Goal: Task Accomplishment & Management: Manage account settings

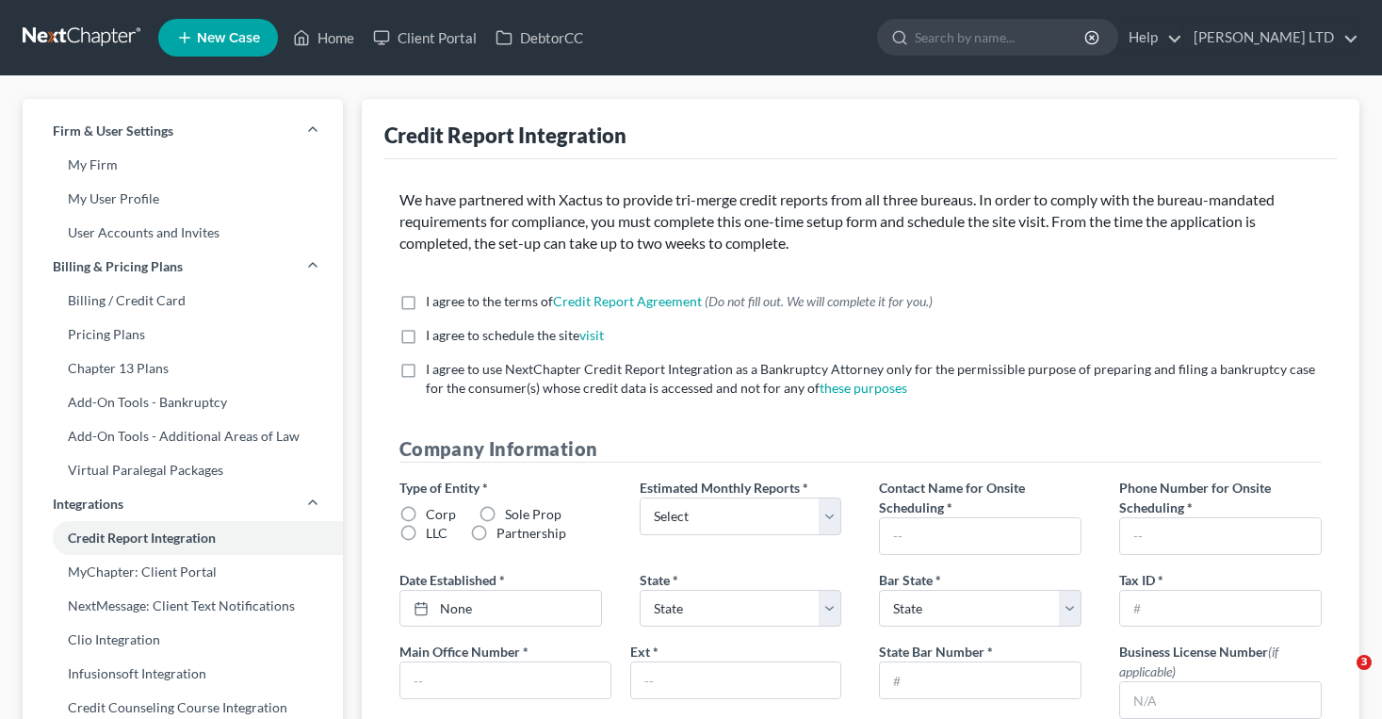
select select "36"
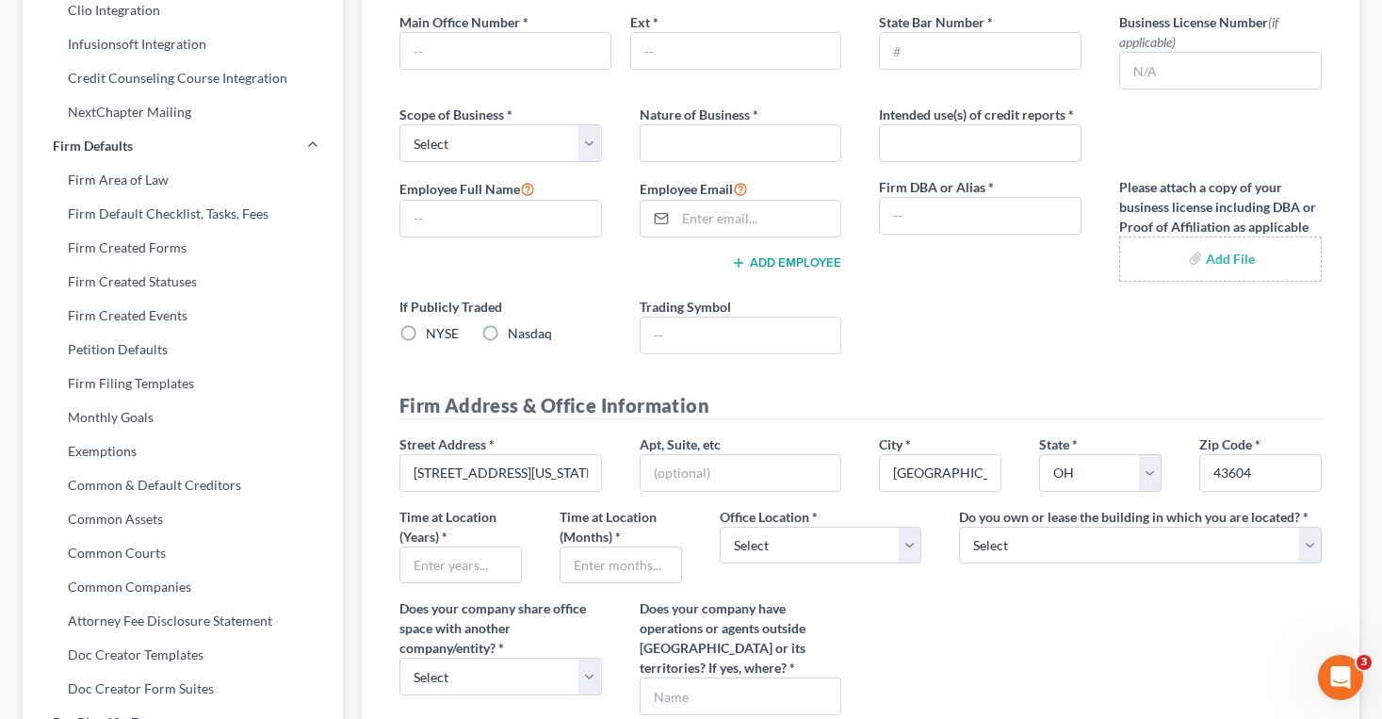
scroll to position [630, 0]
click at [428, 559] on input "text" at bounding box center [460, 564] width 121 height 36
type input "11"
click at [567, 566] on input "text" at bounding box center [620, 564] width 121 height 36
type input "4"
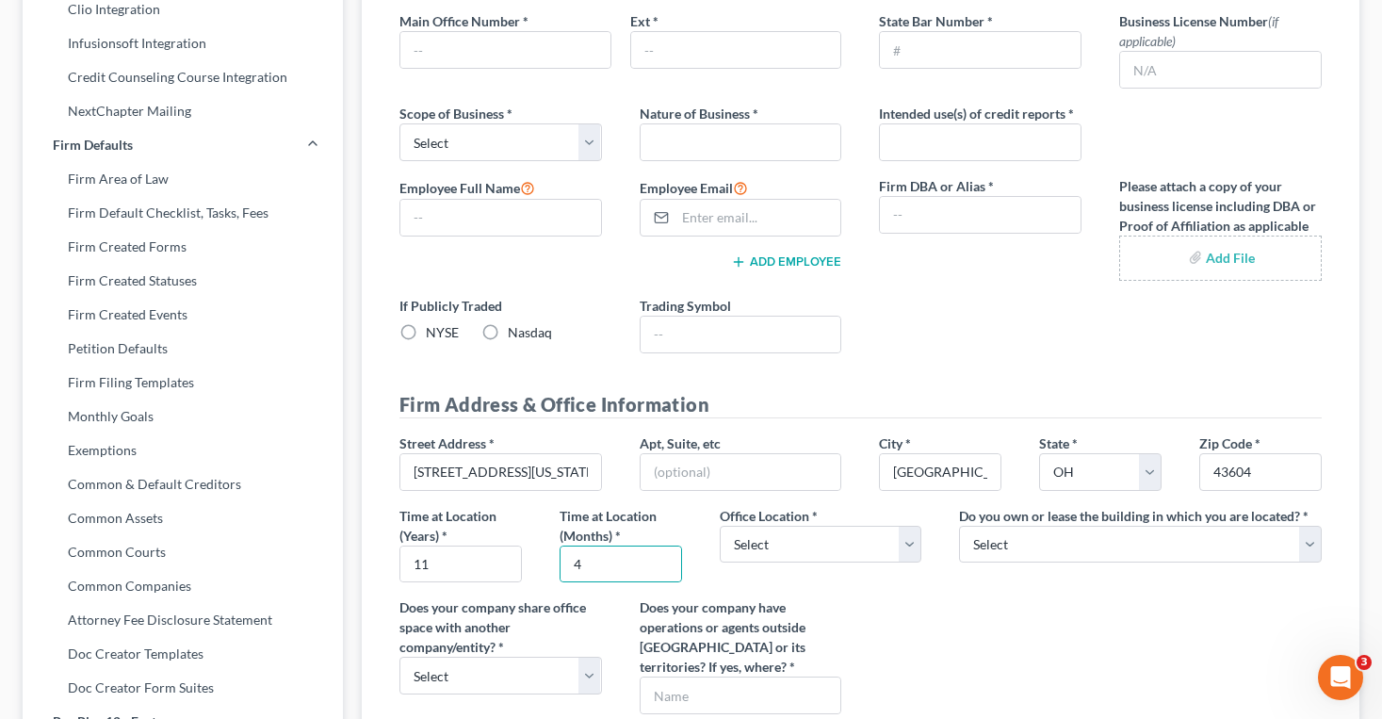
click at [535, 540] on div "Time at Location (Years) * 11" at bounding box center [460, 544] width 160 height 77
click at [742, 529] on select "Select Commercial Residential" at bounding box center [820, 544] width 202 height 38
select select "0"
click at [719, 525] on select "Select Commercial Residential" at bounding box center [820, 544] width 202 height 38
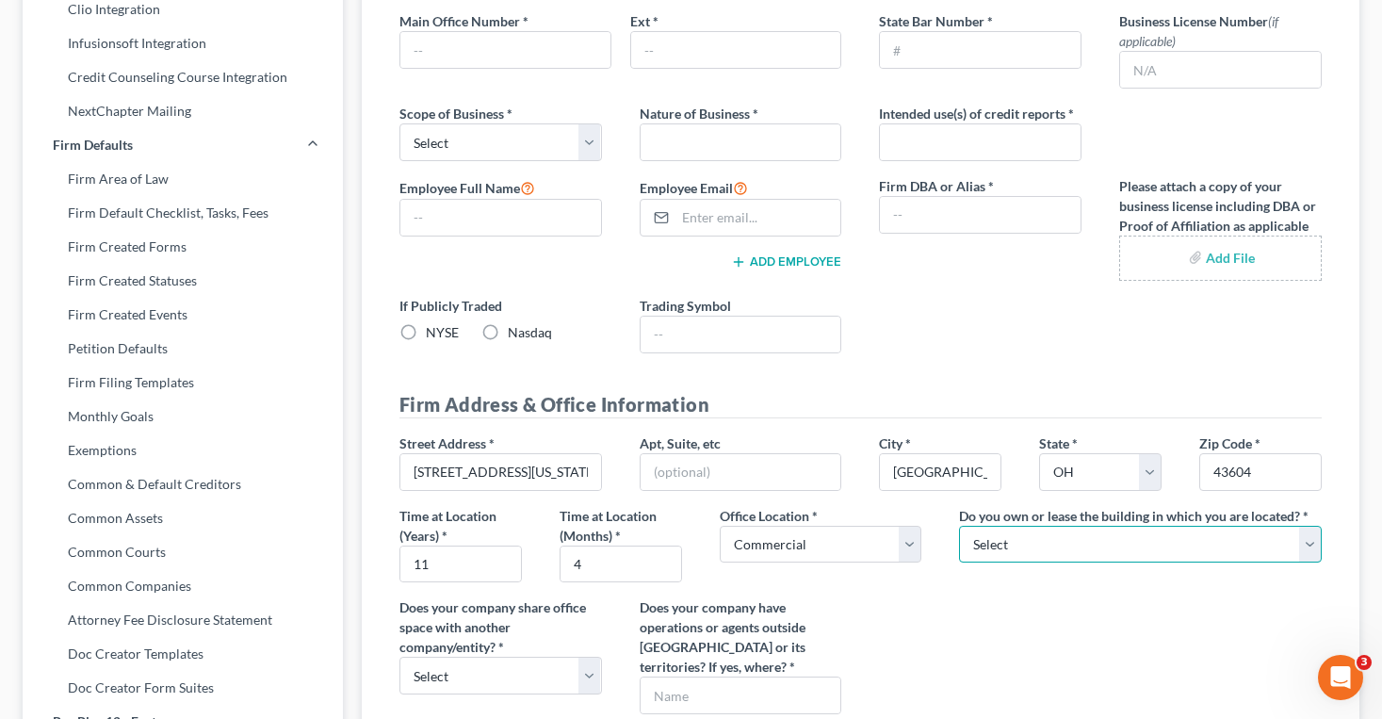
click at [995, 556] on select "Select Own Lease" at bounding box center [1140, 544] width 363 height 38
select select "0"
click at [959, 525] on select "Select Own Lease" at bounding box center [1140, 544] width 363 height 38
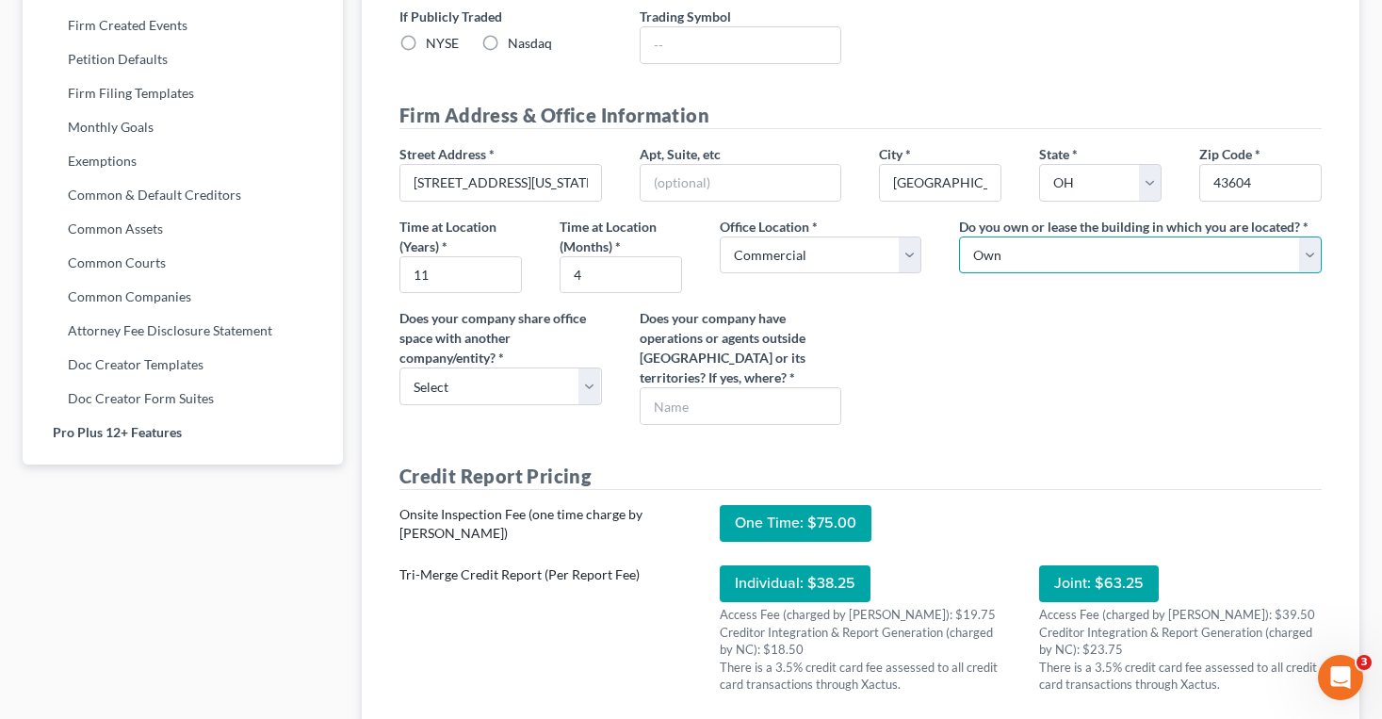
scroll to position [922, 0]
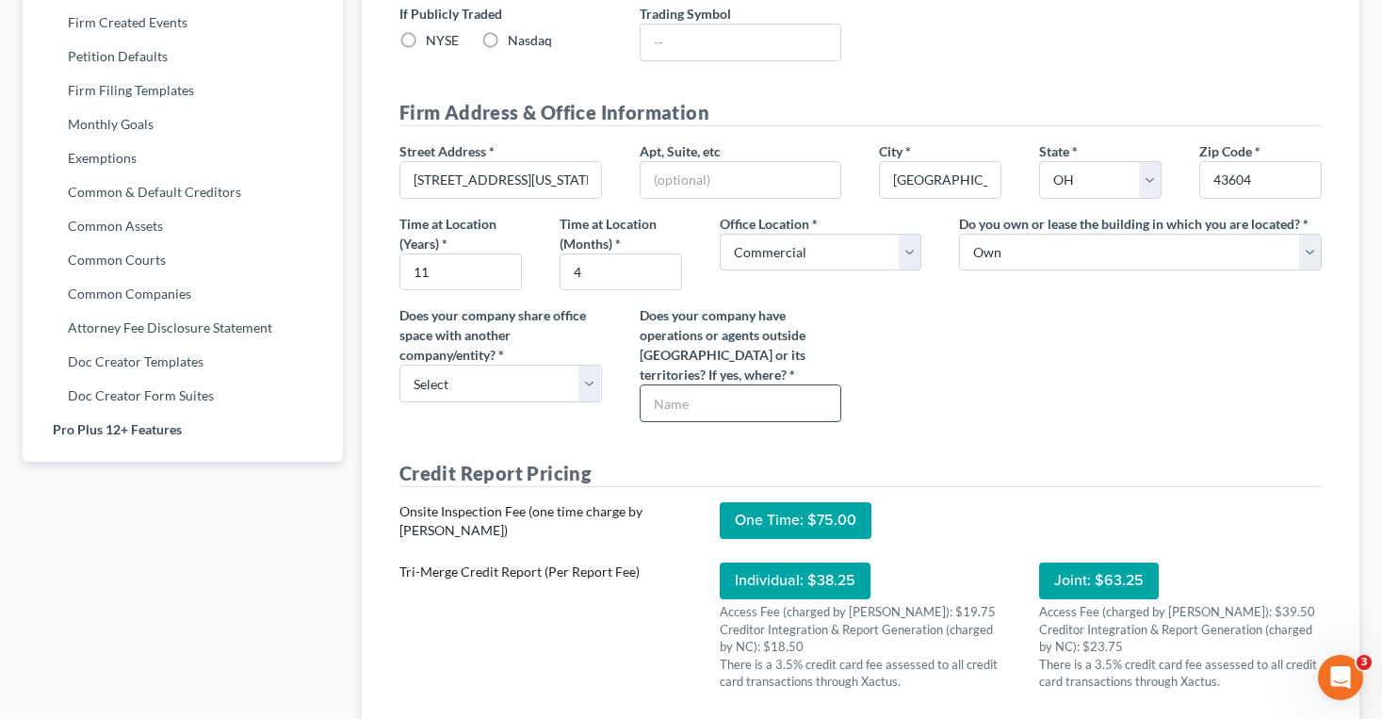
click at [669, 403] on input "text" at bounding box center [740, 403] width 201 height 36
click at [616, 342] on div "Does your company share office space with another company/entity? * Select Yes …" at bounding box center [500, 363] width 240 height 117
click at [587, 382] on select "Select Yes No" at bounding box center [500, 383] width 202 height 38
select select "1"
click at [399, 364] on select "Select Yes No" at bounding box center [500, 383] width 202 height 38
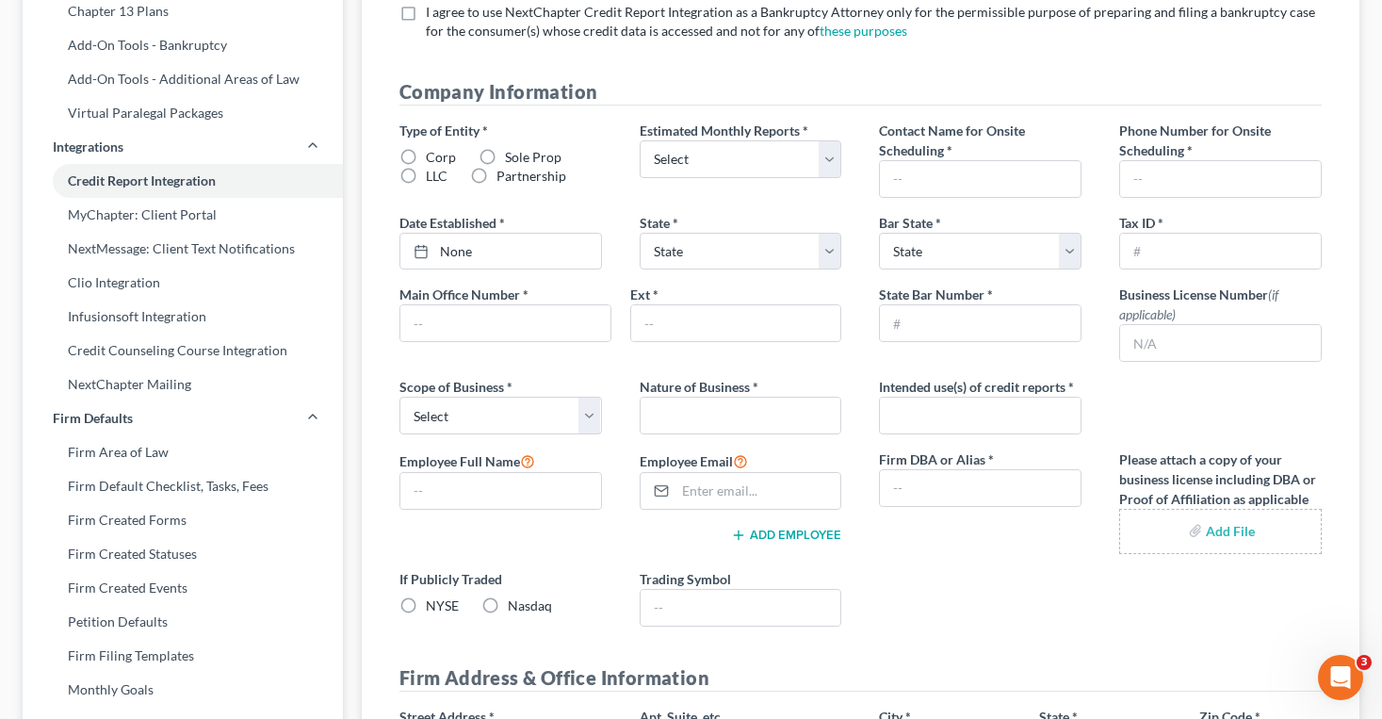
scroll to position [331, 0]
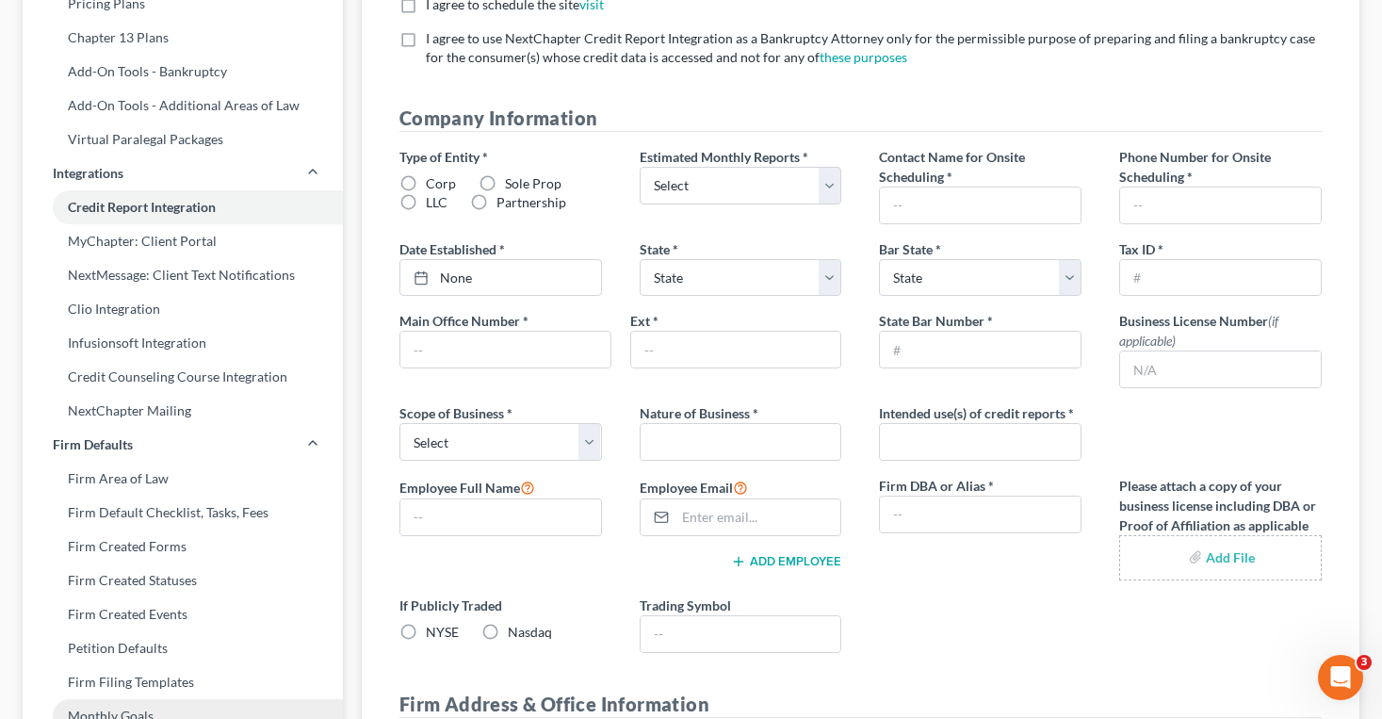
type input "C:\fakepath\Ciolek LTD_articles.pdf"
click at [778, 440] on input "text" at bounding box center [740, 442] width 201 height 36
type input "Bankruptcy Law"
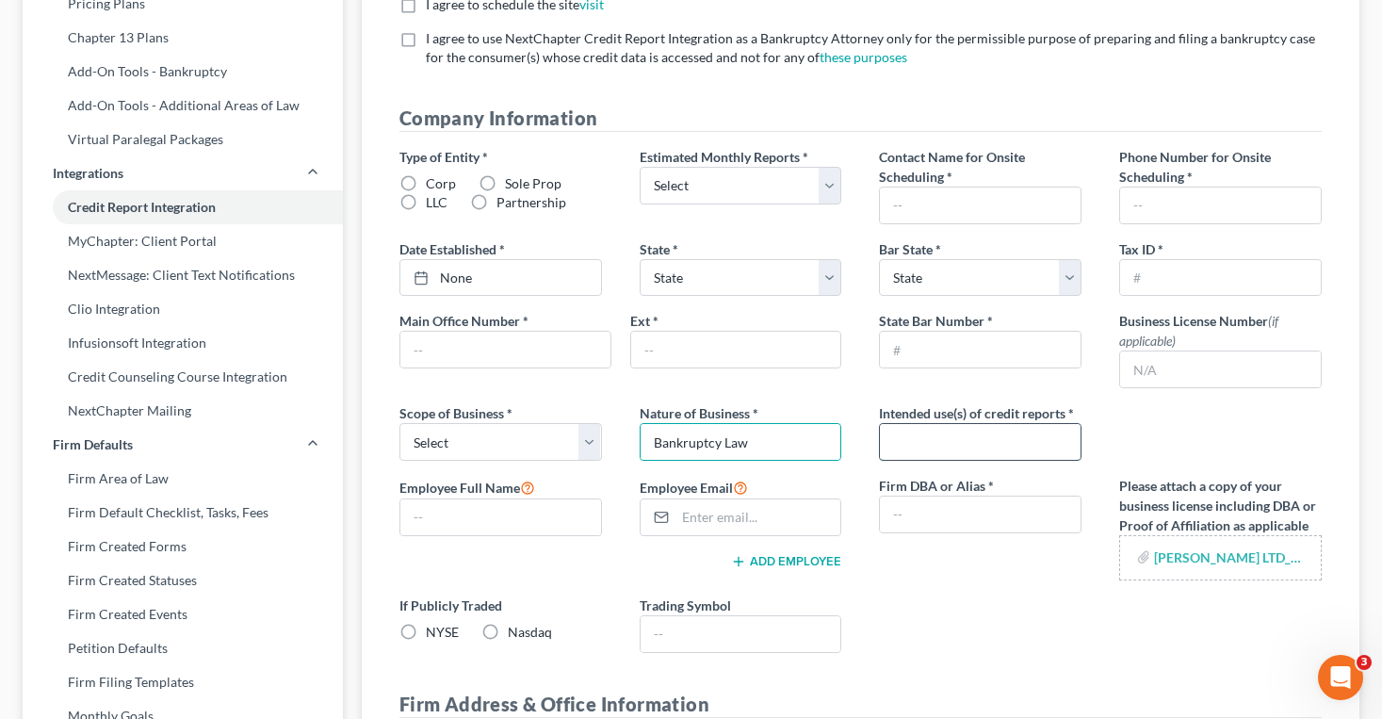
click at [933, 442] on input "text" at bounding box center [980, 442] width 201 height 36
type input "Bankruptcy"
click at [426, 206] on label "LLC" at bounding box center [437, 202] width 22 height 19
click at [433, 205] on input "LLC" at bounding box center [439, 199] width 12 height 12
radio input "true"
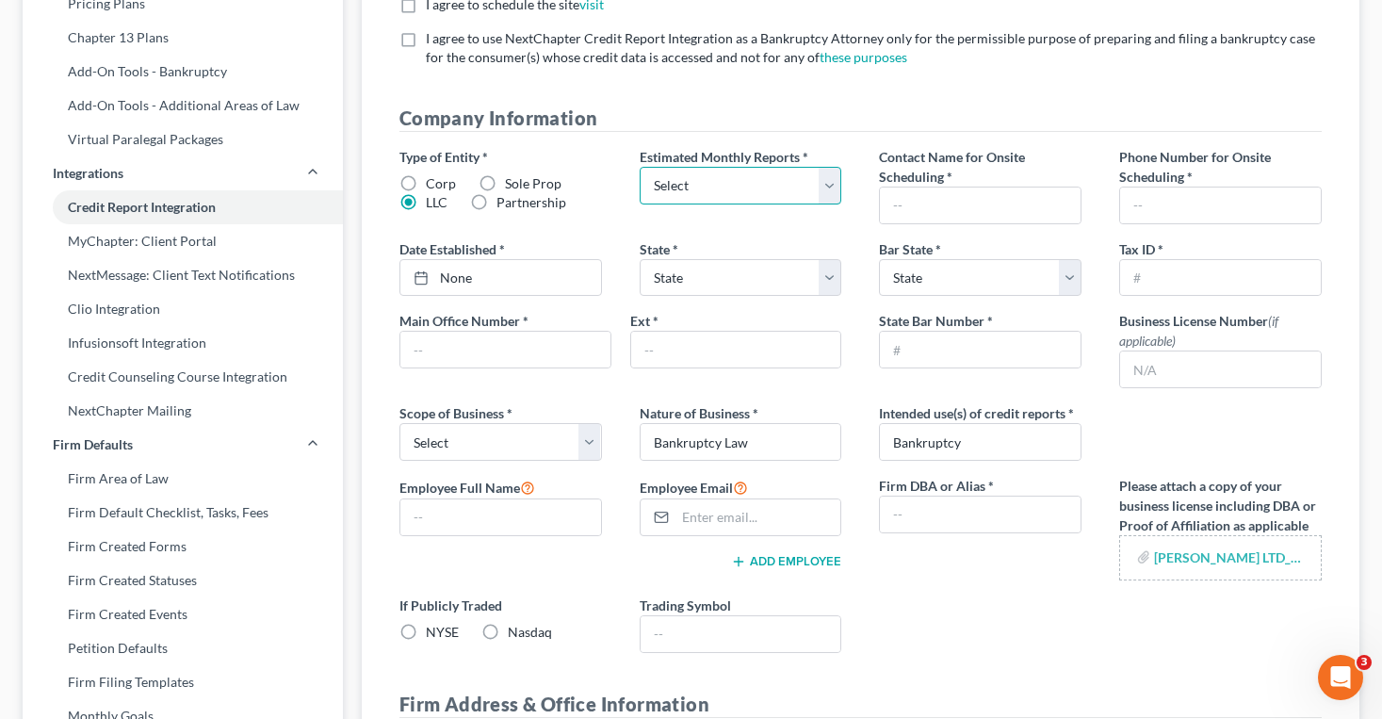
click at [698, 202] on select "Select 1-4 5-10 11-20 21-40 41-60 61-80 81-100 More than 100" at bounding box center [740, 186] width 202 height 38
click at [639, 167] on select "Select 1-4 5-10 11-20 21-40 41-60 61-80 81-100 More than 100" at bounding box center [740, 186] width 202 height 38
click at [669, 179] on select "Select 1-4 5-10 11-20 21-40 41-60 61-80 81-100 More than 100" at bounding box center [740, 186] width 202 height 38
select select "2"
click at [639, 167] on select "Select 1-4 5-10 11-20 21-40 41-60 61-80 81-100 More than 100" at bounding box center [740, 186] width 202 height 38
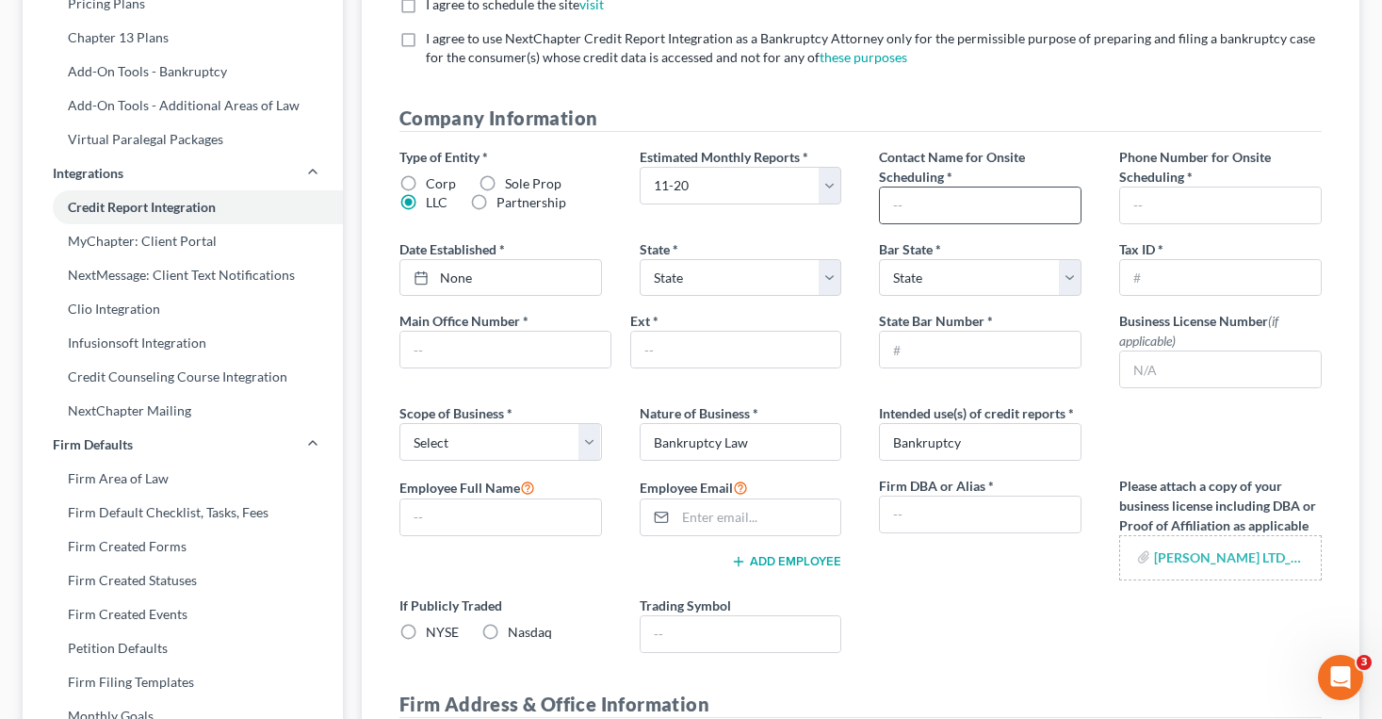
click at [914, 223] on div at bounding box center [980, 205] width 202 height 38
click at [914, 208] on input "text" at bounding box center [980, 205] width 201 height 36
click at [994, 197] on input "Scott" at bounding box center [980, 205] width 201 height 36
type input "Scott Ciolek"
click at [1009, 272] on select "State AL AK AR AZ CA CO CT DE DC FL GA GU HI ID IL IN IA KS KY LA ME MD MA MI M…" at bounding box center [980, 278] width 202 height 38
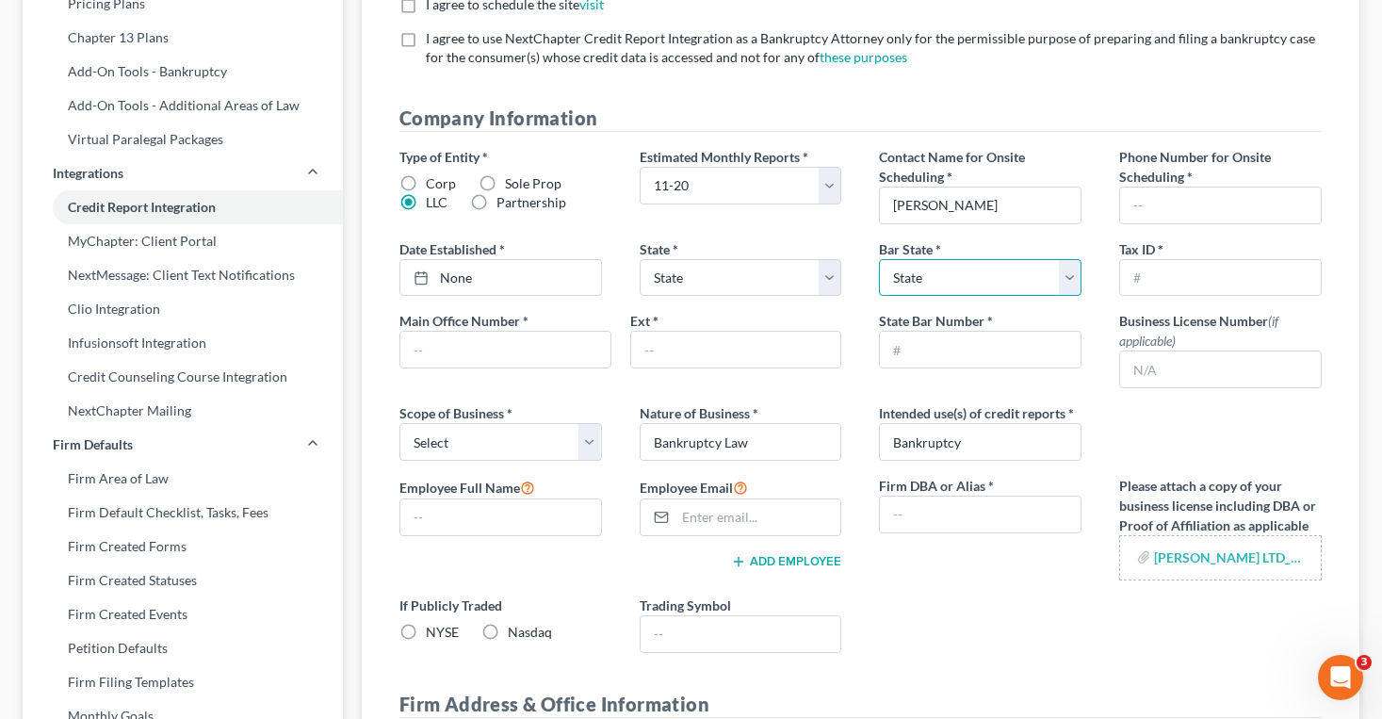
select select "36"
click at [879, 259] on select "State AL AK AR AZ CA CO CT DE DC FL GA GU HI ID IL IN IA KS KY LA ME MD MA MI M…" at bounding box center [980, 278] width 202 height 38
click at [1149, 197] on input "text" at bounding box center [1220, 205] width 201 height 36
type input "4197405935"
click at [1102, 250] on div "Tax ID *" at bounding box center [1220, 267] width 240 height 57
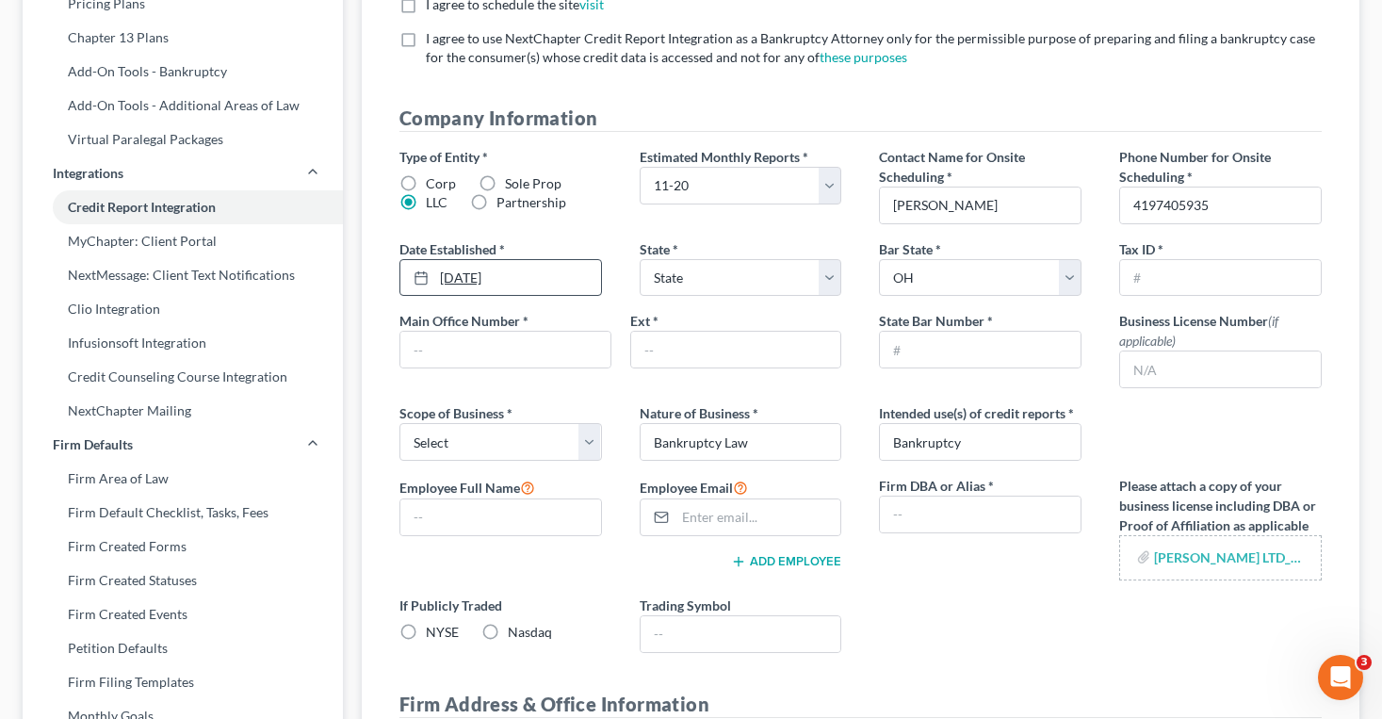
click at [429, 285] on link "10/13/2025" at bounding box center [500, 278] width 201 height 36
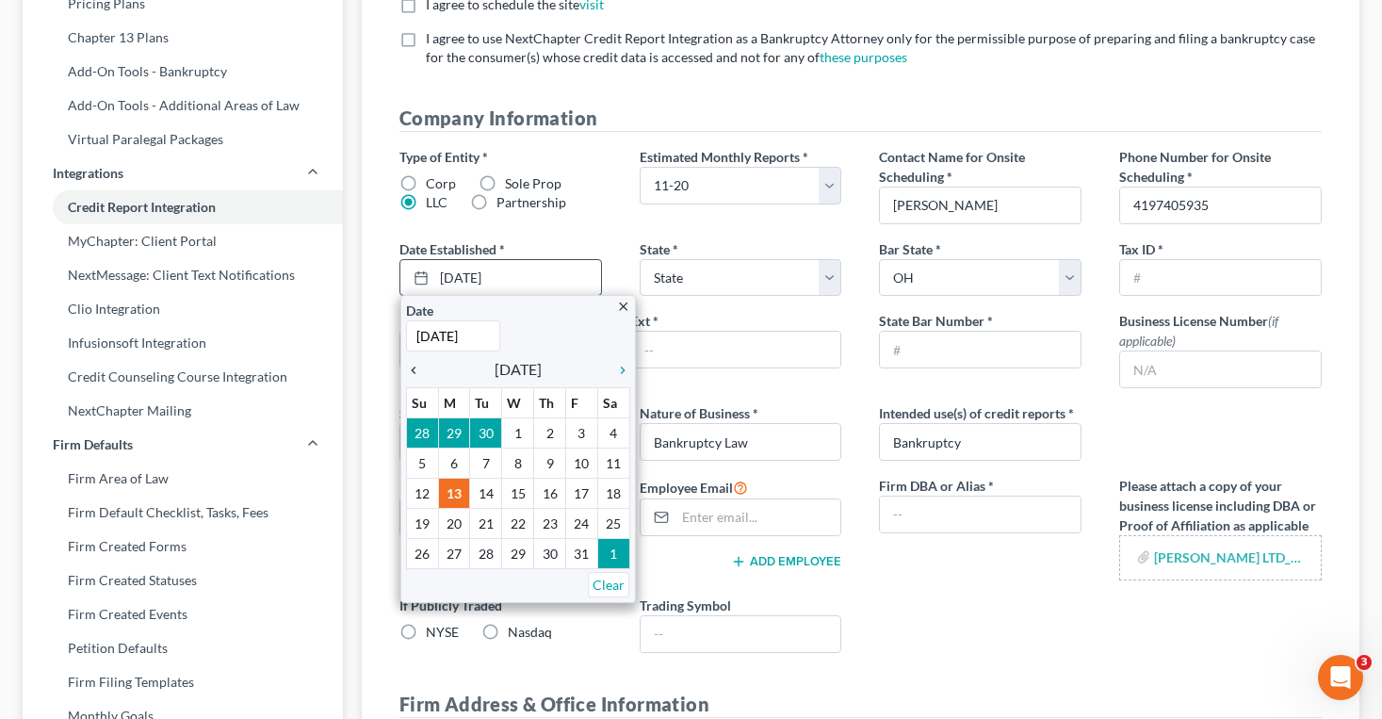
click at [416, 372] on icon "chevron_left" at bounding box center [418, 370] width 24 height 15
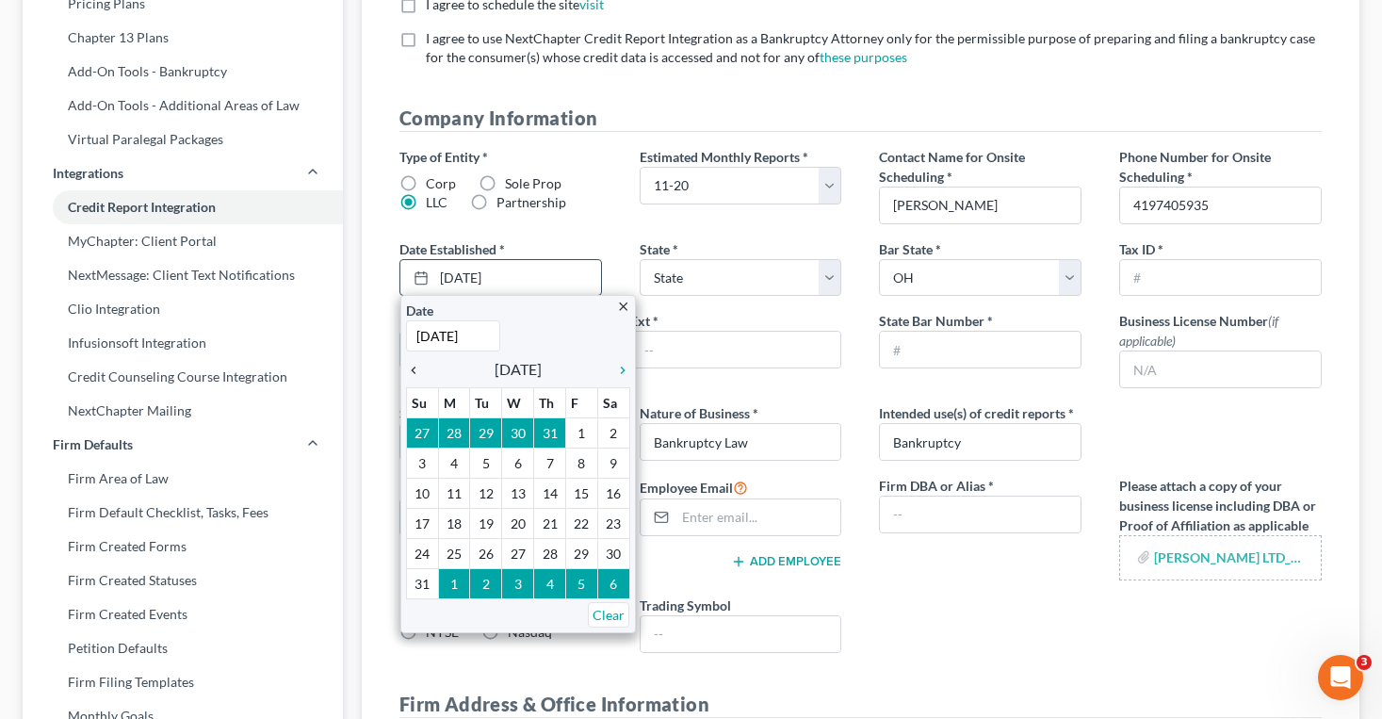
click at [416, 372] on icon "chevron_left" at bounding box center [418, 370] width 24 height 15
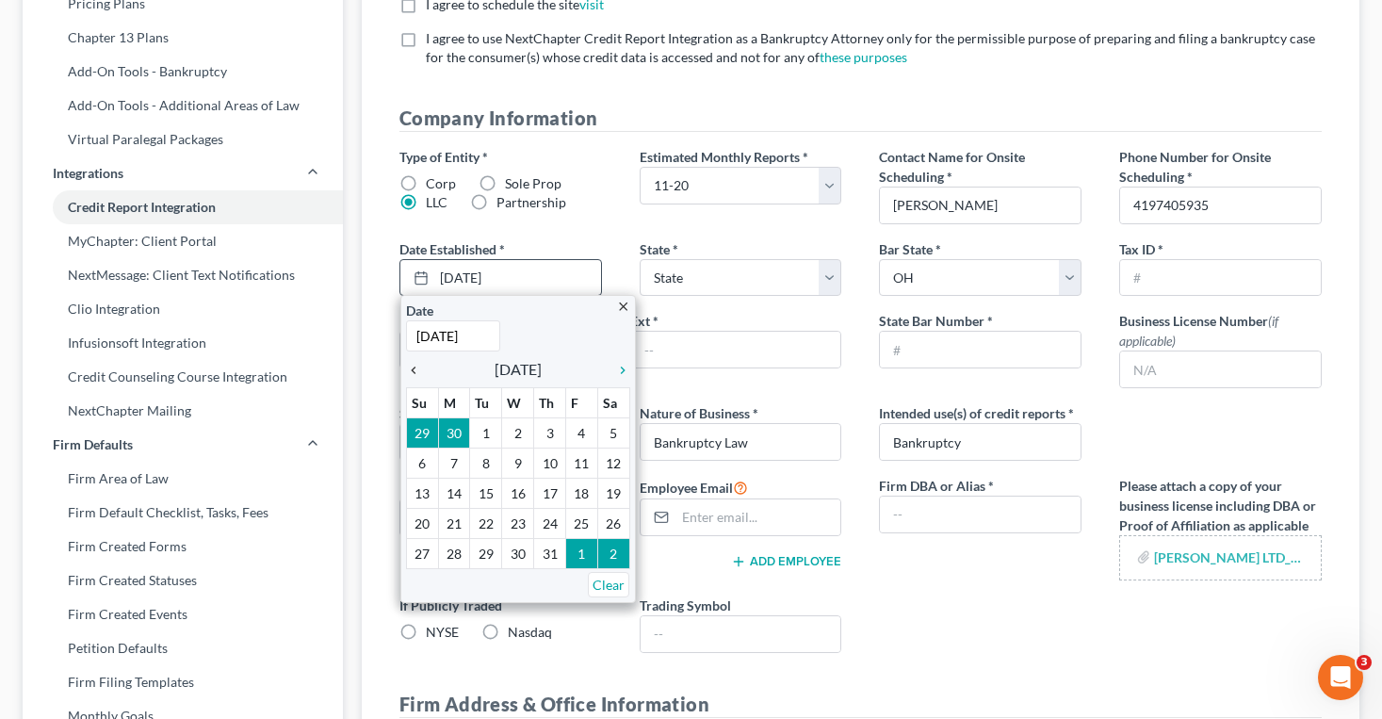
click at [416, 372] on icon "chevron_left" at bounding box center [418, 370] width 24 height 15
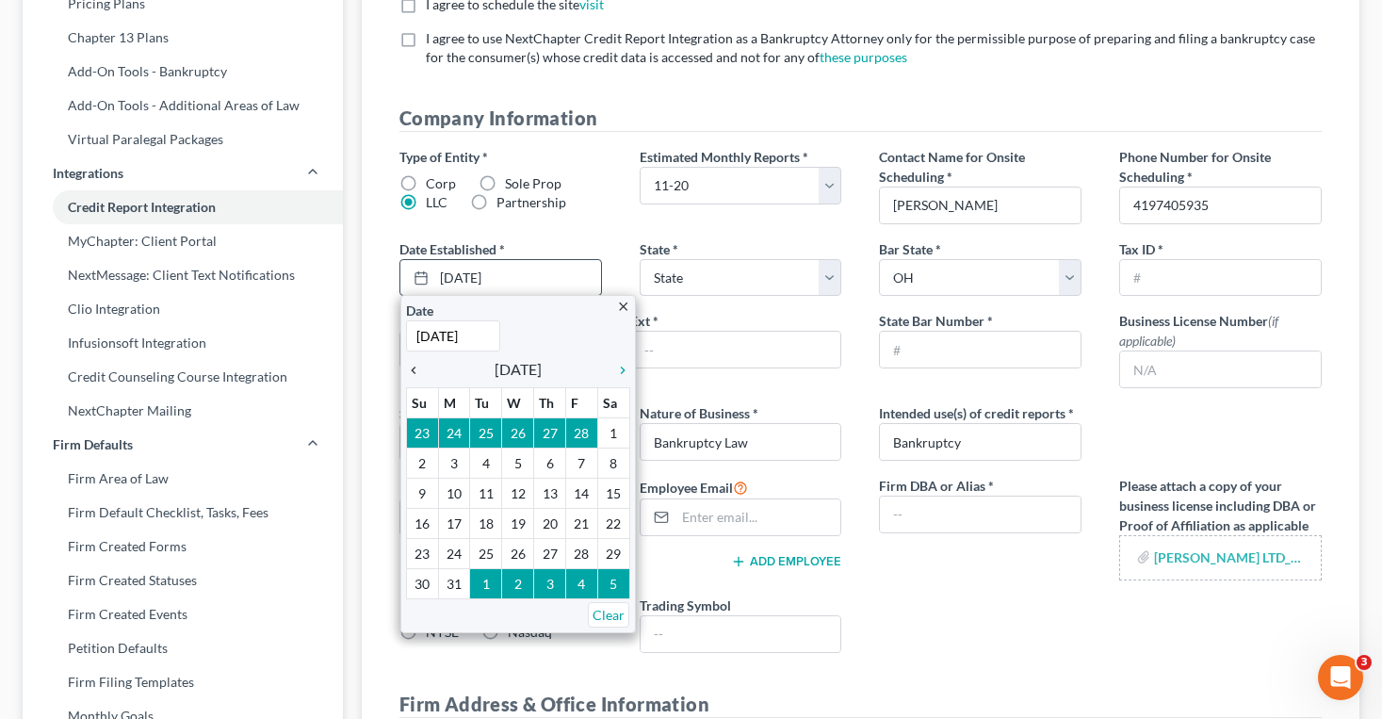
click at [416, 372] on icon "chevron_left" at bounding box center [418, 370] width 24 height 15
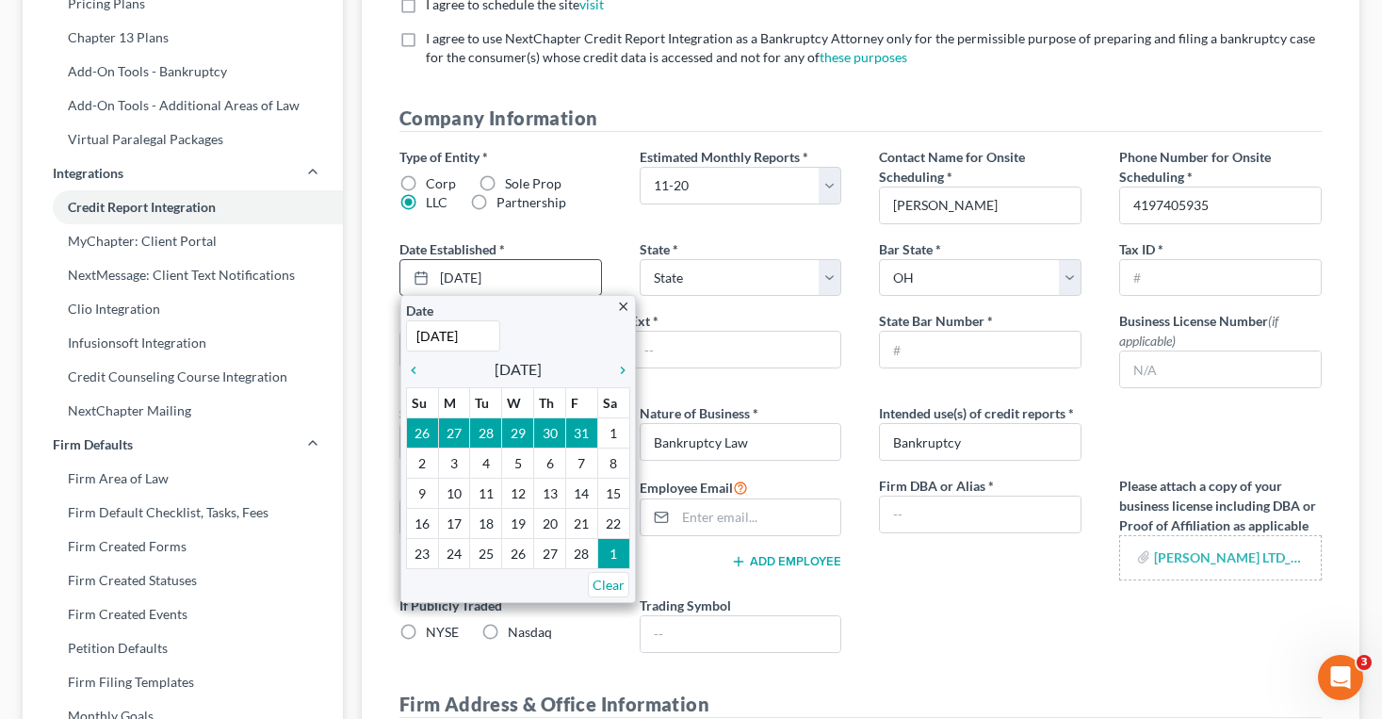
click at [463, 339] on input "10/13/2025" at bounding box center [453, 335] width 94 height 31
click at [433, 333] on input "10/13/2025" at bounding box center [453, 335] width 94 height 31
click at [452, 337] on input "07/13/2025" at bounding box center [453, 335] width 94 height 31
click at [484, 340] on input "07/15/2025" at bounding box center [453, 335] width 94 height 31
type input "7/15/2009"
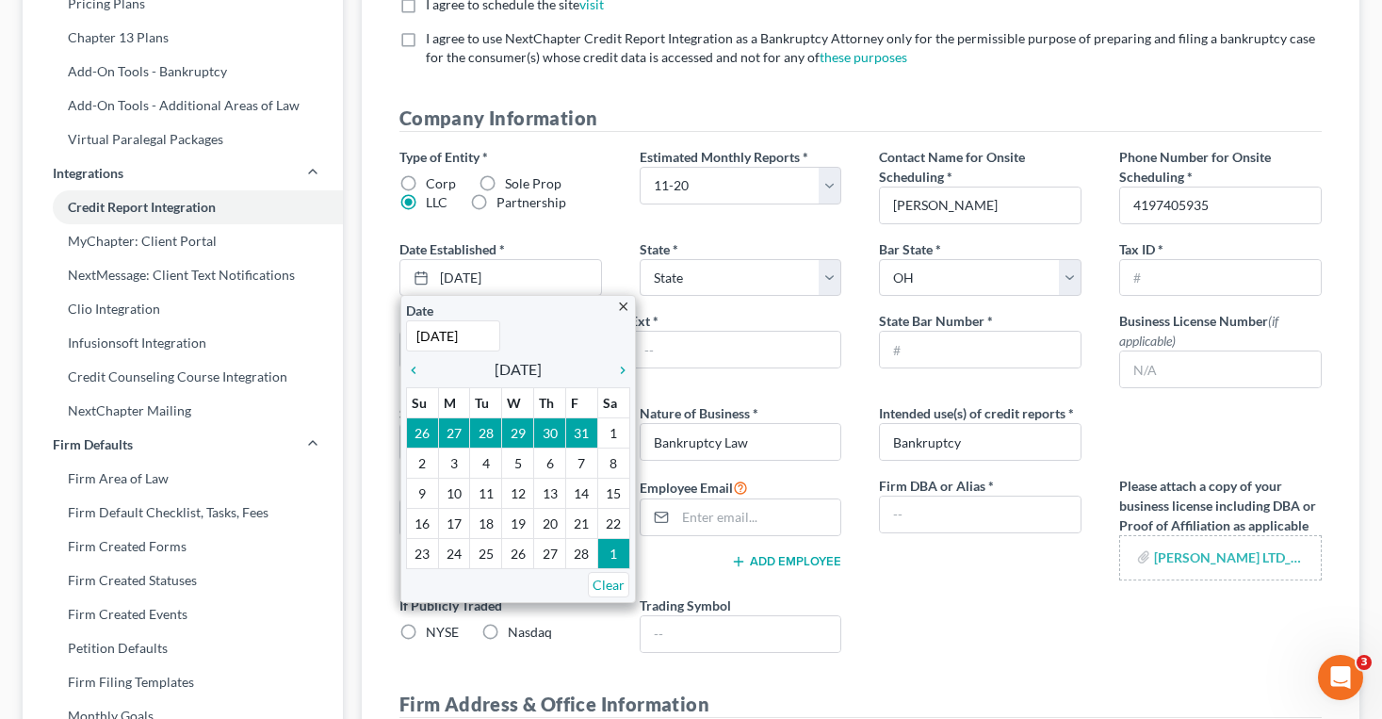
click at [397, 235] on div "Type of Entity * Corp Sole Prop LLC Partnership Estimated Monthly Reports * Sel…" at bounding box center [860, 407] width 960 height 521
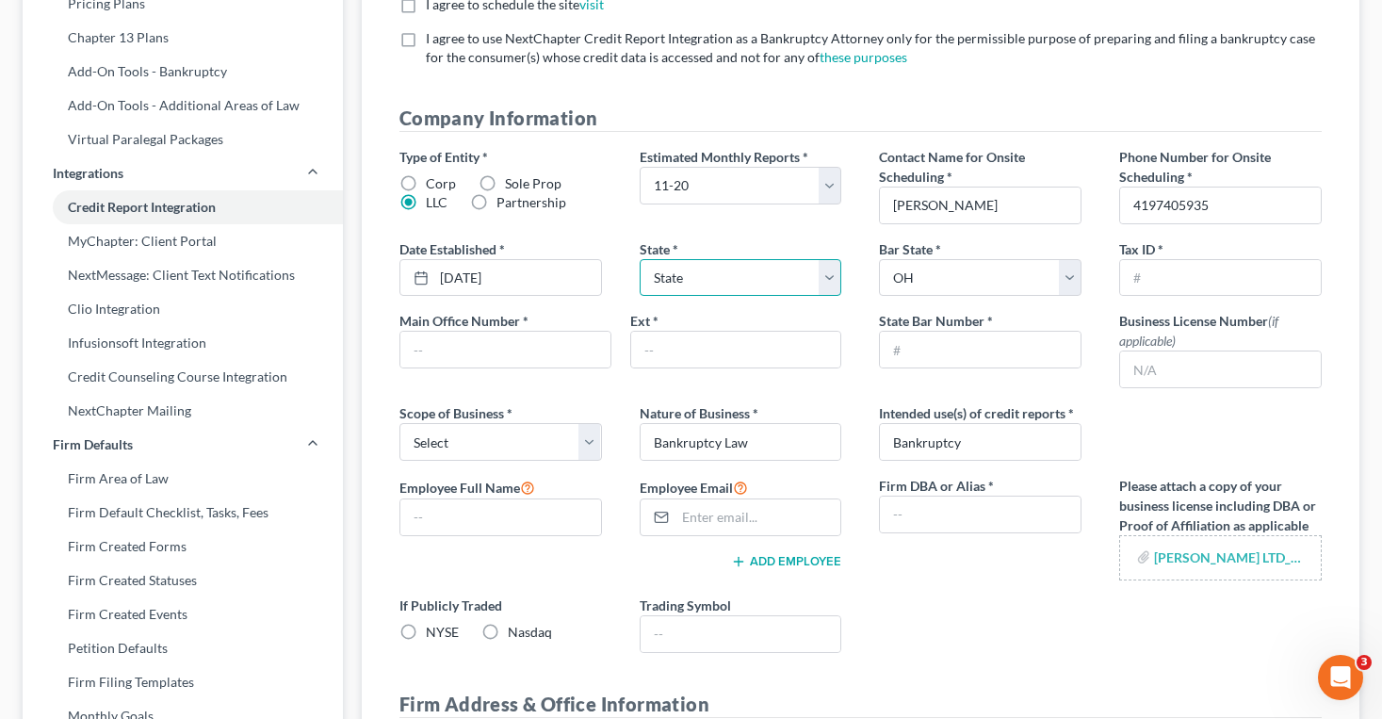
click at [734, 289] on select "State AL AK AR AZ CA CO CT DE DC FL GA GU HI ID IL IN IA KS KY LA ME MD MA MI M…" at bounding box center [740, 278] width 202 height 38
select select "36"
click at [639, 259] on select "State AL AK AR AZ CA CO CT DE DC FL GA GU HI ID IL IN IA KS KY LA ME MD MA MI M…" at bounding box center [740, 278] width 202 height 38
click at [552, 362] on input "text" at bounding box center [505, 349] width 210 height 36
type input "4197405935"
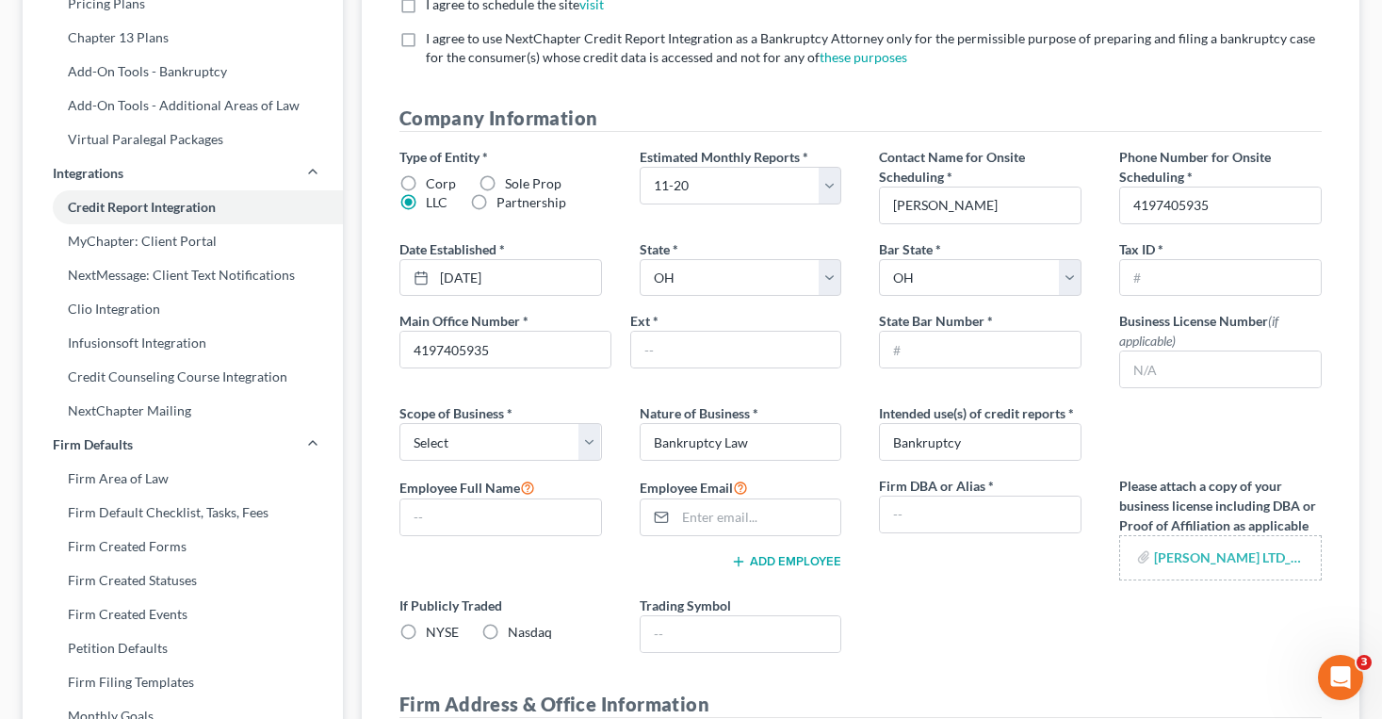
click at [625, 301] on div "Type of Entity * Corp Sole Prop LLC Partnership Estimated Monthly Reports * Sel…" at bounding box center [860, 407] width 960 height 521
click at [930, 348] on input "text" at bounding box center [980, 349] width 201 height 36
click at [1154, 273] on input "text" at bounding box center [1220, 278] width 201 height 36
click at [995, 331] on div at bounding box center [980, 350] width 202 height 38
click at [975, 354] on input "text" at bounding box center [980, 349] width 201 height 36
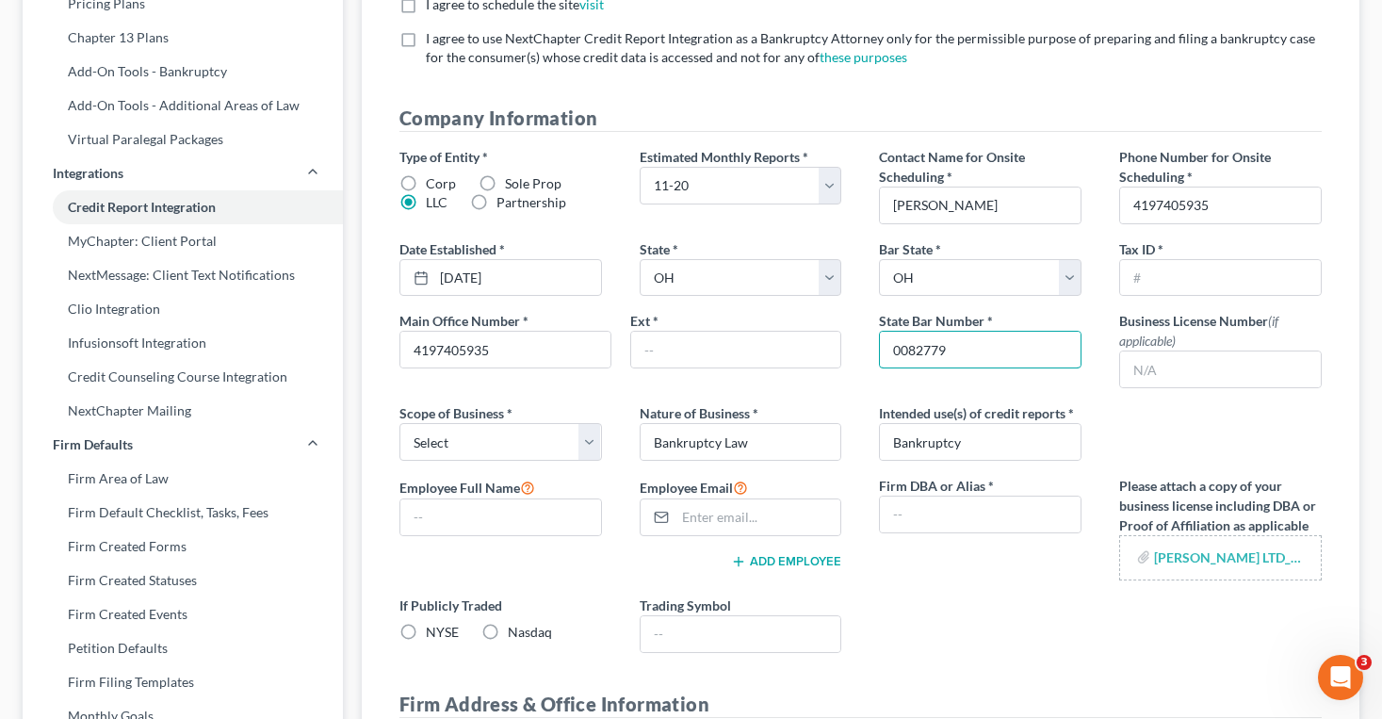
type input "0082779"
click at [1131, 436] on div "Type of Entity * Corp Sole Prop LLC Partnership Estimated Monthly Reports * Sel…" at bounding box center [860, 407] width 960 height 521
click at [1148, 363] on input "text" at bounding box center [1220, 369] width 201 height 36
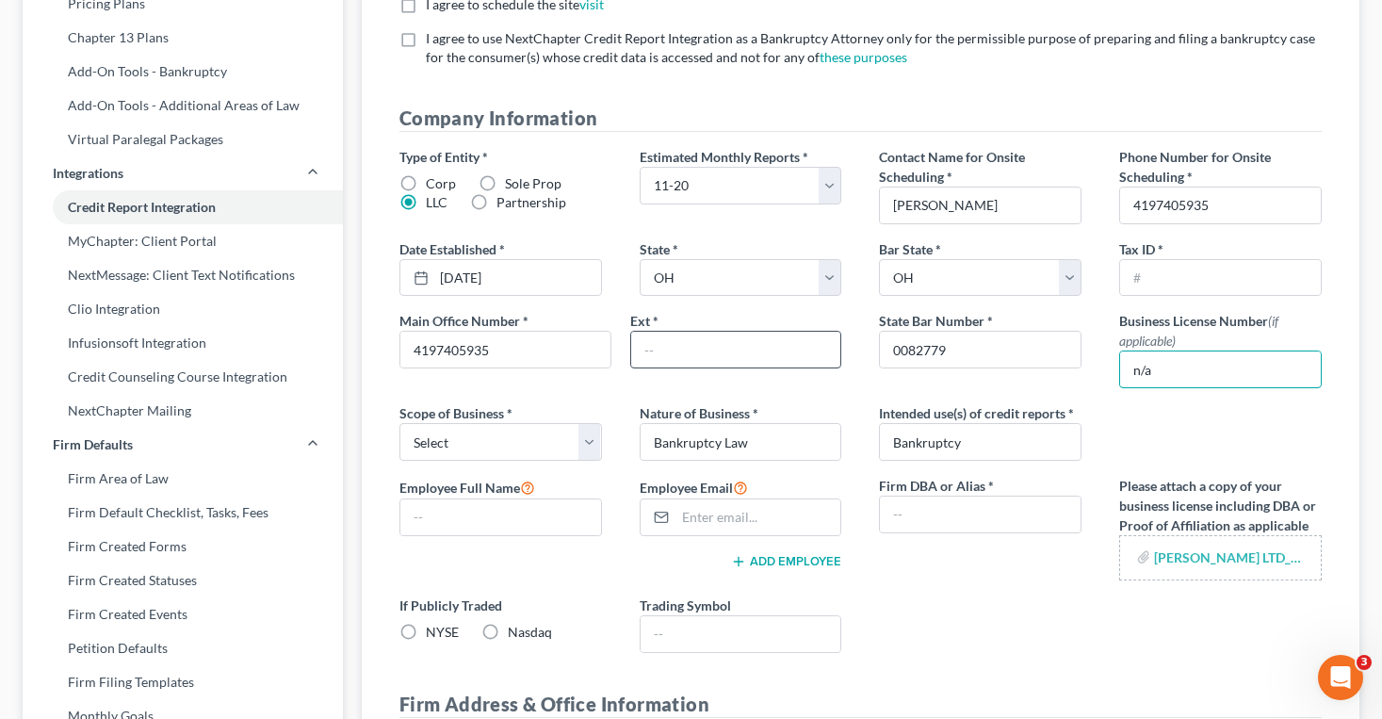
type input "n/a"
click at [750, 362] on input "text" at bounding box center [736, 349] width 210 height 36
type input "n/a"
click at [971, 512] on input "text" at bounding box center [980, 514] width 201 height 36
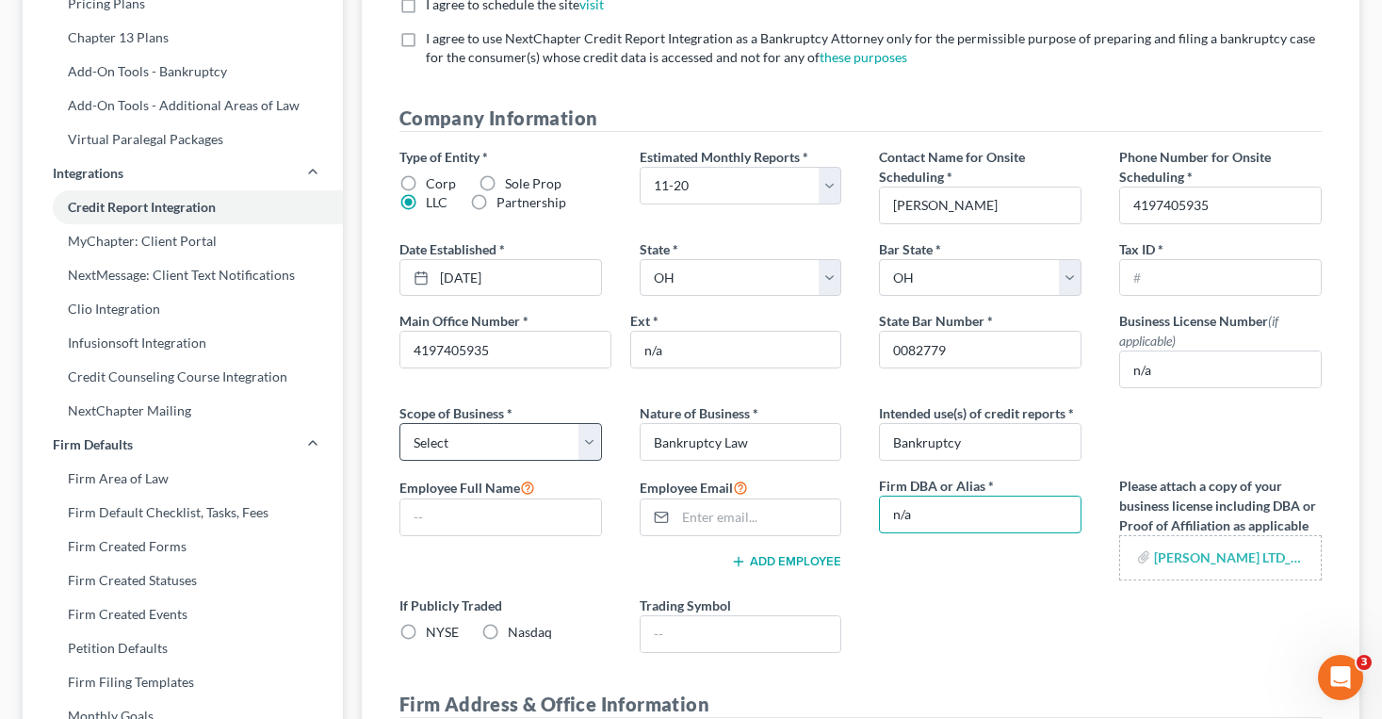
type input "n/a"
click at [585, 440] on select "Select Local Regional National" at bounding box center [500, 442] width 202 height 38
click at [399, 423] on select "Select Local Regional National" at bounding box center [500, 442] width 202 height 38
click at [591, 440] on select "Select Local Regional National" at bounding box center [500, 442] width 202 height 38
select select "1"
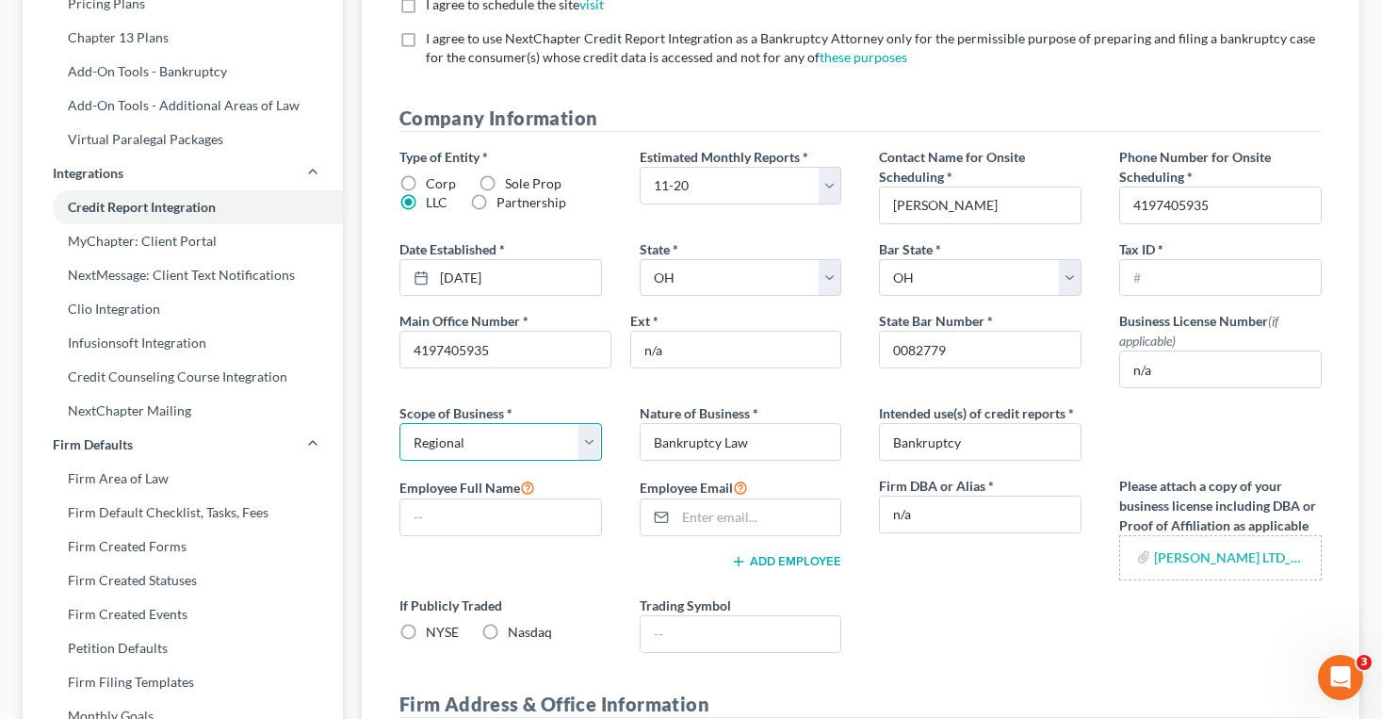
click at [399, 423] on select "Select Local Regional National" at bounding box center [500, 442] width 202 height 38
click at [1149, 286] on input "text" at bounding box center [1220, 278] width 201 height 36
type input "27-0711774"
click at [1100, 294] on div "Tax ID * 27-0711774" at bounding box center [1220, 267] width 240 height 57
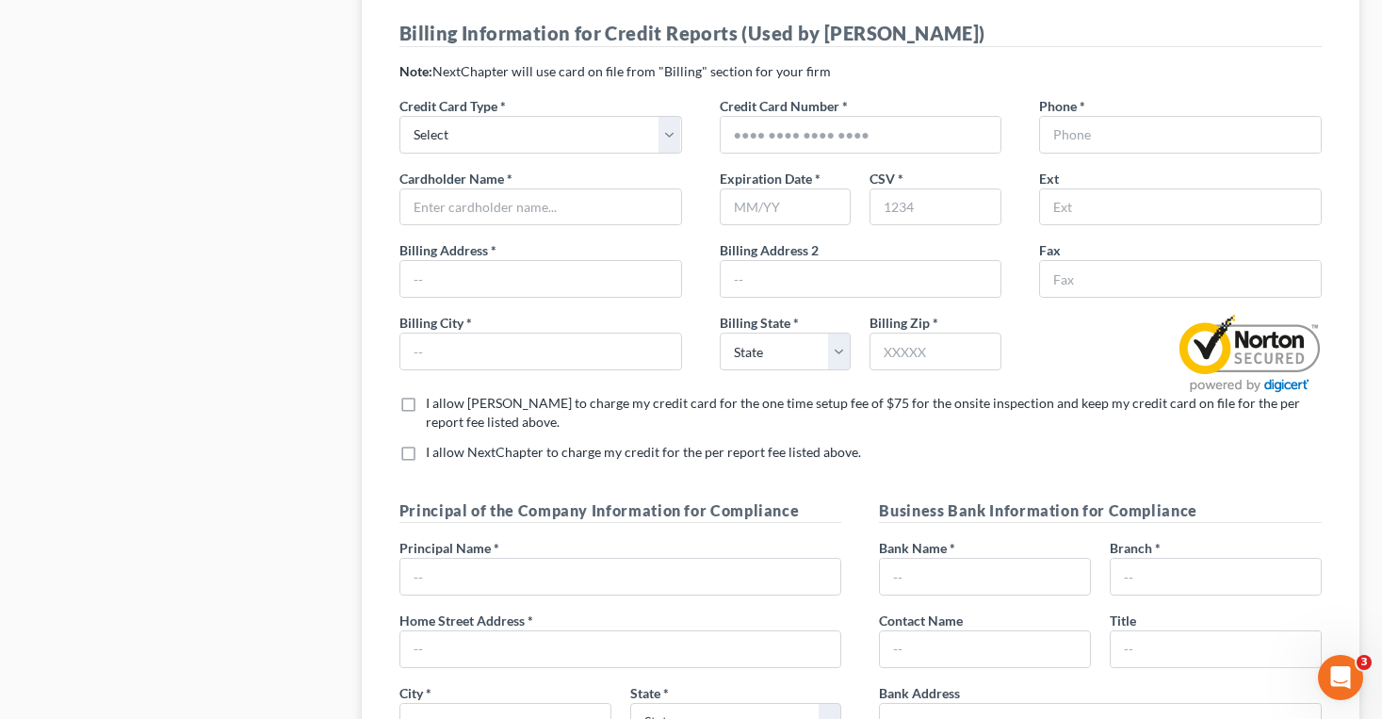
scroll to position [1639, 0]
click at [671, 139] on select "Select Visa Master Card American Express Discover" at bounding box center [540, 134] width 283 height 38
click at [602, 137] on select "Select Visa Master Card American Express Discover" at bounding box center [540, 134] width 283 height 38
select select "0"
click at [399, 115] on select "Select Visa Master Card American Express Discover" at bounding box center [540, 134] width 283 height 38
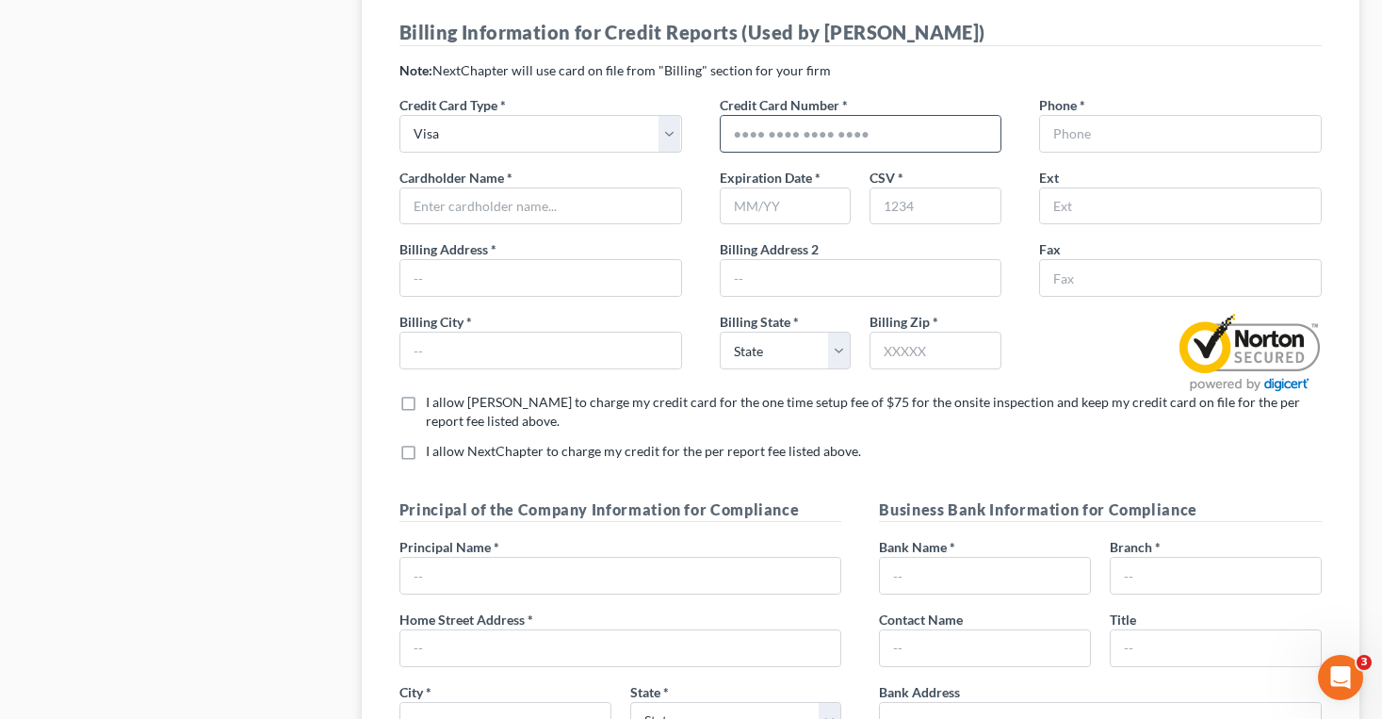
click at [796, 133] on input "text" at bounding box center [860, 134] width 281 height 36
type input "4147342093356964"
type input "05/27"
click at [897, 201] on input "text" at bounding box center [935, 206] width 130 height 36
type input "244"
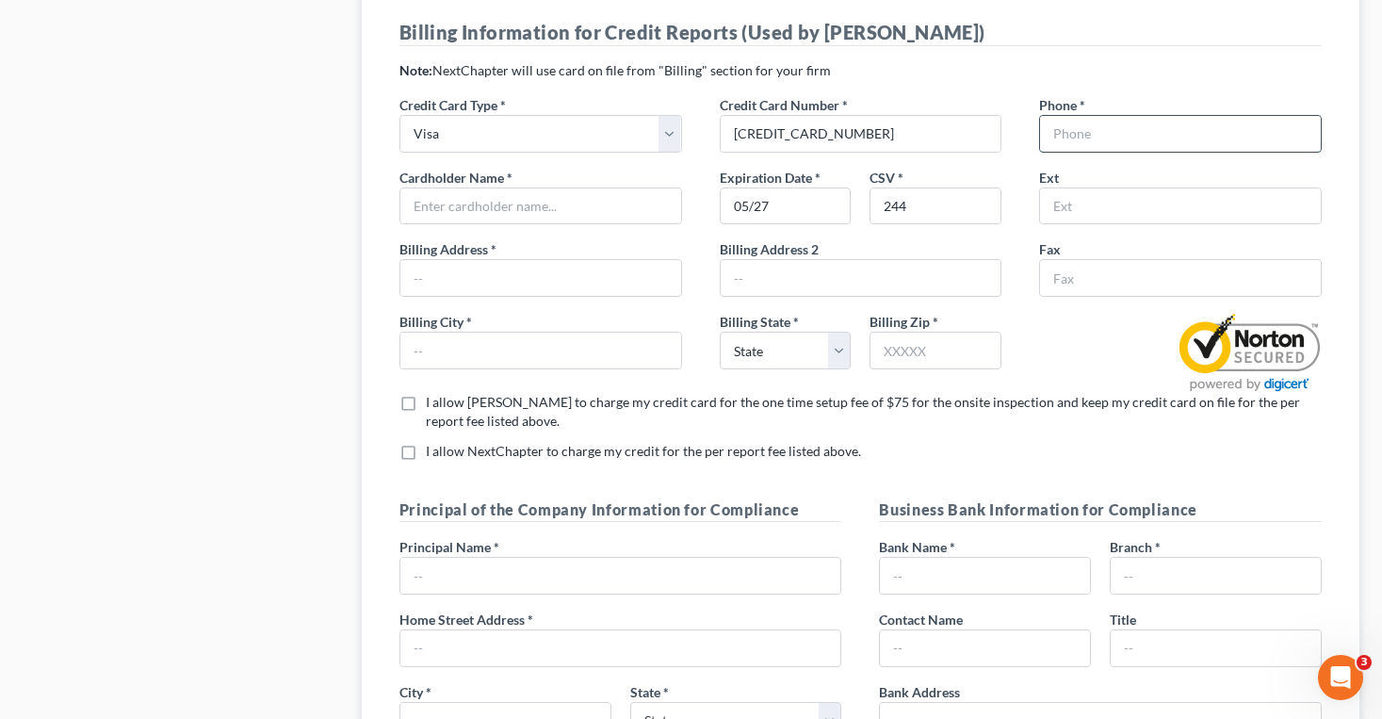
click at [1047, 132] on input "text" at bounding box center [1180, 134] width 281 height 36
type input "4197404935"
click at [437, 212] on input "text" at bounding box center [540, 206] width 281 height 36
type input "Scott A. Ciolek"
click at [531, 281] on input "text" at bounding box center [540, 278] width 281 height 36
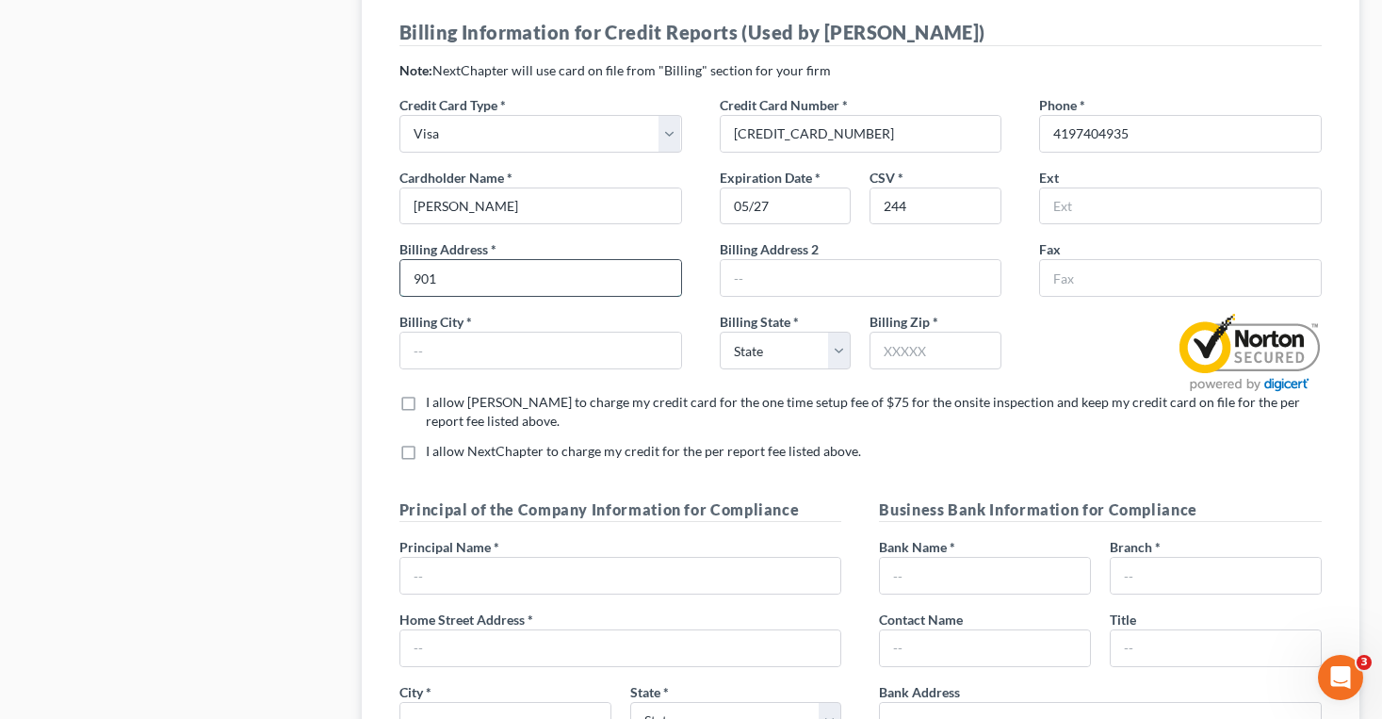
type input "901 Washington Street"
type input "Toledo"
select select "36"
type input "43604"
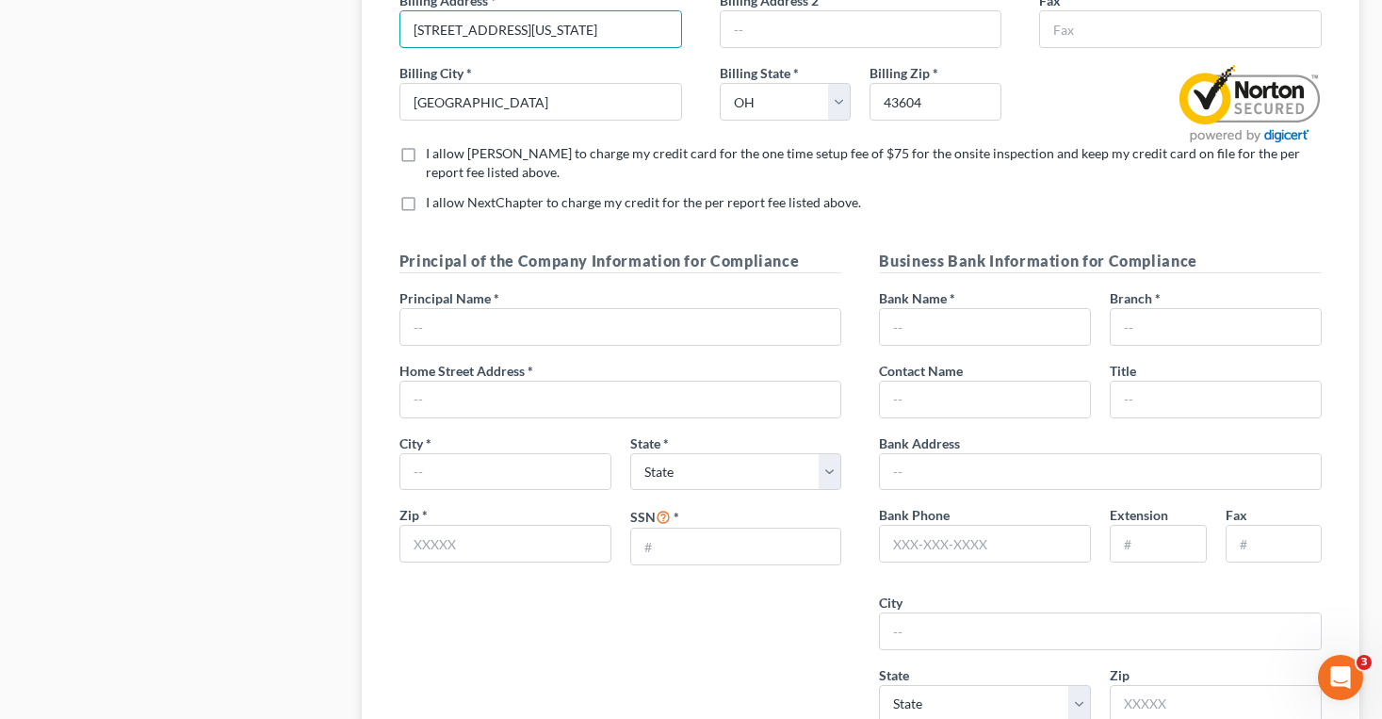
scroll to position [1906, 0]
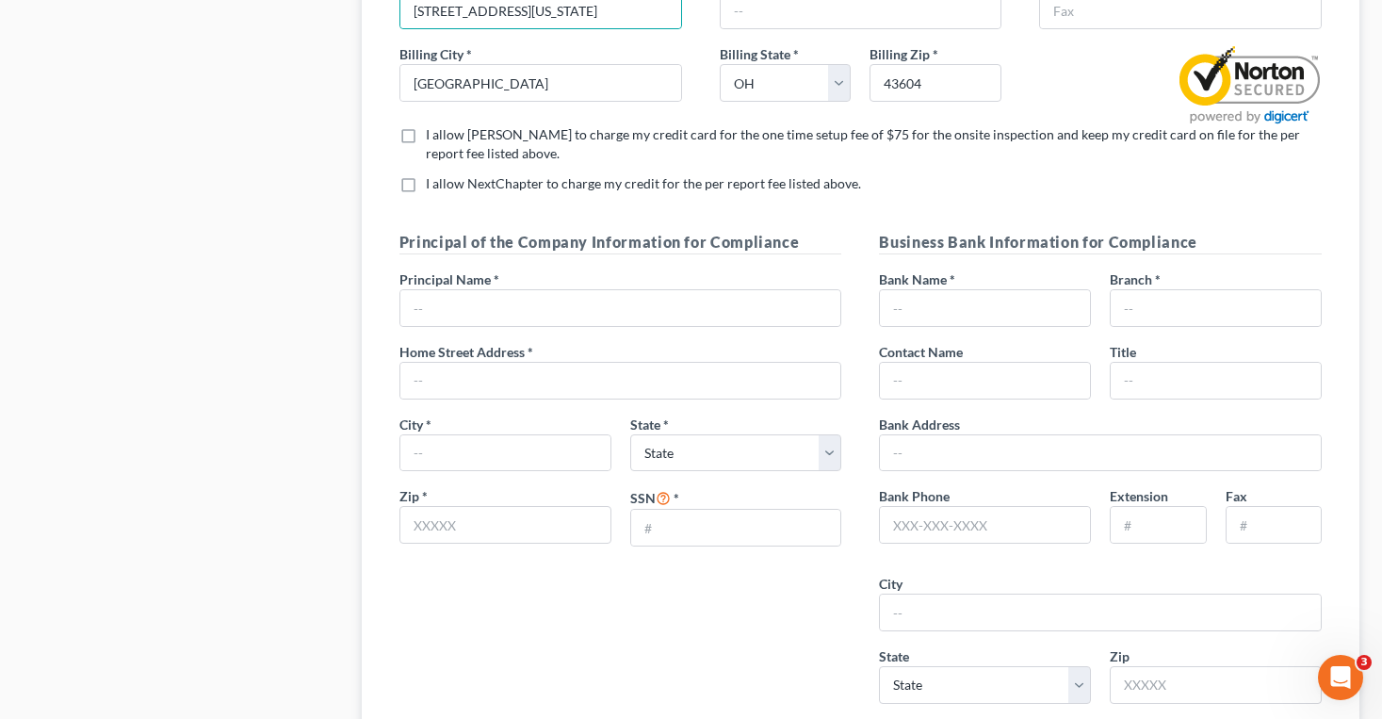
click at [426, 186] on label "I allow NextChapter to charge my credit for the per report fee listed above. *" at bounding box center [643, 183] width 435 height 19
click at [433, 186] on input "I allow NextChapter to charge my credit for the per report fee listed above. *" at bounding box center [439, 180] width 12 height 12
checkbox input "true"
click at [426, 145] on label "I allow Xactus to charge my credit card for the one time setup fee of $75 for t…" at bounding box center [874, 144] width 896 height 38
click at [433, 137] on input "I allow Xactus to charge my credit card for the one time setup fee of $75 for t…" at bounding box center [439, 131] width 12 height 12
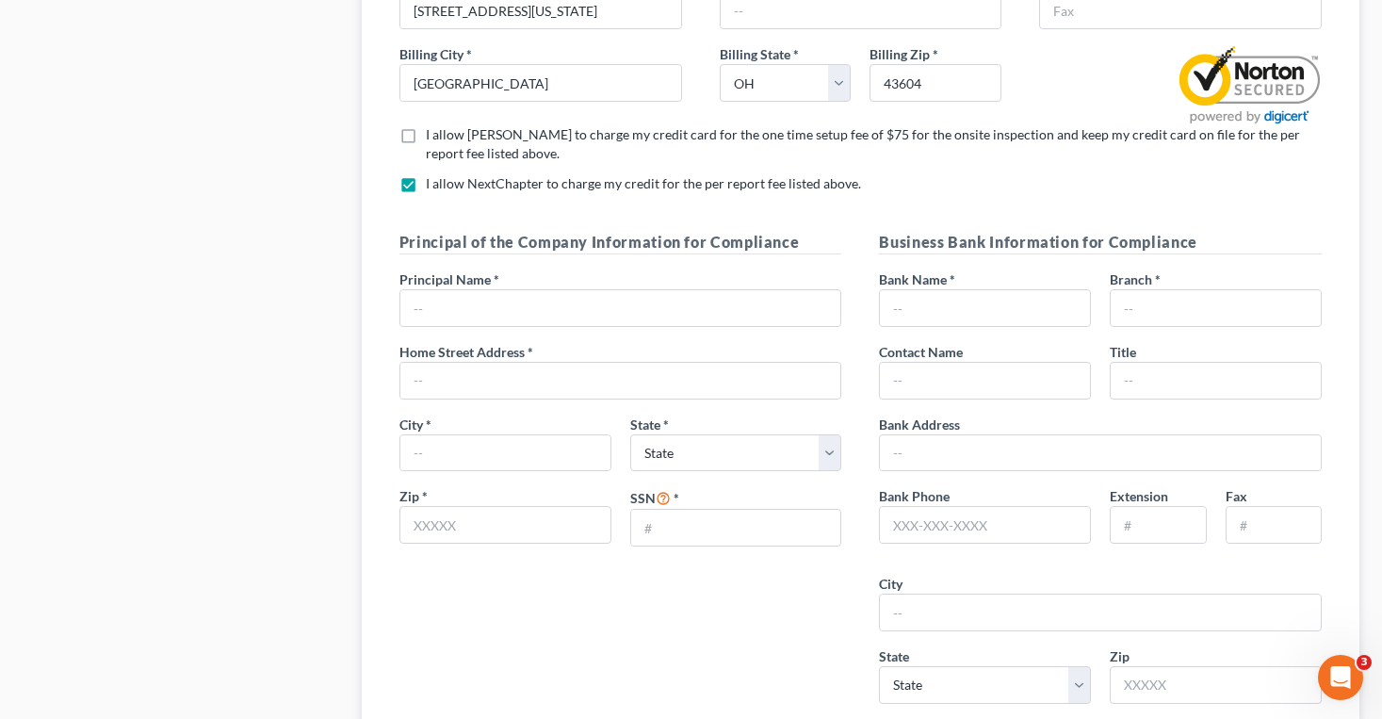
checkbox input "true"
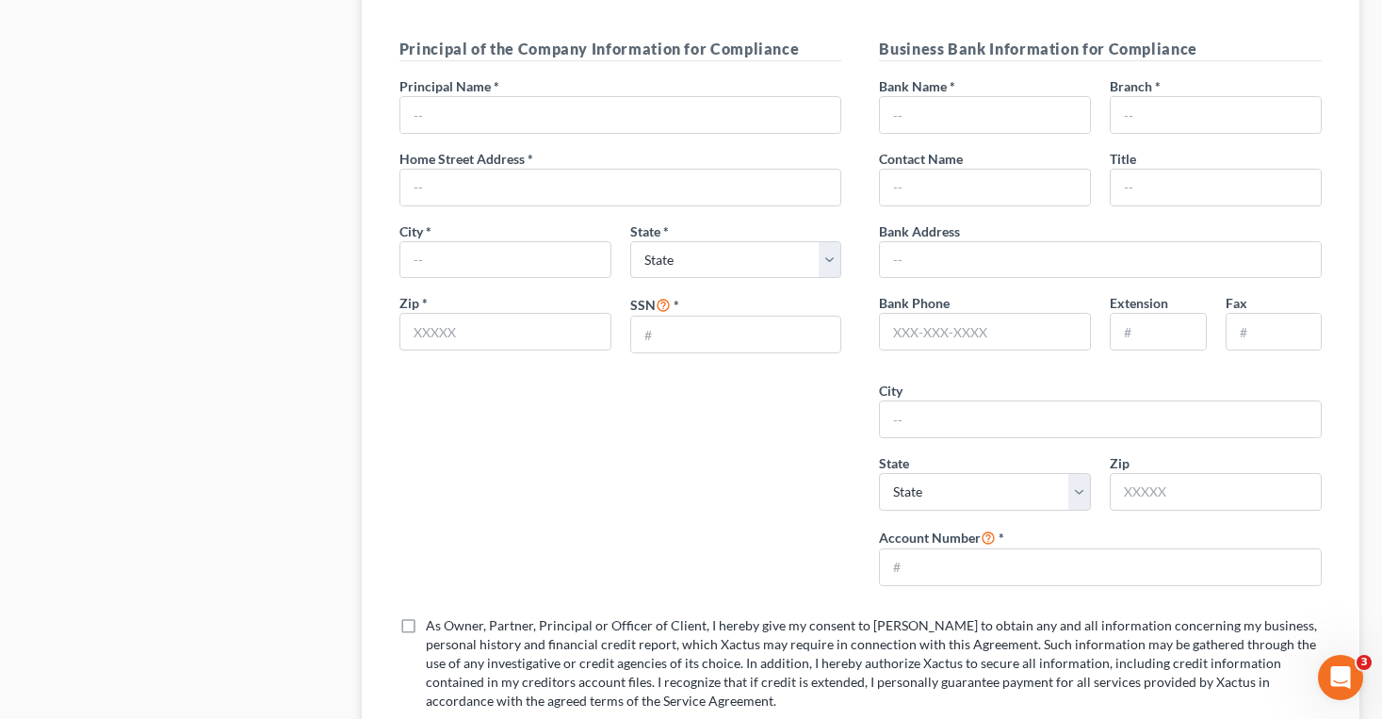
scroll to position [2119, 0]
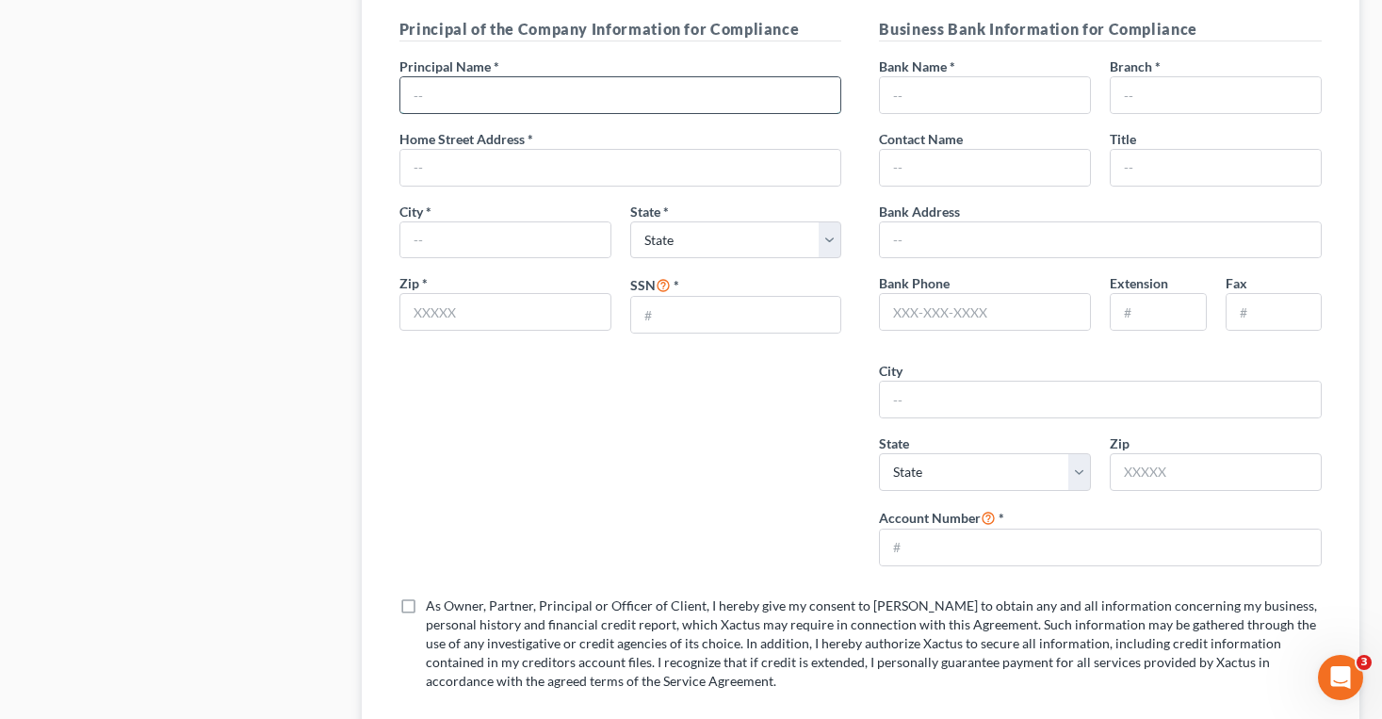
click at [428, 110] on input "text" at bounding box center [620, 95] width 441 height 36
type input "Scott Ciolek"
click at [484, 171] on input "text" at bounding box center [620, 168] width 441 height 36
type input "901 Washington Street"
type input "Toledo"
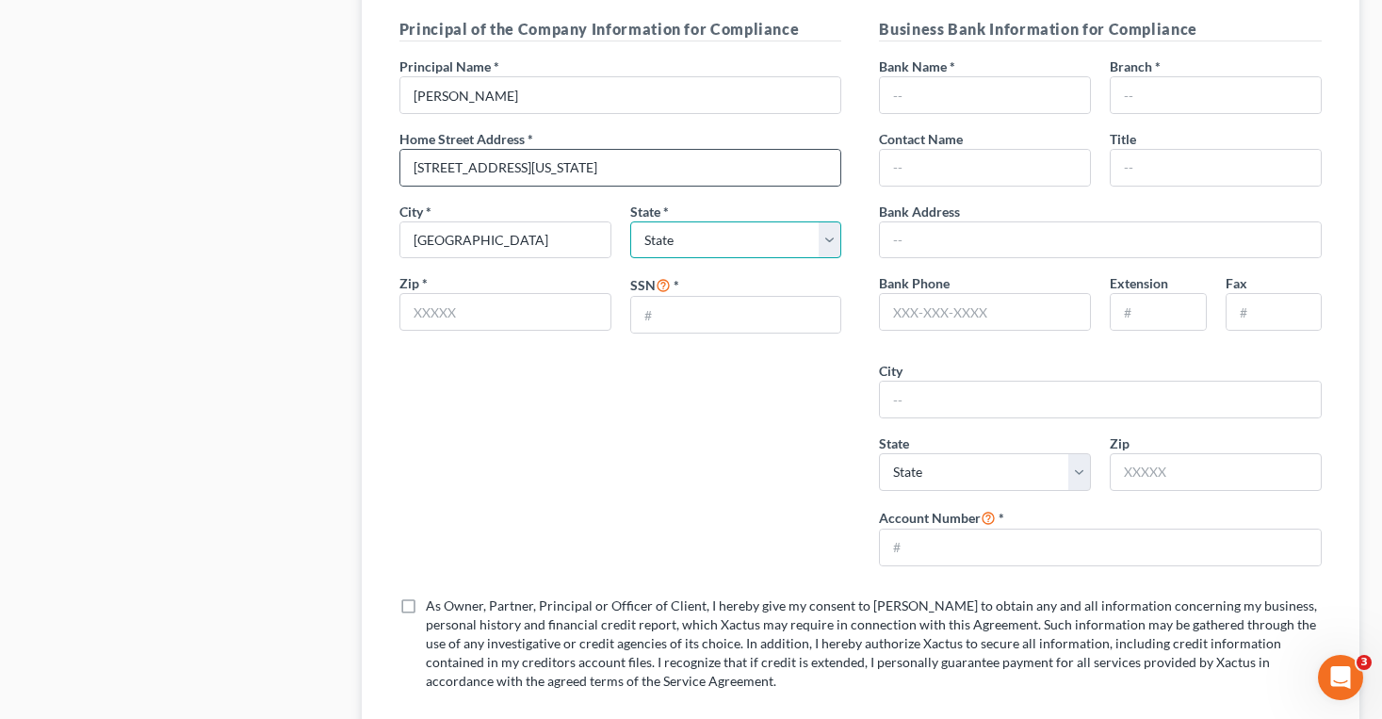
select select "36"
type input "43604"
type input "[PERSON_NAME] LTD"
type input "901 Washington Street Upper"
click at [709, 327] on input "text" at bounding box center [736, 315] width 210 height 36
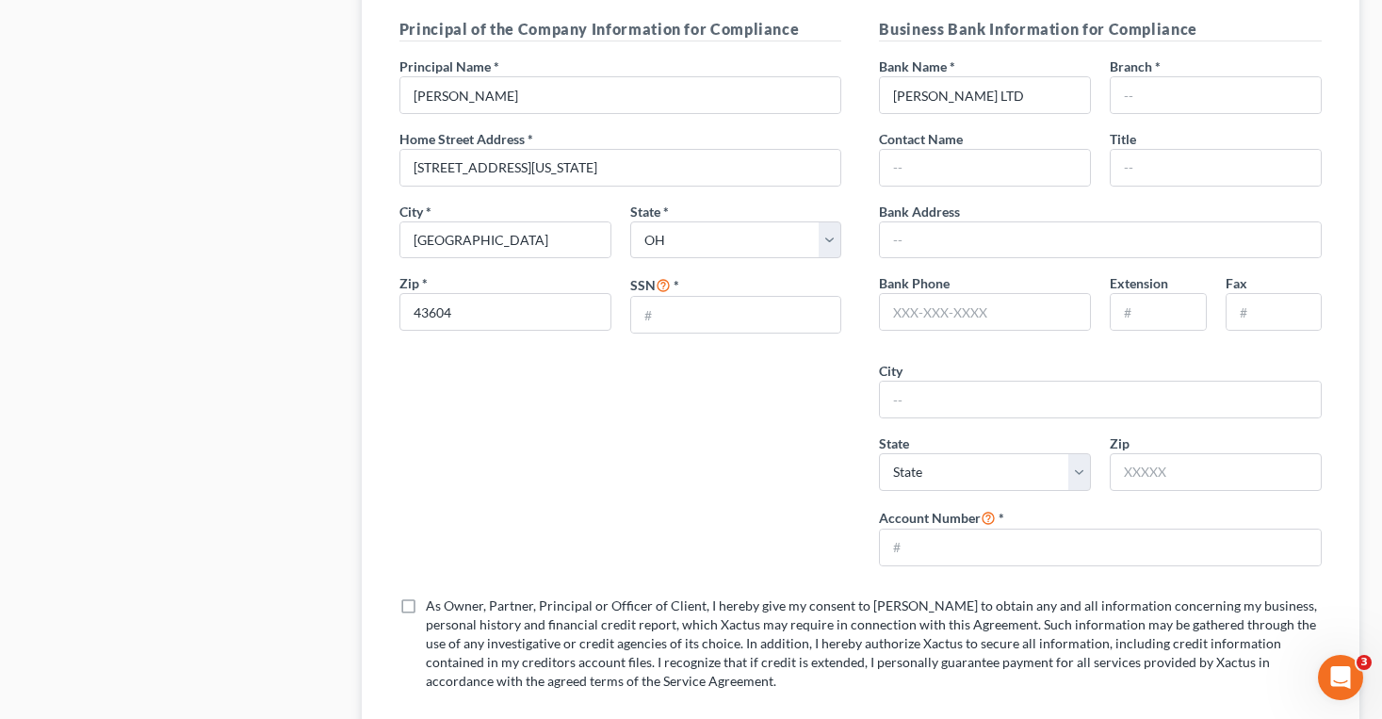
click at [999, 74] on div "Bank Name * Ciolek LTD" at bounding box center [984, 85] width 231 height 57
drag, startPoint x: 993, startPoint y: 88, endPoint x: 886, endPoint y: 88, distance: 106.4
click at [886, 88] on input "[PERSON_NAME] LTD" at bounding box center [985, 95] width 210 height 36
type input "Key Bank"
click at [733, 323] on input "text" at bounding box center [736, 315] width 210 height 36
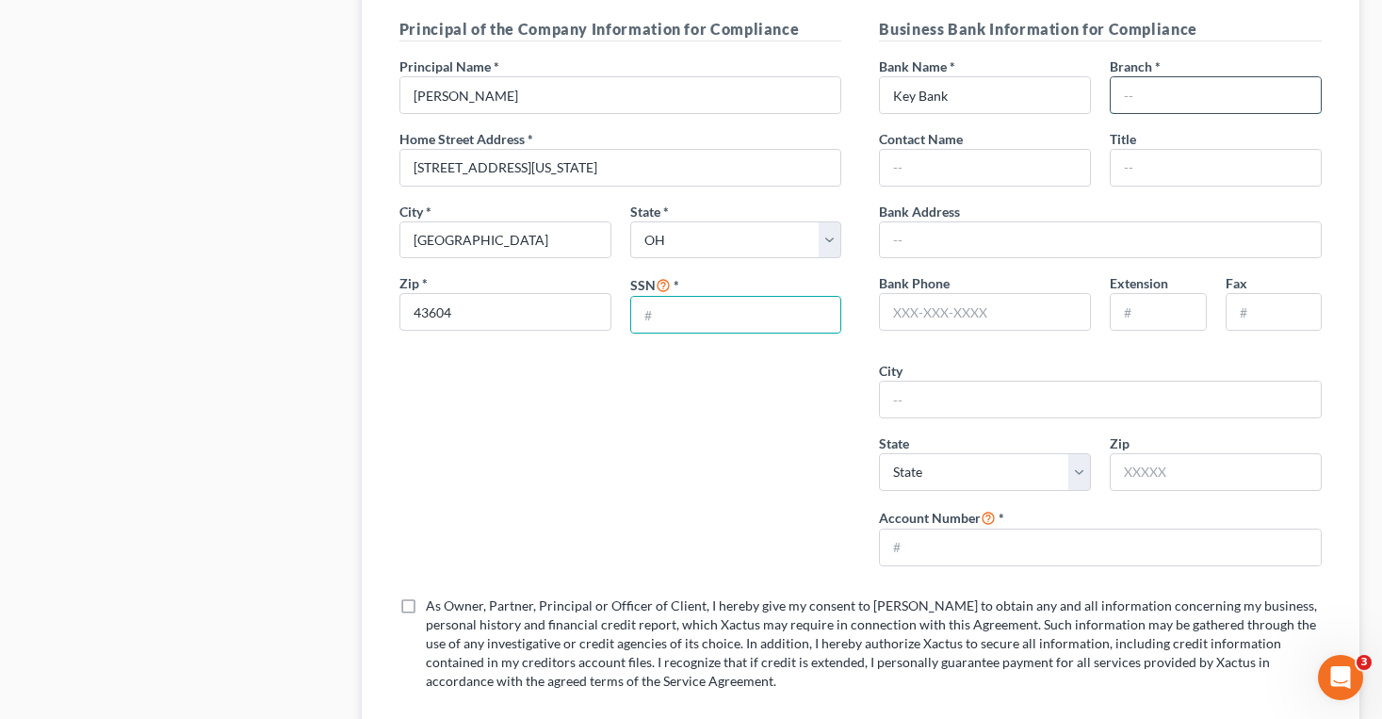
click at [1140, 104] on input "text" at bounding box center [1215, 95] width 210 height 36
click at [1049, 159] on input "text" at bounding box center [985, 168] width 210 height 36
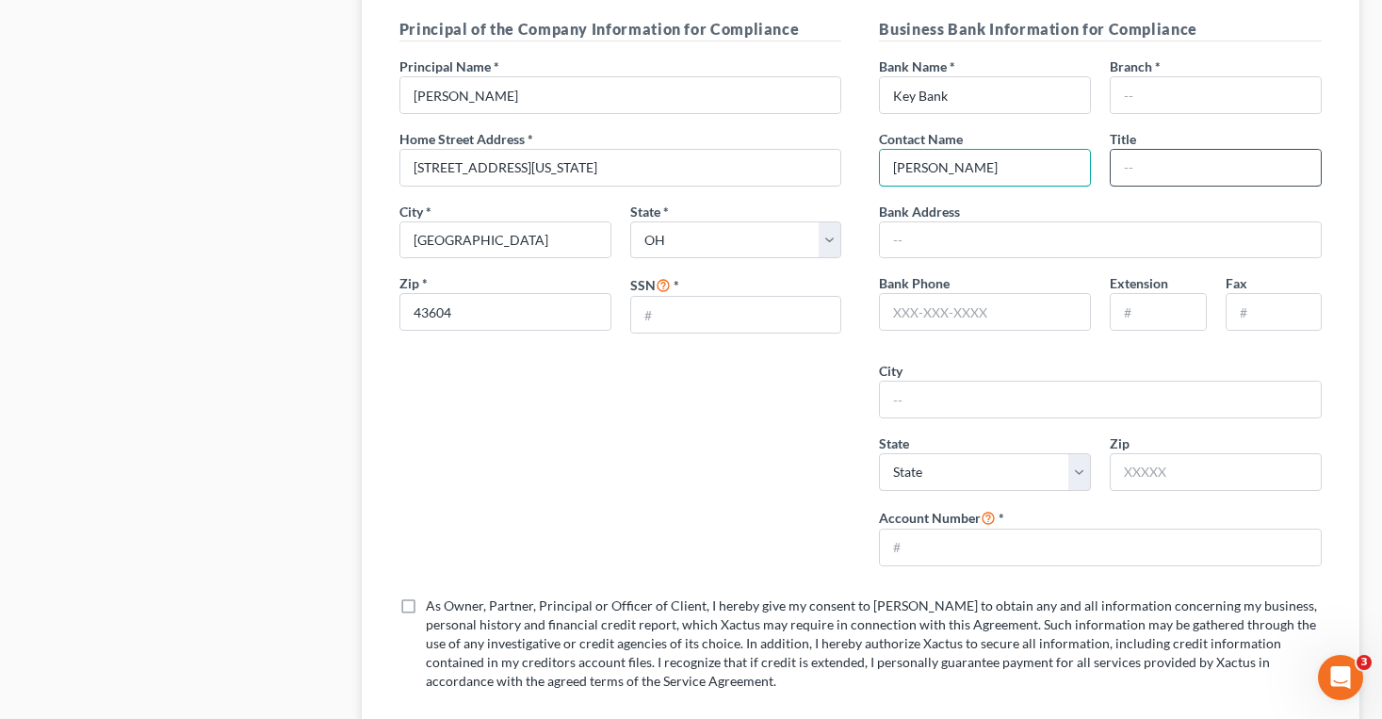
type input "Victoria Laske"
click at [1197, 159] on input "text" at bounding box center [1215, 168] width 210 height 36
type input "Banker"
click at [1156, 94] on input "text" at bounding box center [1215, 95] width 210 height 36
click at [1095, 71] on div "Bank Name * Key Bank" at bounding box center [984, 85] width 231 height 57
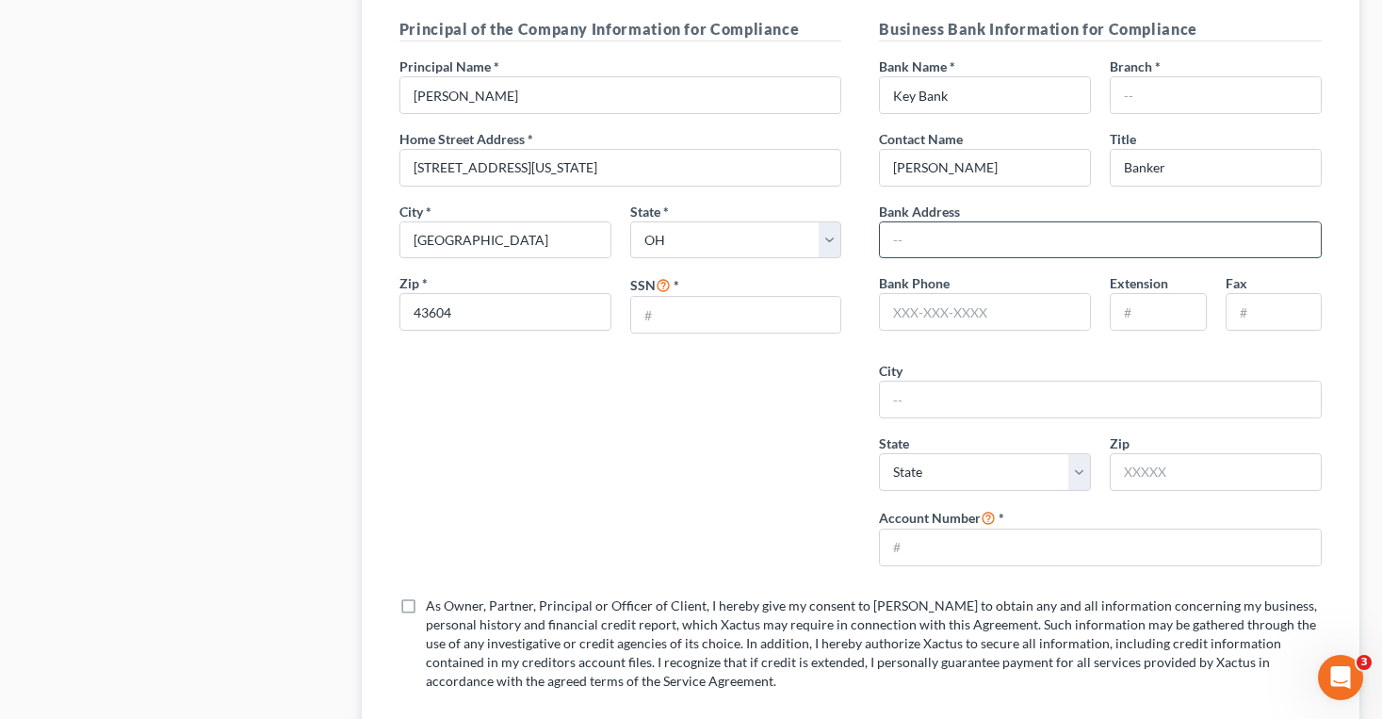
click at [1043, 247] on input "text" at bounding box center [1100, 240] width 441 height 36
type input "300 Madison Ave."
click at [1054, 313] on input "text" at bounding box center [985, 312] width 210 height 36
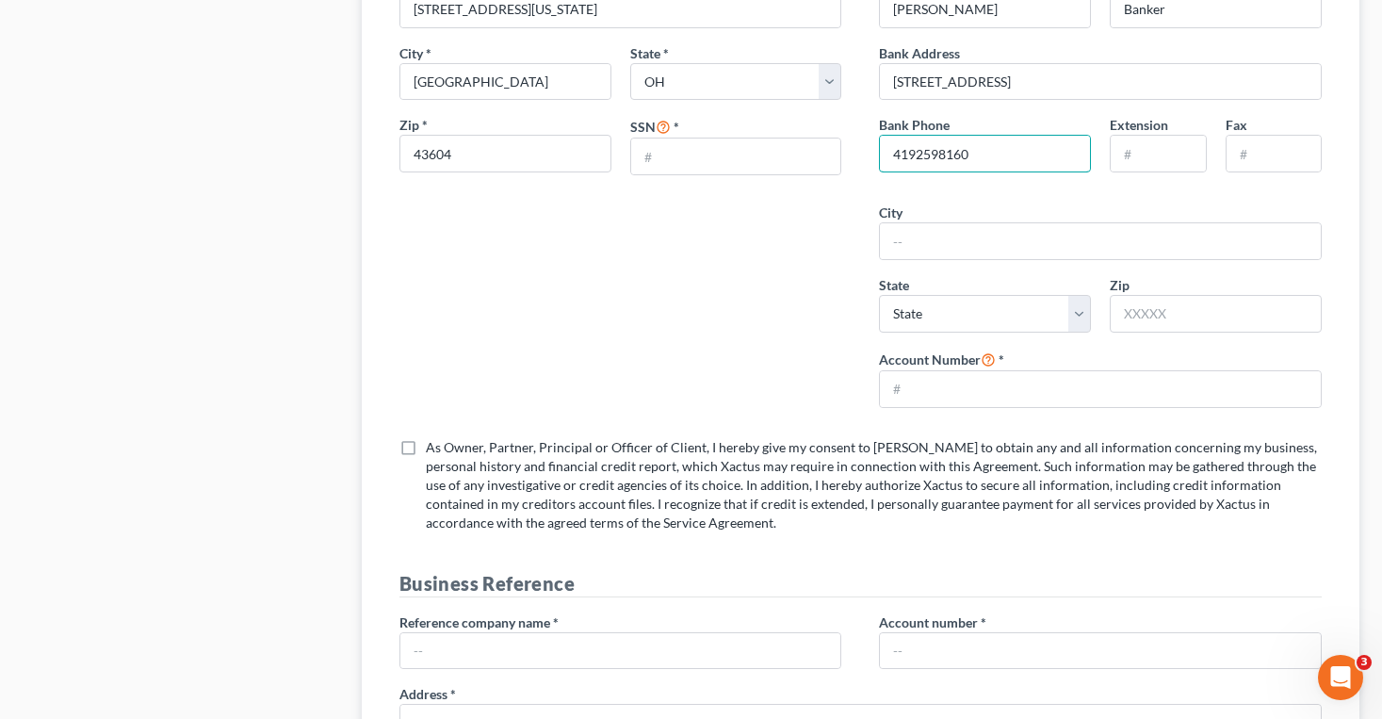
scroll to position [2284, 0]
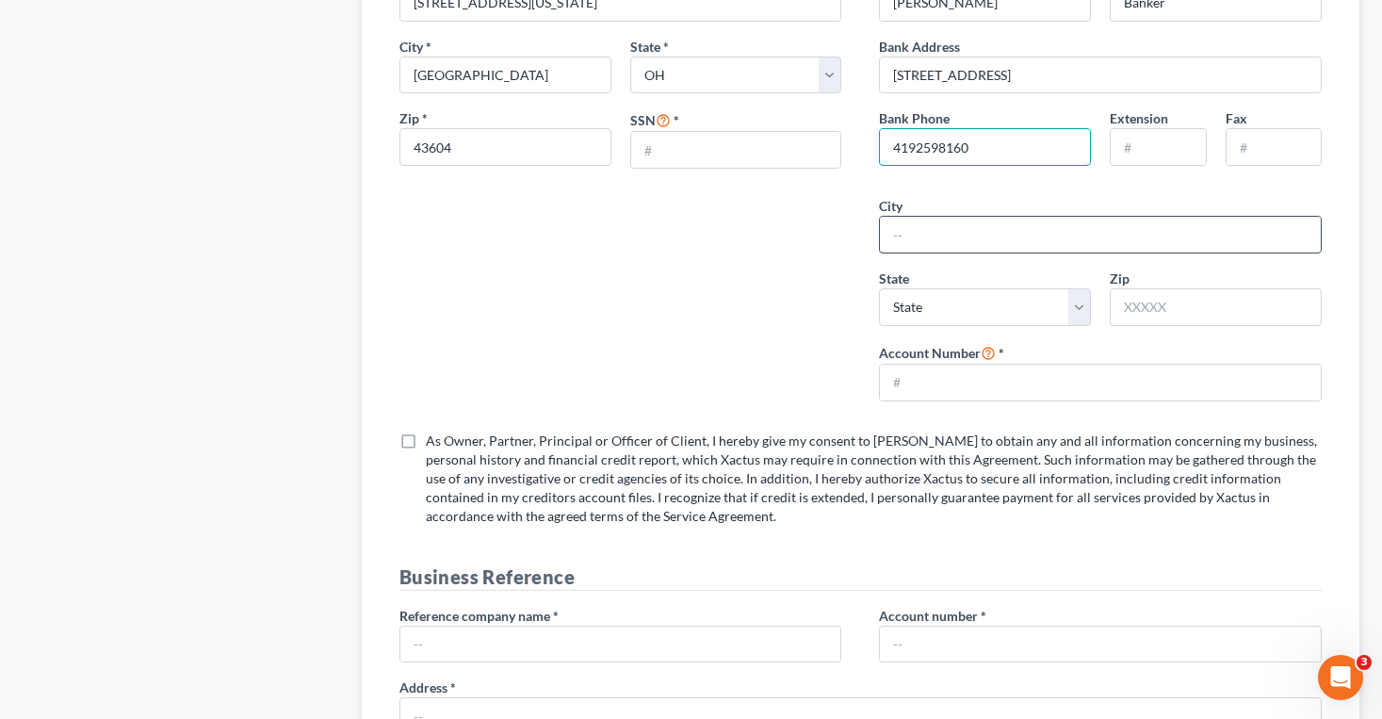
type input "4192598160"
click at [1074, 245] on input "text" at bounding box center [1100, 235] width 441 height 36
type input "Toledo"
click at [949, 315] on select "State AL AK AR AZ CA CO CT DE DC FL GA GU HI ID IL IN IA KS KY LA ME MD MA MI M…" at bounding box center [985, 307] width 212 height 38
select select "36"
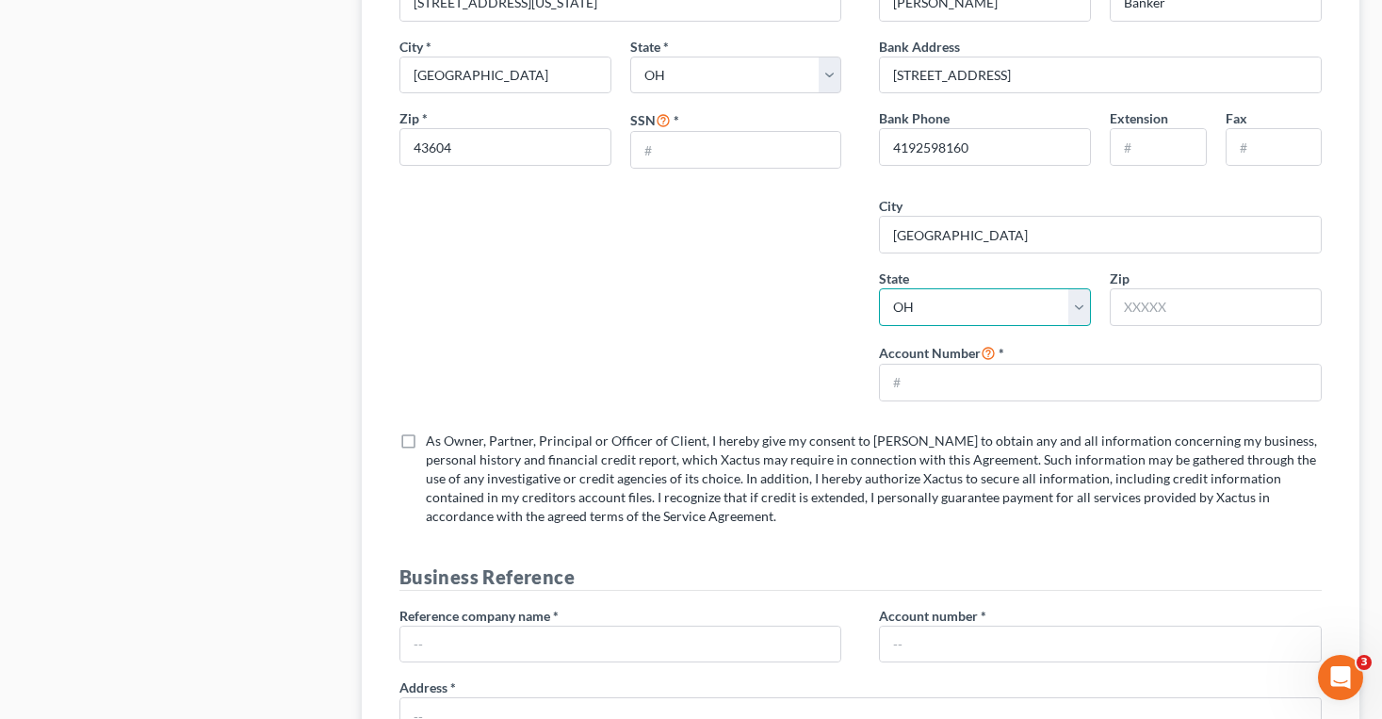
click at [879, 288] on select "State AL AK AR AZ CA CO CT DE DC FL GA GU HI ID IL IN IA KS KY LA ME MD MA MI M…" at bounding box center [985, 307] width 212 height 38
click at [1131, 309] on input "text" at bounding box center [1215, 307] width 212 height 38
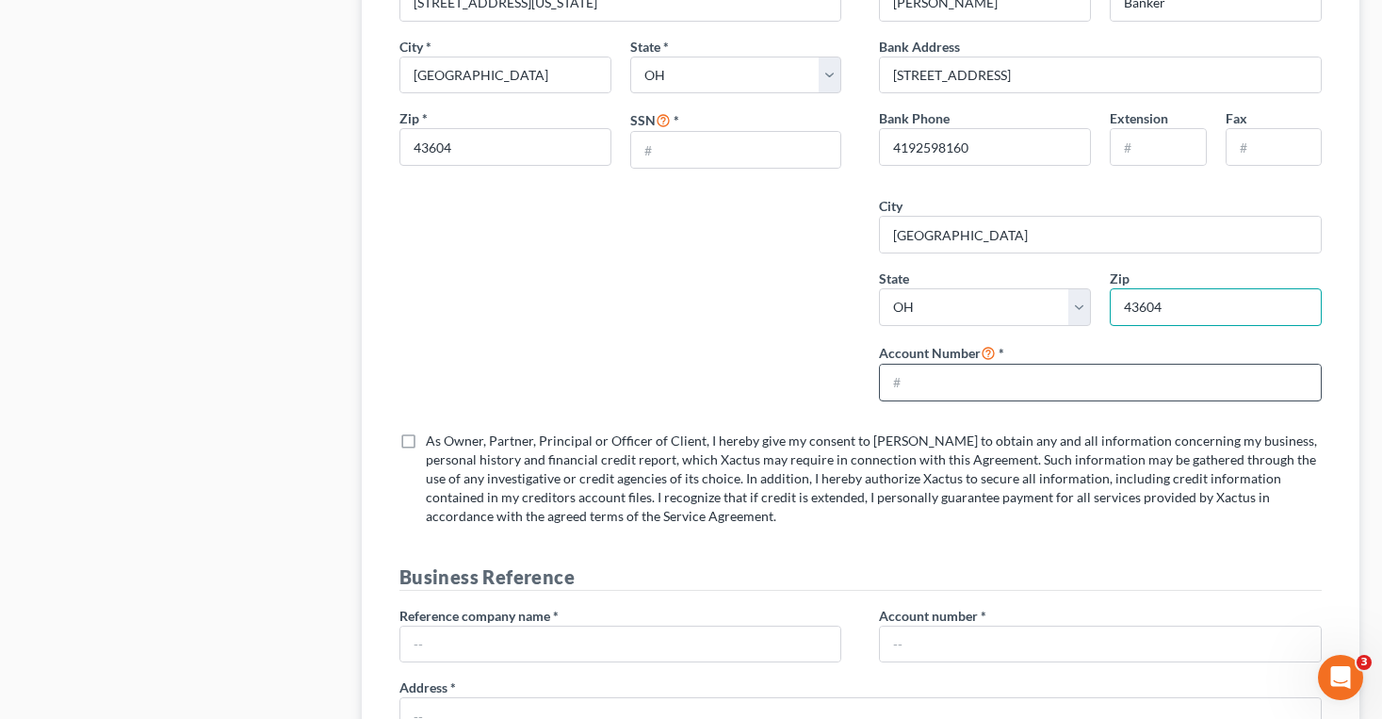
type input "43604"
click at [1049, 399] on input "text" at bounding box center [1100, 382] width 441 height 36
type input "353321012430"
click at [823, 268] on div "Principal of the Company Information for Compliance Principal Name * Scott Ciol…" at bounding box center [620, 134] width 480 height 562
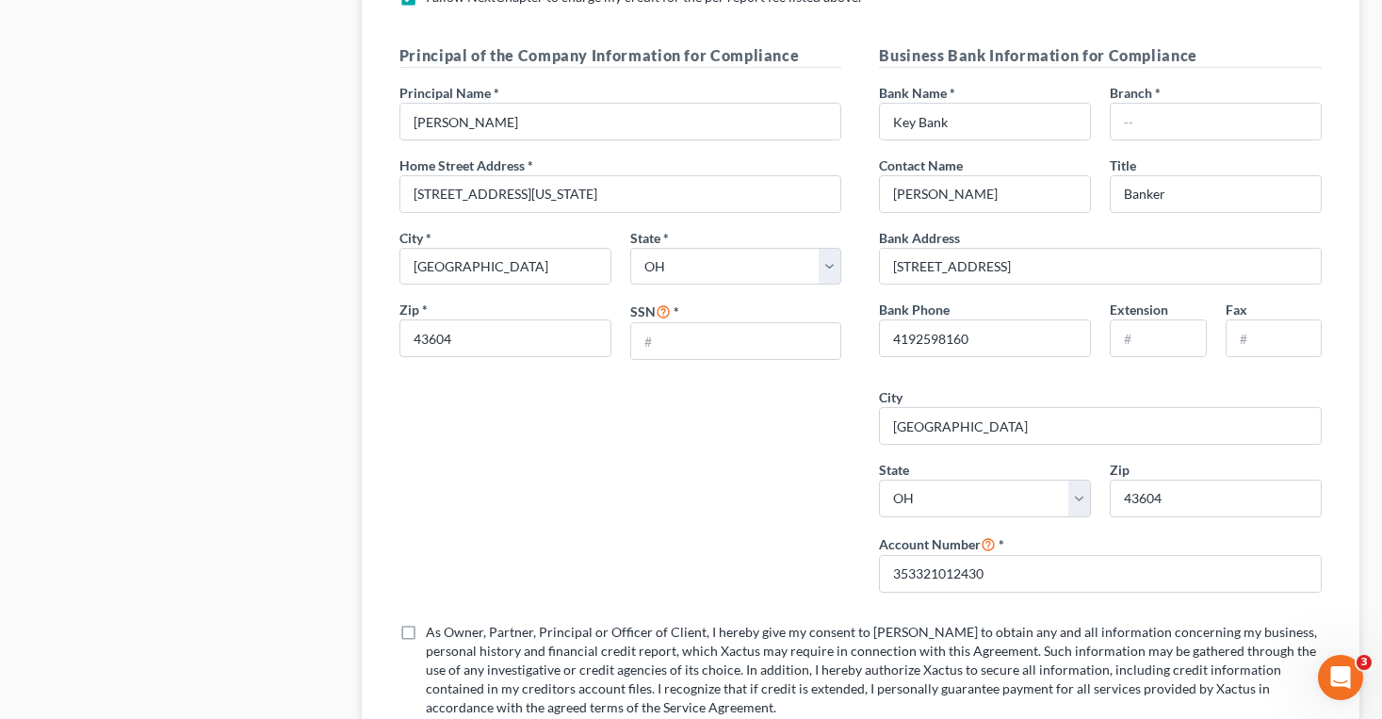
scroll to position [2092, 0]
click at [740, 341] on input "text" at bounding box center [736, 342] width 210 height 36
type input "274684120"
click at [790, 379] on div "Principal of the Company Information for Compliance Principal Name * Scott Ciol…" at bounding box center [620, 326] width 480 height 562
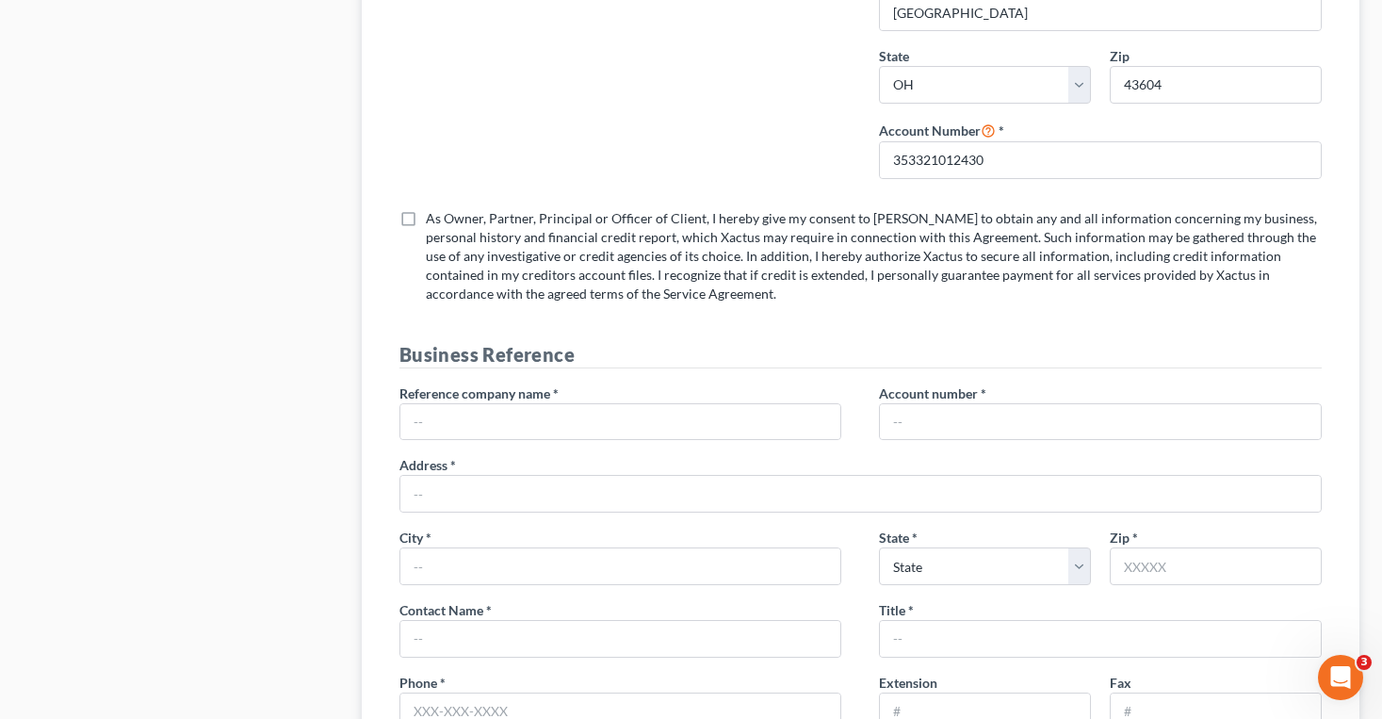
scroll to position [2521, 0]
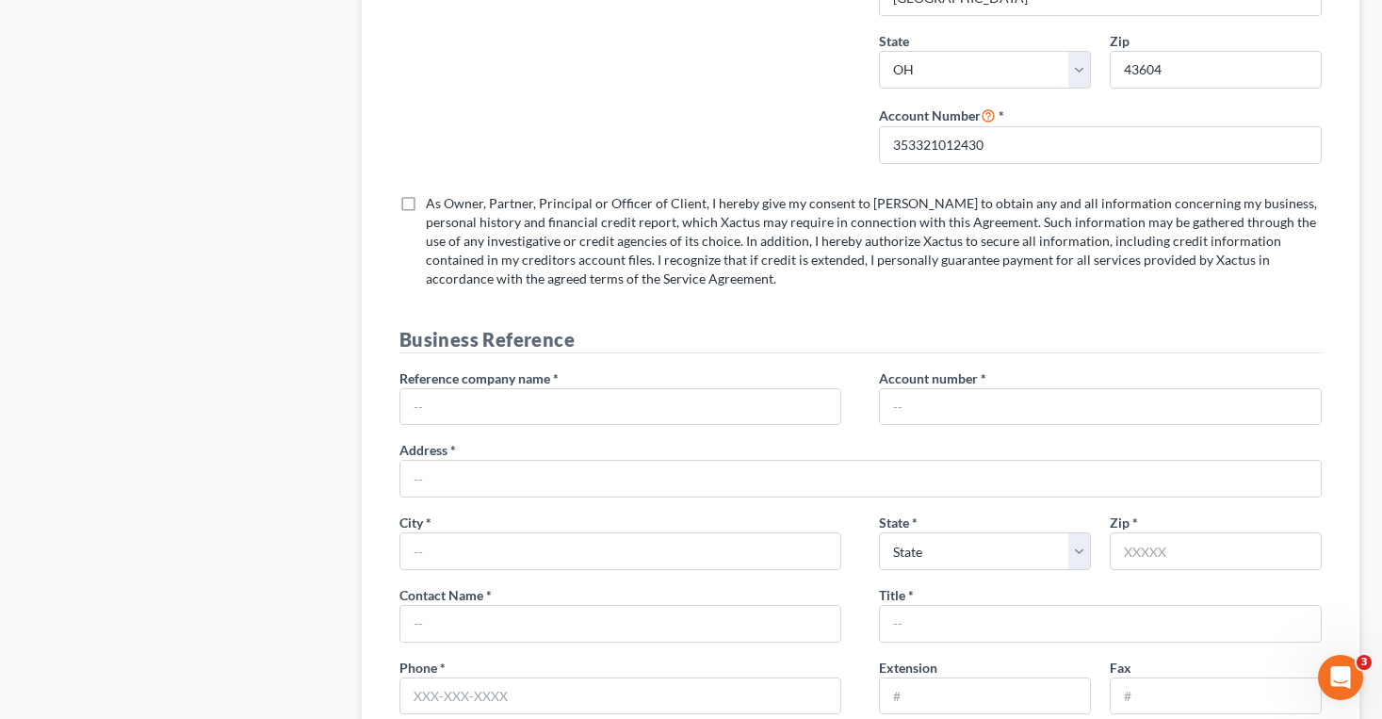
click at [426, 202] on label "As Owner, Partner, Principal or Officer of Client, I hereby give my consent to …" at bounding box center [874, 241] width 896 height 94
click at [433, 202] on input "As Owner, Partner, Principal or Officer of Client, I hereby give my consent to …" at bounding box center [439, 200] width 12 height 12
checkbox input "true"
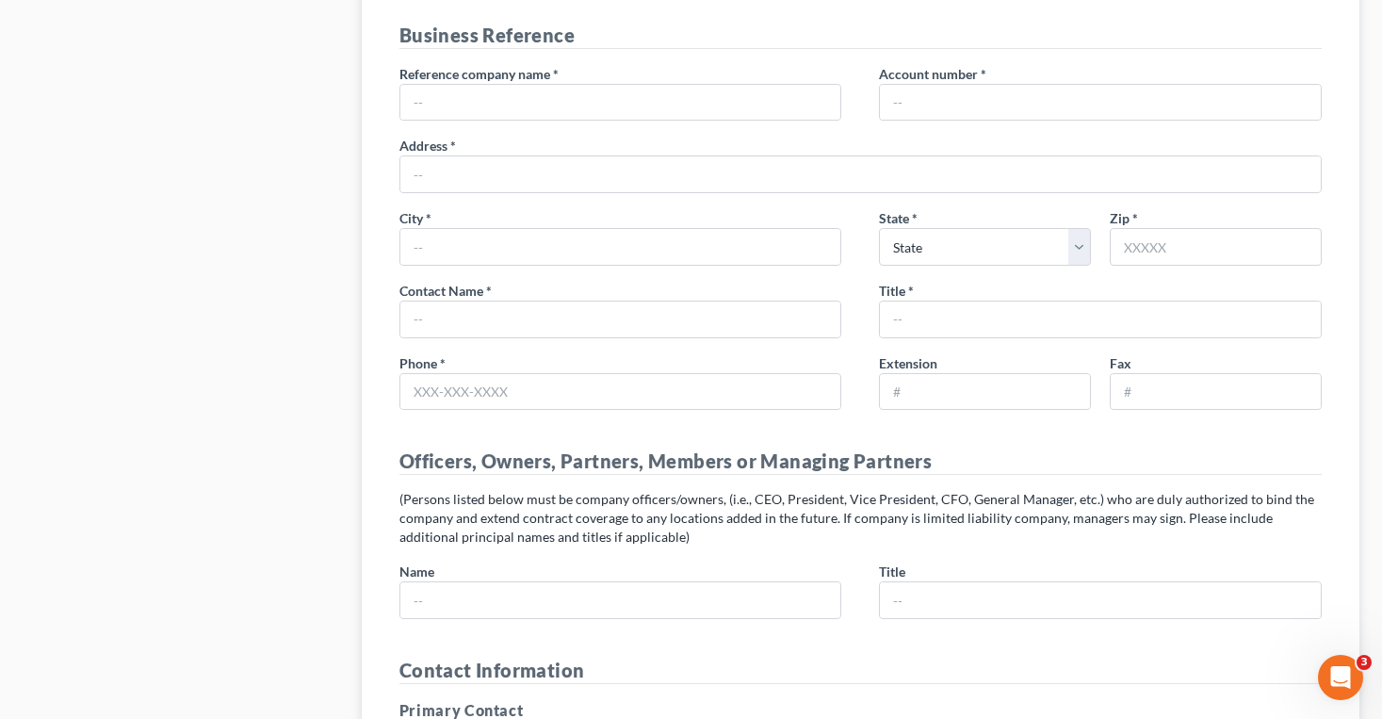
scroll to position [2826, 0]
click at [427, 95] on input "text" at bounding box center [620, 102] width 441 height 36
click at [440, 107] on input "text" at bounding box center [620, 102] width 441 height 36
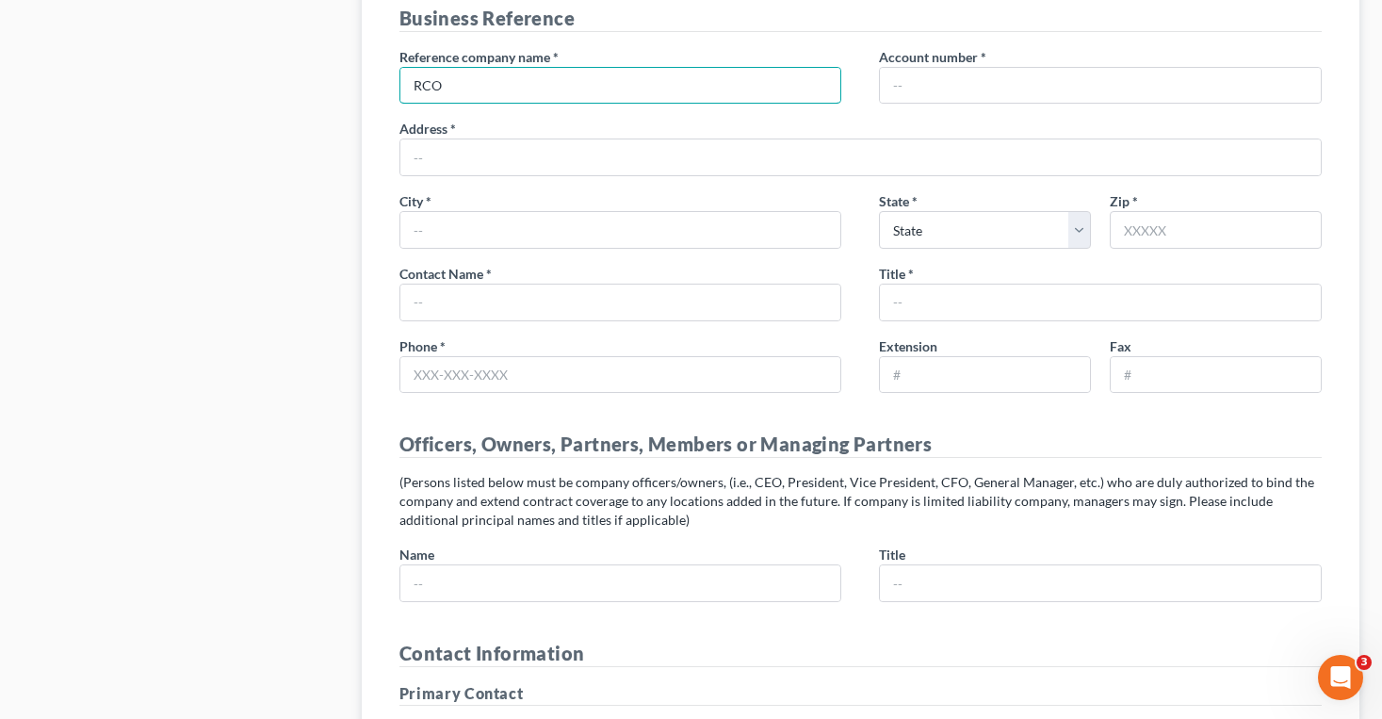
scroll to position [2832, 0]
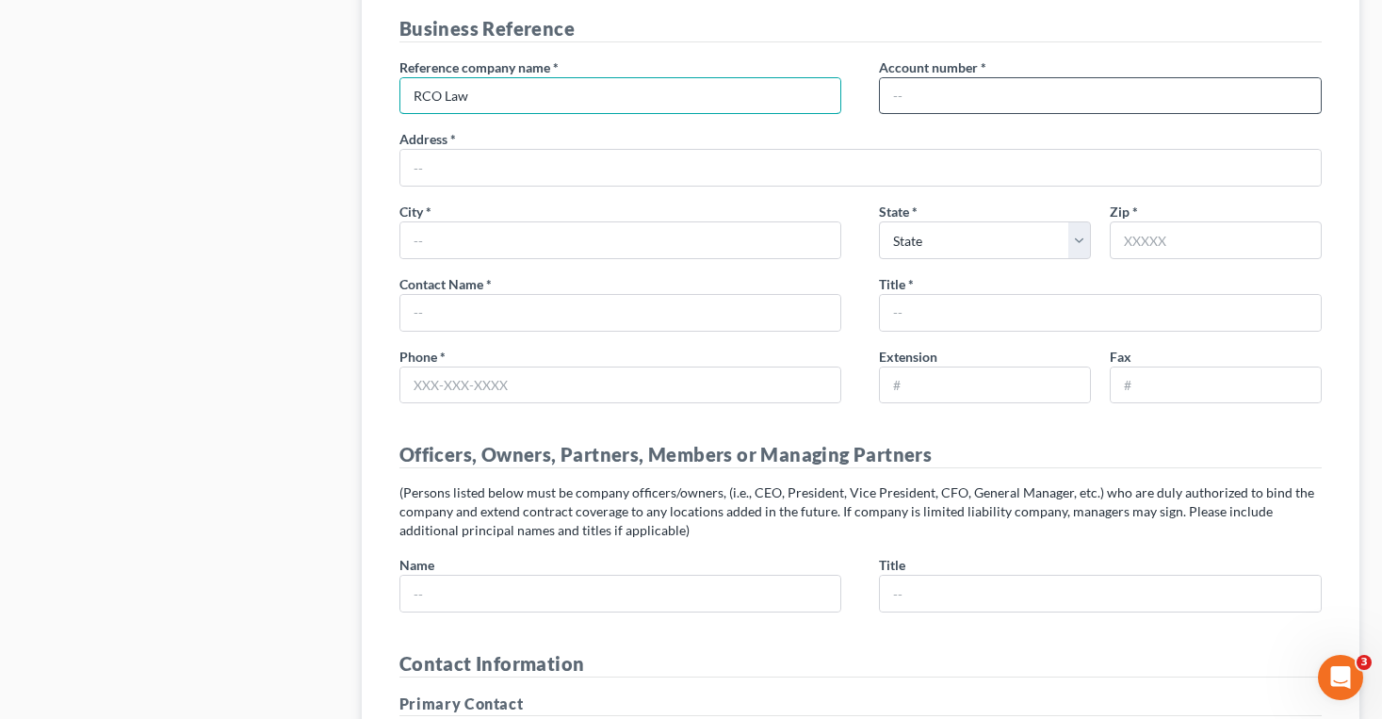
type input "RCO Law"
click at [910, 113] on input "text" at bounding box center [1100, 96] width 441 height 36
type input "n/a"
click at [611, 178] on input "text" at bounding box center [860, 168] width 920 height 36
paste input "433 N Summit St."
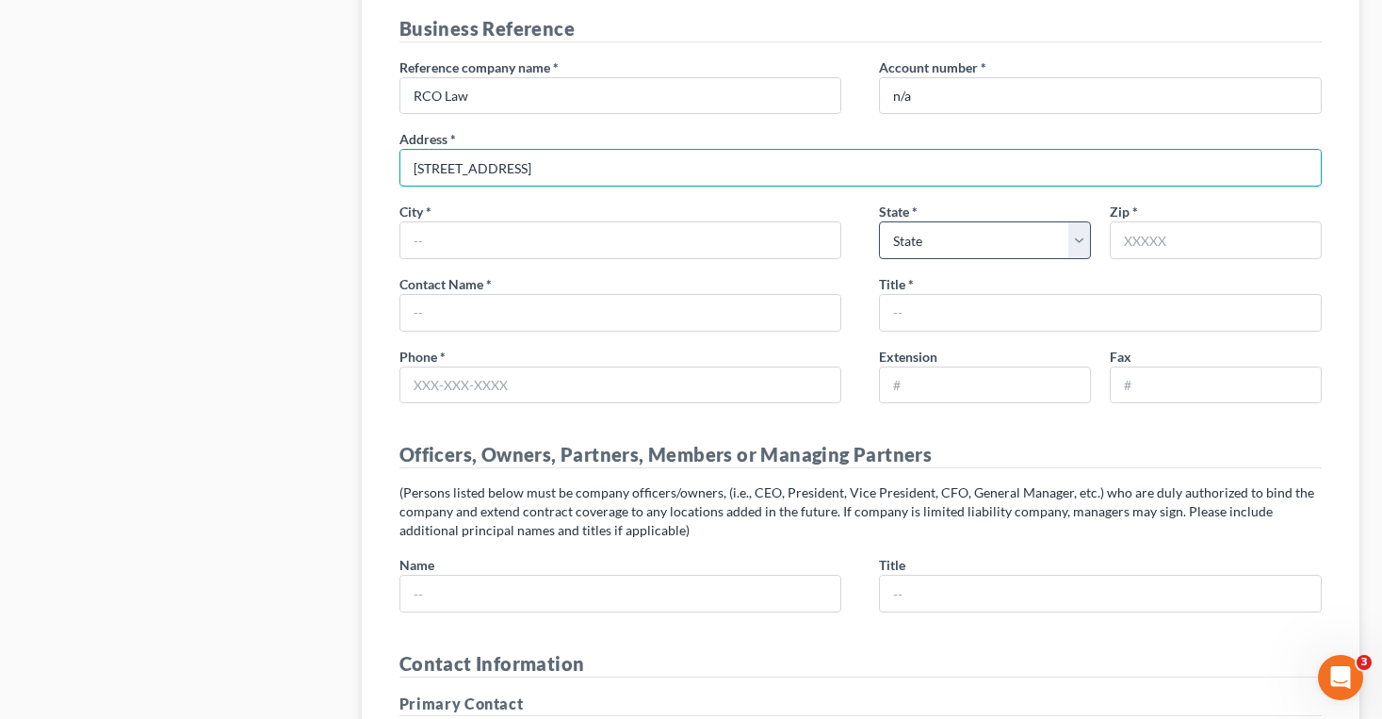
type input "433 N Summit St."
click at [907, 231] on select "State AL AK AR AZ CA CO CT DE DC FL GA GU HI ID IL IN IA KS KY LA ME MD MA MI M…" at bounding box center [985, 240] width 212 height 38
select select "36"
click at [879, 221] on select "State AL AK AR AZ CA CO CT DE DC FL GA GU HI ID IL IN IA KS KY LA ME MD MA MI M…" at bounding box center [985, 240] width 212 height 38
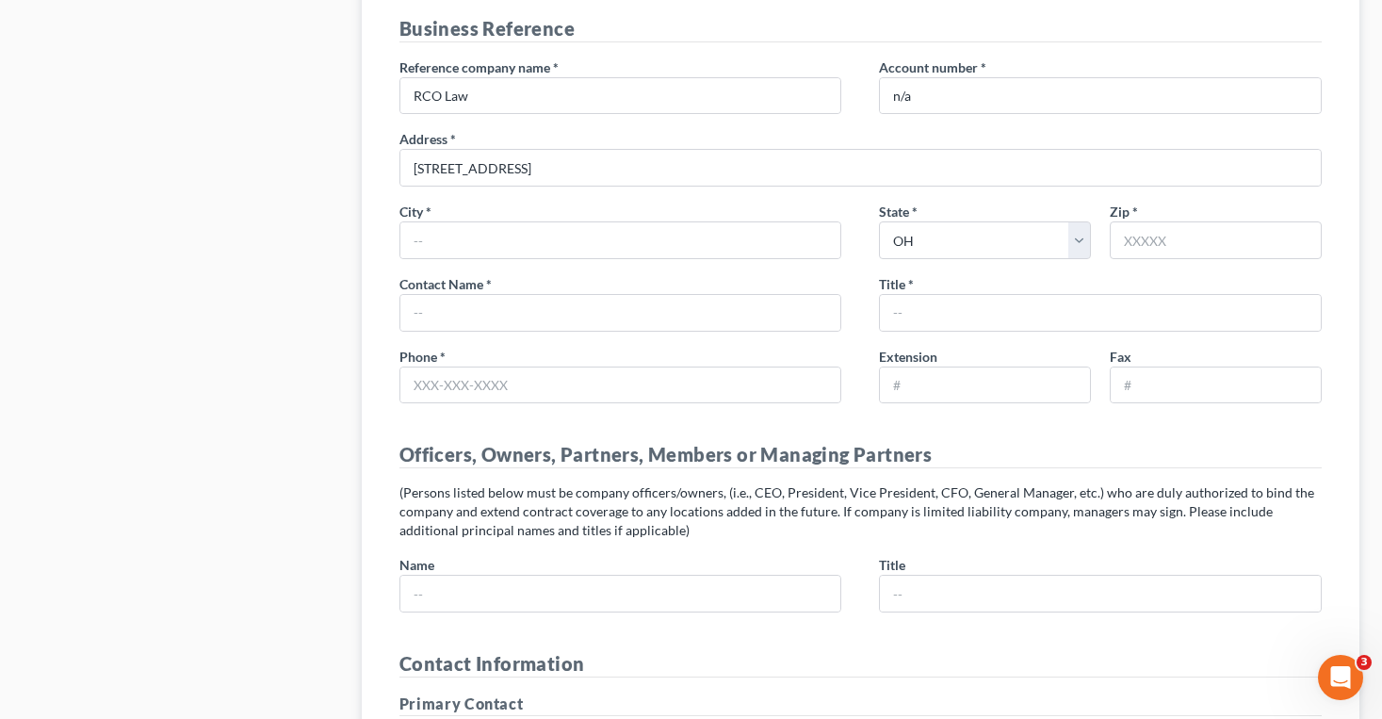
click at [1156, 219] on div "Zip *" at bounding box center [1215, 230] width 231 height 57
click at [1156, 237] on input "text" at bounding box center [1215, 240] width 212 height 38
type input "43604"
click at [557, 230] on input "text" at bounding box center [620, 240] width 441 height 36
type input "Toledo"
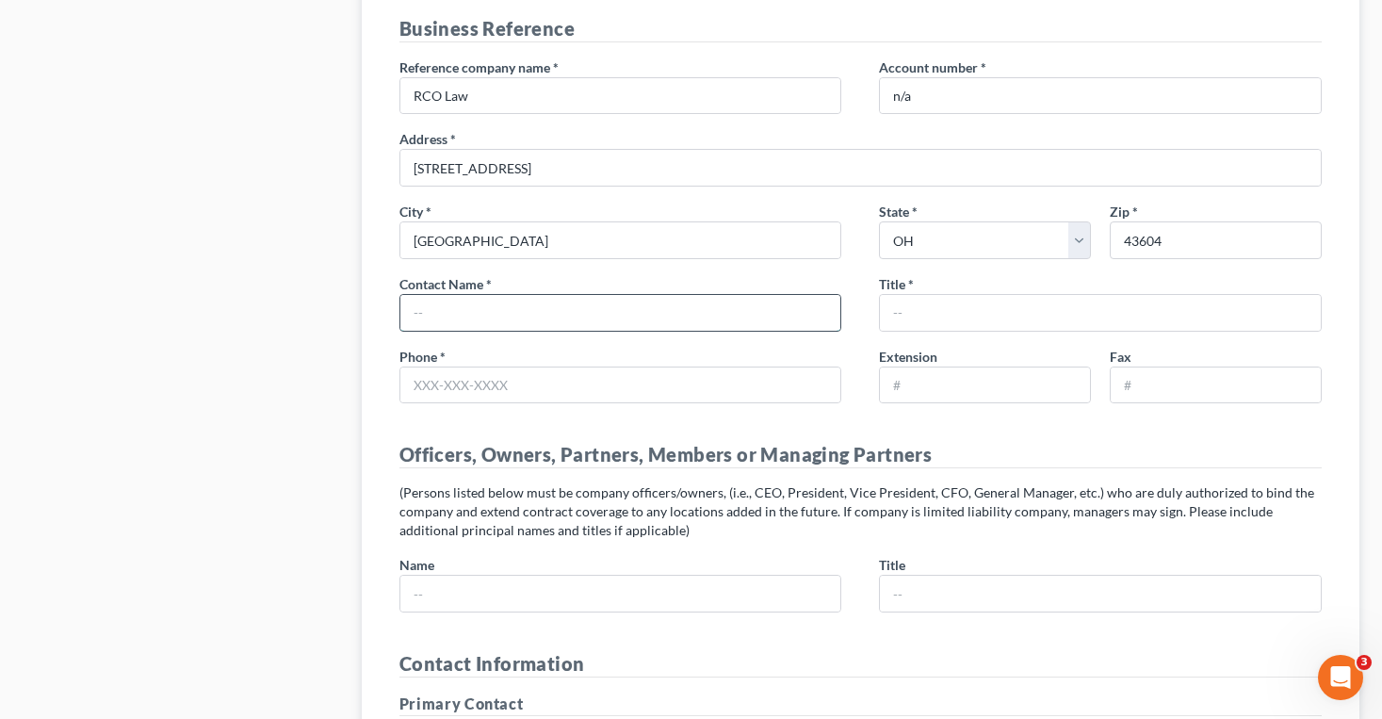
click at [451, 300] on input "text" at bounding box center [620, 313] width 441 height 36
click at [613, 167] on input "433 N Summit St." at bounding box center [860, 168] width 920 height 36
paste input "Four Seagate, Ninth Floor"
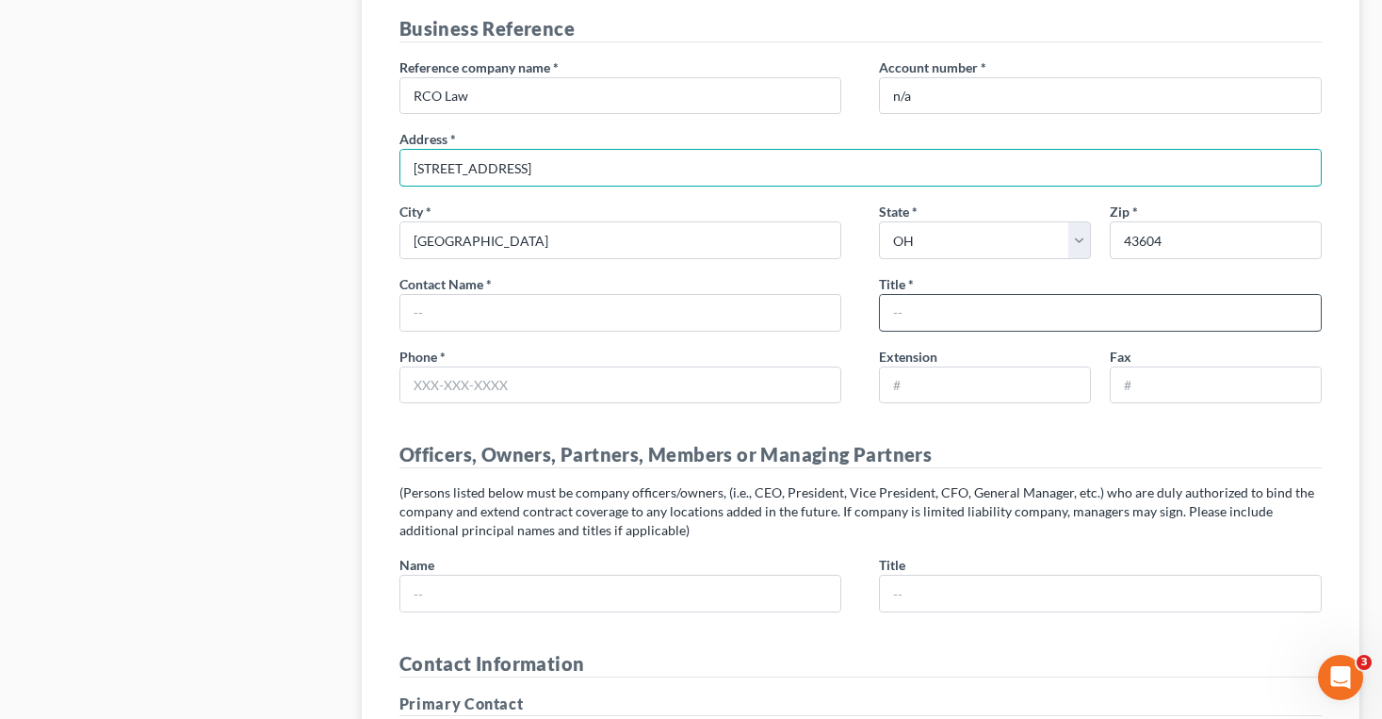
type input "433 N Summit St. Four Seagate, Ninth Floor"
click at [913, 315] on input "text" at bounding box center [1100, 313] width 441 height 36
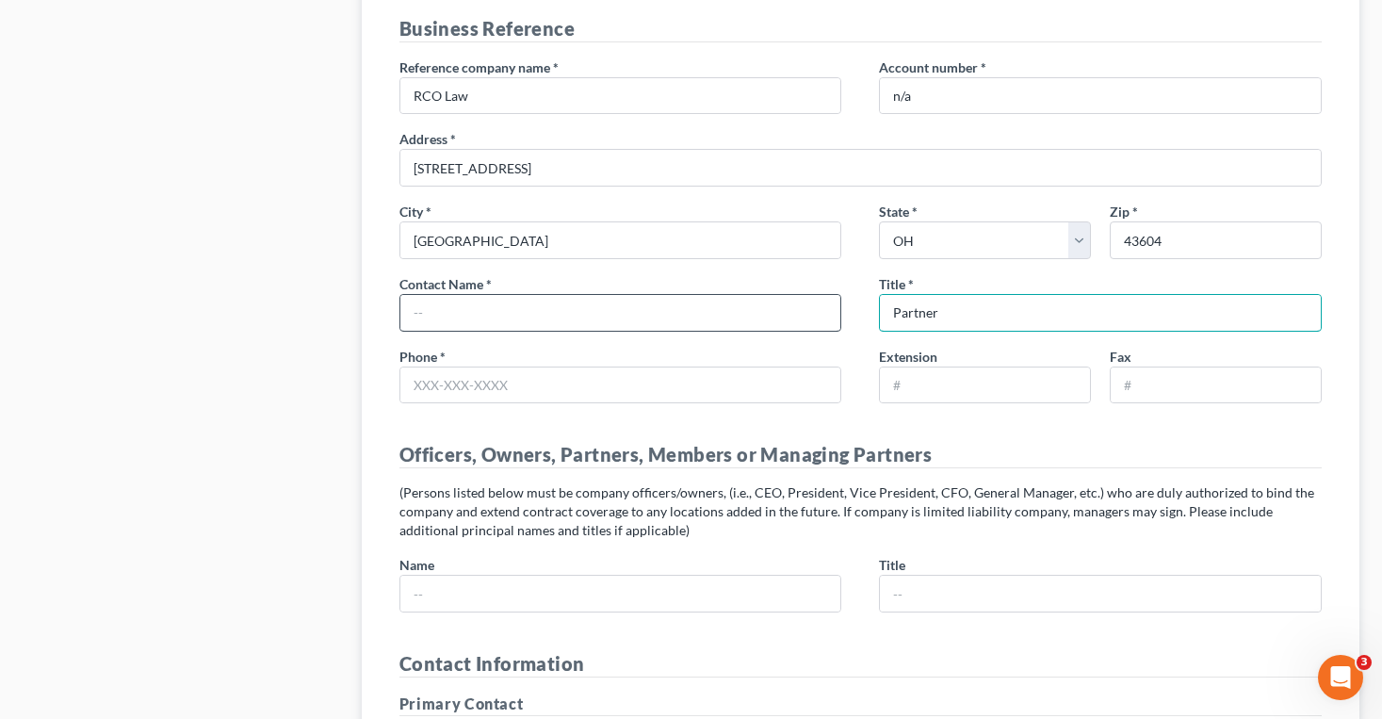
type input "Partner"
click at [597, 313] on input "text" at bounding box center [620, 313] width 441 height 36
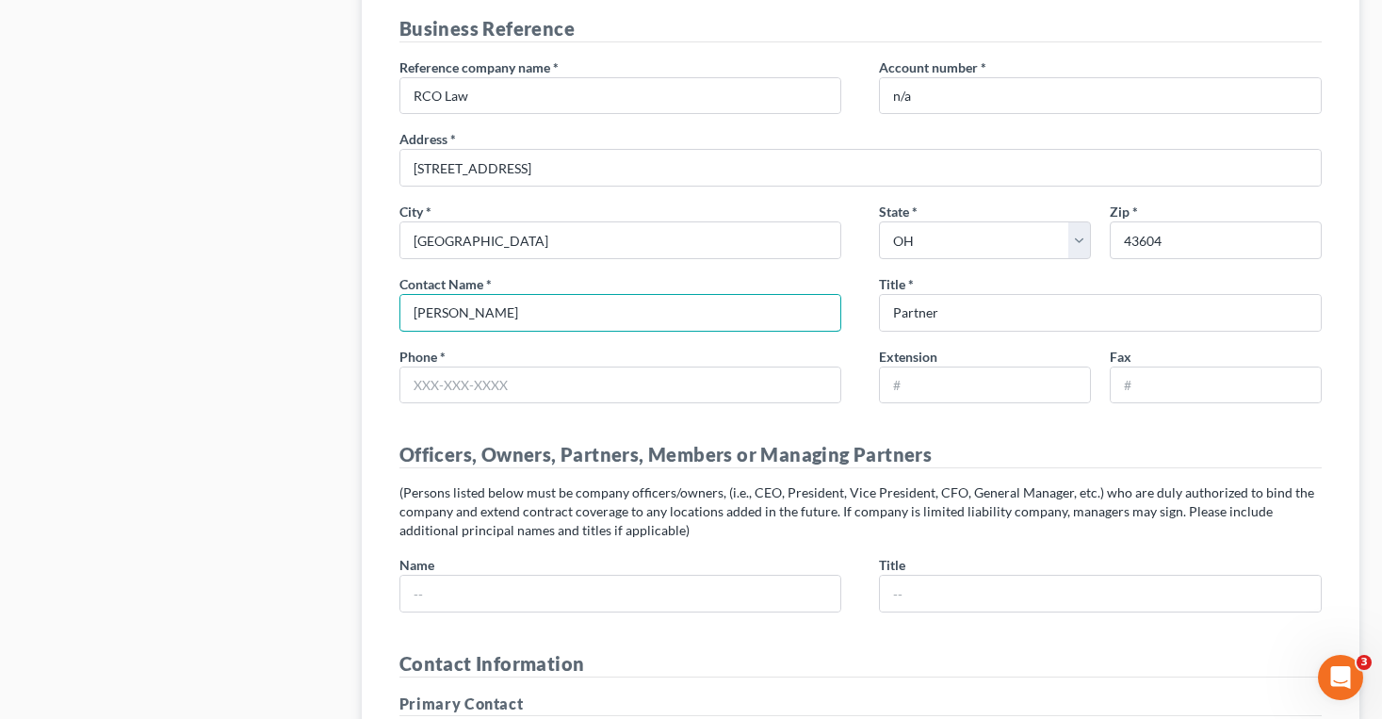
type input "Corey"
click at [419, 378] on input "text" at bounding box center [620, 385] width 441 height 36
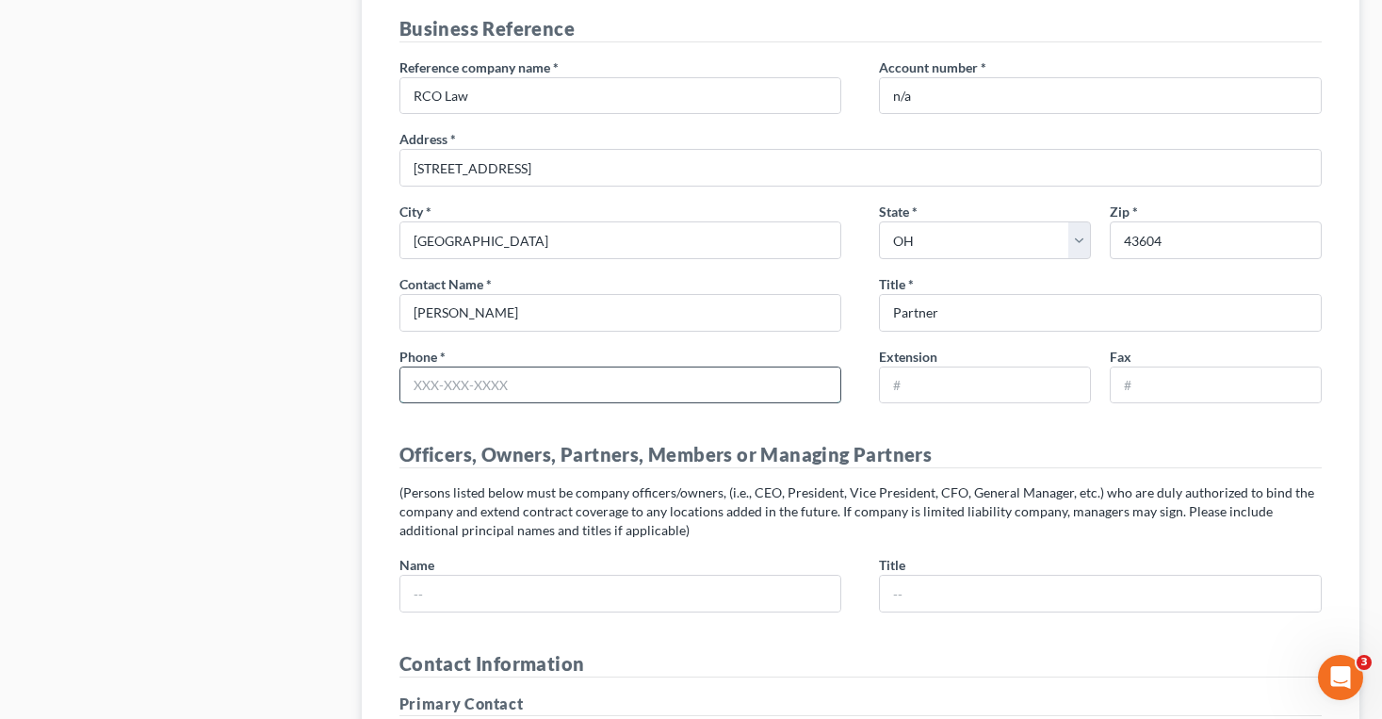
paste input "Call Corey 419.418.6949"
drag, startPoint x: 476, startPoint y: 387, endPoint x: 352, endPoint y: 379, distance: 123.7
click at [464, 385] on input "419.418.6949" at bounding box center [620, 385] width 441 height 36
click at [440, 388] on input "419.418-6949" at bounding box center [620, 385] width 441 height 36
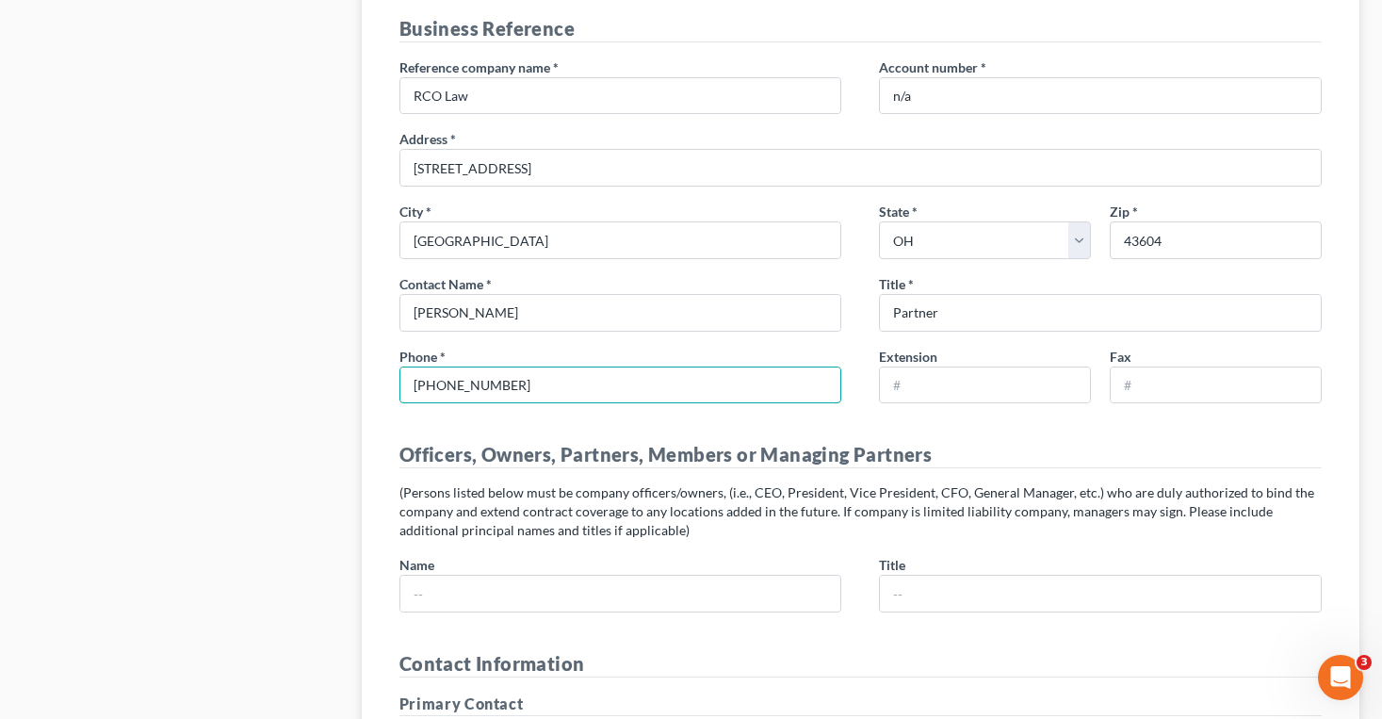
type input "419-418-6949"
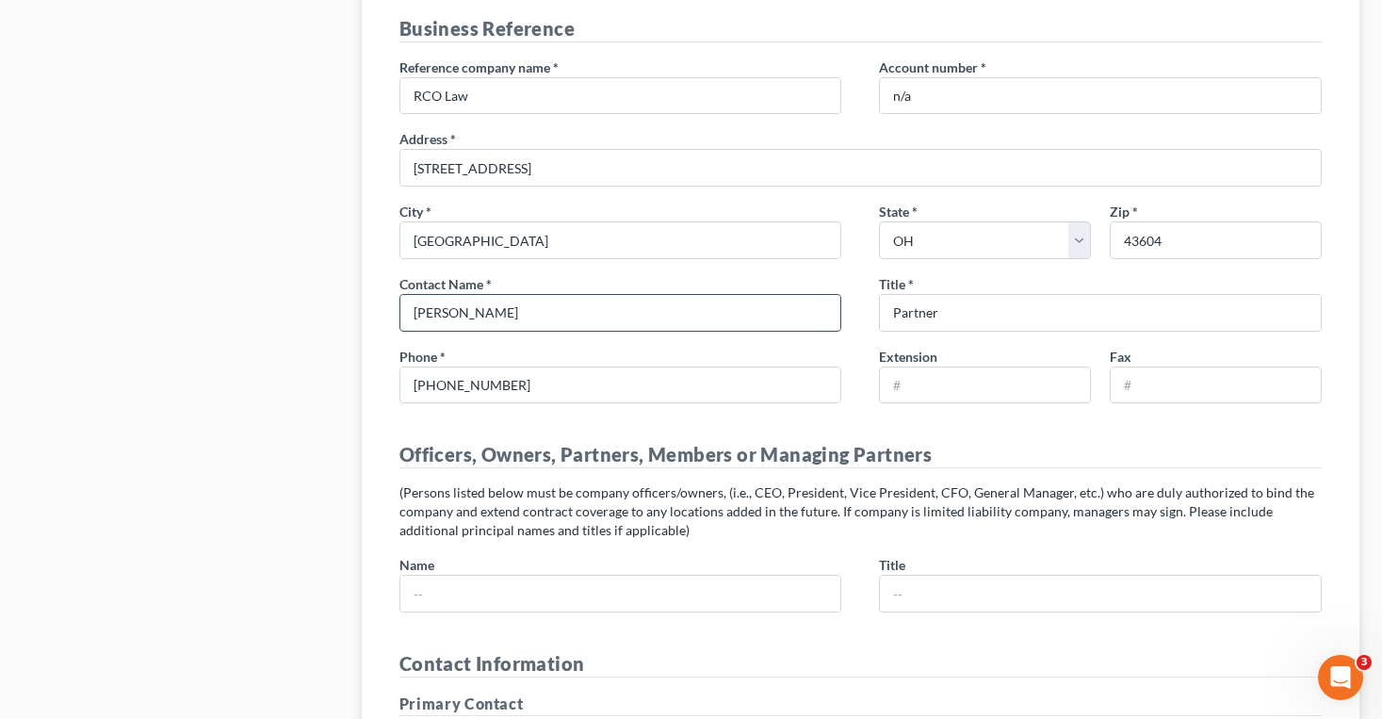
click at [493, 313] on input "Corey" at bounding box center [620, 313] width 441 height 36
paste input "Tomlinson"
type input "Corey Tomlinson"
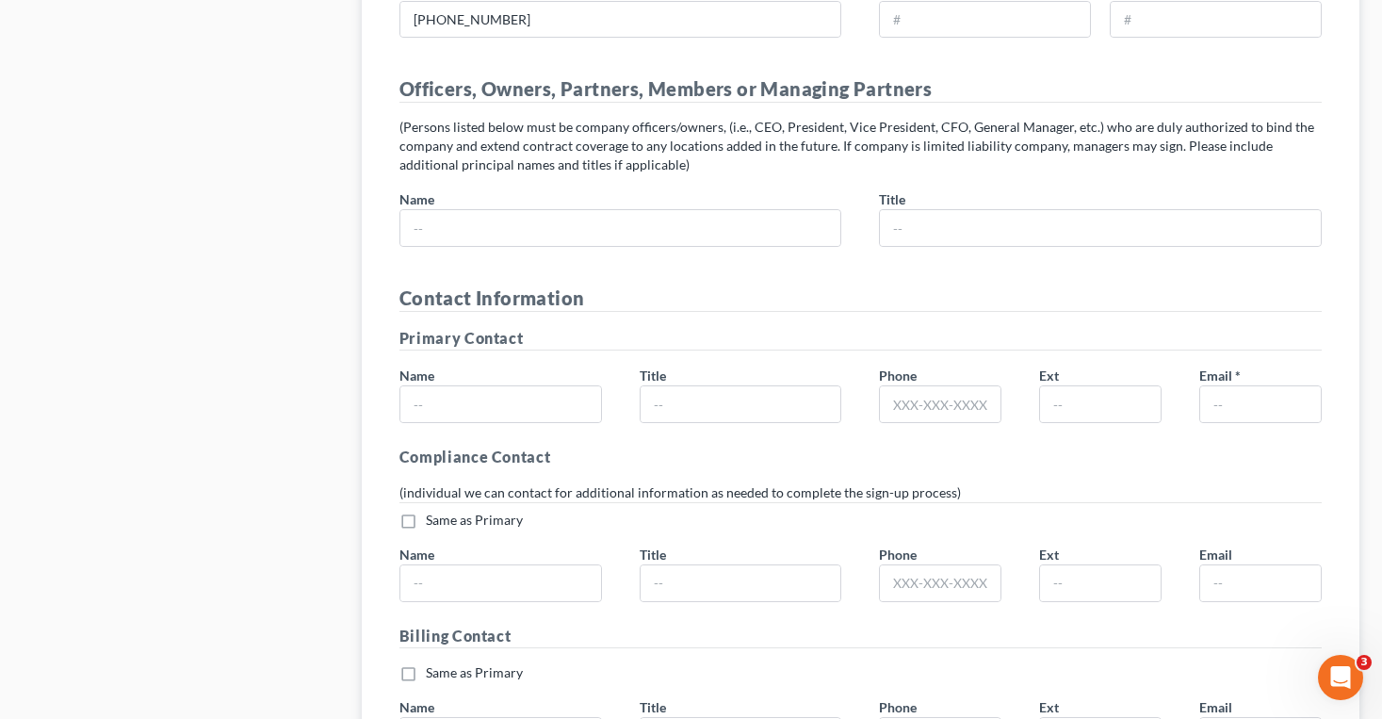
scroll to position [3211, 0]
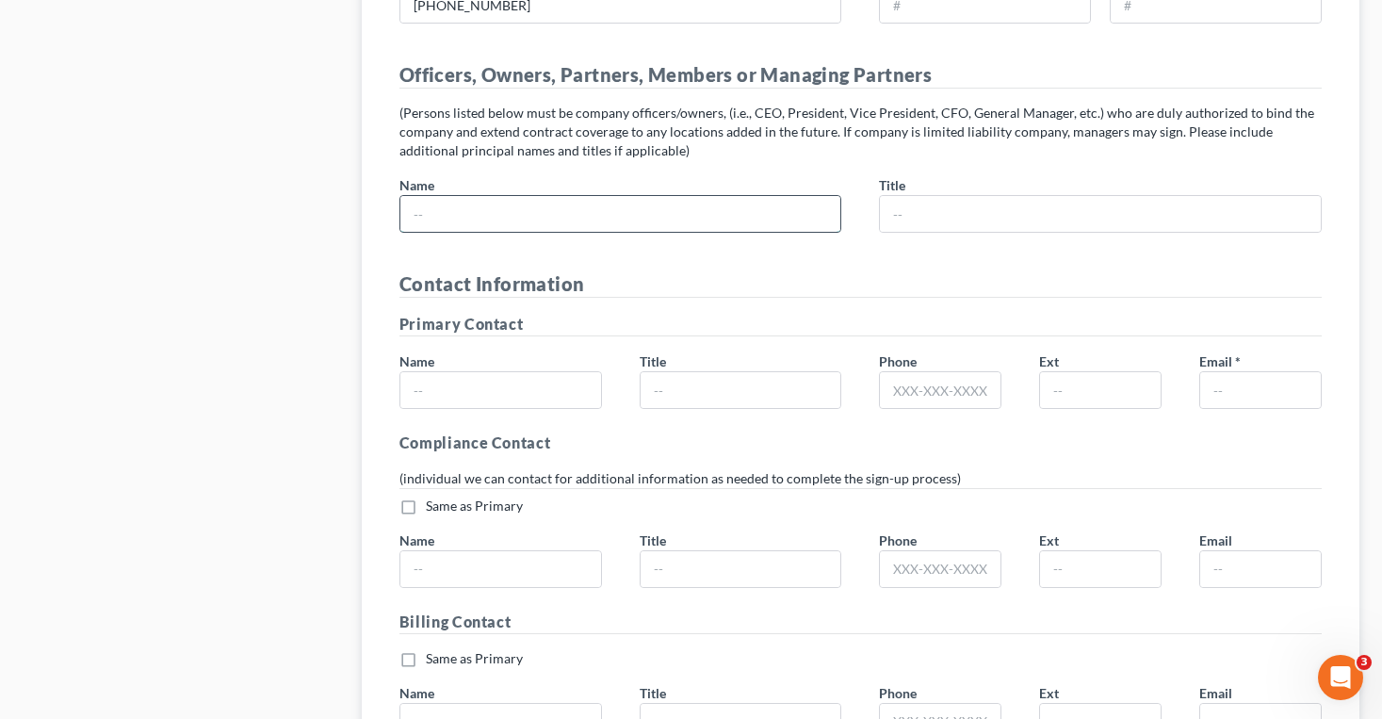
click at [452, 218] on input "text" at bounding box center [620, 214] width 441 height 36
type input "Scott A Ciolek"
type input "4197405935"
type input "[EMAIL_ADDRESS][DOMAIN_NAME]"
type input "Scott A. Ciolek"
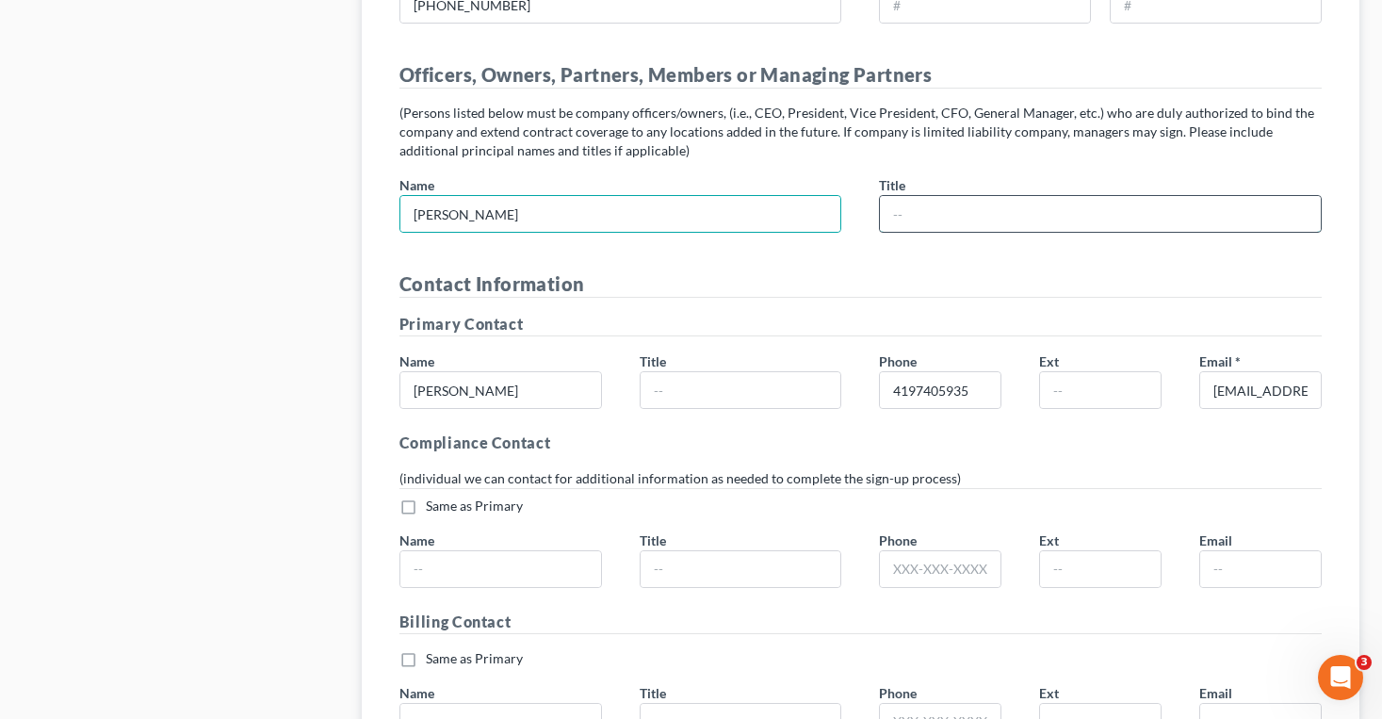
click at [937, 202] on input "text" at bounding box center [1100, 214] width 441 height 36
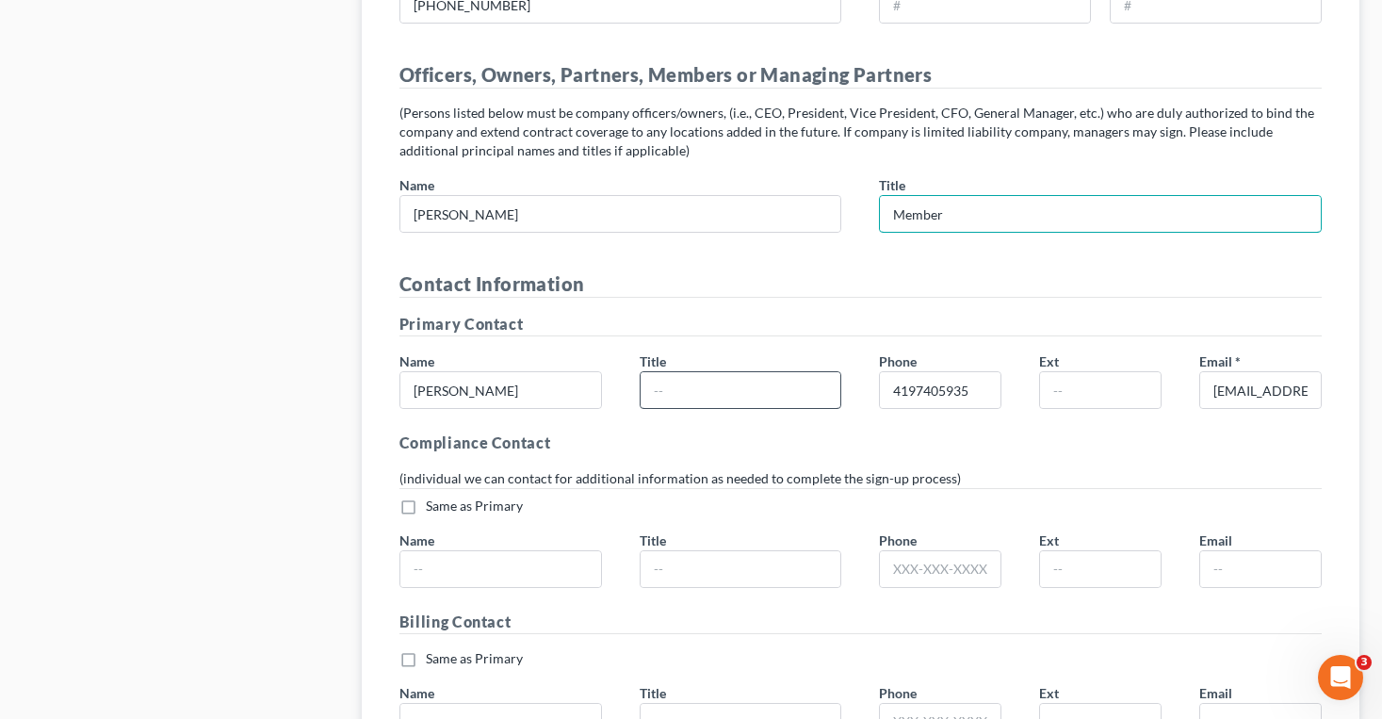
type input "Member"
click at [758, 397] on input "text" at bounding box center [740, 390] width 201 height 36
type input "owner"
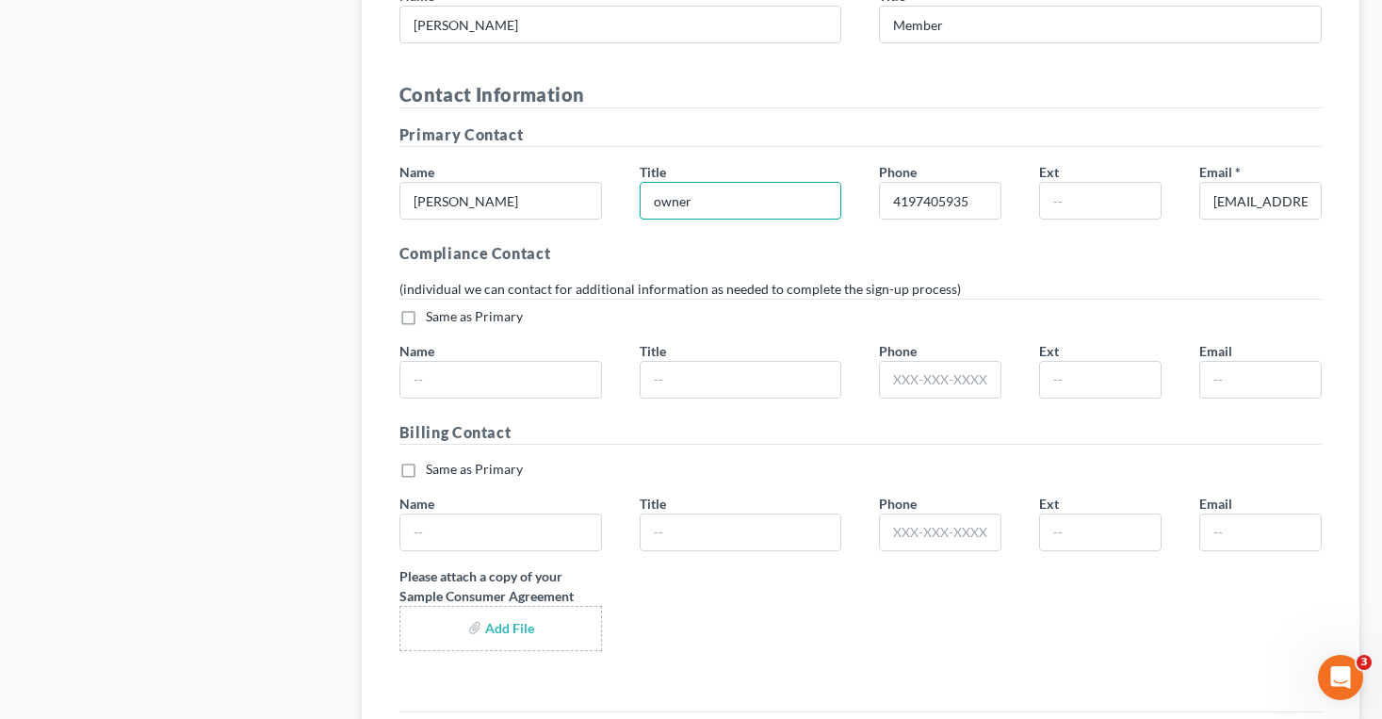
scroll to position [3408, 0]
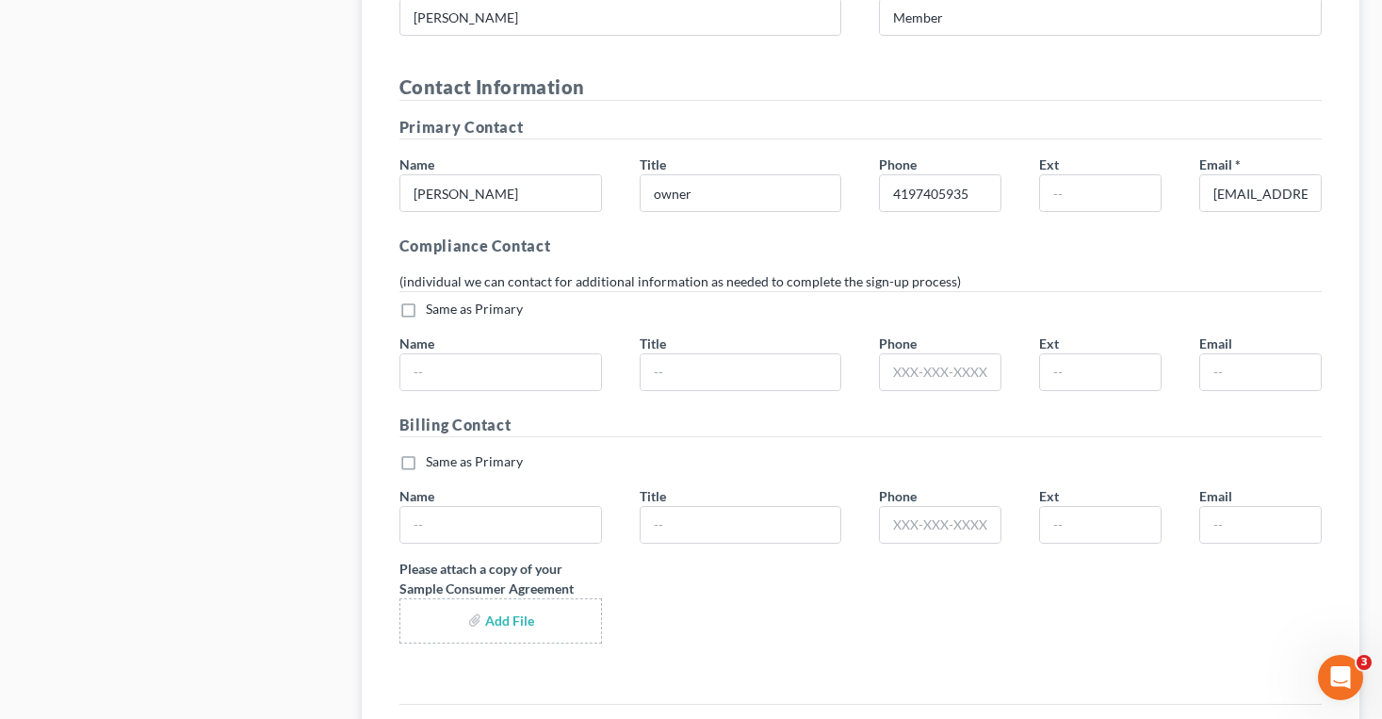
click at [426, 311] on label "Same as Primary *" at bounding box center [474, 308] width 97 height 19
click at [433, 311] on input "Same as Primary *" at bounding box center [439, 305] width 12 height 12
checkbox input "true"
click at [426, 460] on label "Same as Primary *" at bounding box center [474, 461] width 97 height 19
click at [433, 460] on input "Same as Primary *" at bounding box center [439, 458] width 12 height 12
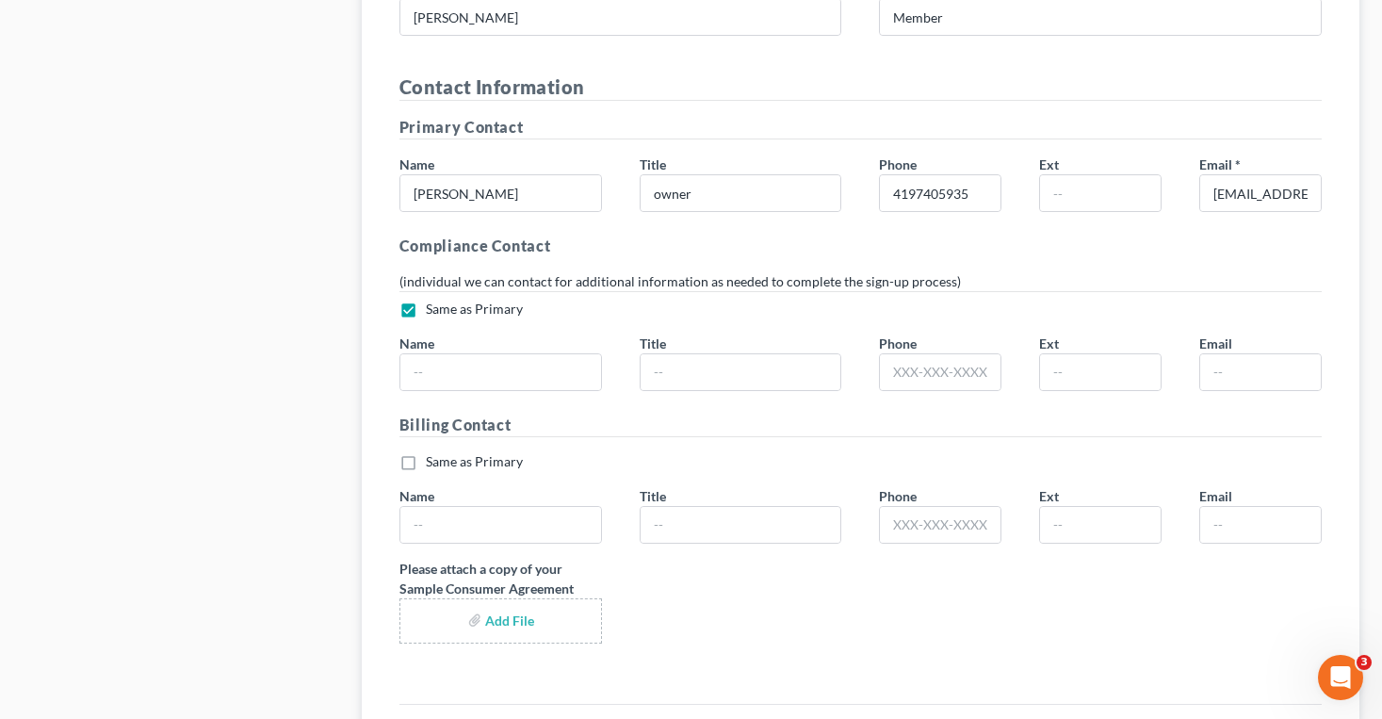
checkbox input "true"
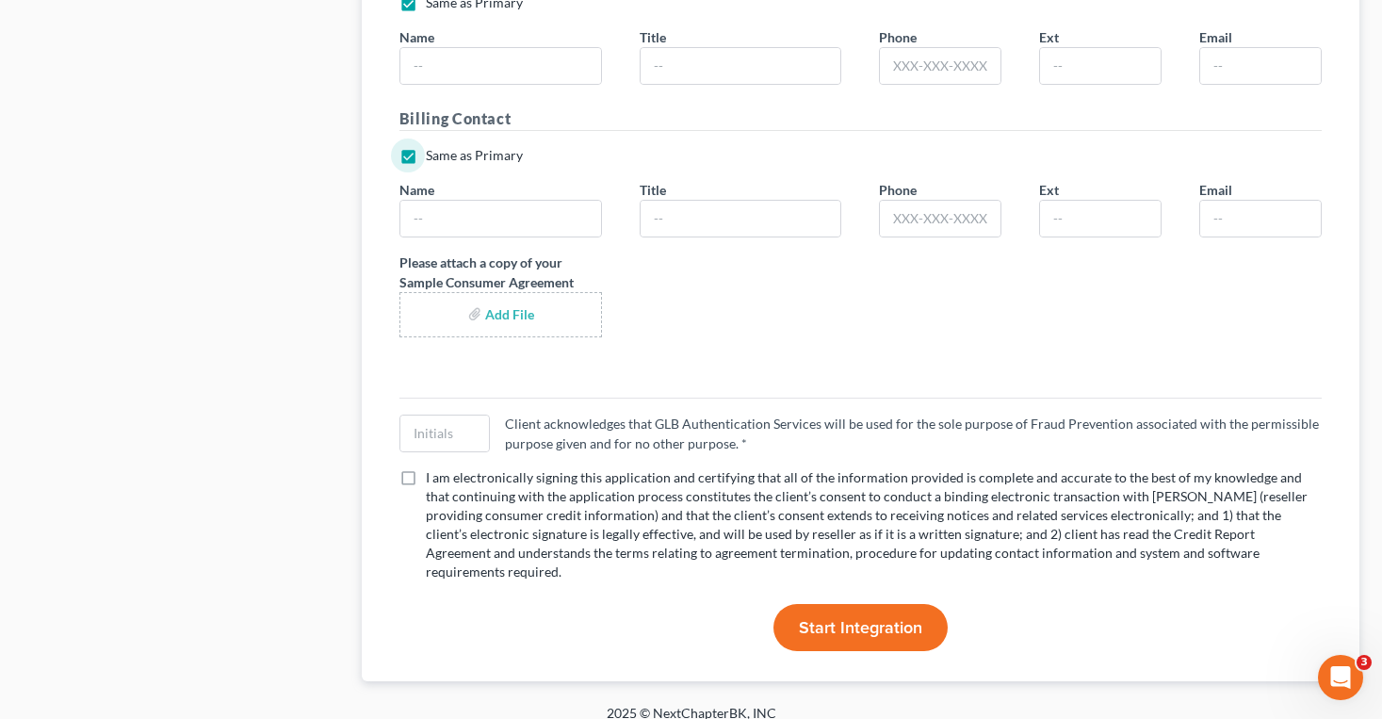
scroll to position [3691, 0]
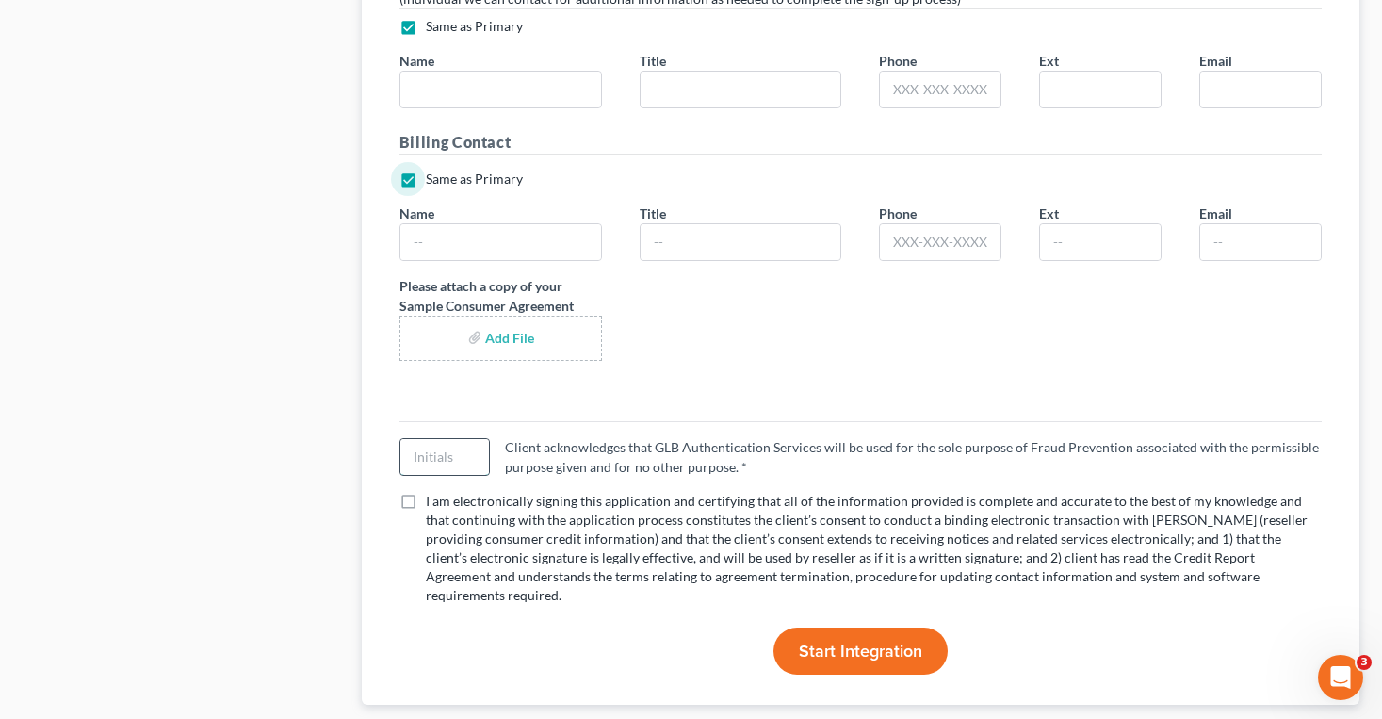
click at [428, 445] on input "text" at bounding box center [444, 457] width 89 height 36
type input "SC"
click at [426, 506] on label "I am electronically signing this application and certifying that all of the inf…" at bounding box center [874, 548] width 896 height 113
click at [433, 504] on input "I am electronically signing this application and certifying that all of the inf…" at bounding box center [439, 498] width 12 height 12
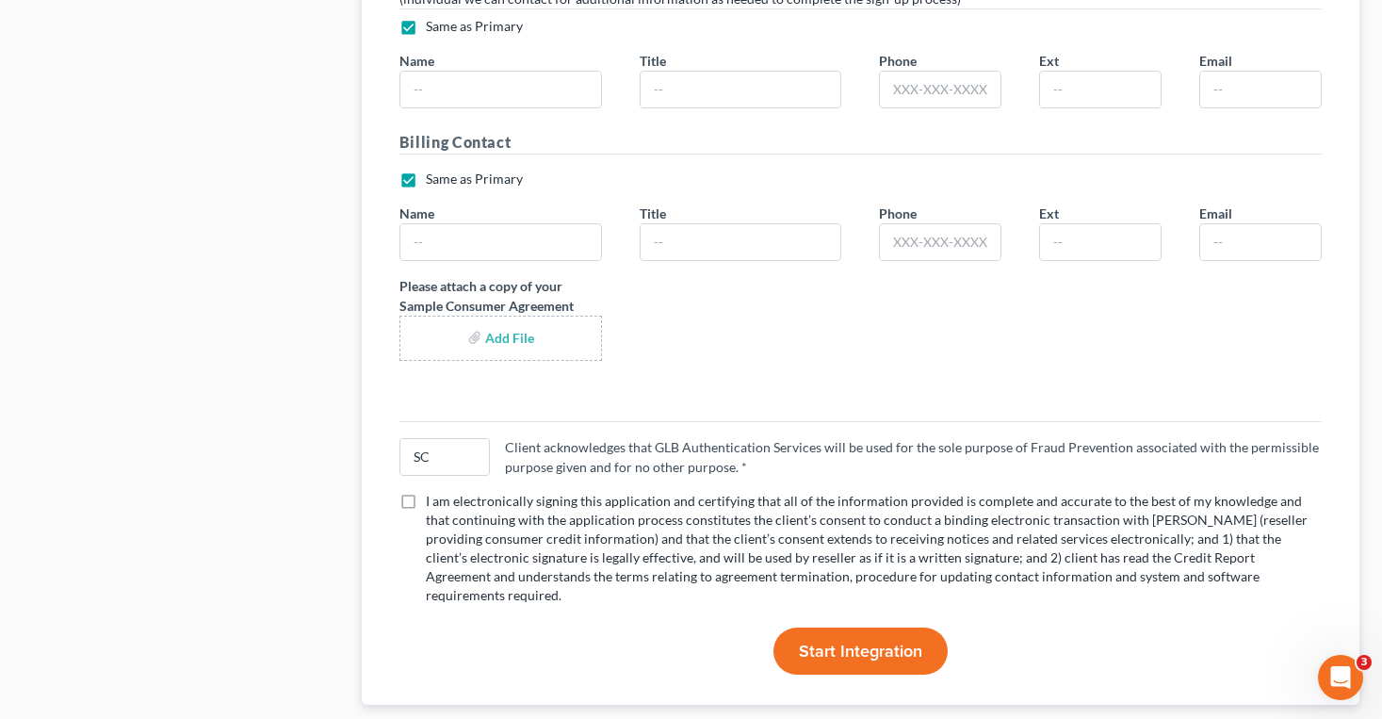
checkbox input "true"
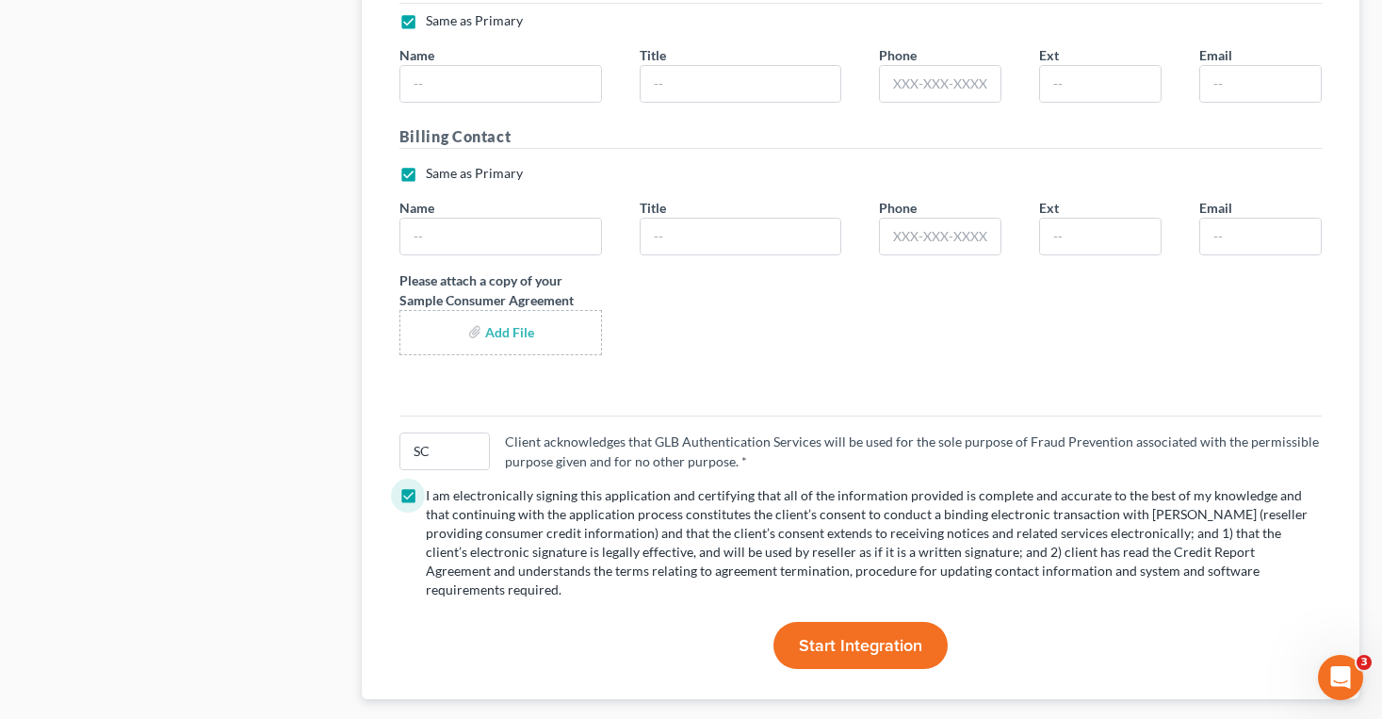
scroll to position [3704, 0]
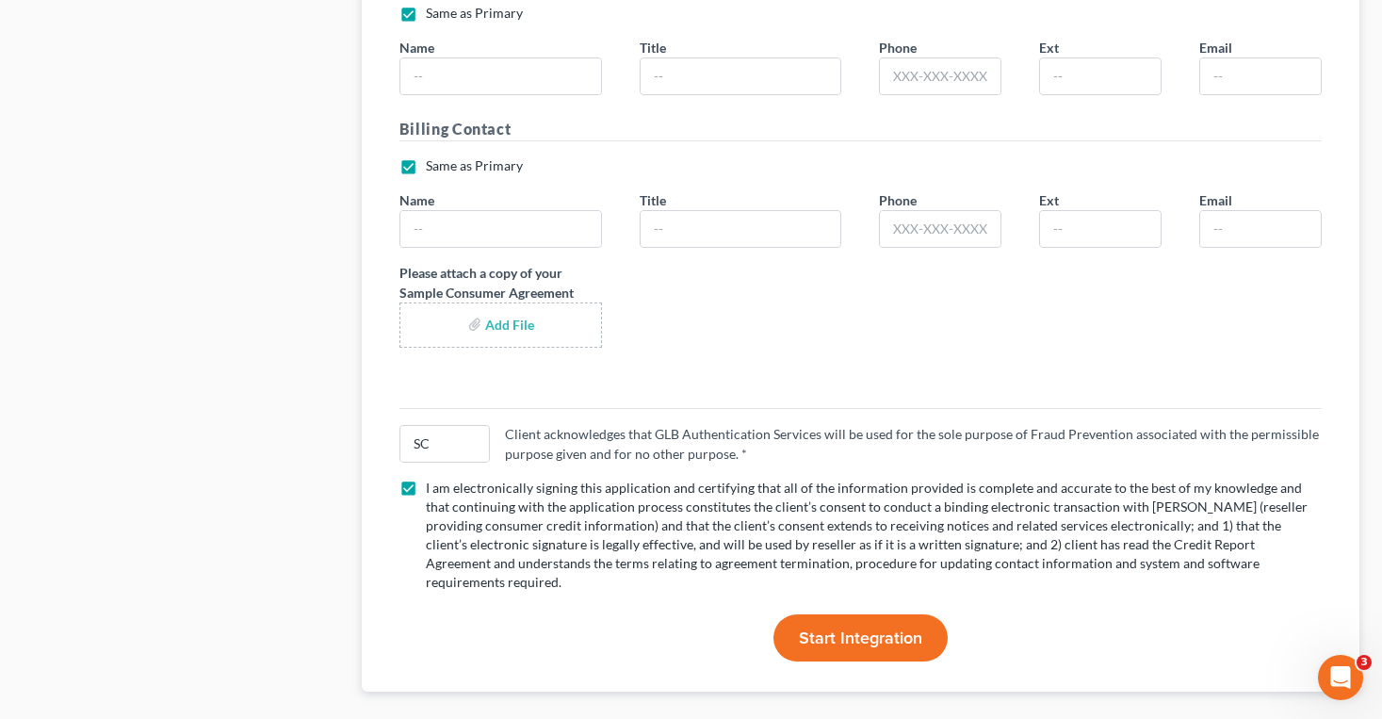
type input "C:\fakepath\Chap 7 Fee Agreement.pdf"
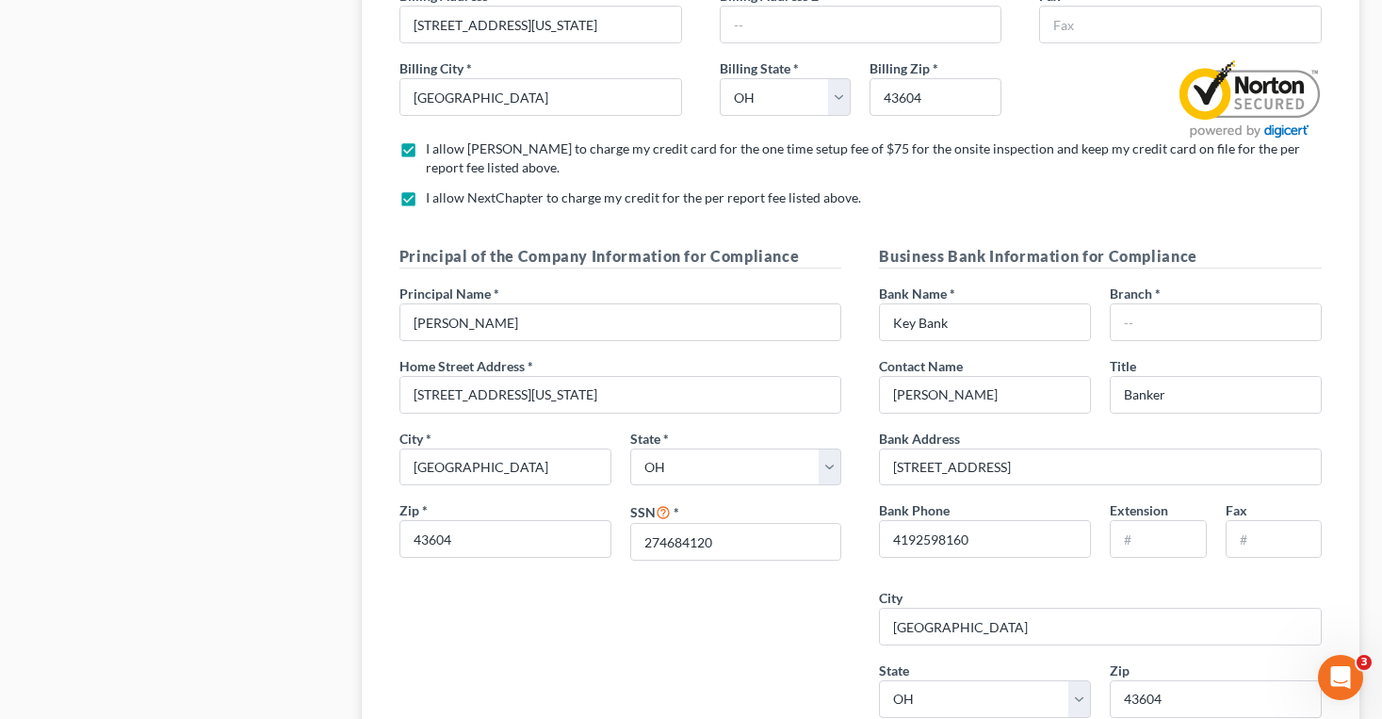
scroll to position [1888, 0]
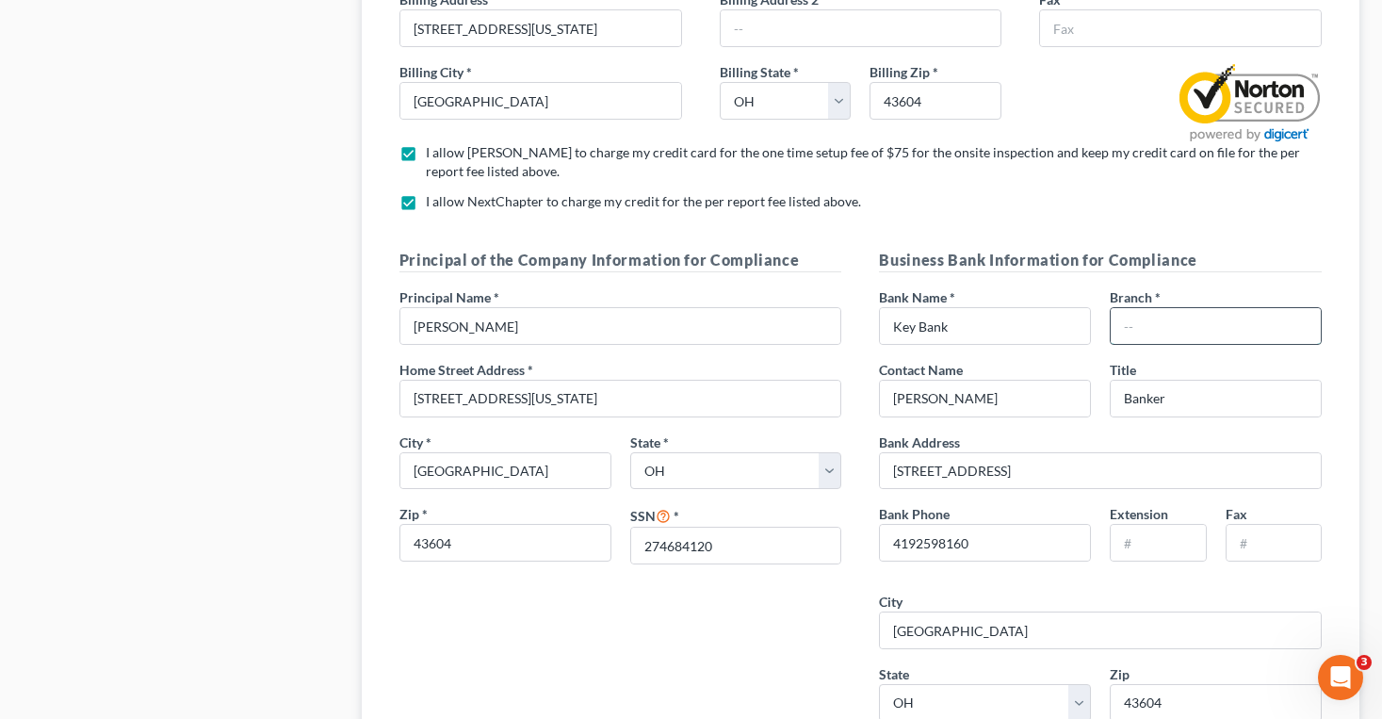
click at [1139, 331] on input "text" at bounding box center [1215, 326] width 210 height 36
click at [1107, 229] on form "We have partnered with Xactus to provide tri-merge credit reports from all thre…" at bounding box center [860, 388] width 960 height 4175
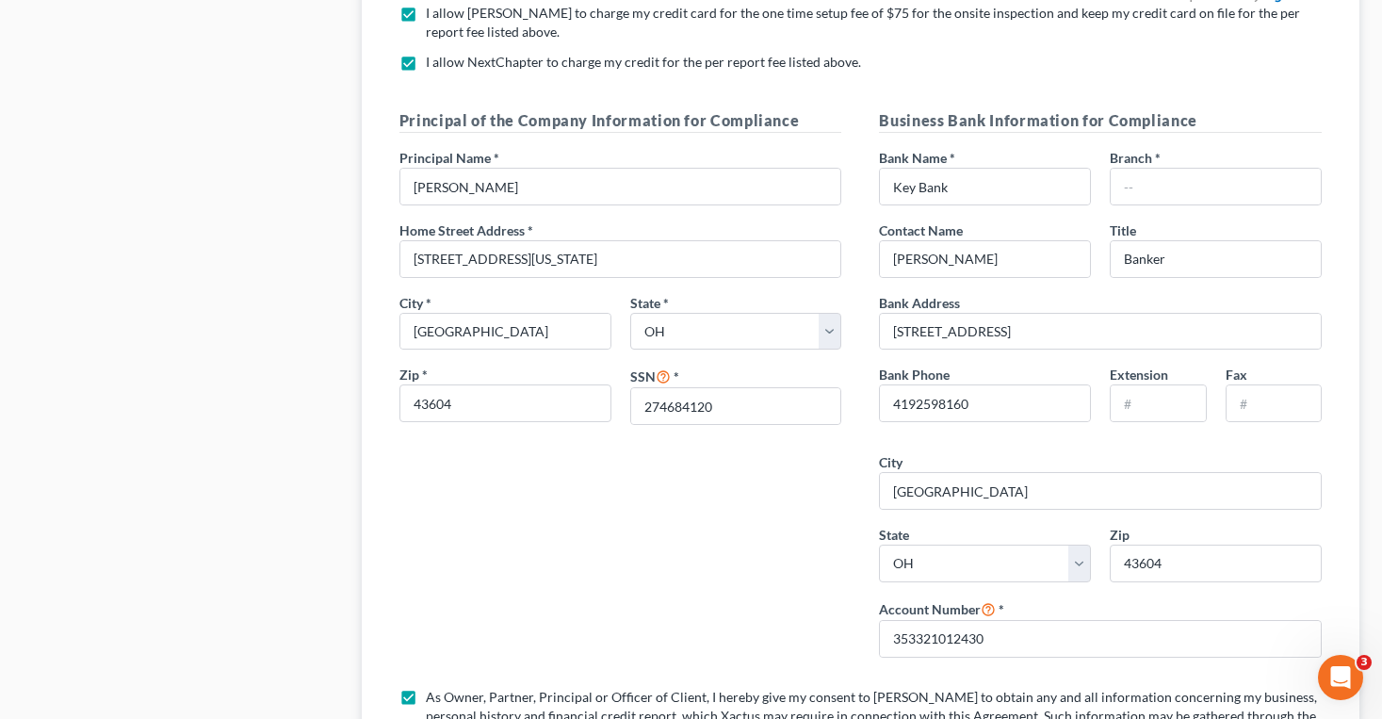
scroll to position [2025, 0]
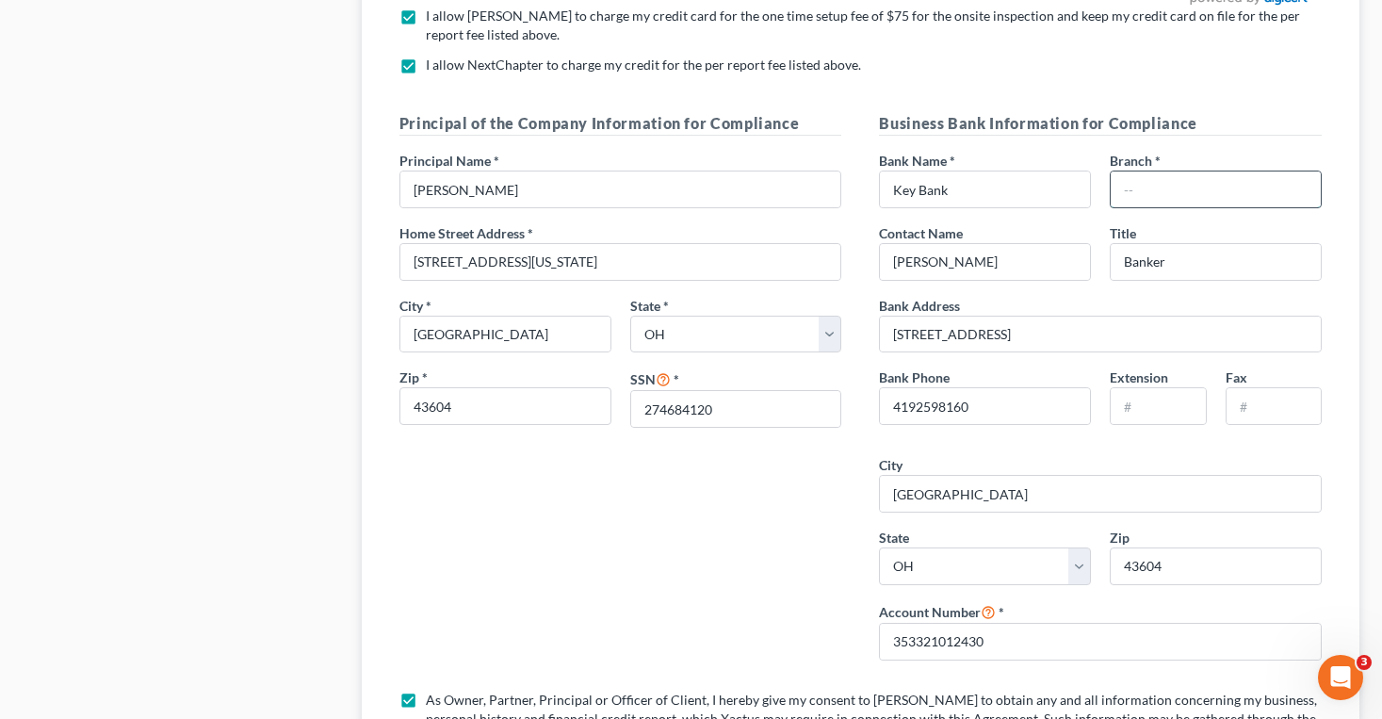
click at [1133, 194] on input "text" at bounding box center [1215, 189] width 210 height 36
type input "n/a"
click at [301, 249] on div "Firm & User Settings My Firm My User Profile User Accounts and Invites Billing …" at bounding box center [182, 211] width 339 height 4274
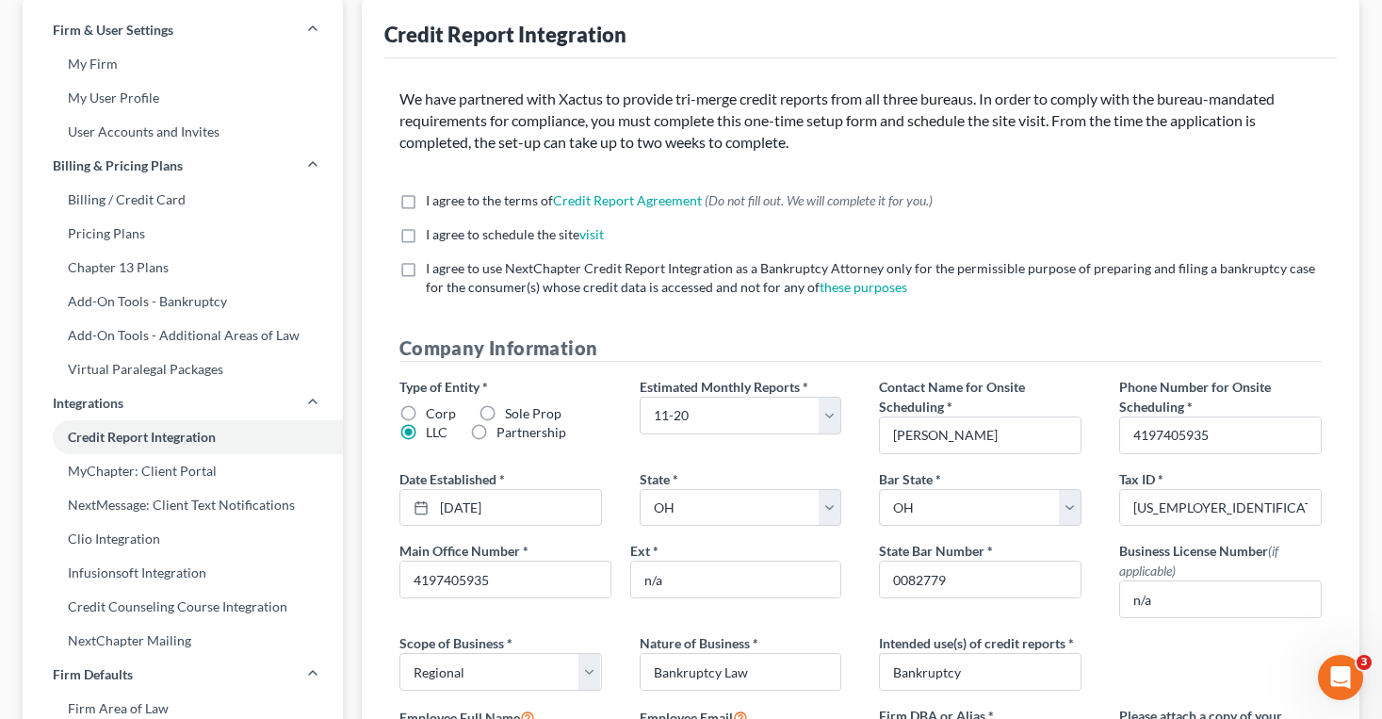
scroll to position [83, 0]
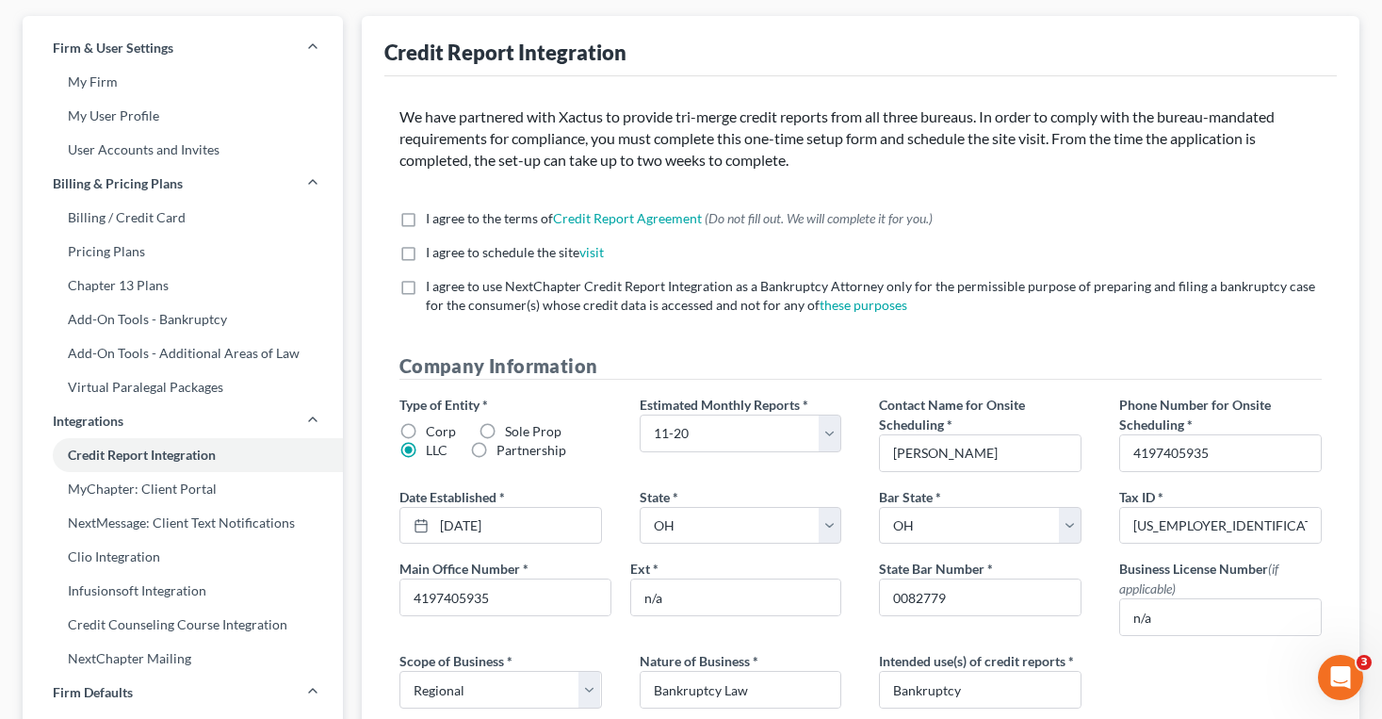
click at [426, 219] on label "I agree to the terms of Credit Report Agreement * (Do not fill out. We will com…" at bounding box center [679, 218] width 507 height 19
click at [433, 219] on input "I agree to the terms of Credit Report Agreement * (Do not fill out. We will com…" at bounding box center [439, 215] width 12 height 12
checkbox input "true"
click at [426, 257] on label "I agree to schedule the site visit *" at bounding box center [515, 252] width 178 height 19
click at [433, 255] on input "I agree to schedule the site visit *" at bounding box center [439, 249] width 12 height 12
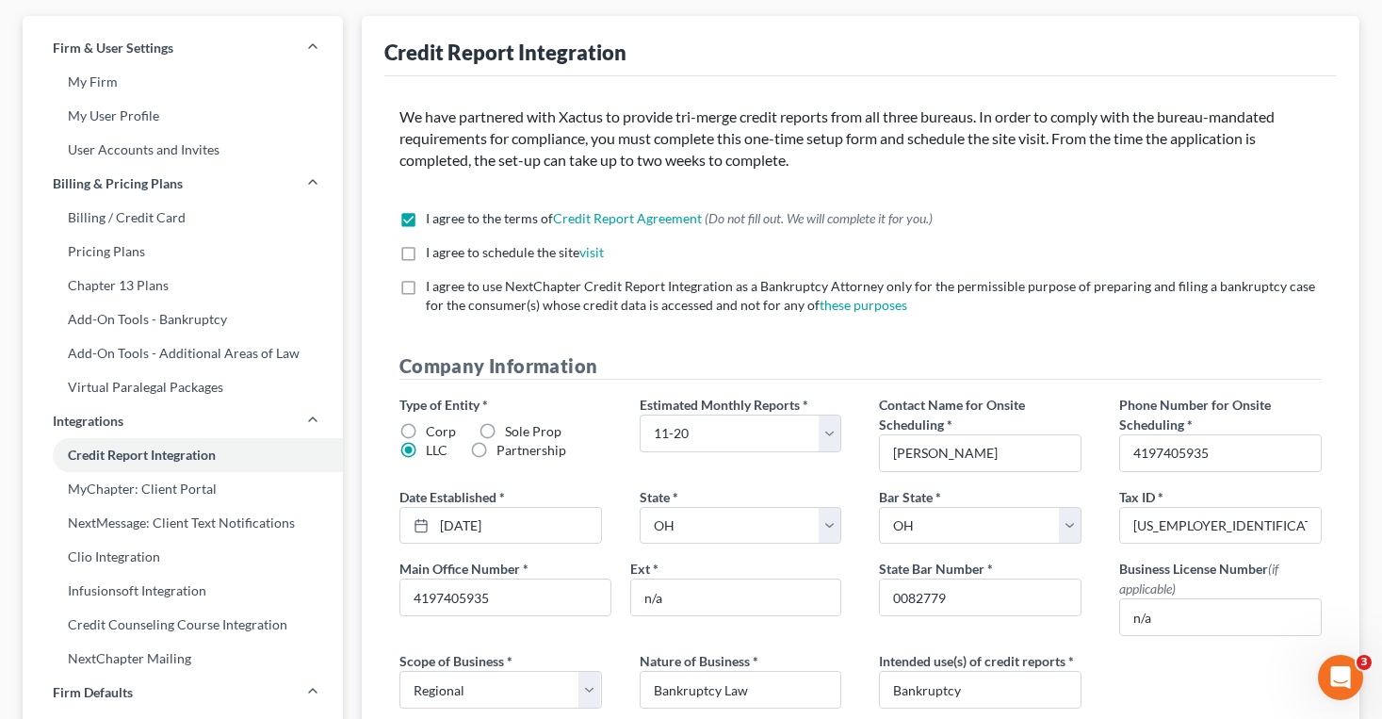
checkbox input "true"
click at [426, 287] on label "I agree to use NextChapter Credit Report Integration as a Bankruptcy Attorney o…" at bounding box center [874, 296] width 896 height 38
click at [433, 287] on input "I agree to use NextChapter Credit Report Integration as a Bankruptcy Attorney o…" at bounding box center [439, 283] width 12 height 12
checkbox input "true"
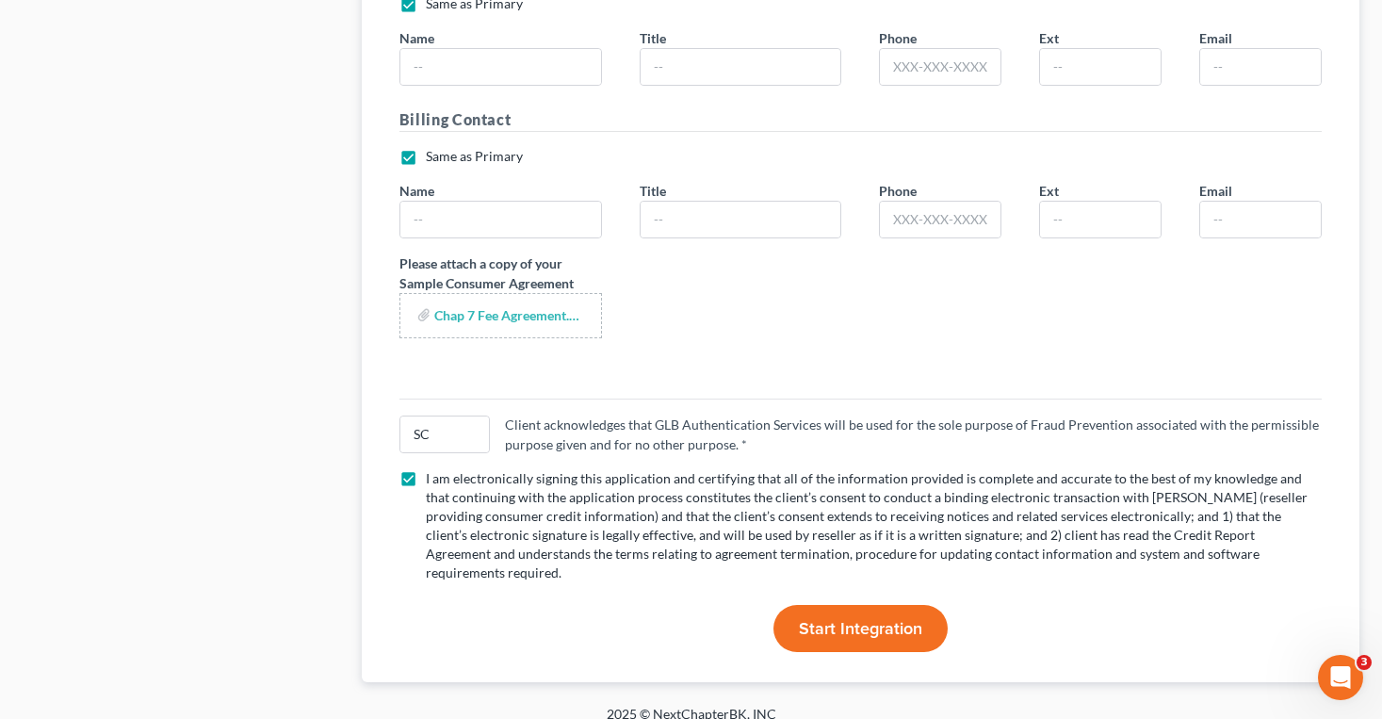
scroll to position [3714, 0]
click at [418, 430] on input "SC" at bounding box center [444, 433] width 89 height 36
type input "SAC"
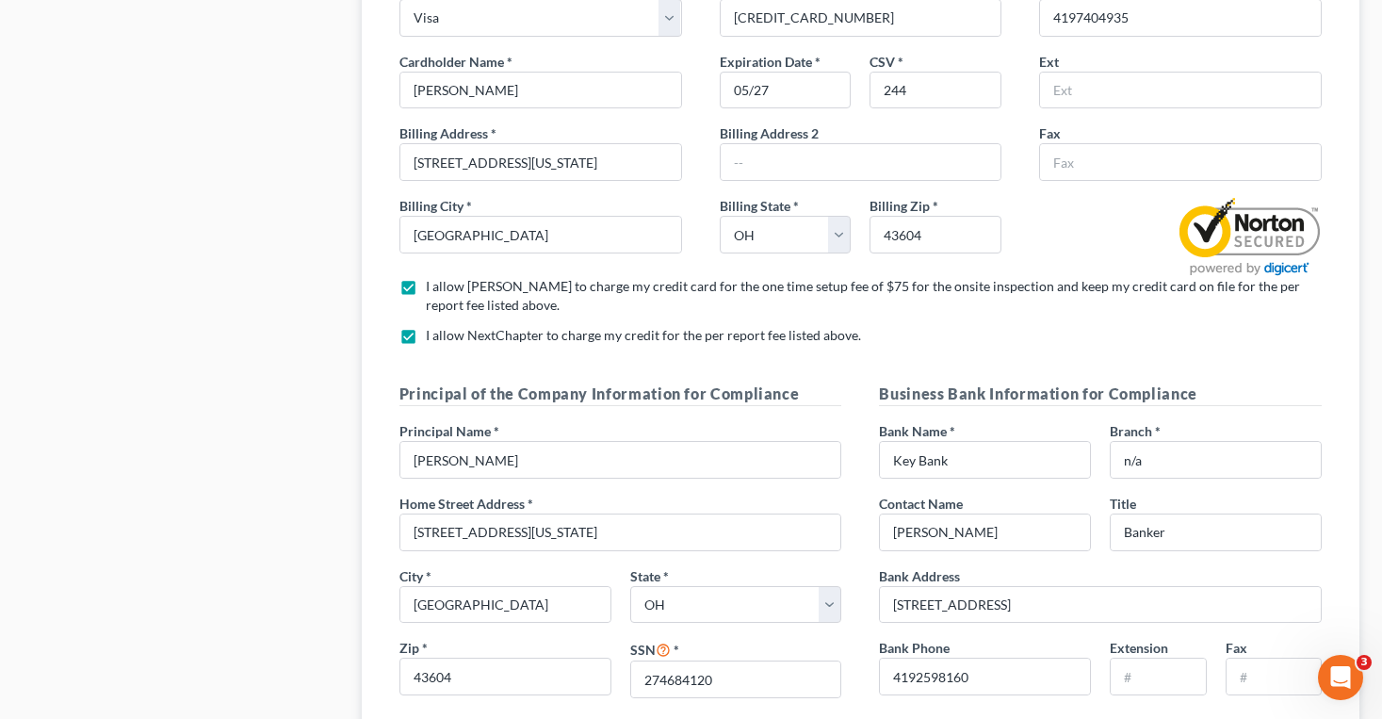
scroll to position [1750, 0]
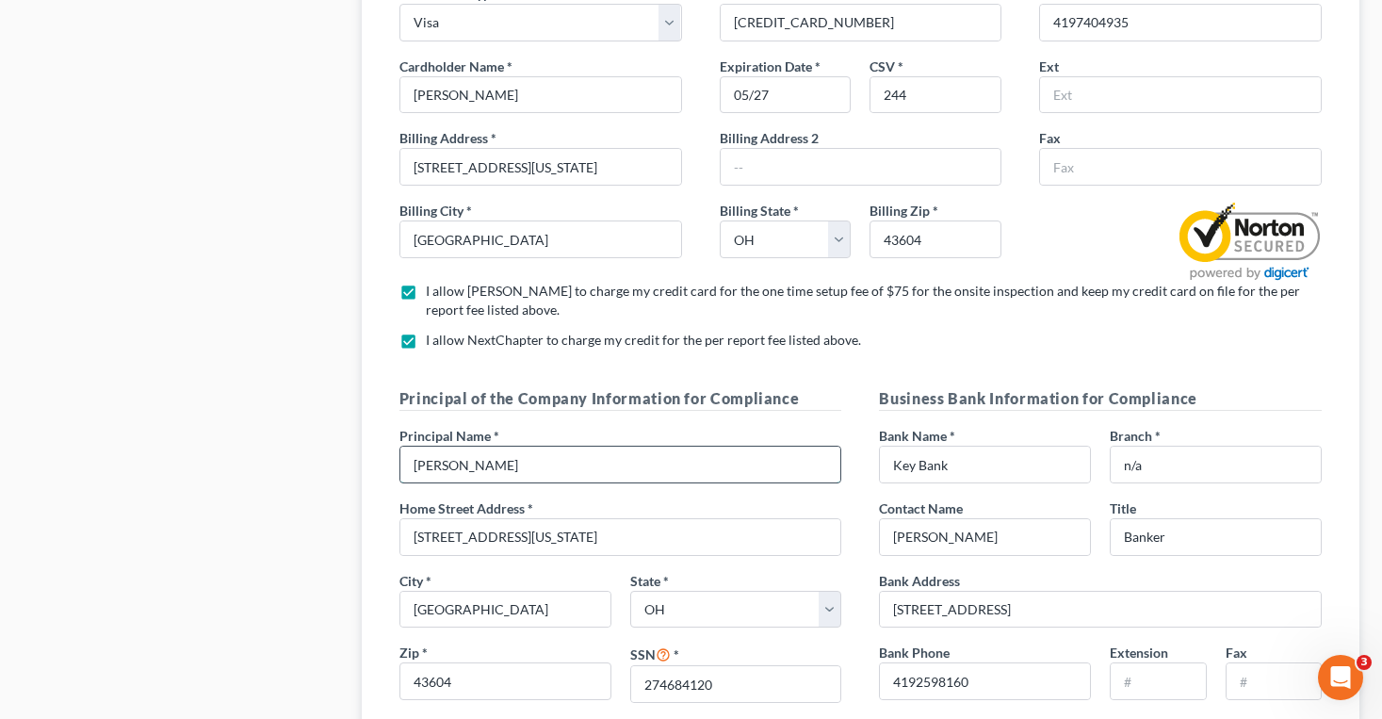
click at [445, 457] on input "Scott Ciolek" at bounding box center [620, 464] width 441 height 36
type input "Scott A. Ciolek"
click at [386, 446] on div "Principal of the Company Information for Compliance Principal Name * Scott A. C…" at bounding box center [620, 668] width 480 height 562
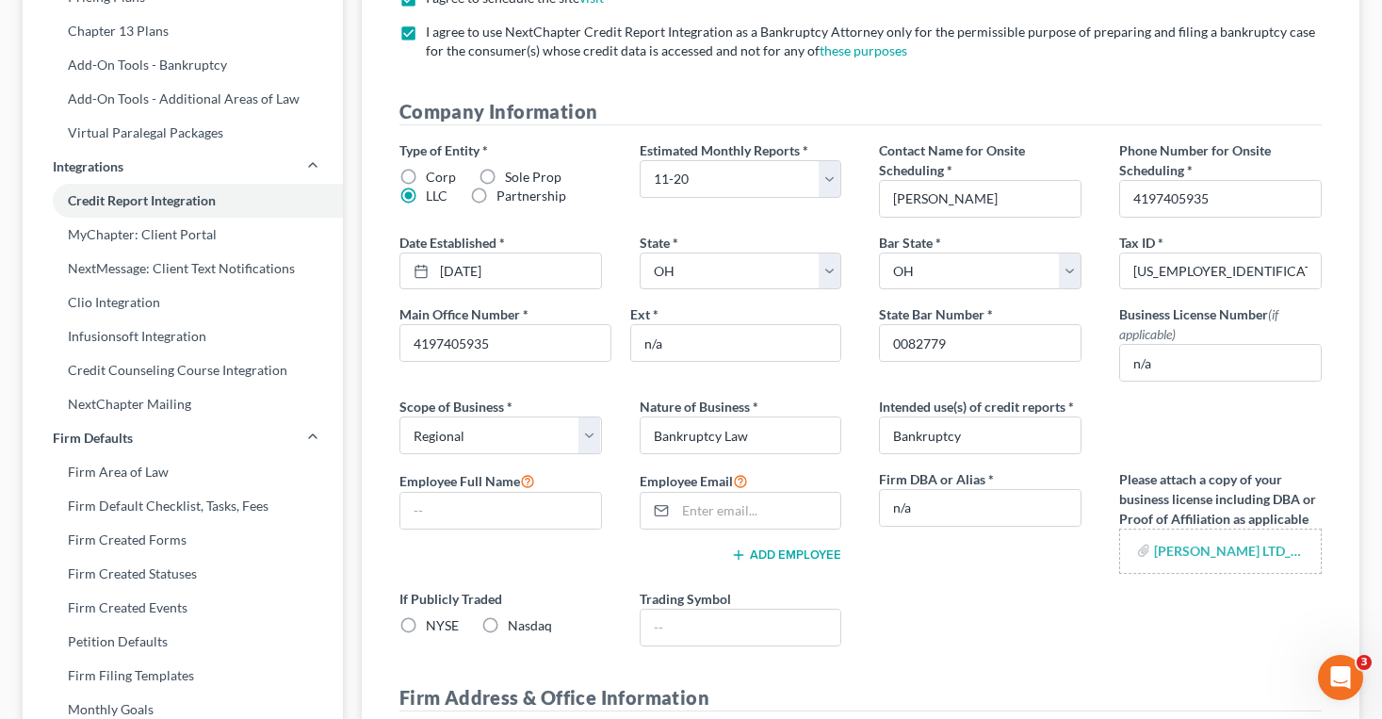
scroll to position [338, 0]
click at [692, 186] on select "Select 1-4 5-10 11-20 21-40 41-60 61-80 81-100 More than 100" at bounding box center [740, 178] width 202 height 38
select select "1"
click at [639, 159] on select "Select 1-4 5-10 11-20 21-40 41-60 61-80 81-100 More than 100" at bounding box center [740, 178] width 202 height 38
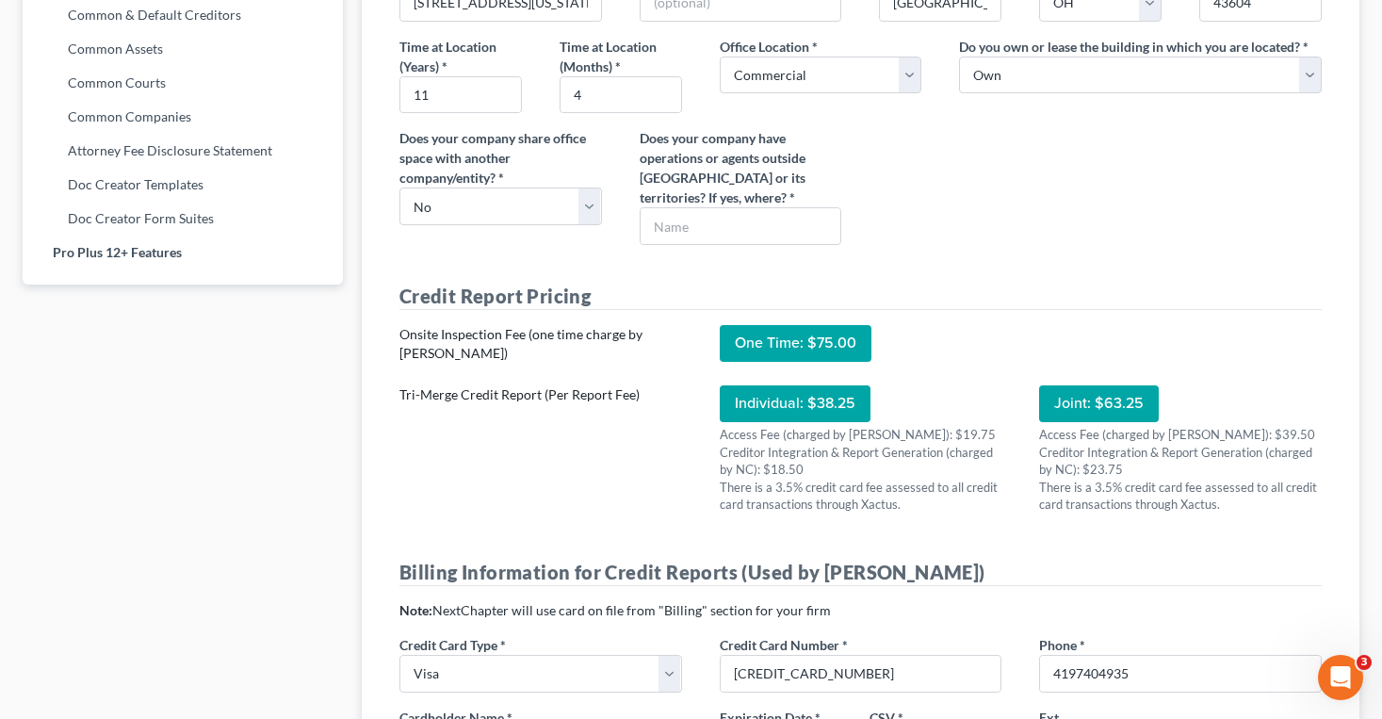
scroll to position [1089, 0]
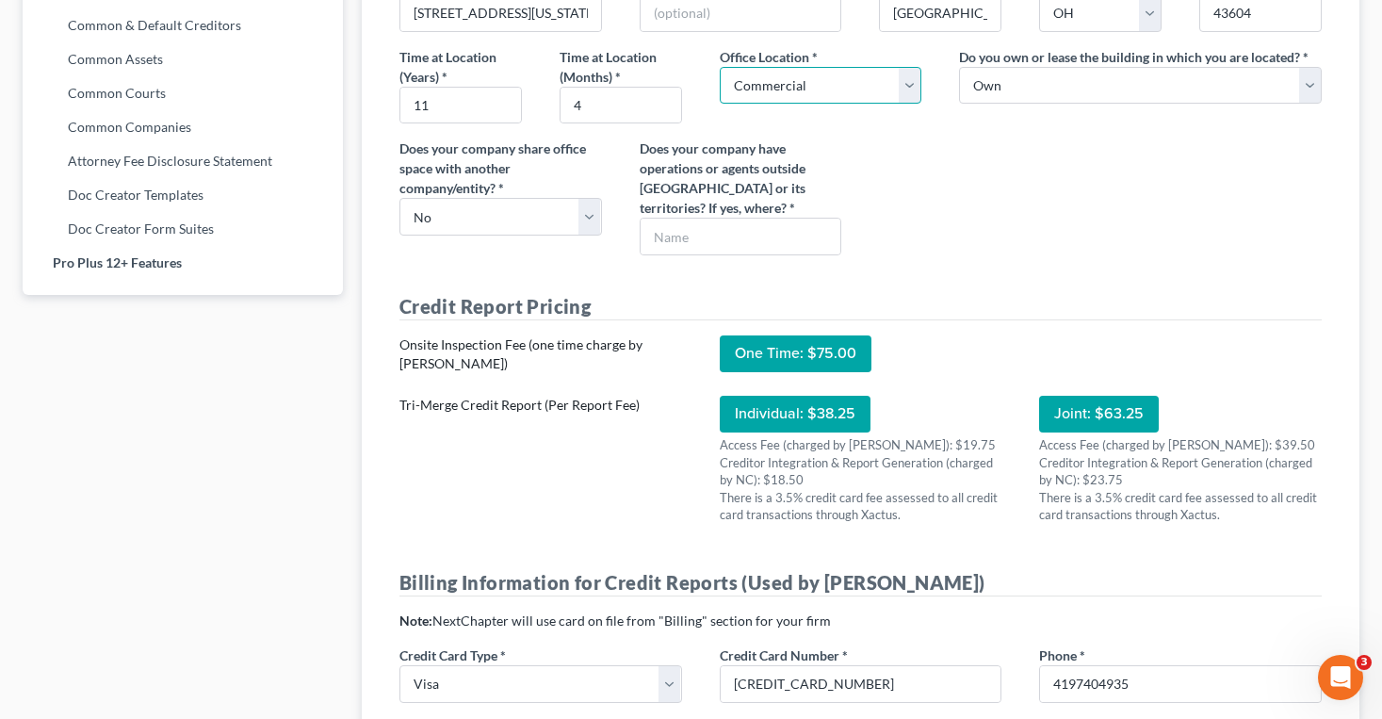
click at [770, 83] on select "Select Commercial Residential" at bounding box center [820, 86] width 202 height 38
click at [719, 67] on select "Select Commercial Residential" at bounding box center [820, 86] width 202 height 38
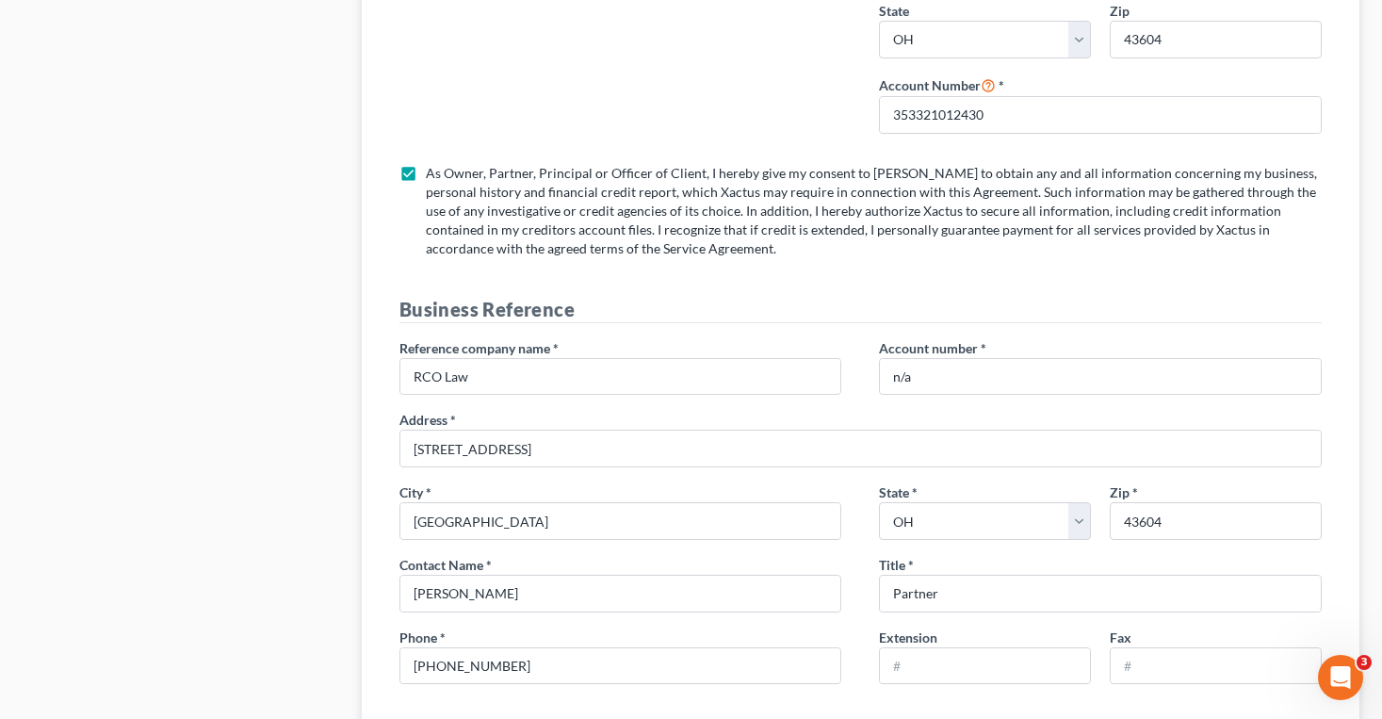
scroll to position [2566, 0]
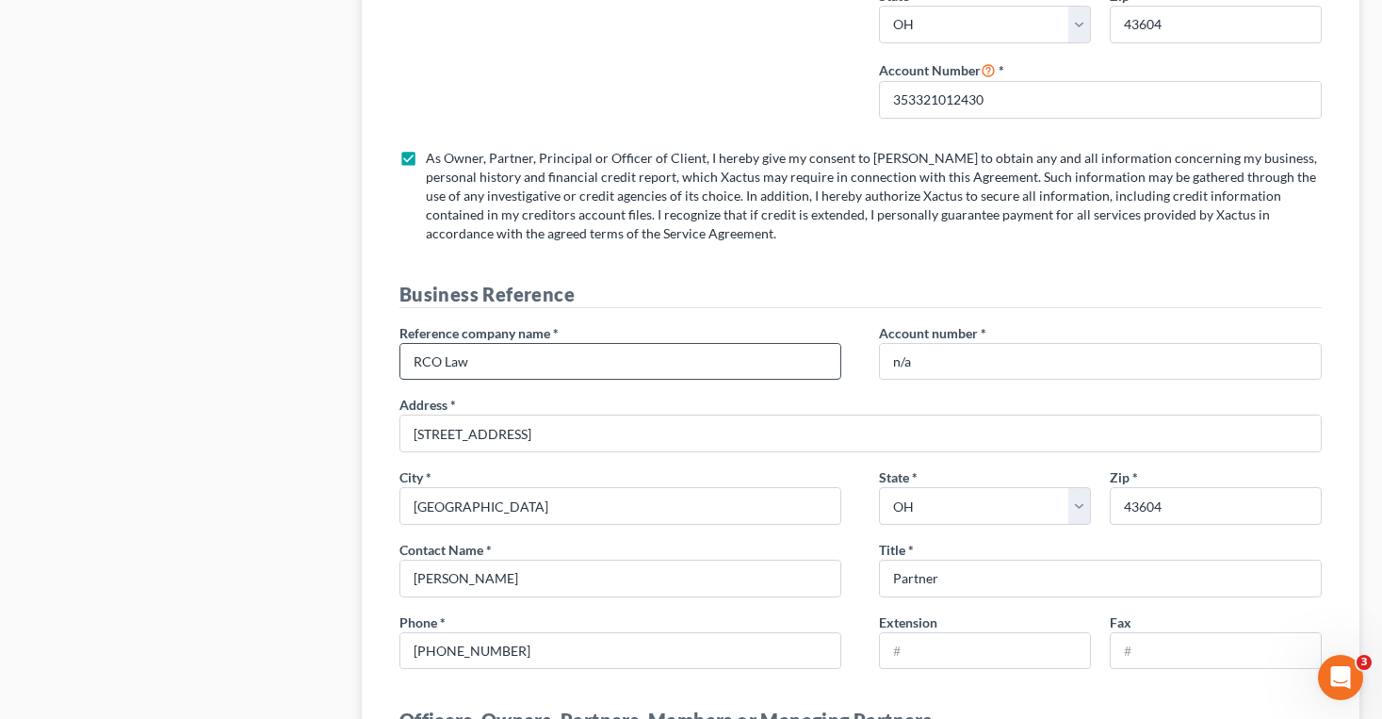
click at [508, 362] on input "RCO Law" at bounding box center [620, 362] width 441 height 36
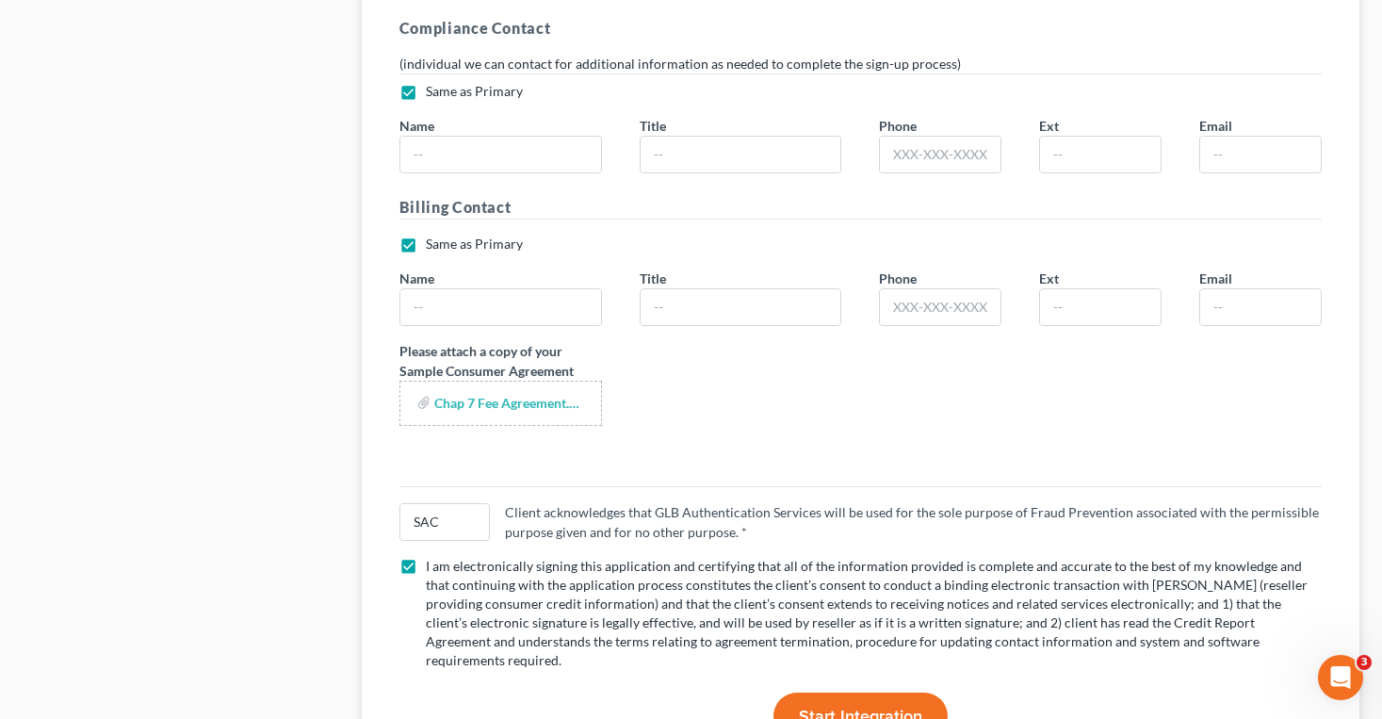
scroll to position [3714, 0]
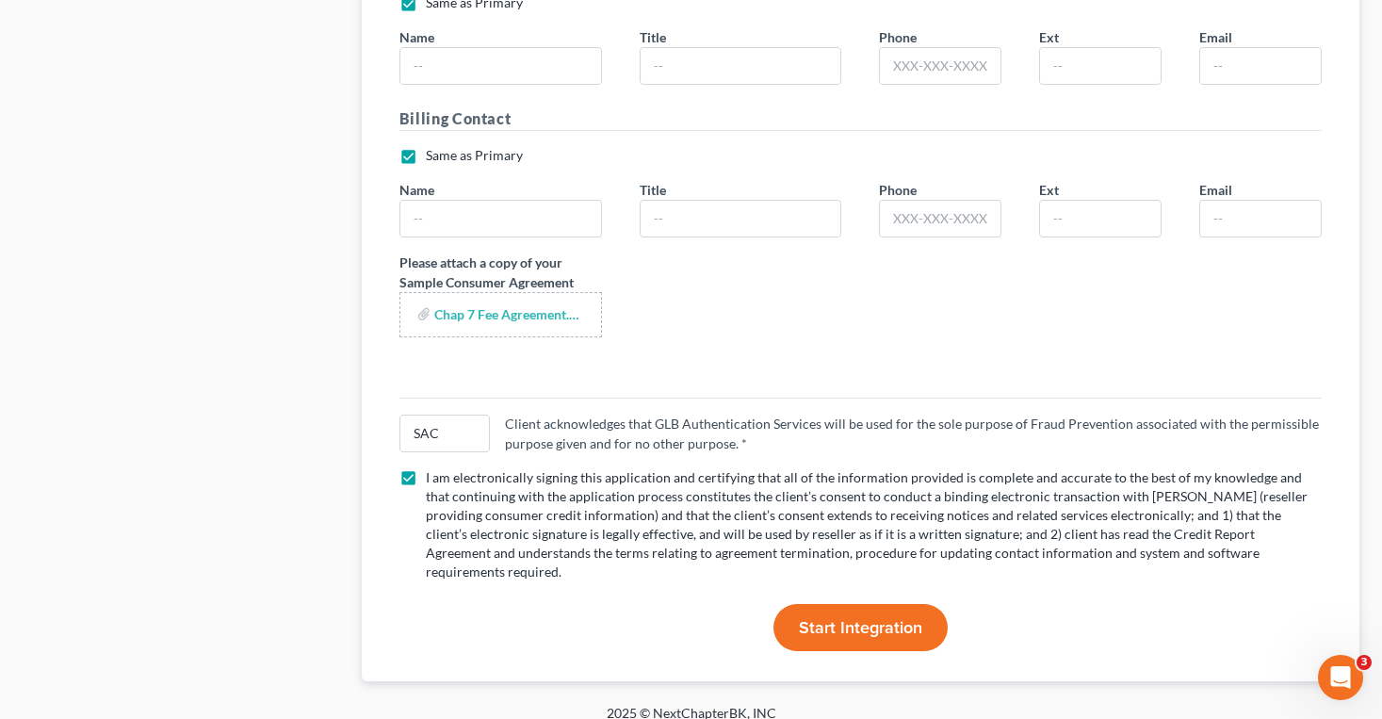
click at [902, 617] on span "Start Integration" at bounding box center [860, 627] width 123 height 21
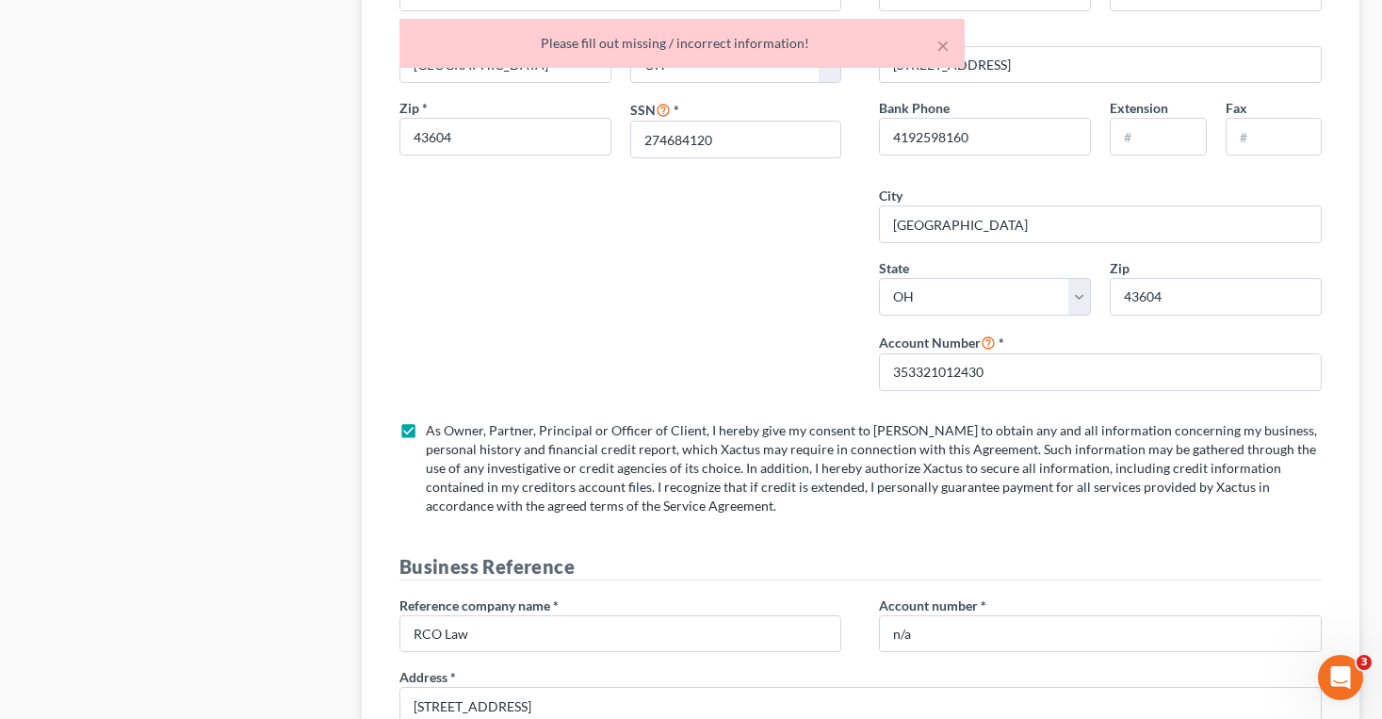
scroll to position [1213, 0]
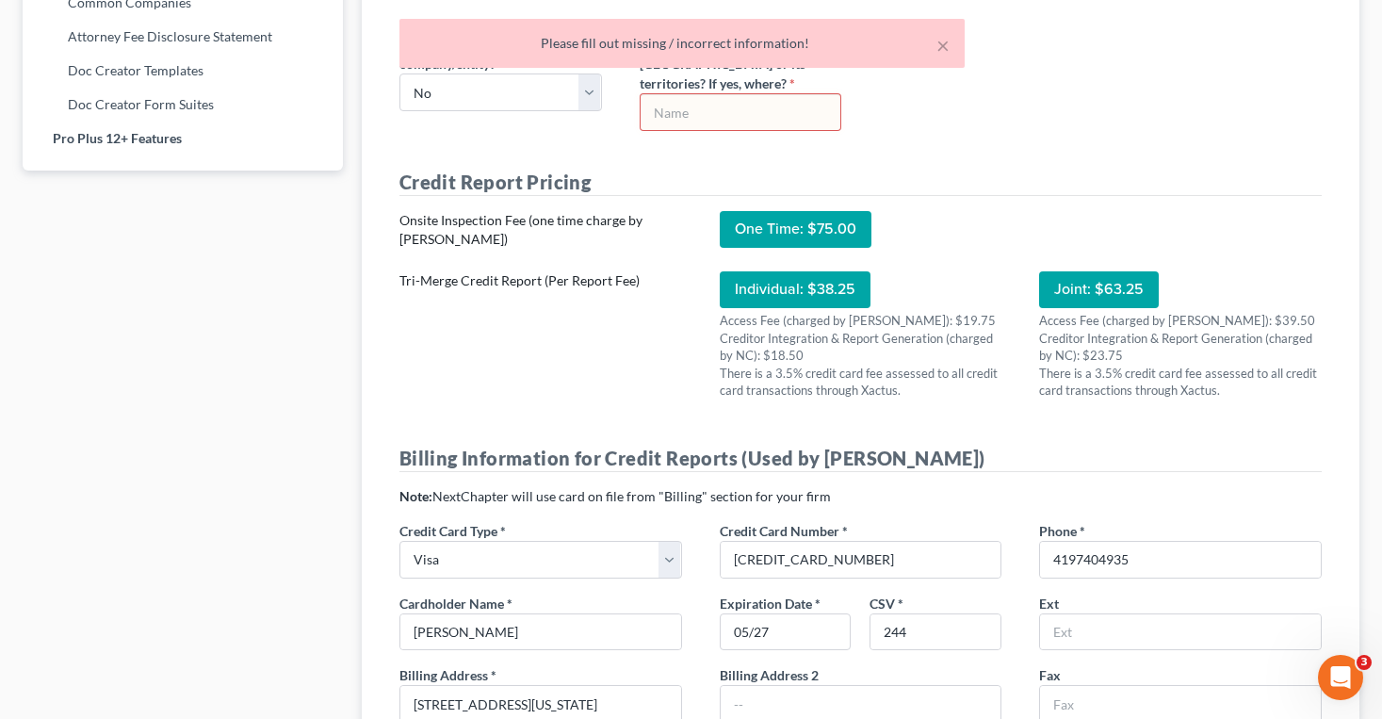
click at [671, 121] on input "text" at bounding box center [740, 112] width 201 height 36
type input "n/a"
click at [650, 212] on div "Onsite Inspection Fee (one time charge by Xactus)" at bounding box center [540, 230] width 283 height 38
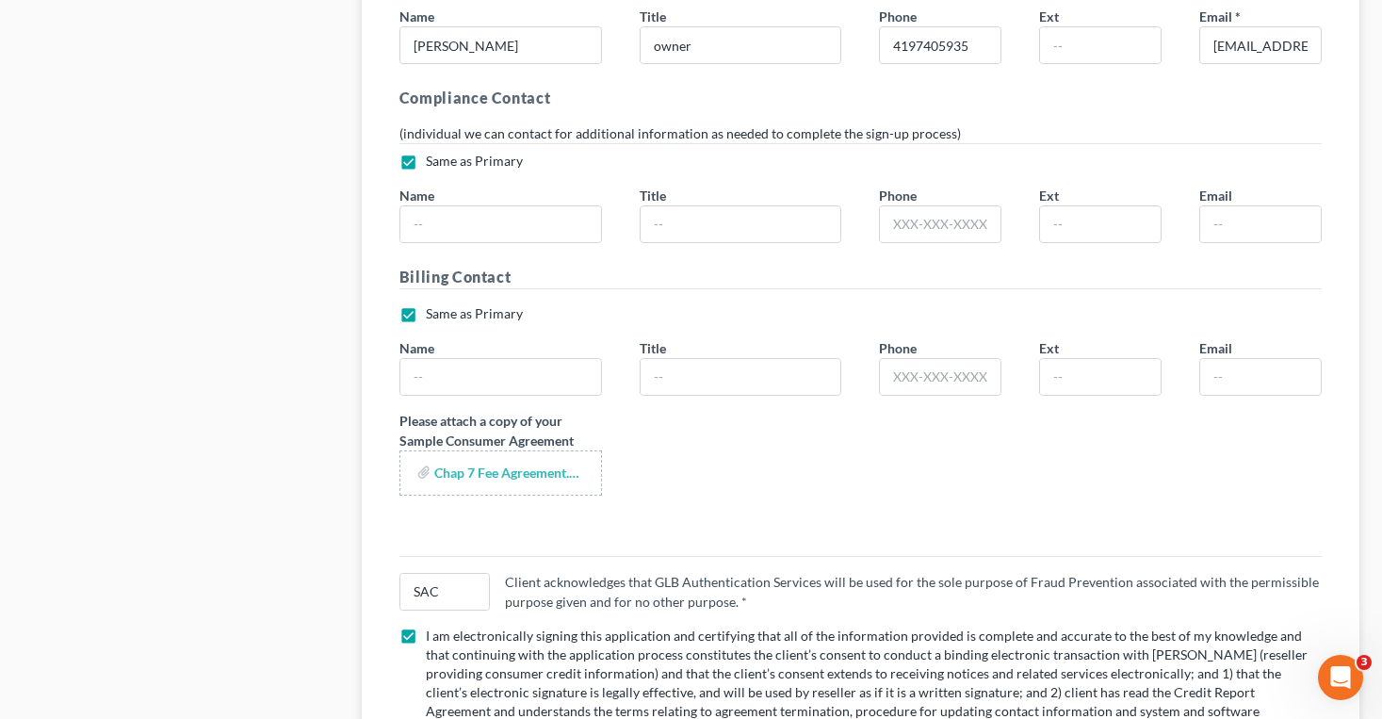
scroll to position [3714, 0]
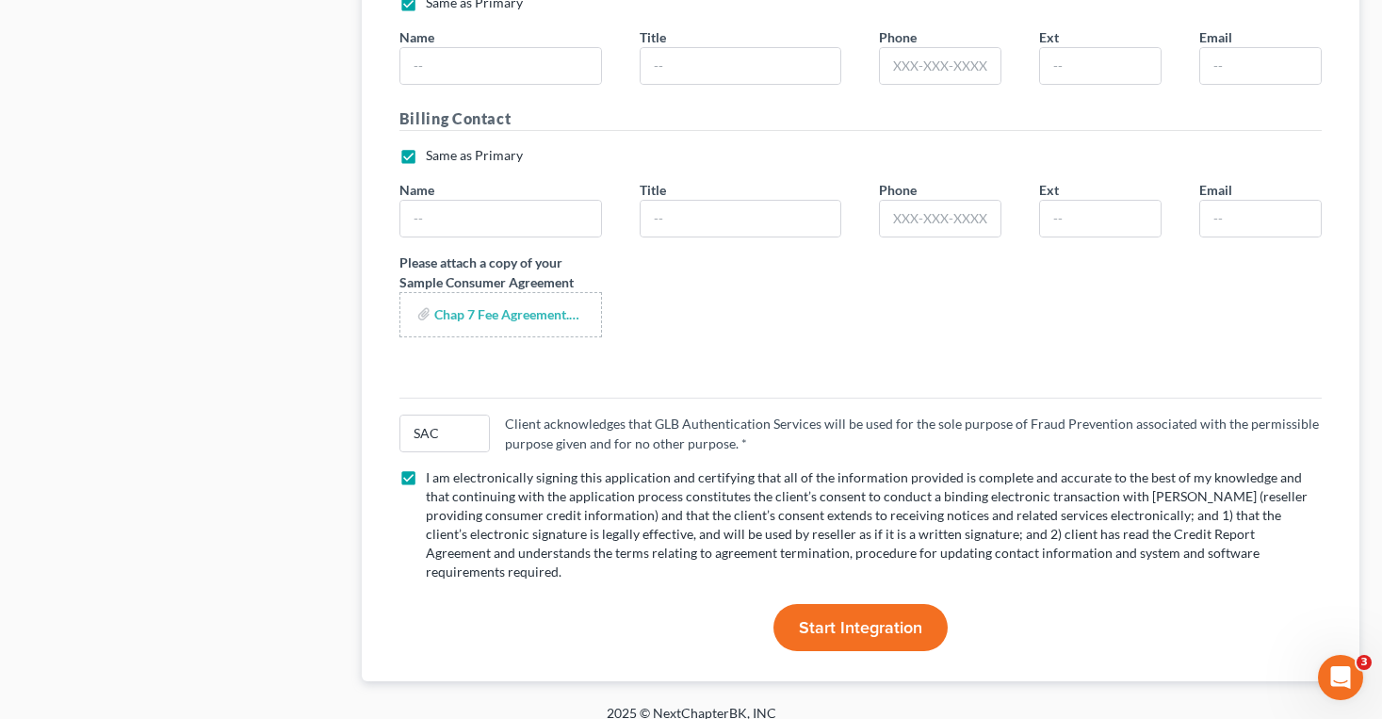
click at [911, 618] on span "Start Integration" at bounding box center [860, 627] width 123 height 21
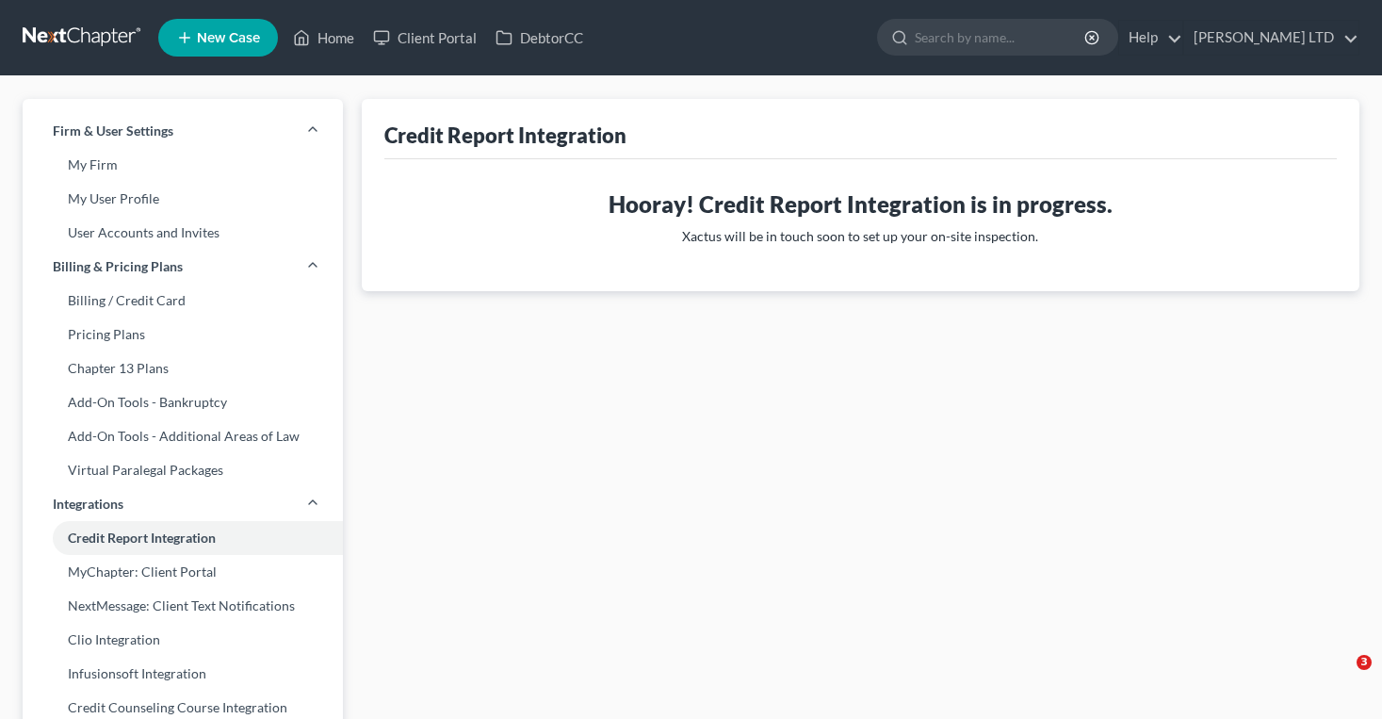
scroll to position [744, 0]
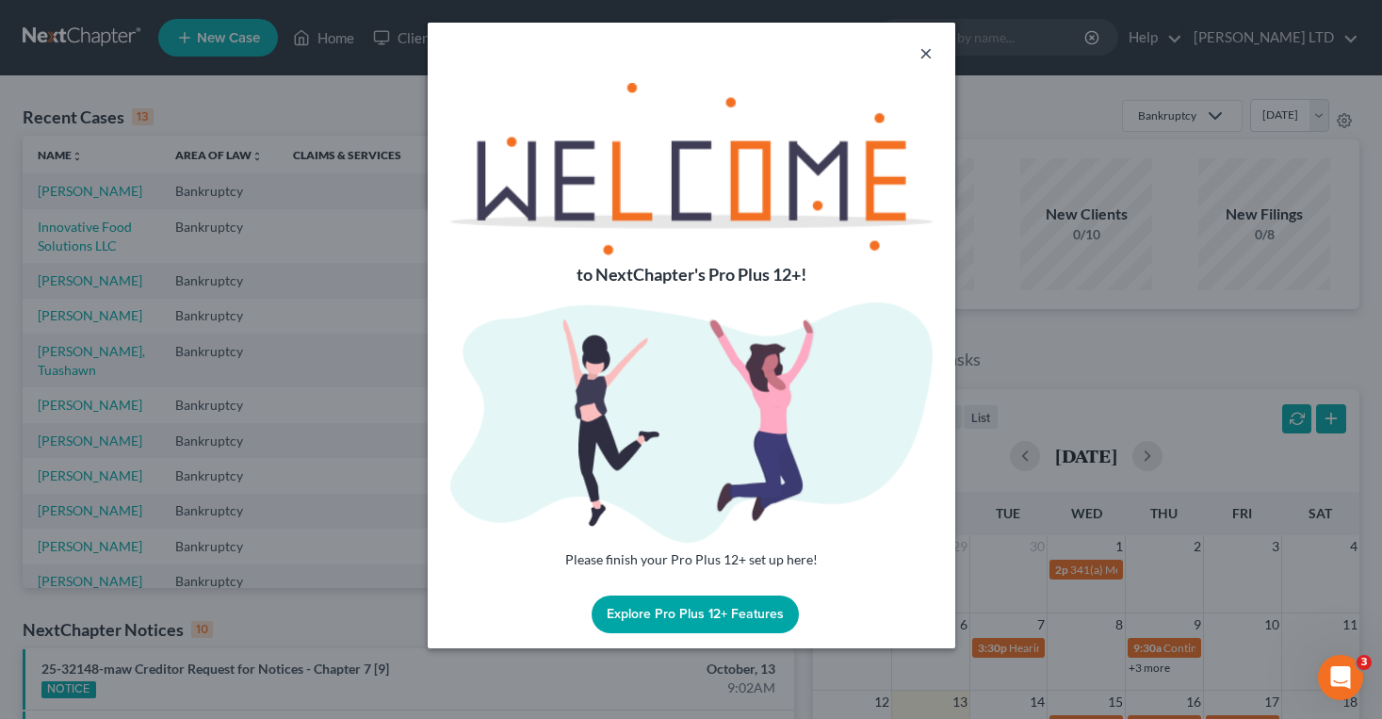
click at [925, 48] on button "×" at bounding box center [925, 52] width 13 height 23
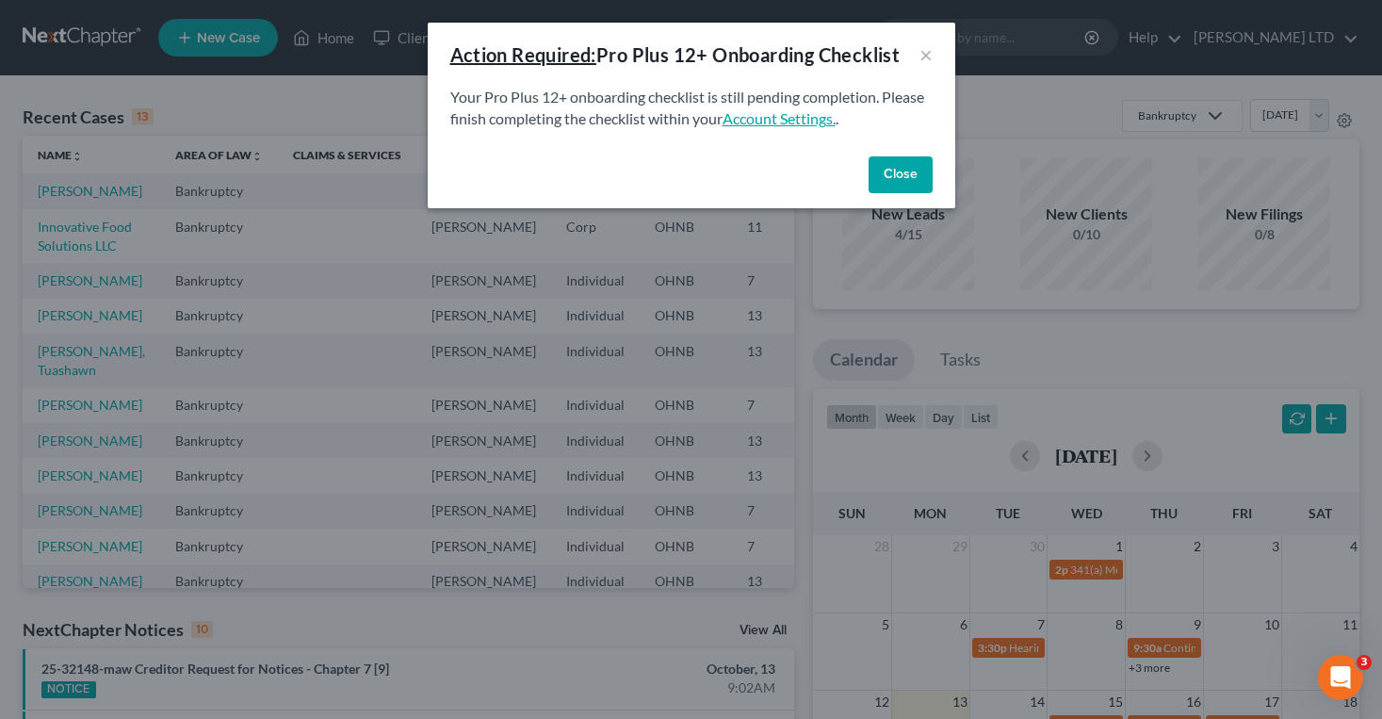
click at [787, 119] on link "Account Settings." at bounding box center [778, 118] width 113 height 18
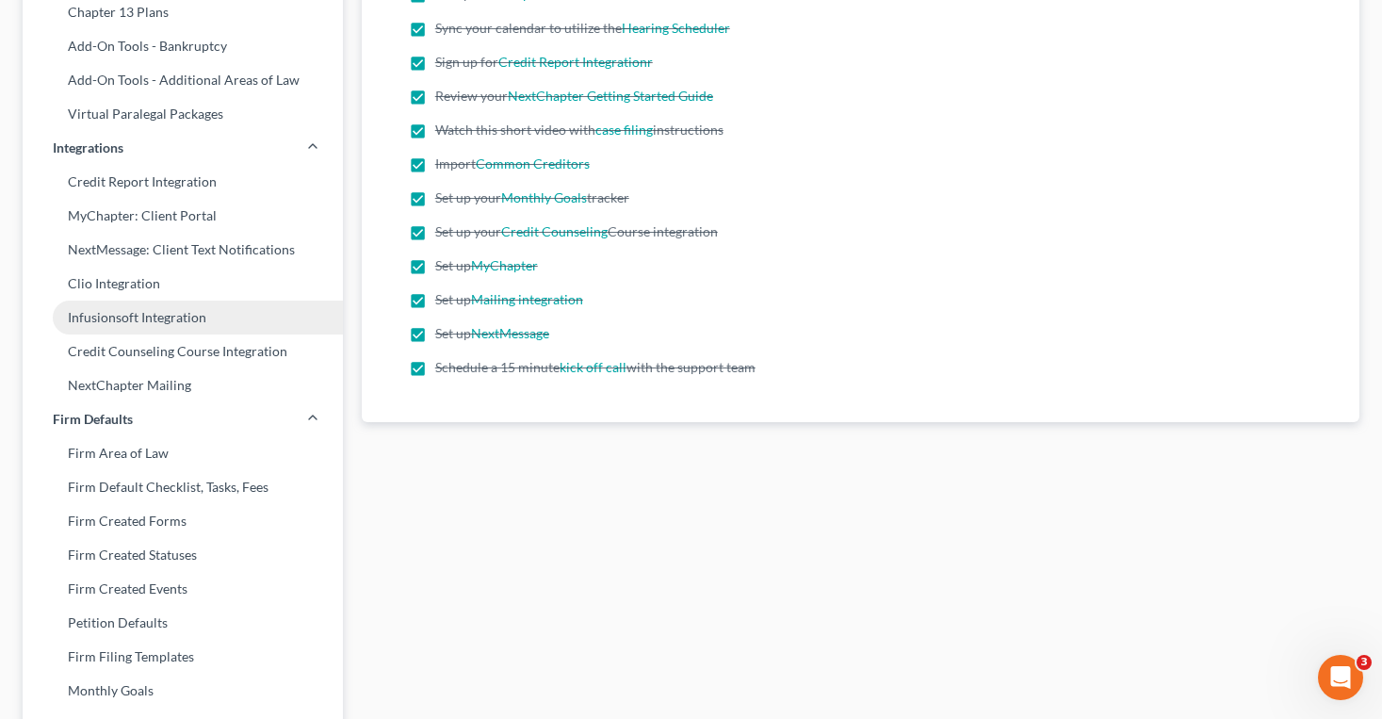
scroll to position [358, 0]
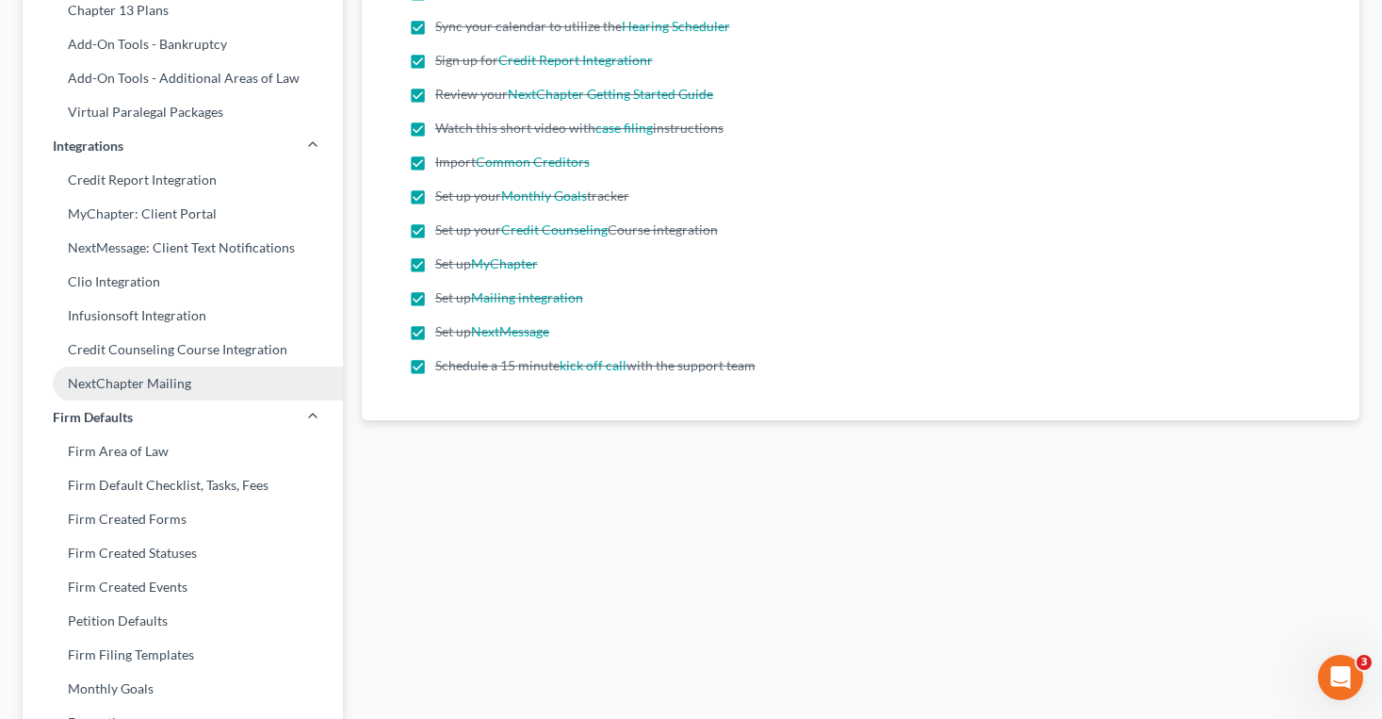
click at [165, 378] on link "NextChapter Mailing" at bounding box center [183, 383] width 320 height 34
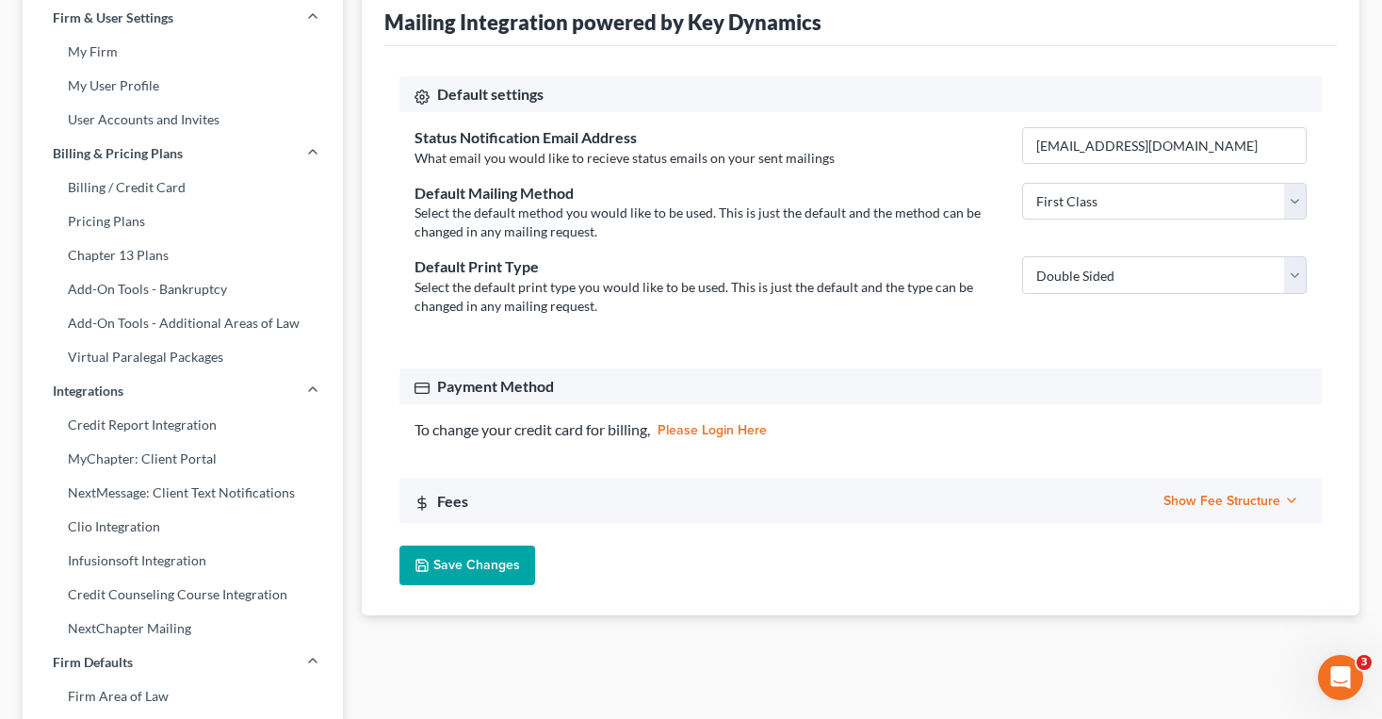
scroll to position [115, 0]
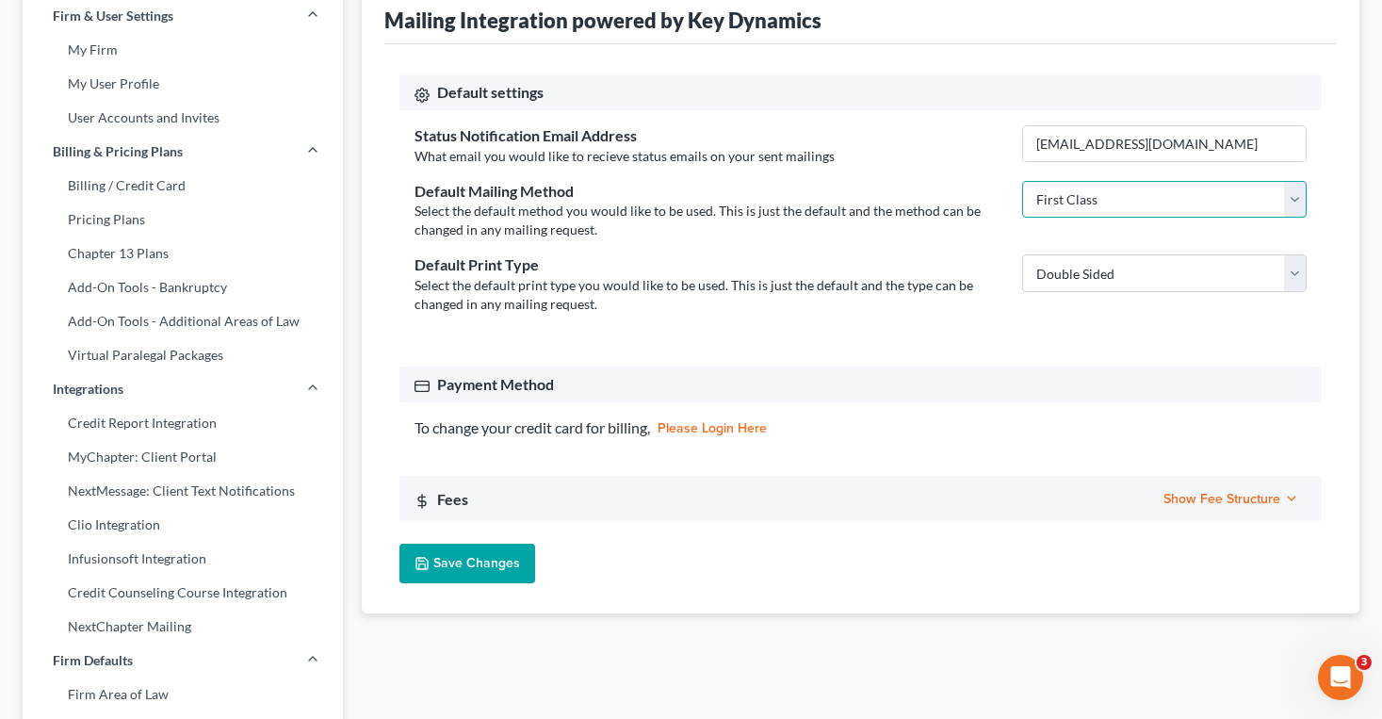
click at [1081, 210] on select "First Class Certified Mail" at bounding box center [1164, 200] width 284 height 38
click at [1022, 181] on select "First Class Certified Mail" at bounding box center [1164, 200] width 284 height 38
click at [1082, 271] on select "Double Sided Single Sided" at bounding box center [1164, 273] width 284 height 38
click at [1084, 280] on select "Double Sided Single Sided" at bounding box center [1164, 273] width 284 height 38
select select "single_sided"
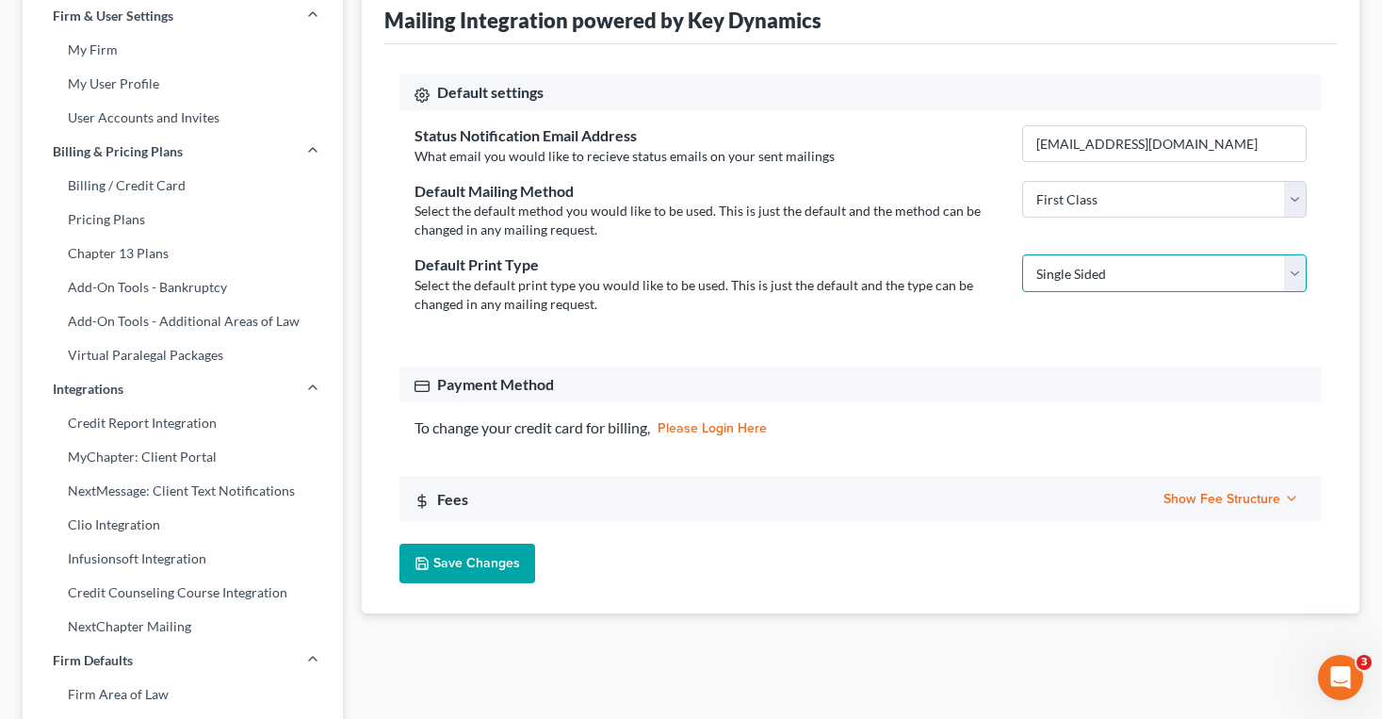
click at [1022, 254] on select "Double Sided Single Sided" at bounding box center [1164, 273] width 284 height 38
click at [973, 277] on div "Select the default print type you would like to be used. This is just the defau…" at bounding box center [708, 295] width 589 height 38
click at [1262, 496] on span "Show Fee Structure" at bounding box center [1231, 499] width 136 height 16
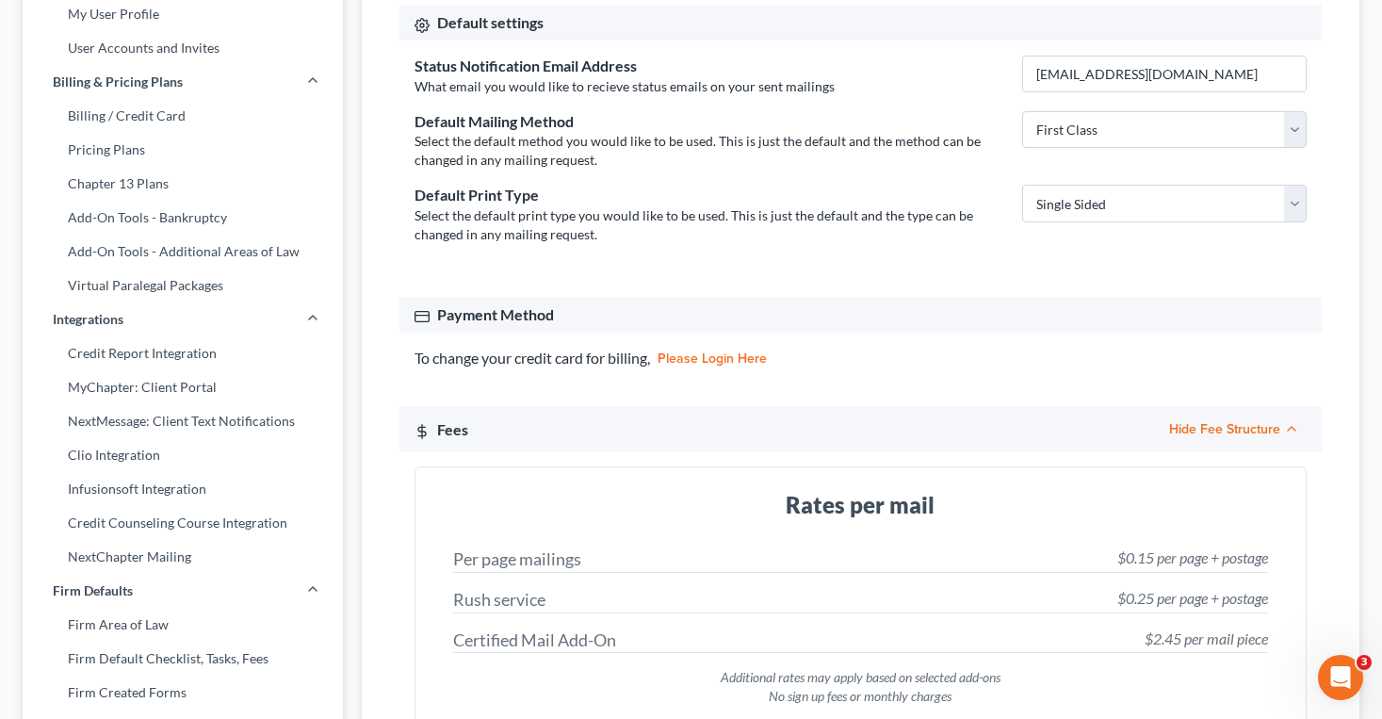
scroll to position [188, 0]
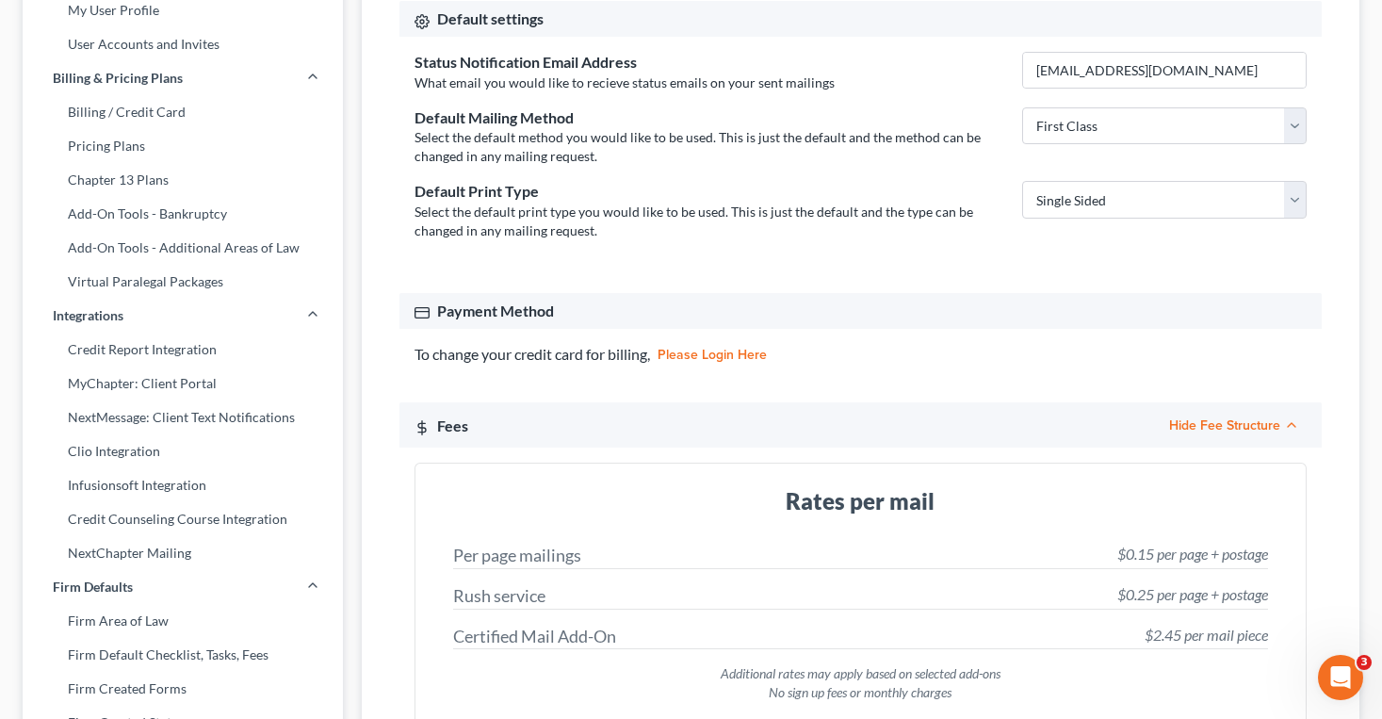
click at [761, 357] on link "please login here" at bounding box center [711, 354] width 109 height 13
click at [497, 320] on div "Payment Method" at bounding box center [860, 310] width 922 height 35
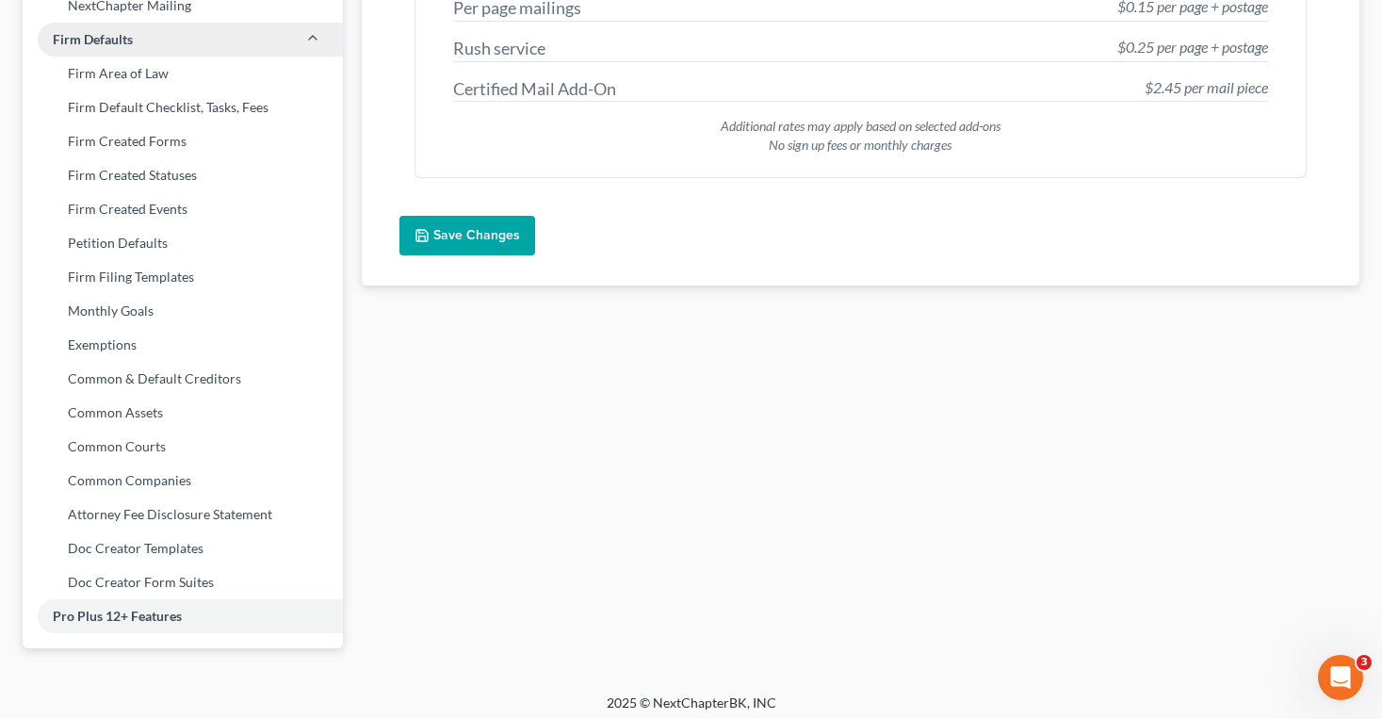
scroll to position [744, 0]
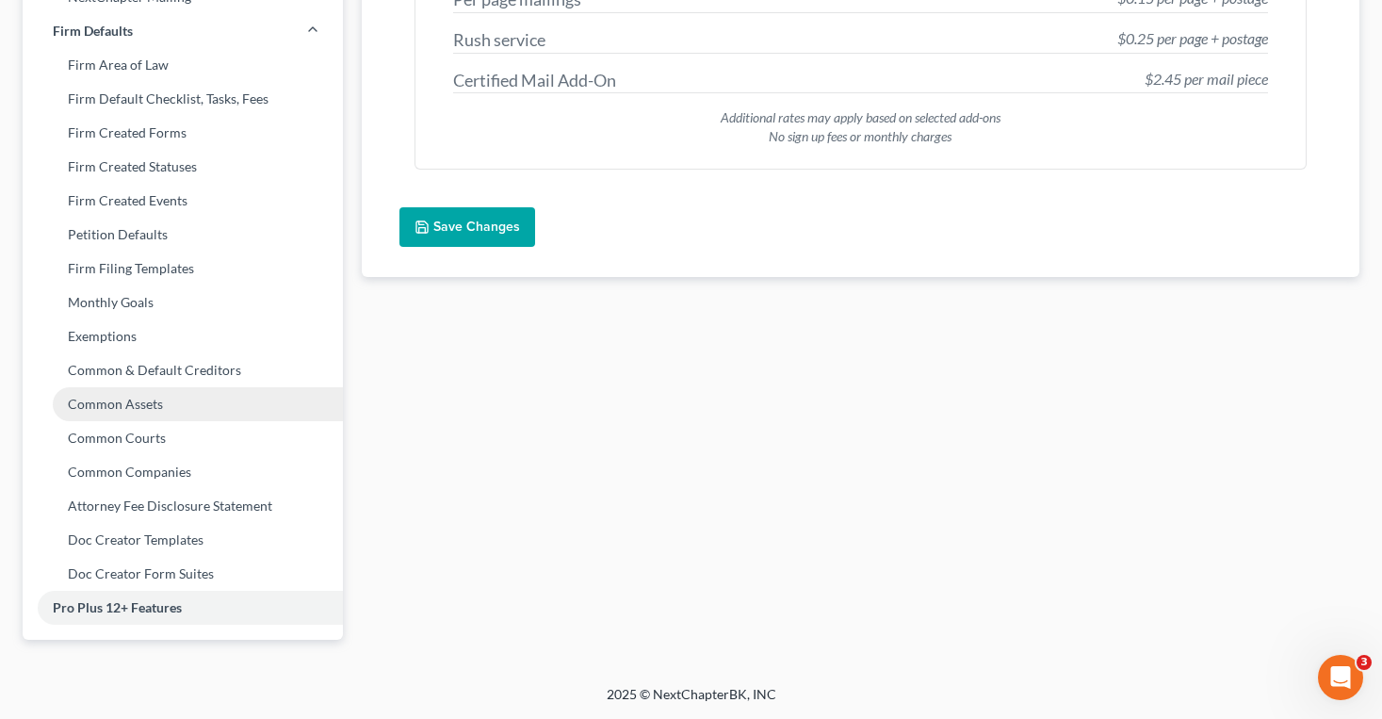
click at [92, 405] on link "Common Assets" at bounding box center [183, 404] width 320 height 34
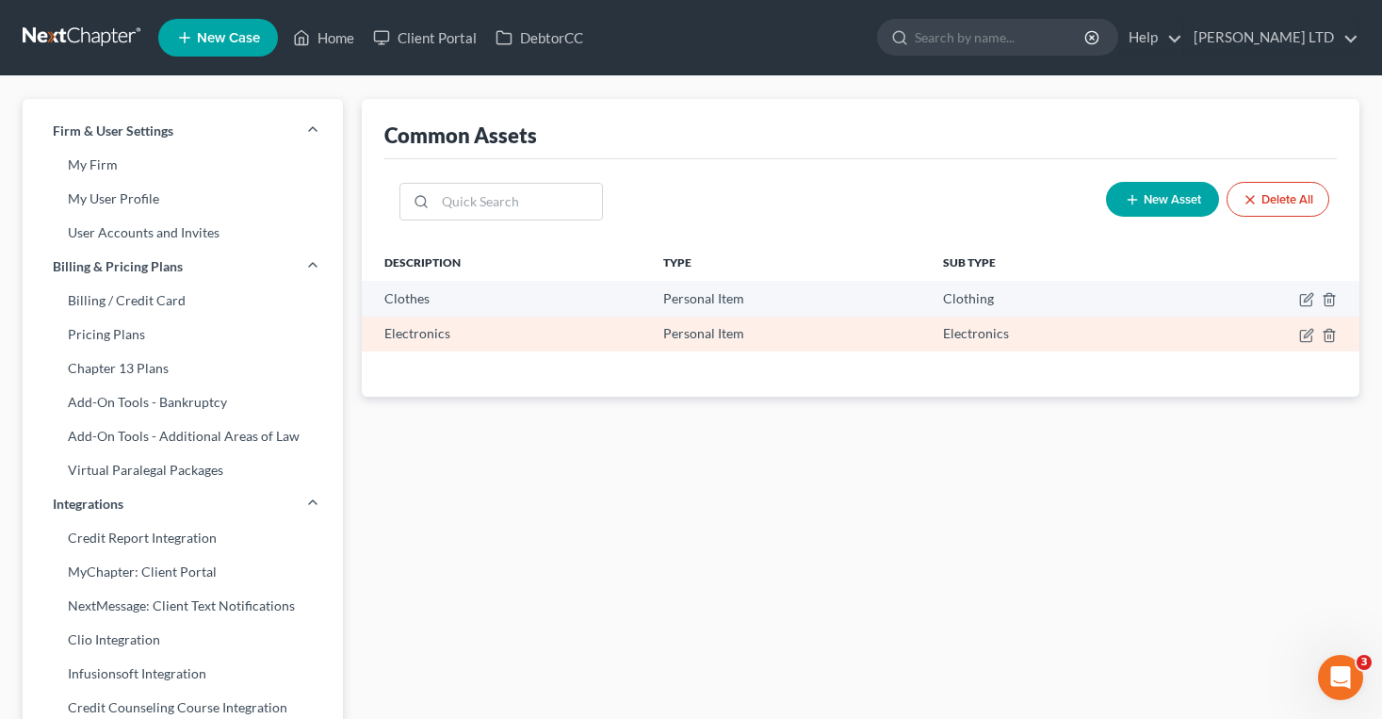
click at [668, 335] on div "Personal Item" at bounding box center [788, 333] width 250 height 19
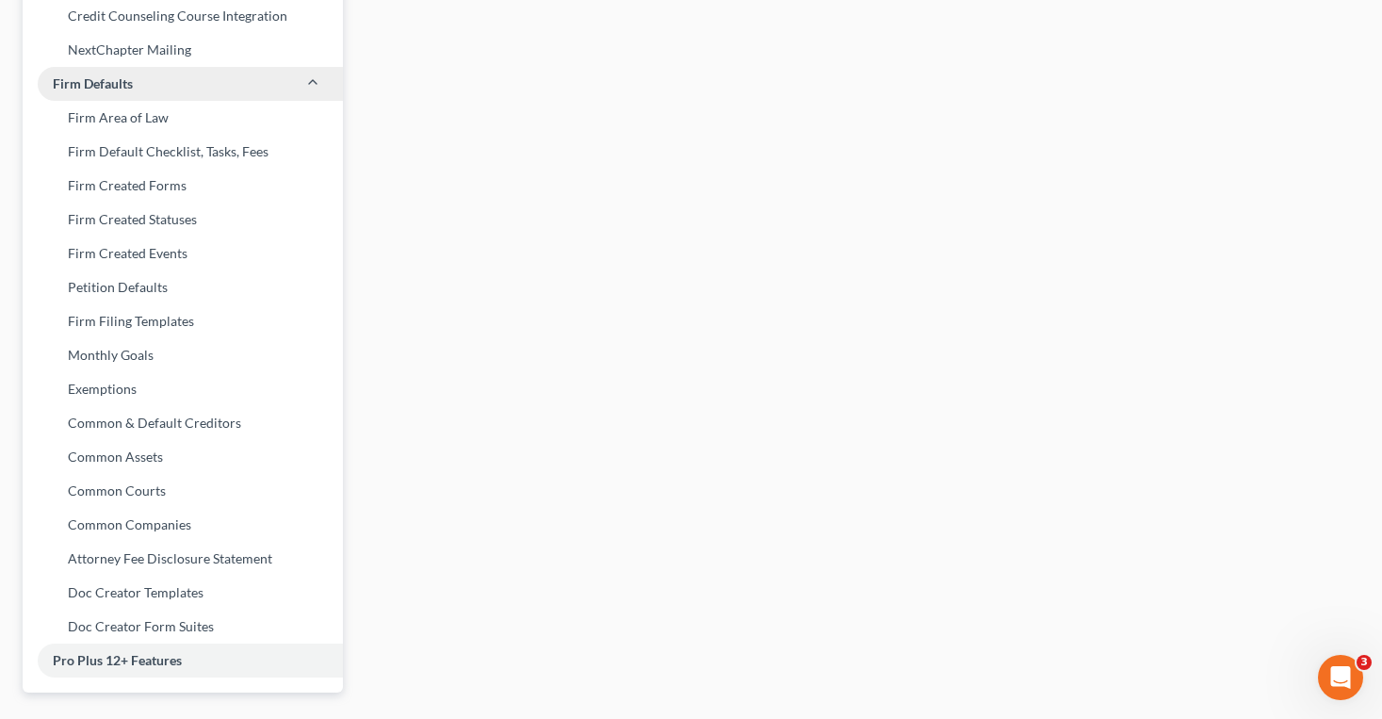
scroll to position [744, 0]
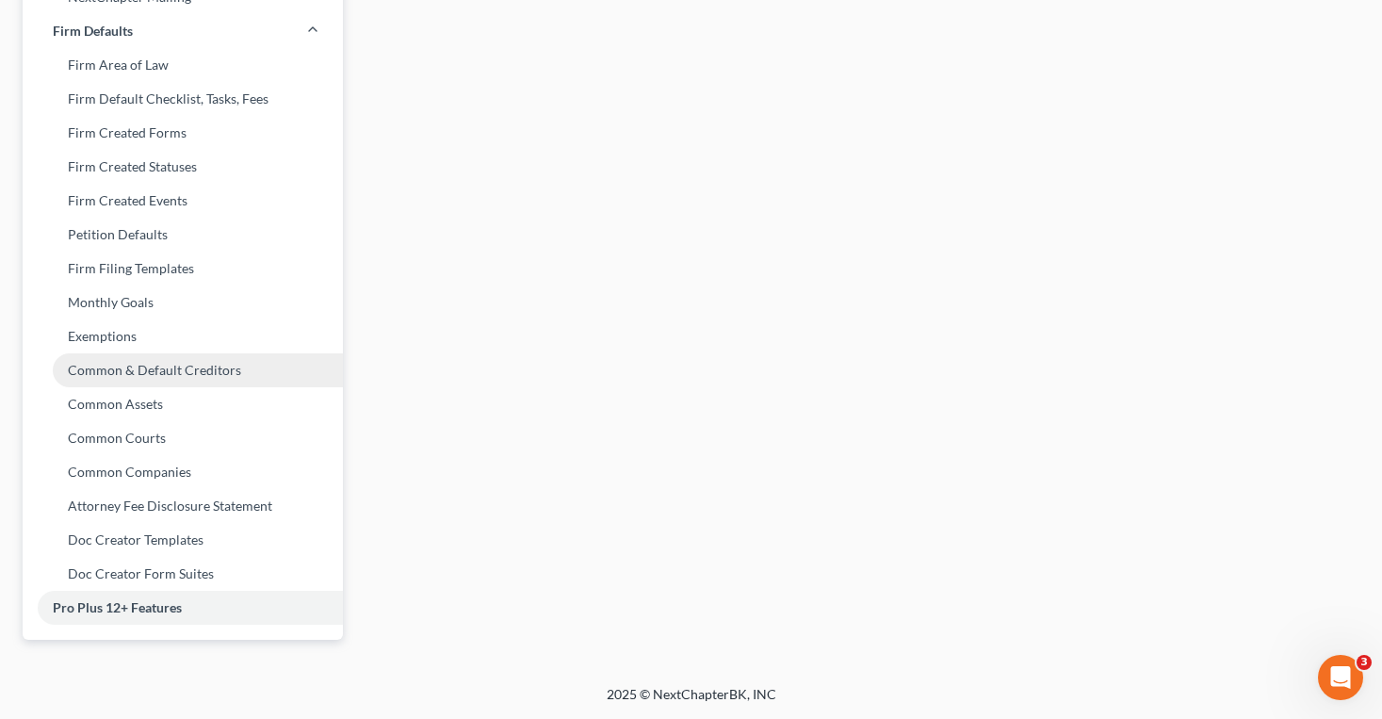
click at [143, 373] on link "Common & Default Creditors" at bounding box center [183, 370] width 320 height 34
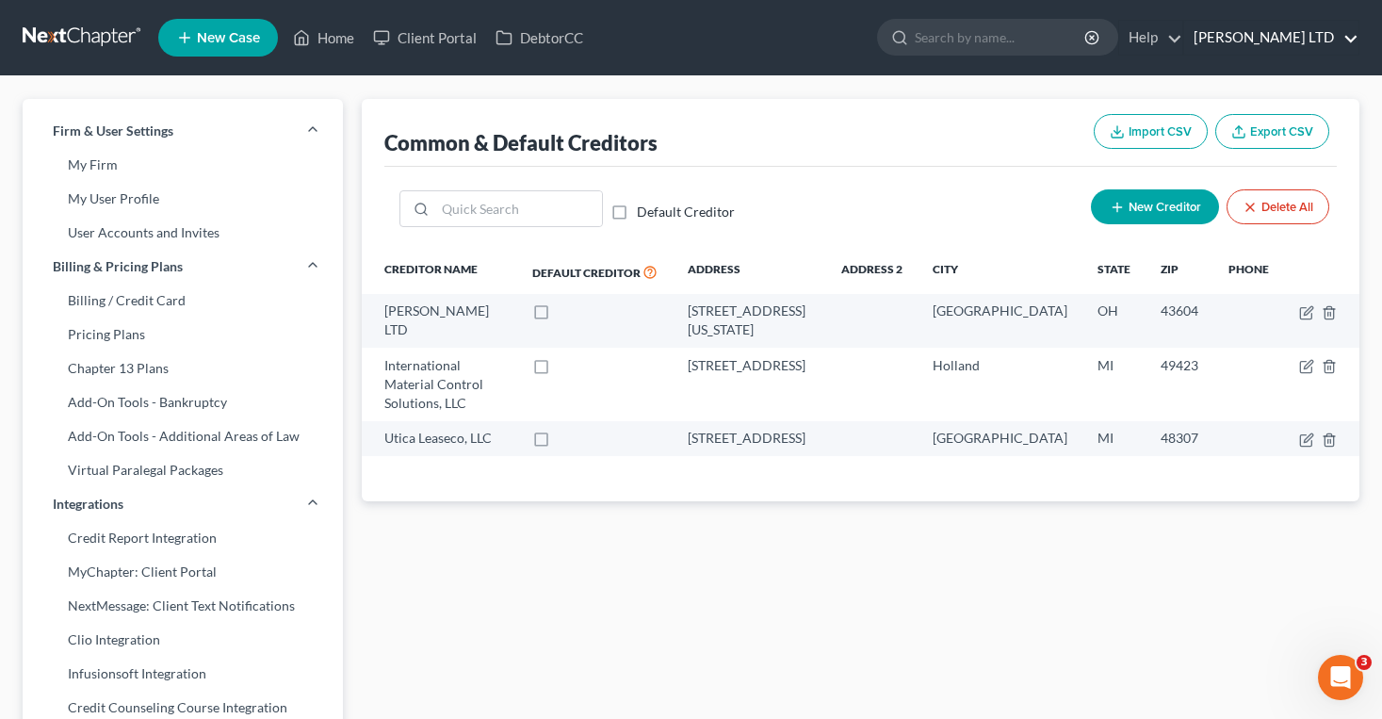
click at [1319, 37] on link "[PERSON_NAME] LTD" at bounding box center [1271, 38] width 174 height 34
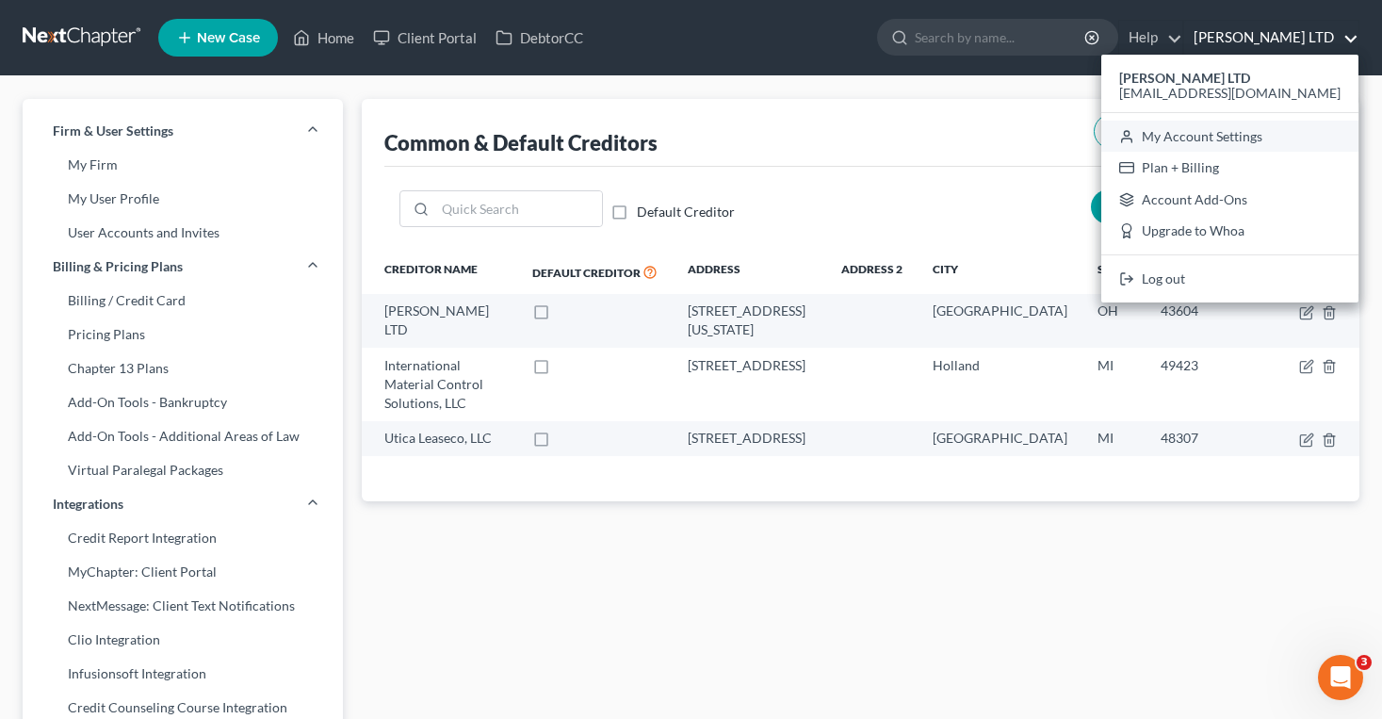
click at [1277, 136] on link "My Account Settings" at bounding box center [1229, 137] width 257 height 32
select select "24"
select select "36"
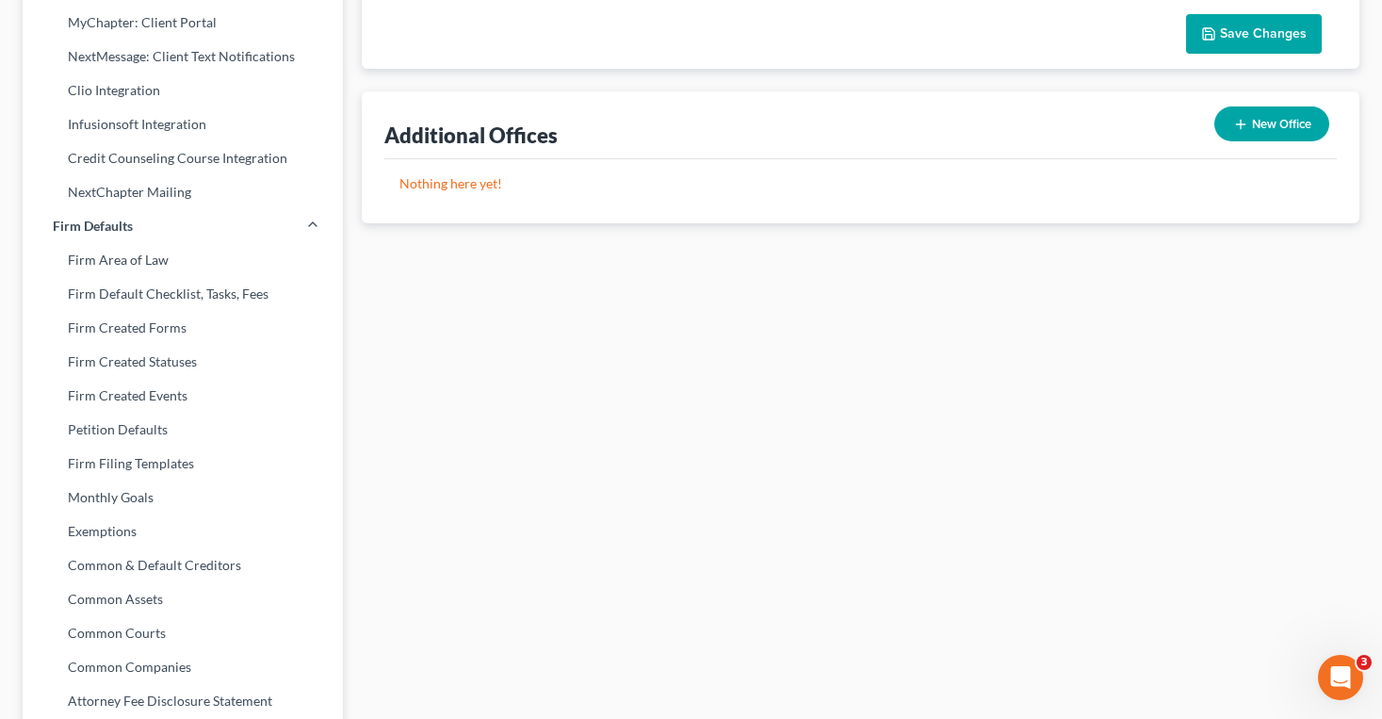
scroll to position [548, 0]
click at [190, 475] on link "Firm Filing Templates" at bounding box center [183, 464] width 320 height 34
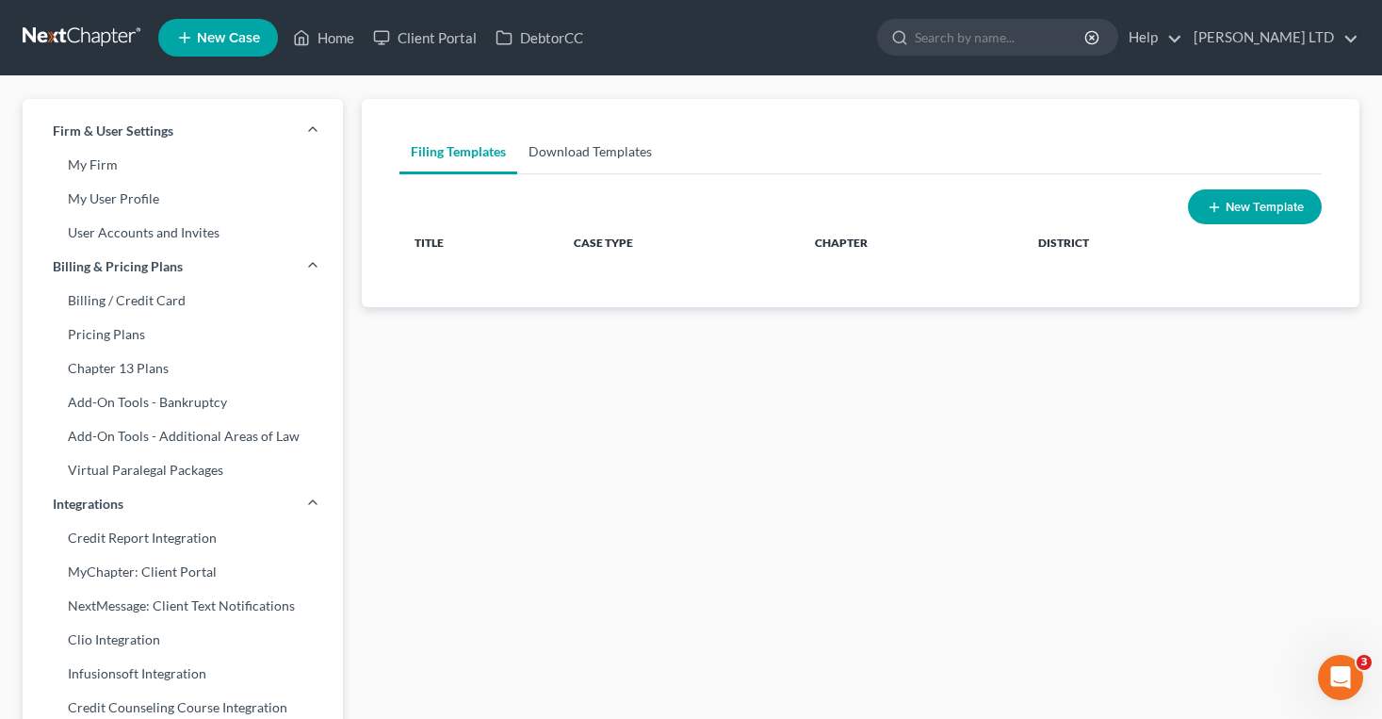
click at [550, 156] on link "Download Templates" at bounding box center [590, 151] width 146 height 45
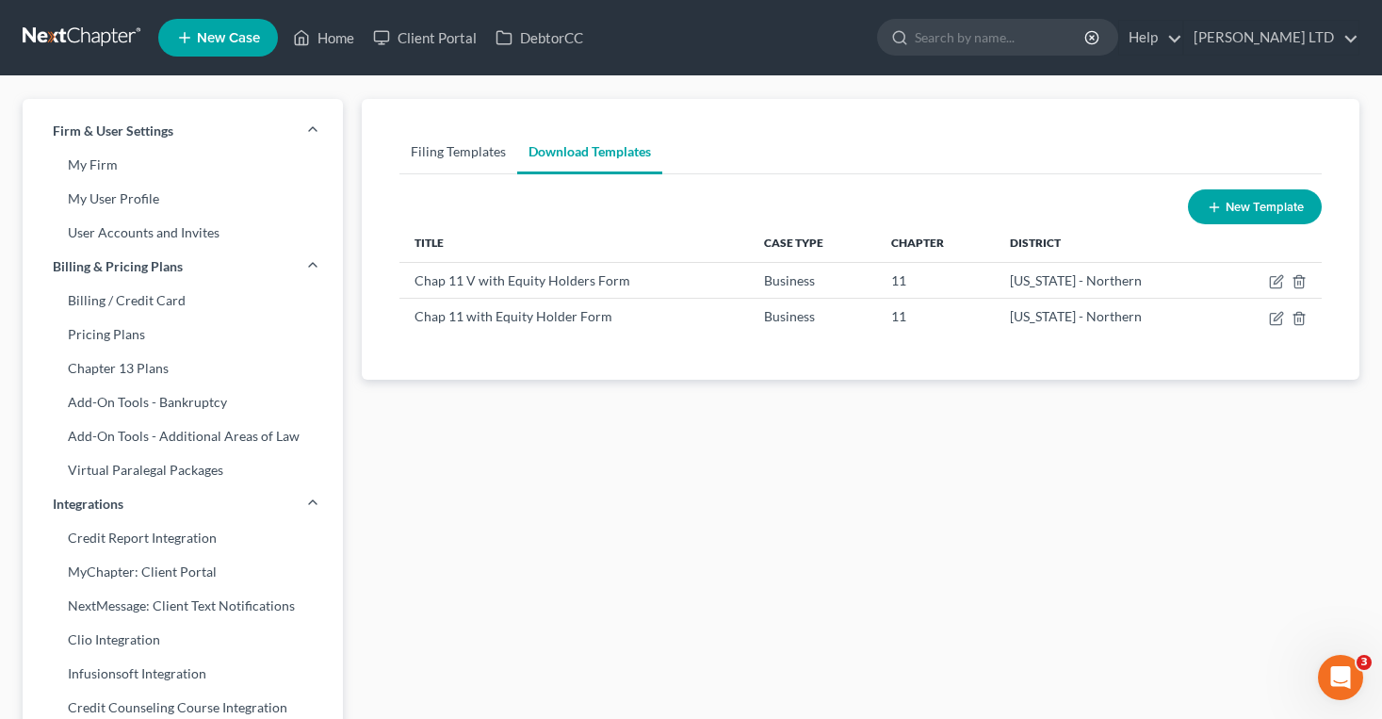
click at [477, 160] on link "Filing Templates" at bounding box center [458, 151] width 118 height 45
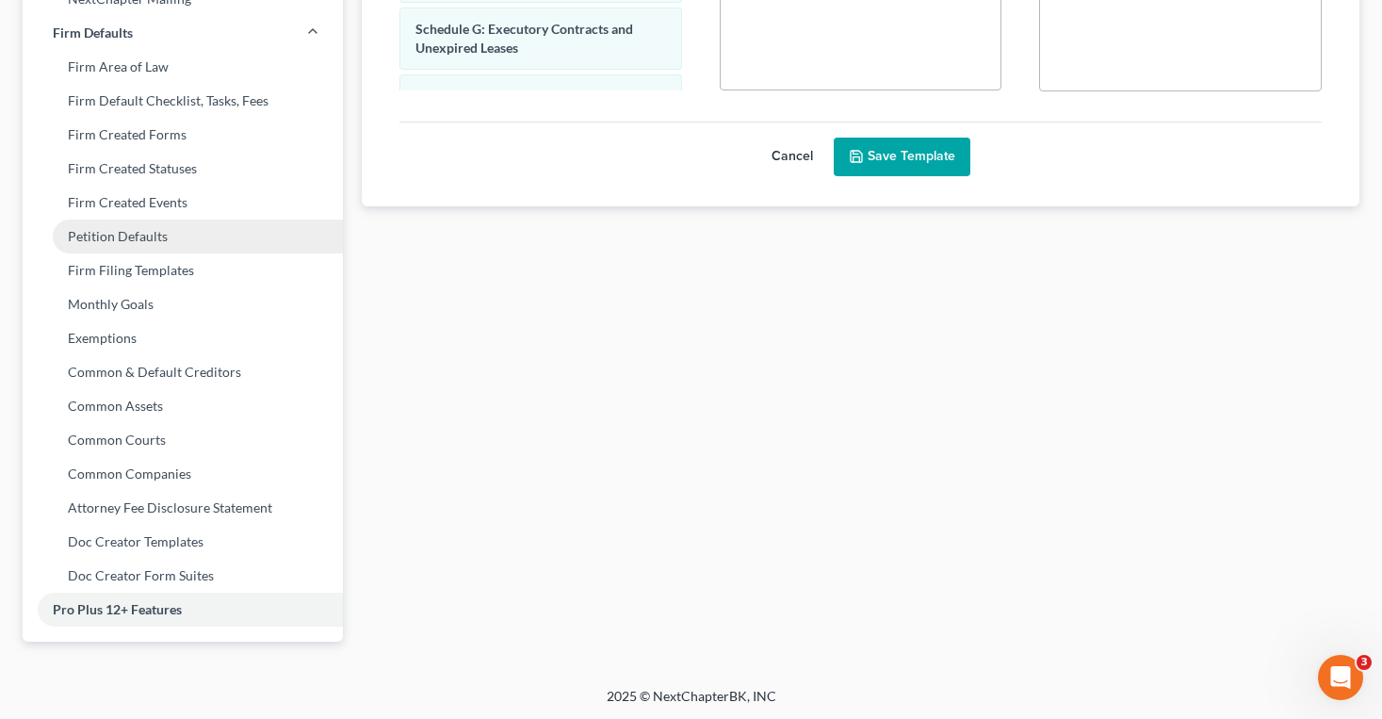
scroll to position [744, 0]
click at [87, 246] on link "Petition Defaults" at bounding box center [183, 235] width 320 height 34
select select "36"
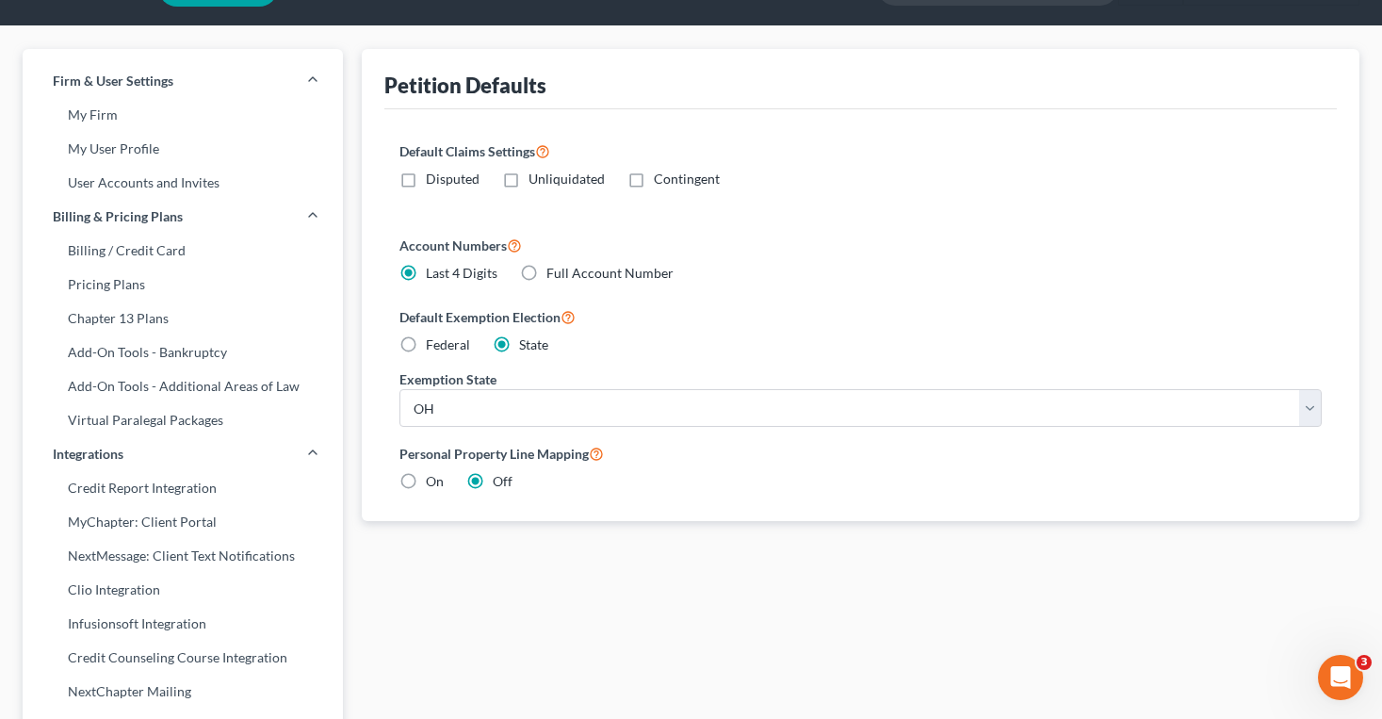
scroll to position [53, 0]
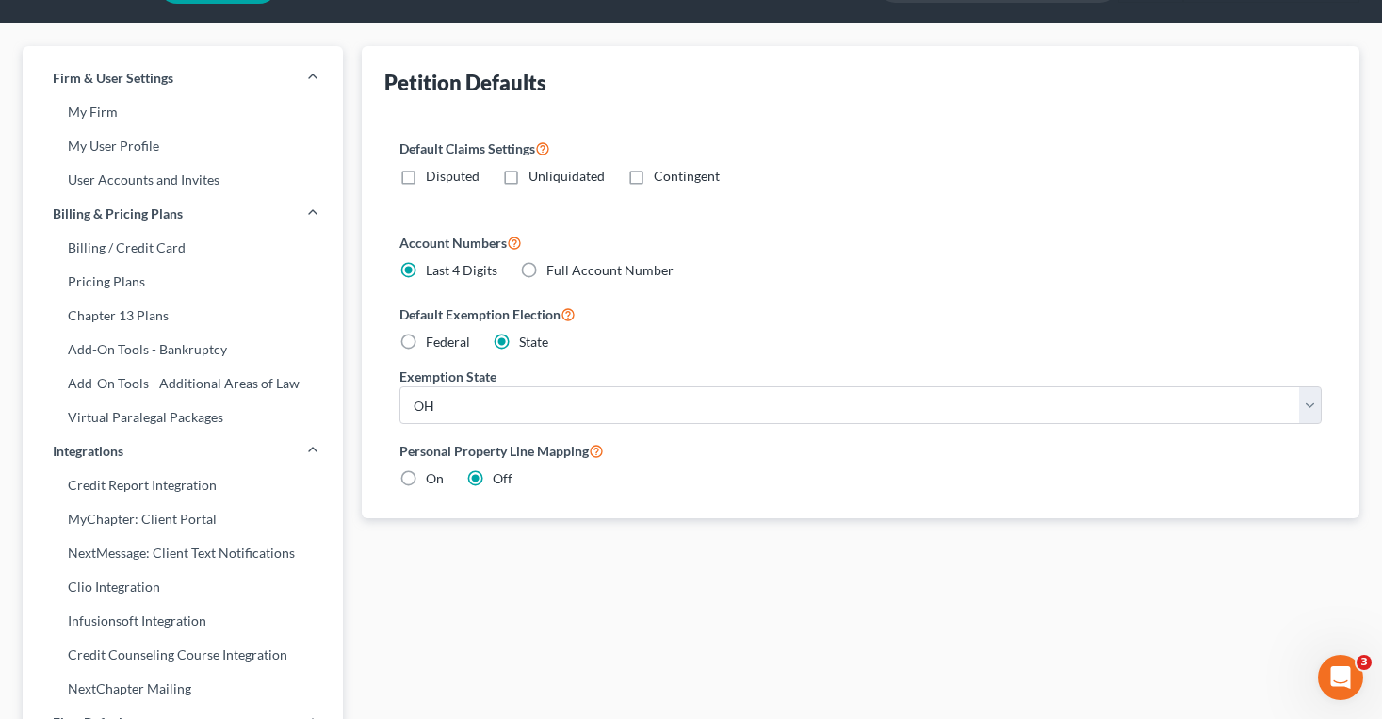
click at [426, 479] on label "On" at bounding box center [435, 478] width 18 height 19
click at [433, 479] on input "On" at bounding box center [439, 475] width 12 height 12
radio input "true"
click at [493, 482] on label "Off" at bounding box center [503, 478] width 20 height 19
click at [500, 481] on input "Off" at bounding box center [506, 475] width 12 height 12
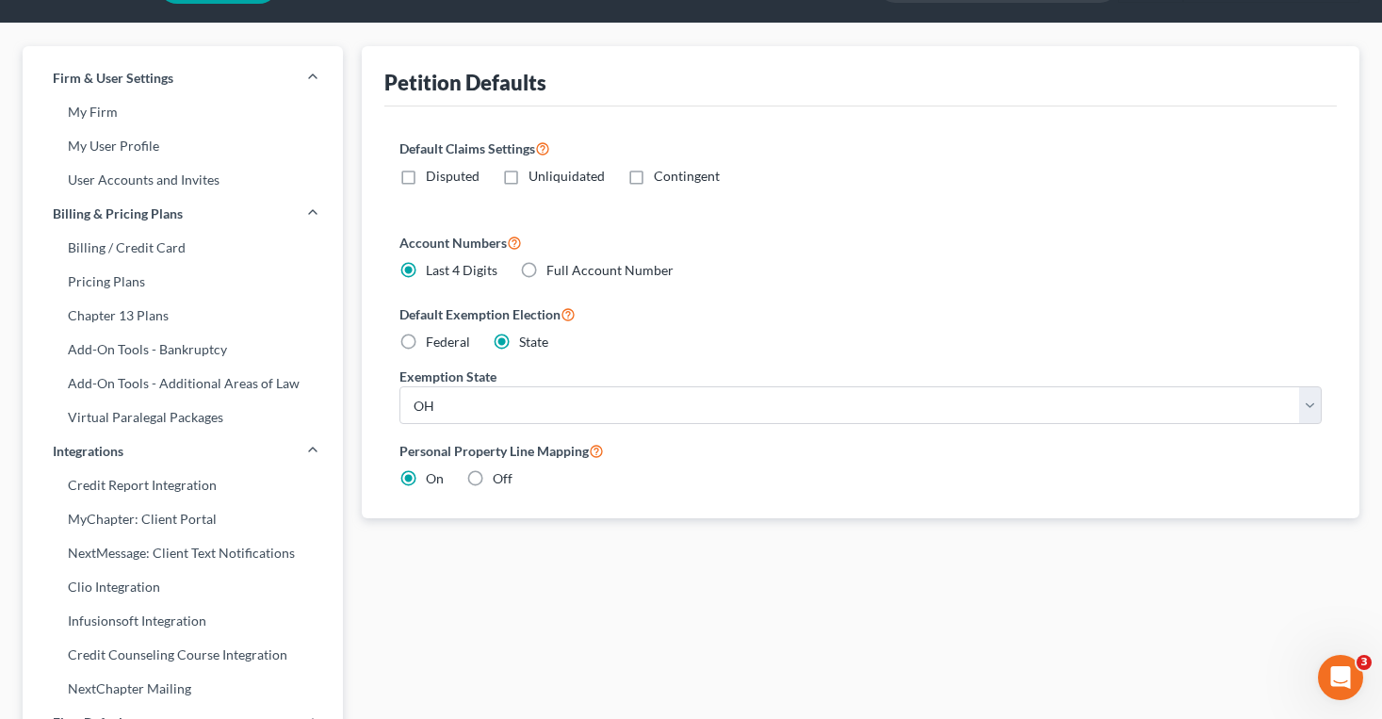
radio input "true"
radio input "false"
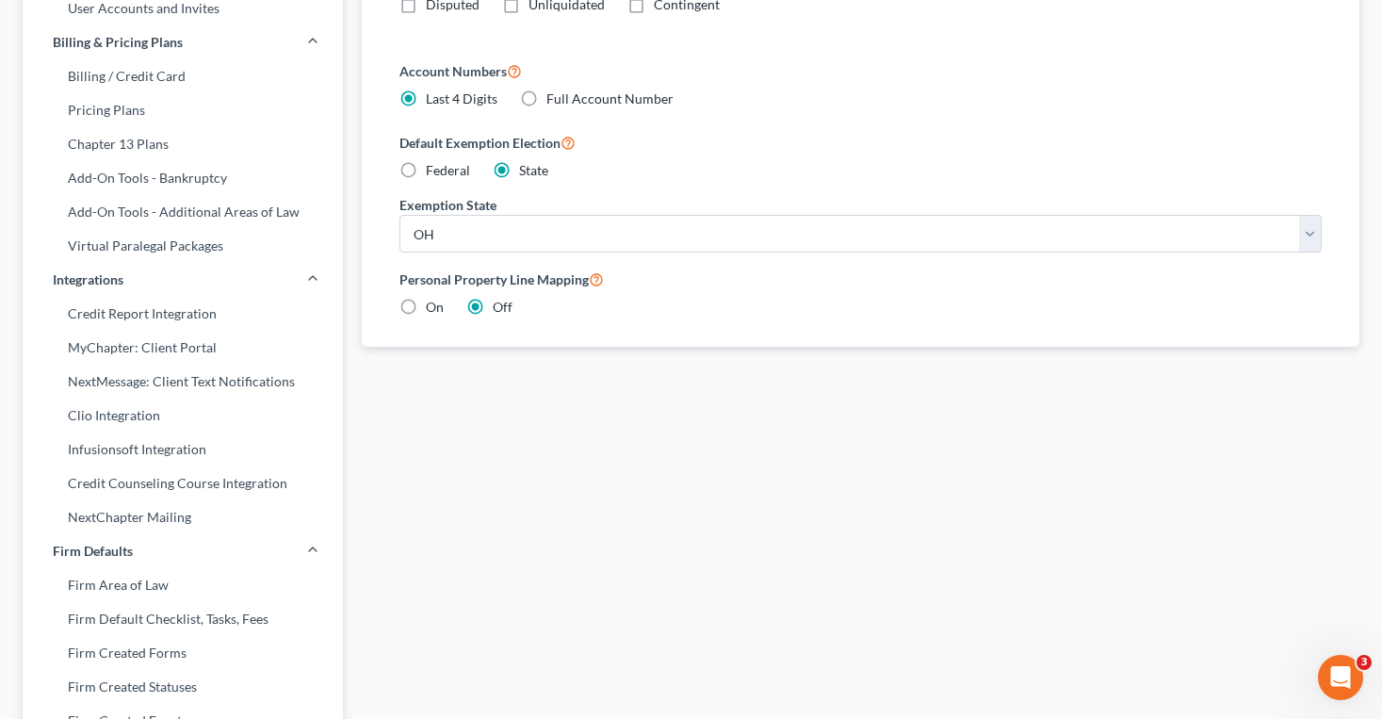
scroll to position [226, 0]
click at [73, 243] on link "Virtual Paralegal Packages" at bounding box center [183, 244] width 320 height 34
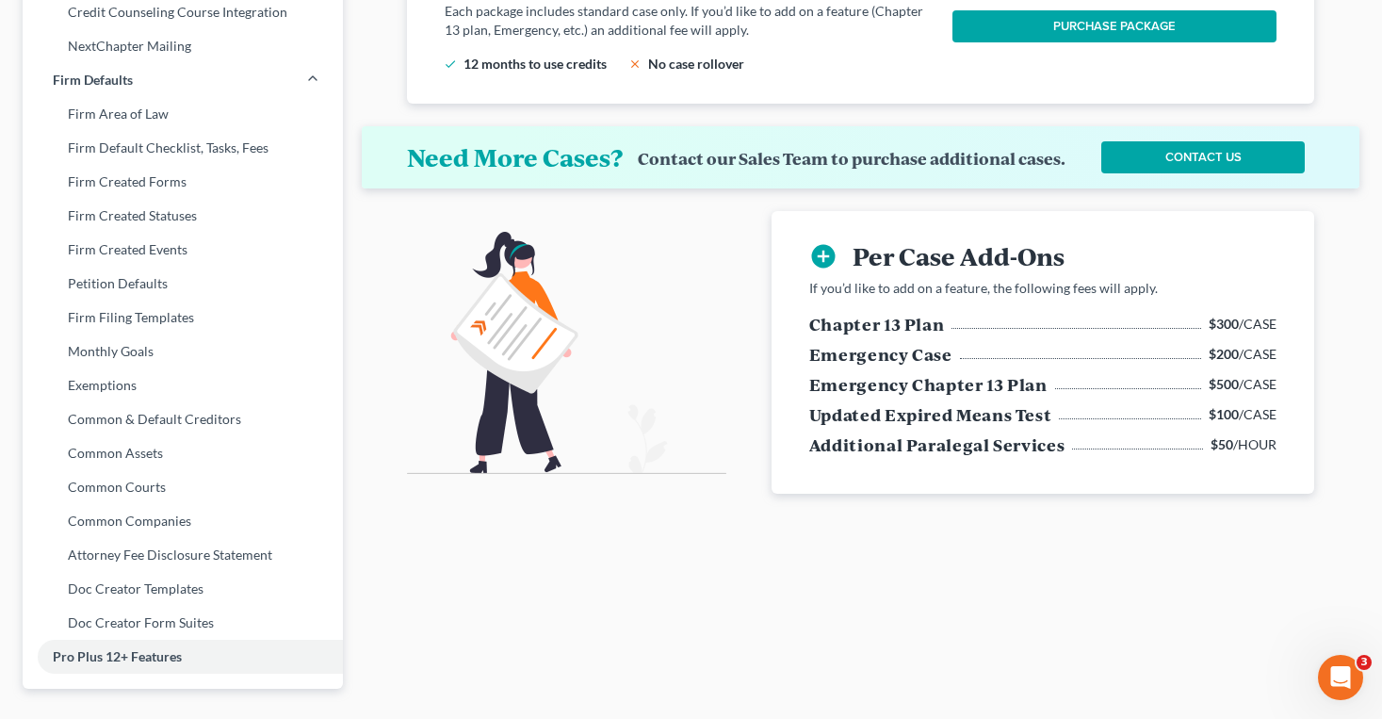
scroll to position [687, 0]
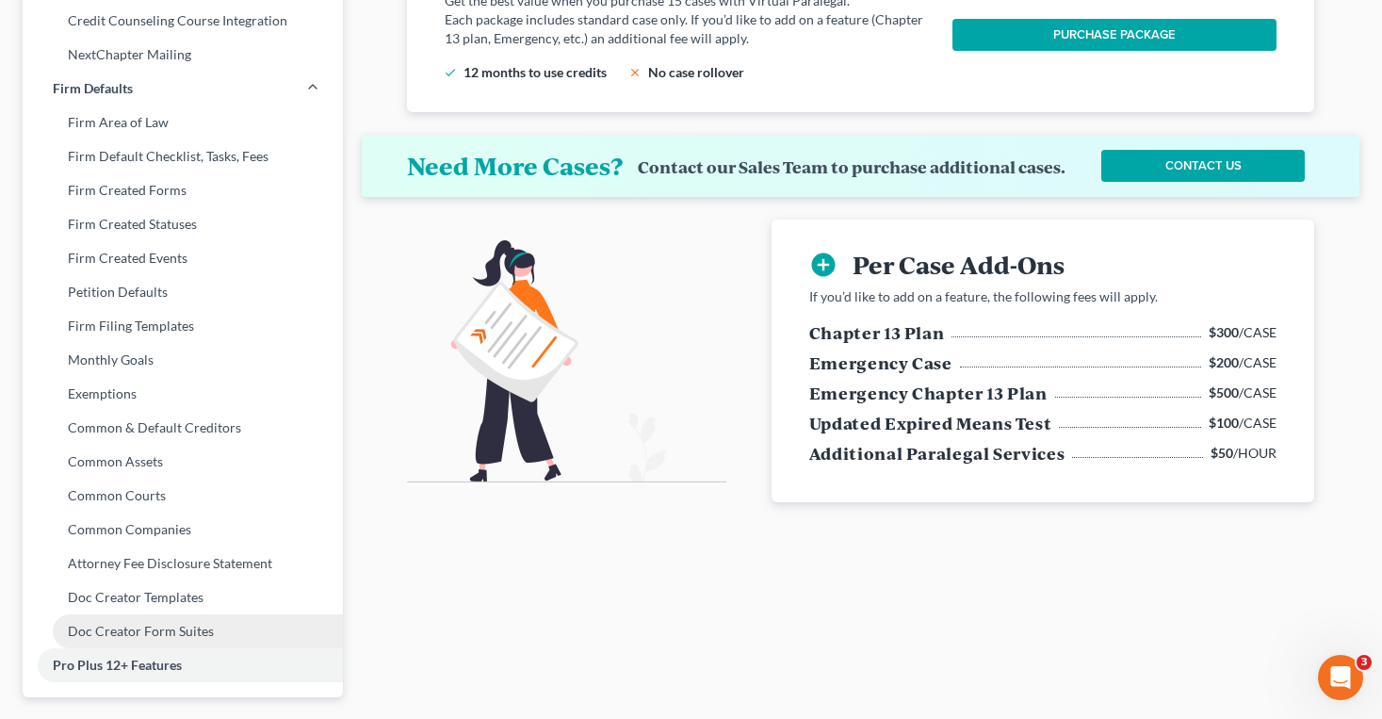
click at [185, 632] on link "Doc Creator Form Suites" at bounding box center [183, 631] width 320 height 34
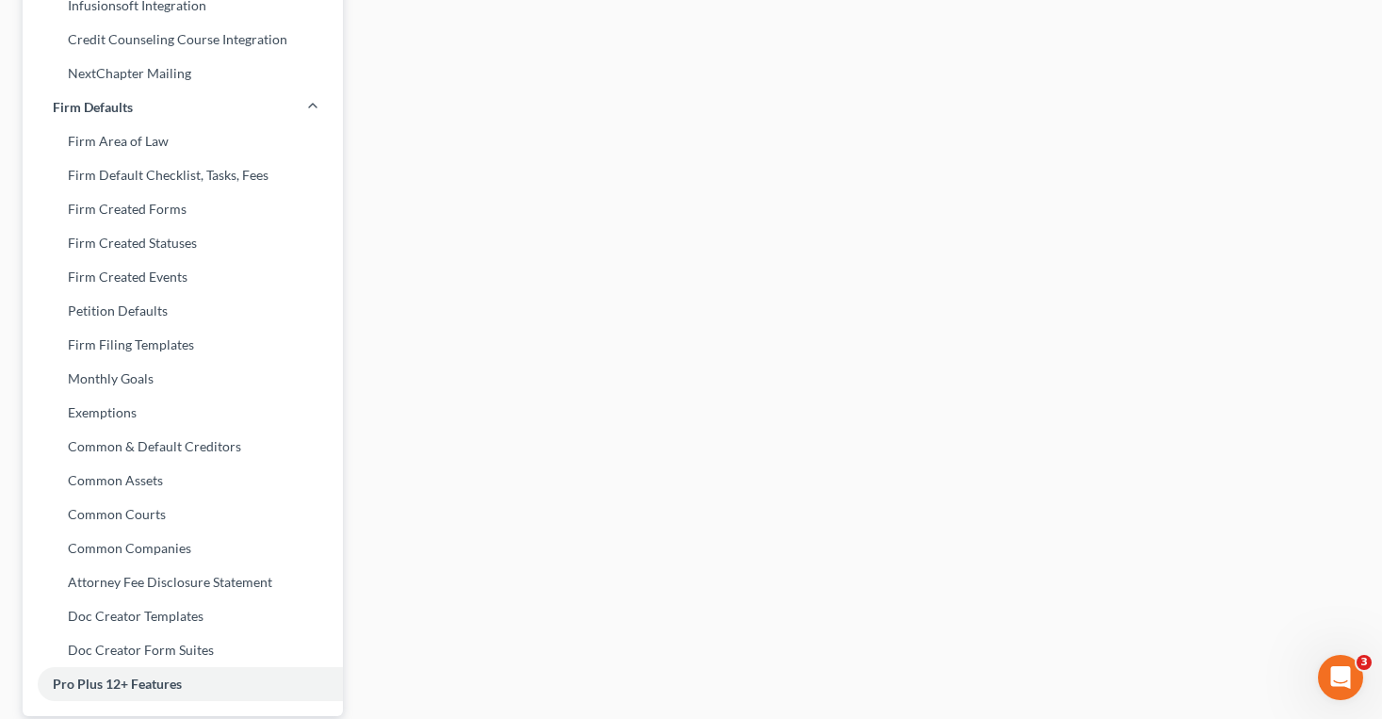
scroll to position [684, 0]
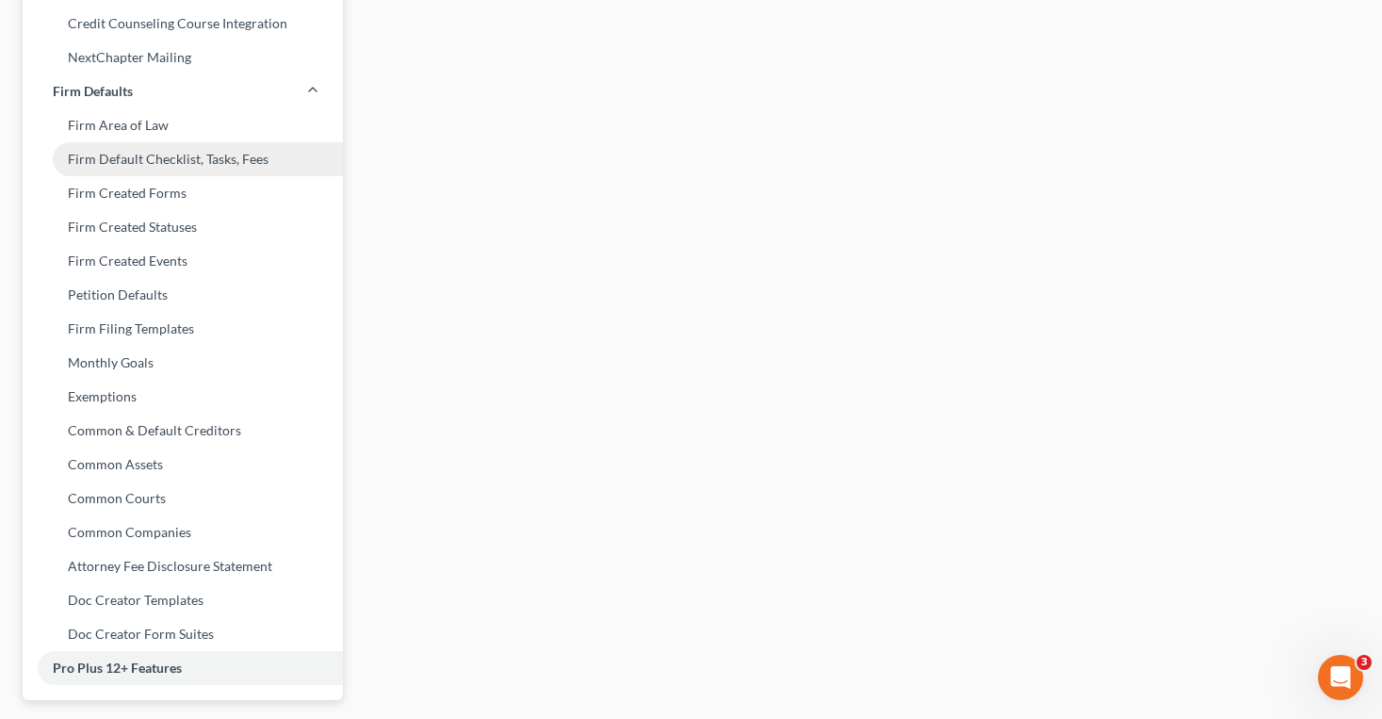
click at [103, 159] on link "Firm Default Checklist, Tasks, Fees" at bounding box center [183, 159] width 320 height 34
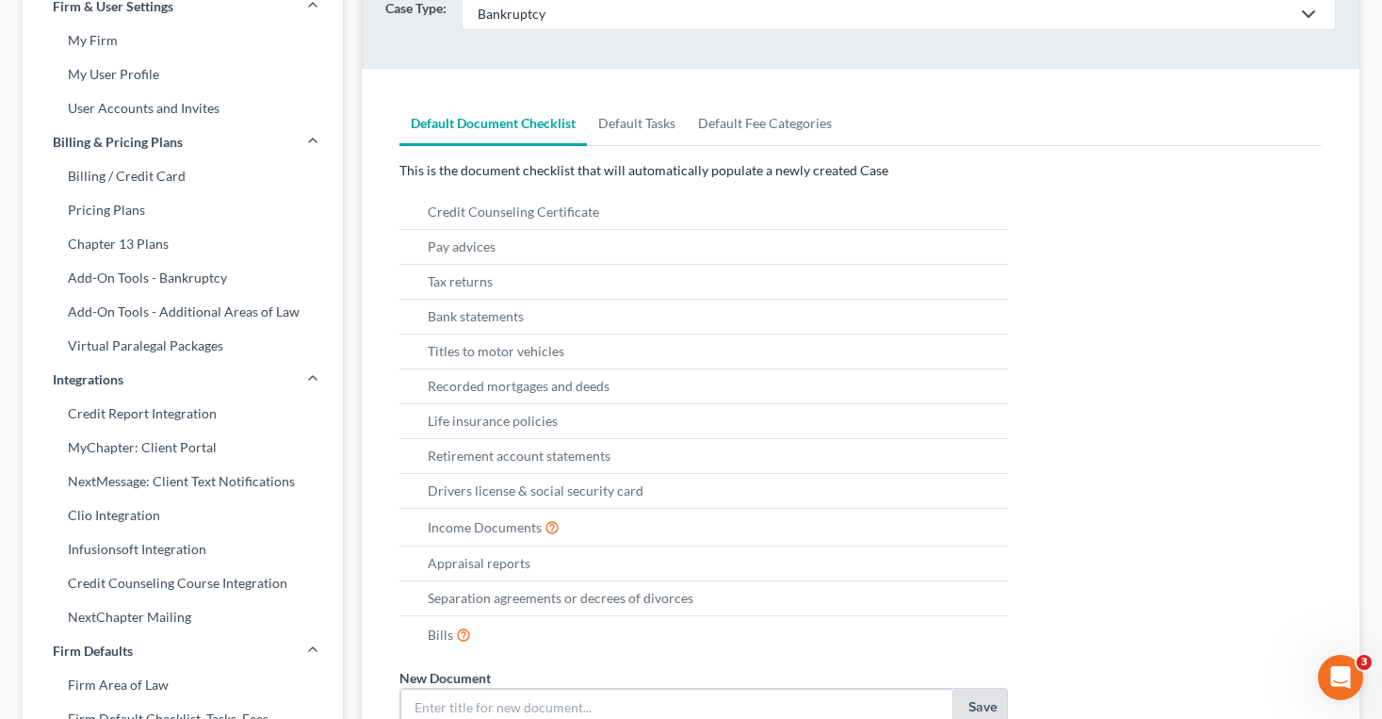
scroll to position [41, 0]
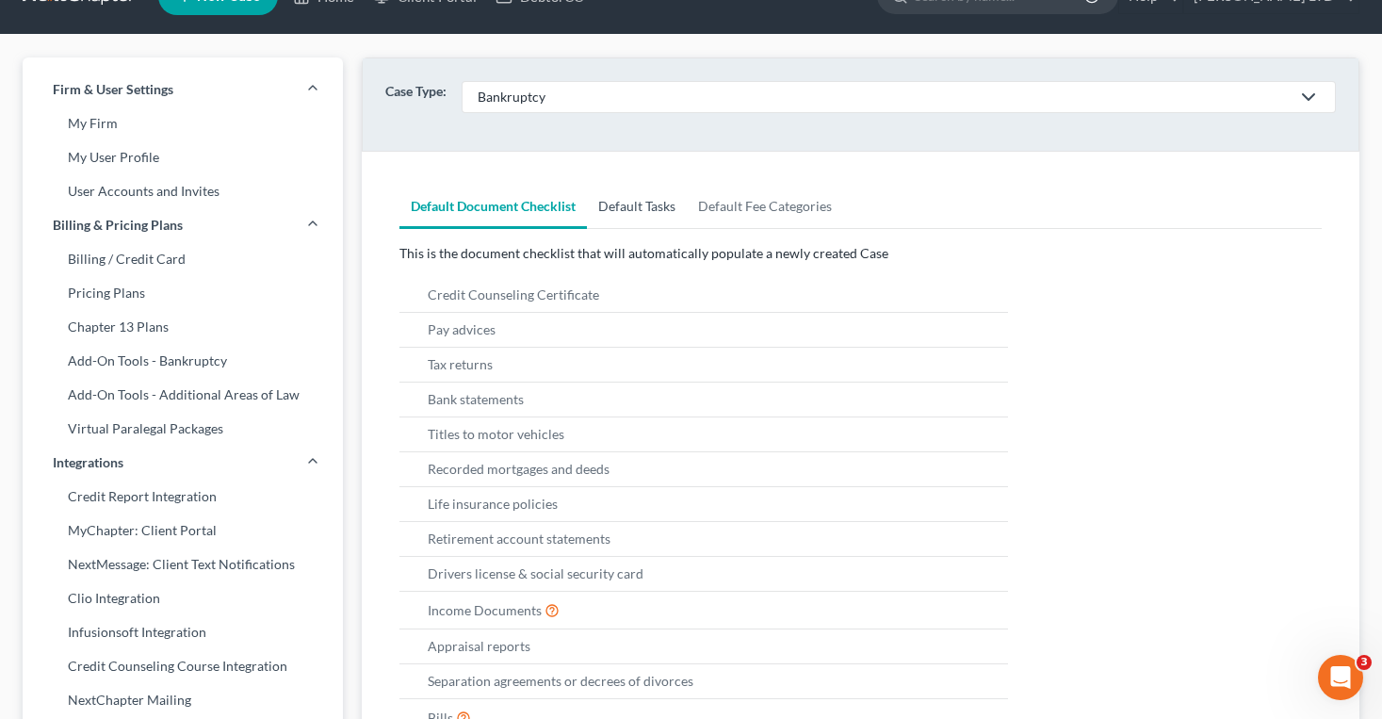
click at [625, 202] on link "Default Tasks" at bounding box center [637, 206] width 100 height 45
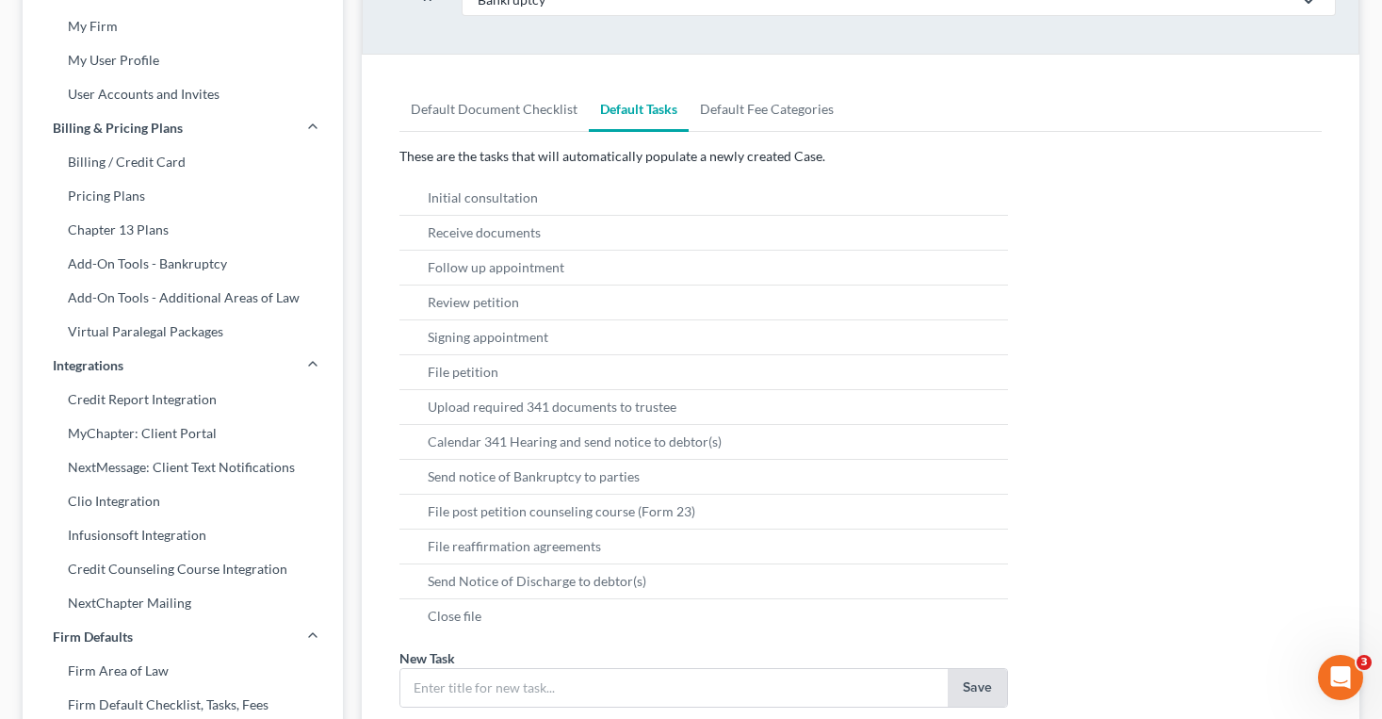
scroll to position [142, 0]
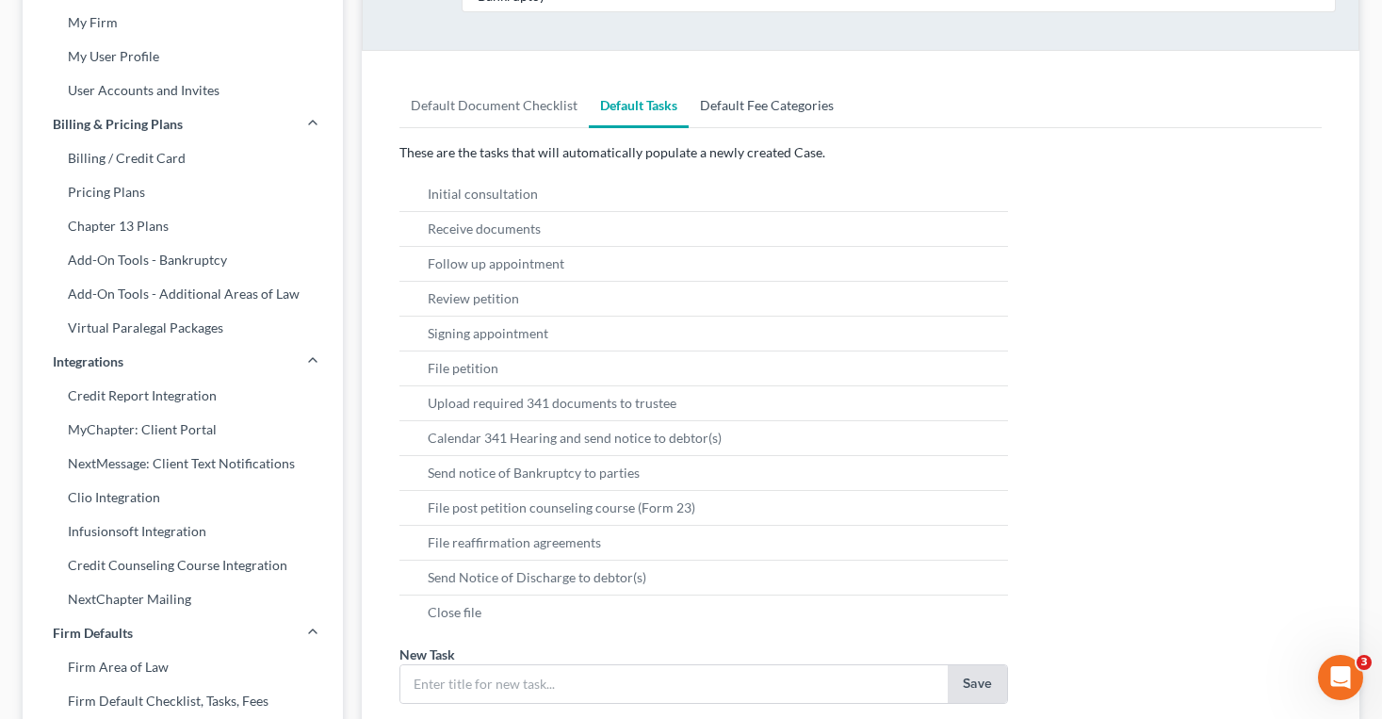
click at [700, 106] on link "Default Fee Categories" at bounding box center [766, 105] width 156 height 45
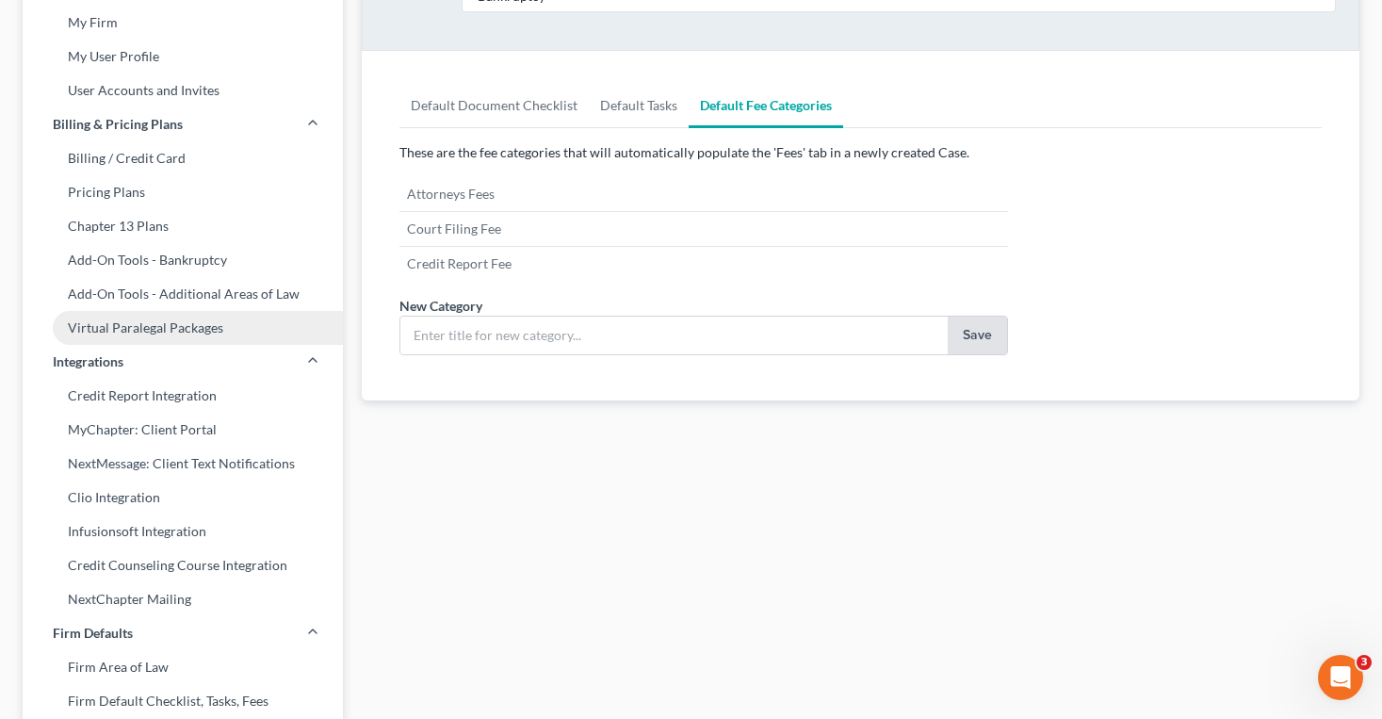
click at [185, 313] on link "Virtual Paralegal Packages" at bounding box center [183, 328] width 320 height 34
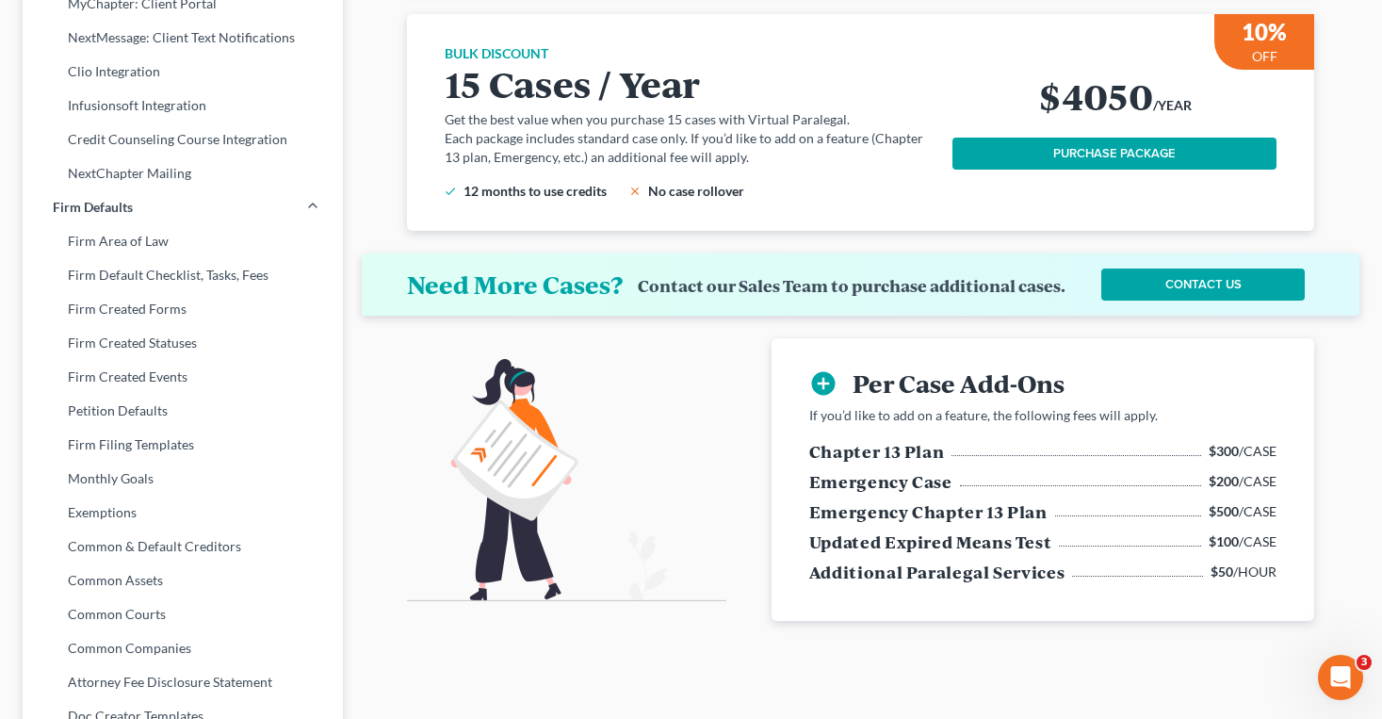
scroll to position [545, 0]
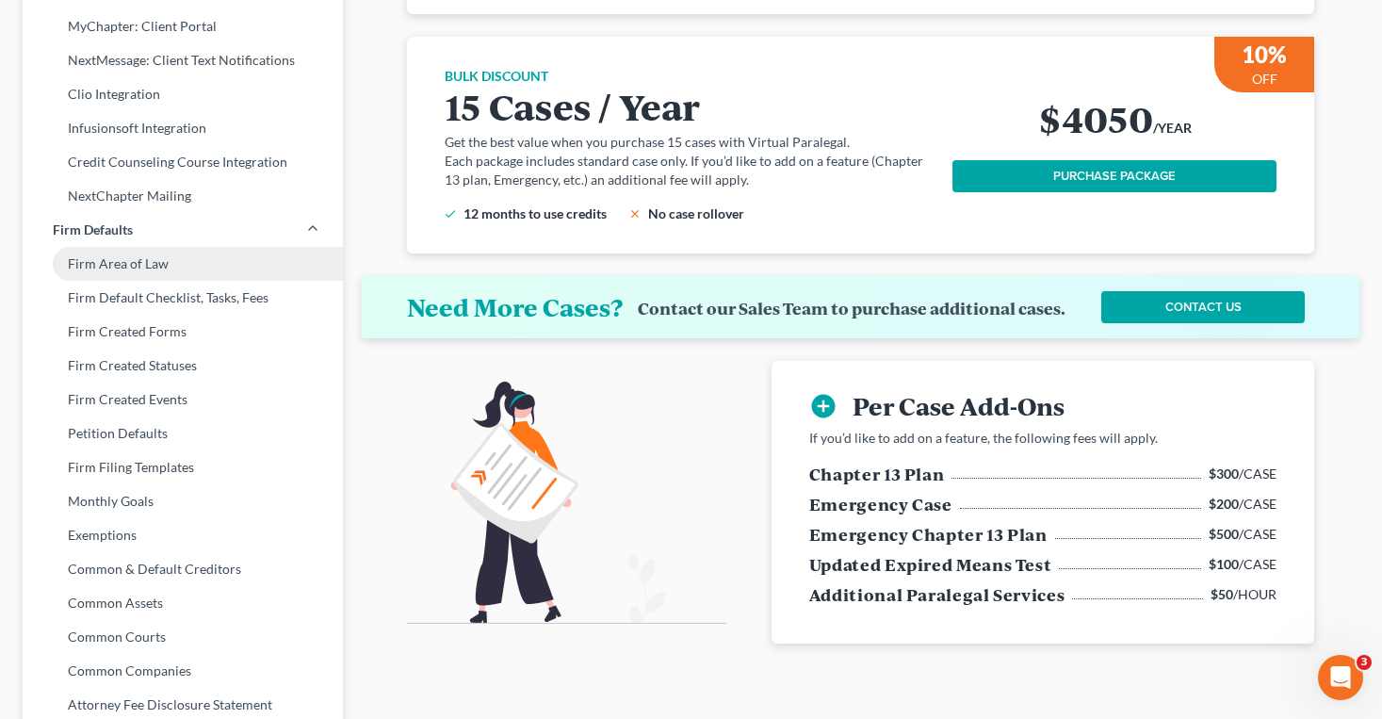
click at [187, 267] on link "Firm Area of Law" at bounding box center [183, 264] width 320 height 34
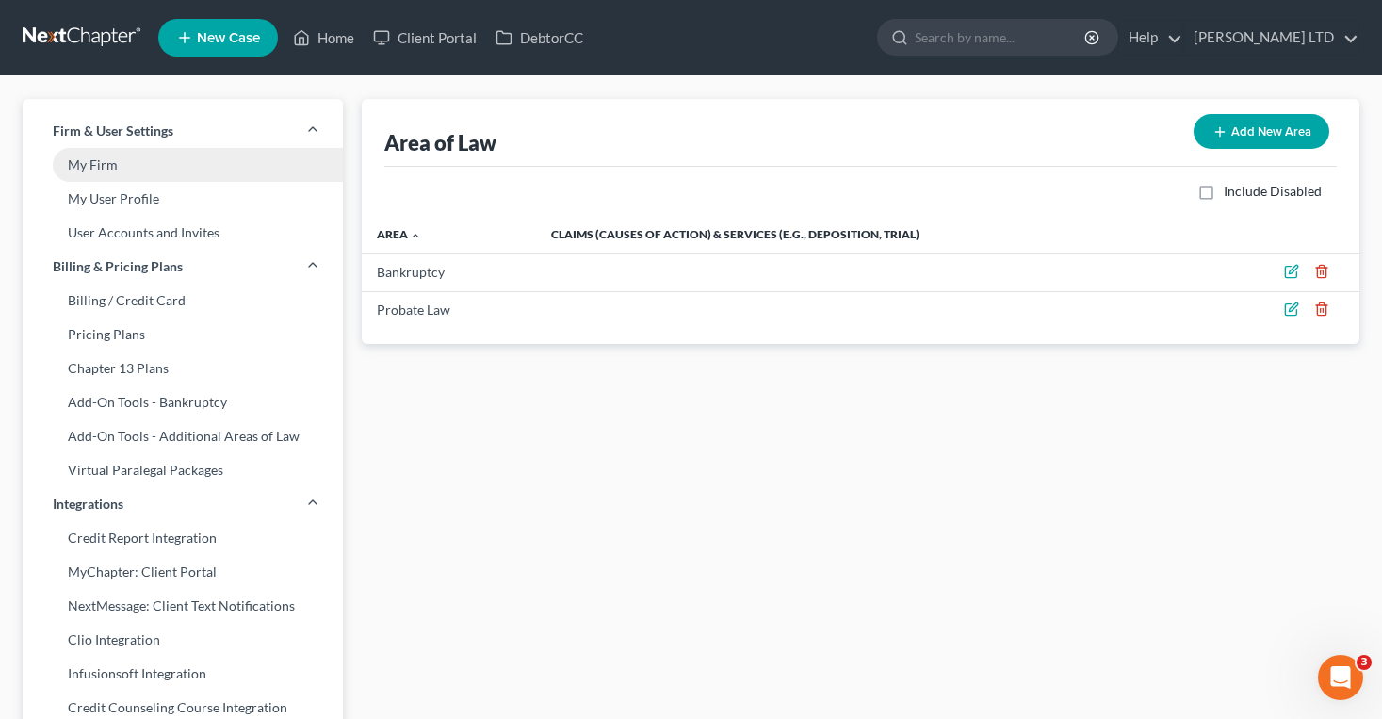
click at [117, 177] on link "My Firm" at bounding box center [183, 165] width 320 height 34
select select "61"
select select "24"
select select "36"
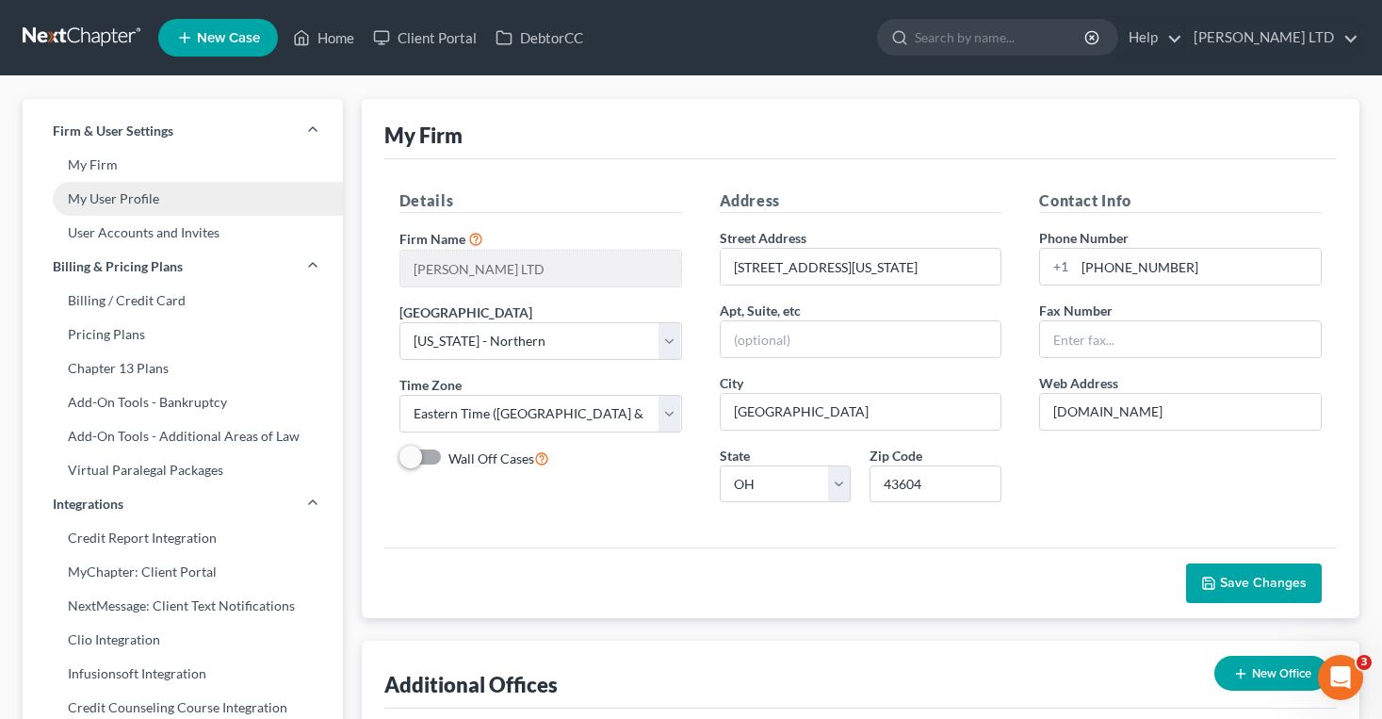
click at [110, 200] on link "My User Profile" at bounding box center [183, 199] width 320 height 34
select select "36"
select select "61"
select select "attorney"
select select "0"
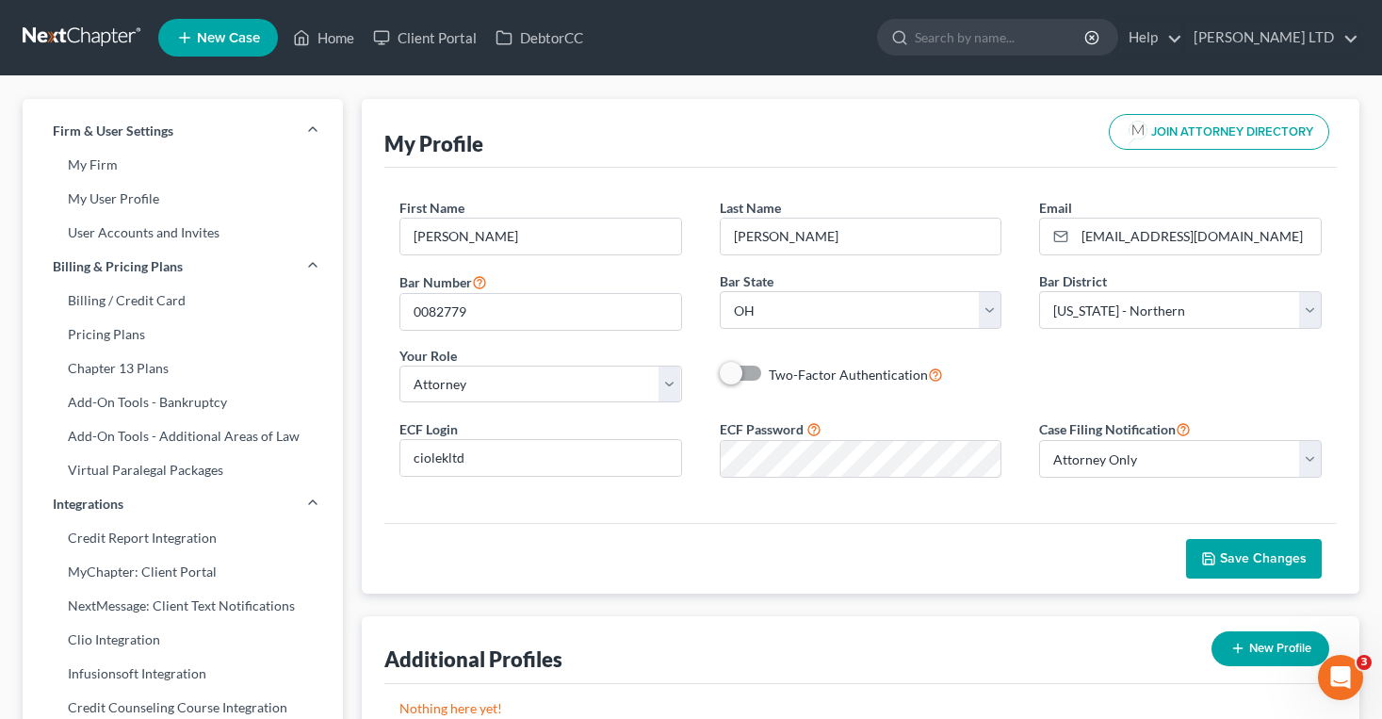
click at [1163, 123] on button "JOIN ATTORNEY DIRECTORY" at bounding box center [1218, 132] width 220 height 36
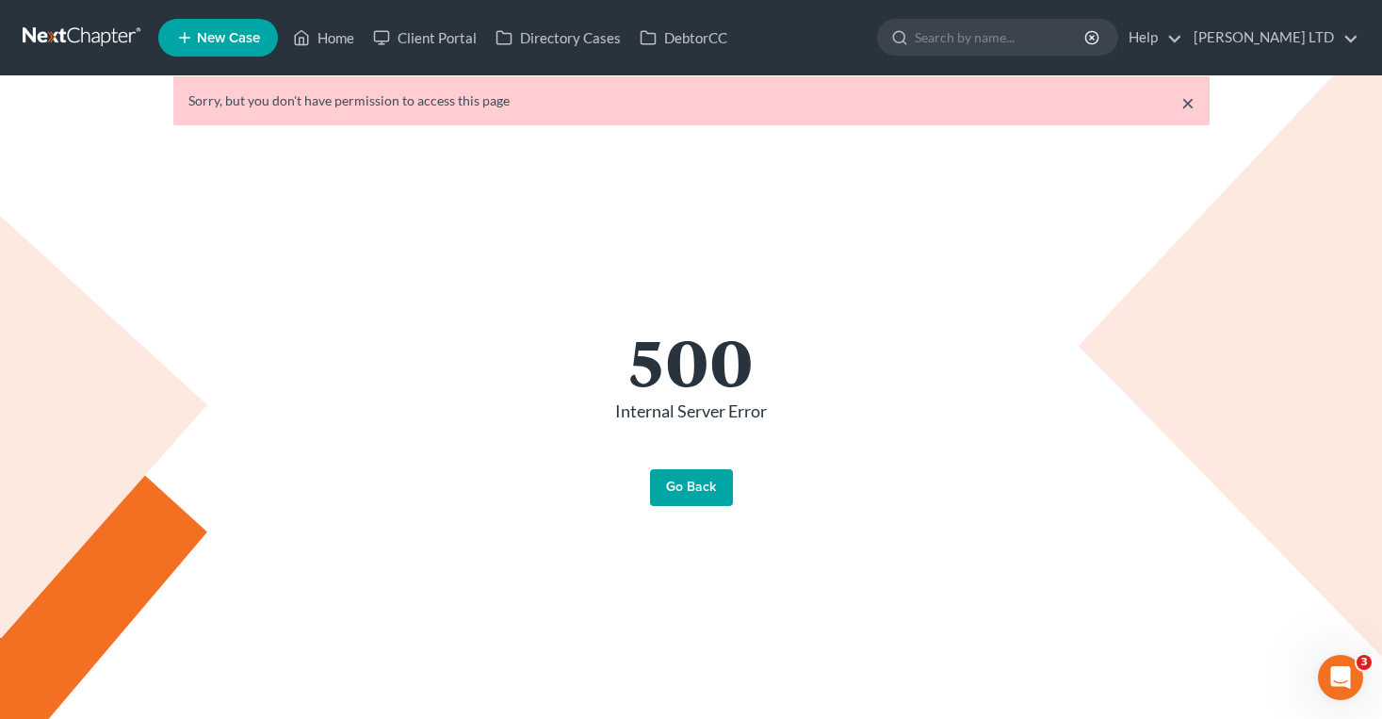
click at [1183, 92] on link "×" at bounding box center [1187, 102] width 13 height 23
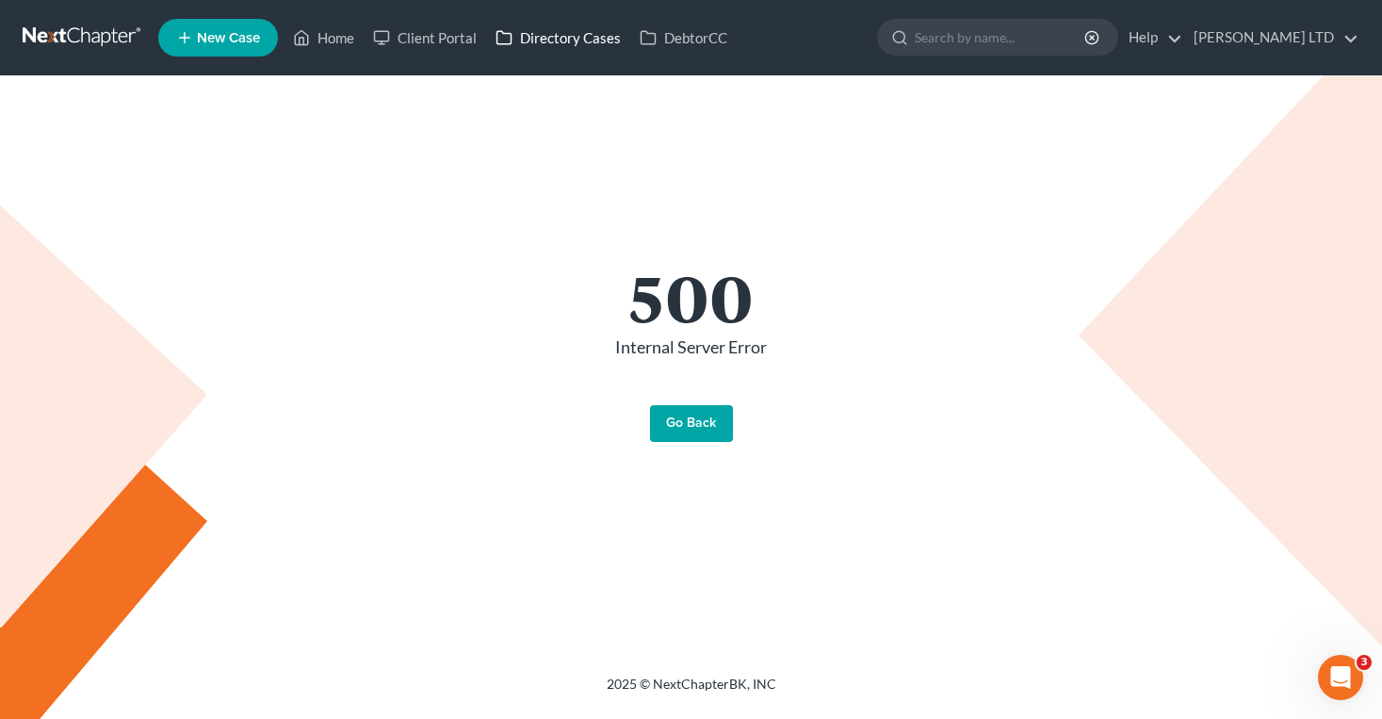
click at [574, 42] on link "Directory Cases" at bounding box center [558, 38] width 144 height 34
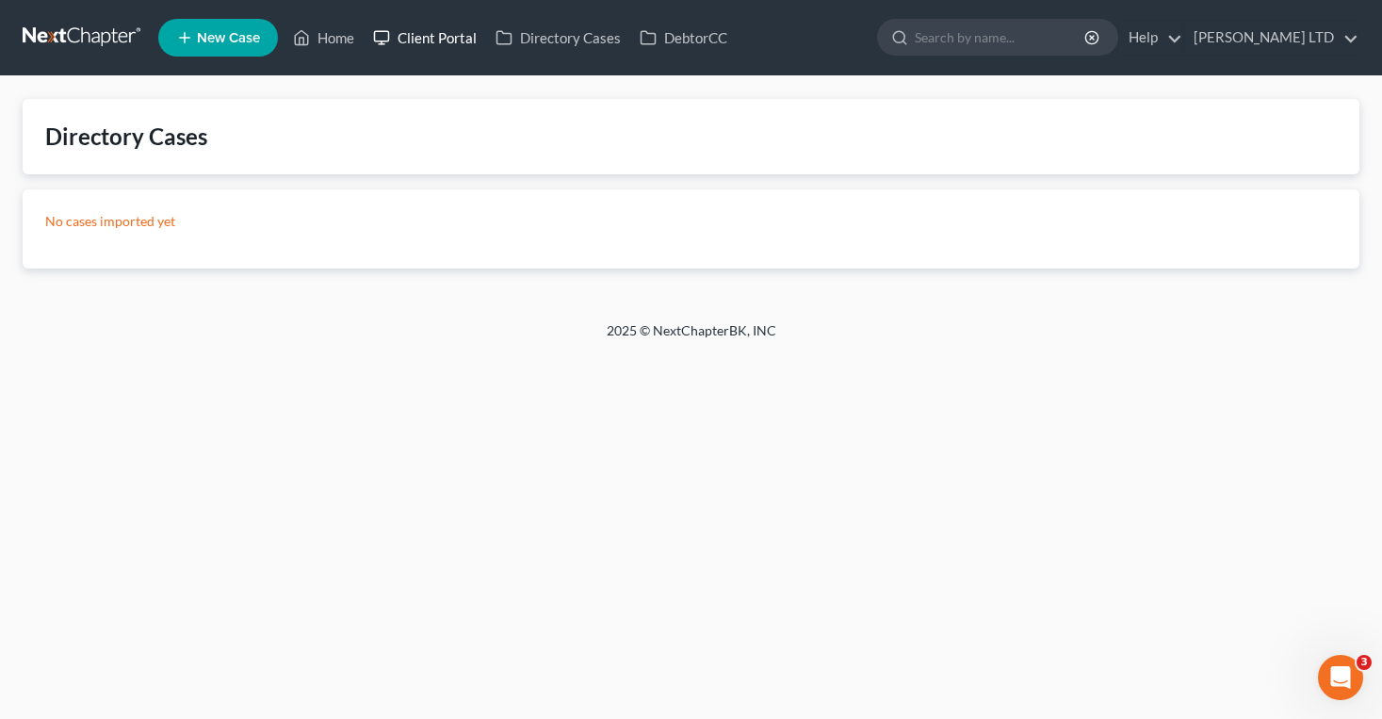
click at [457, 35] on link "Client Portal" at bounding box center [425, 38] width 122 height 34
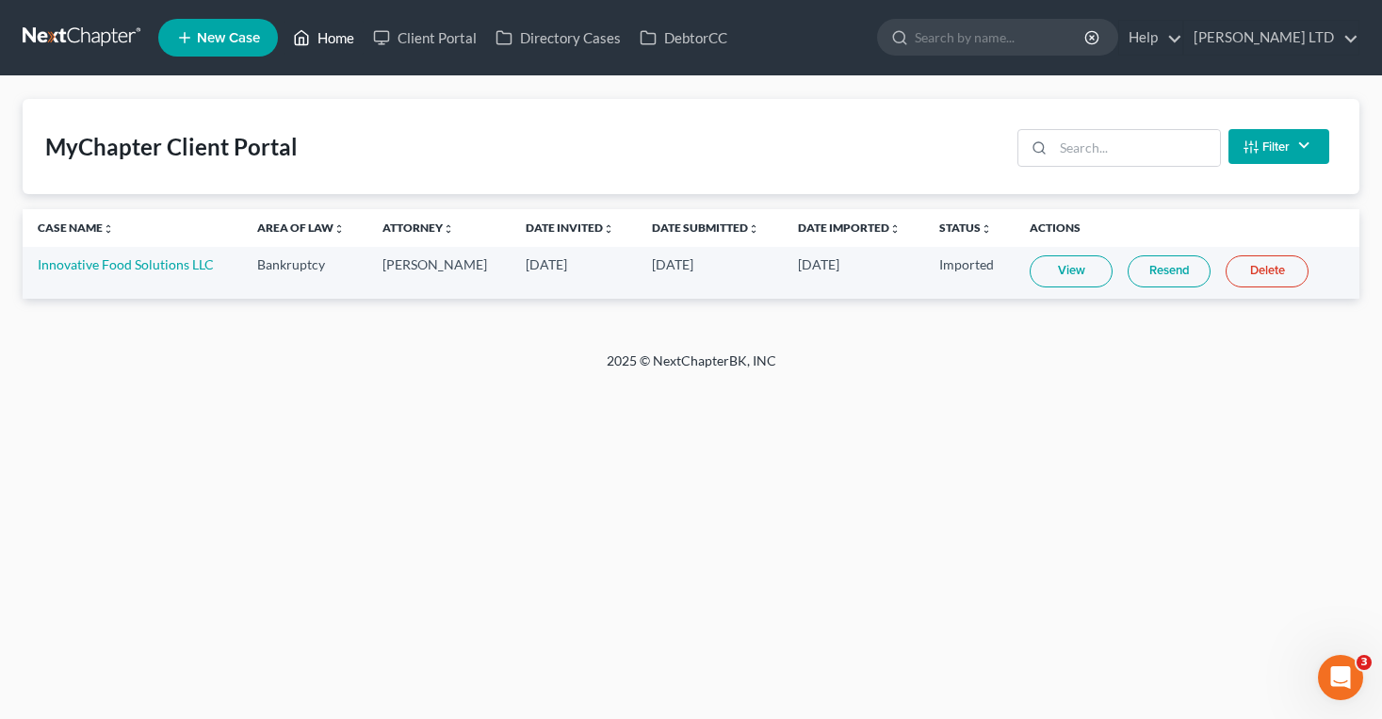
click at [325, 34] on link "Home" at bounding box center [323, 38] width 80 height 34
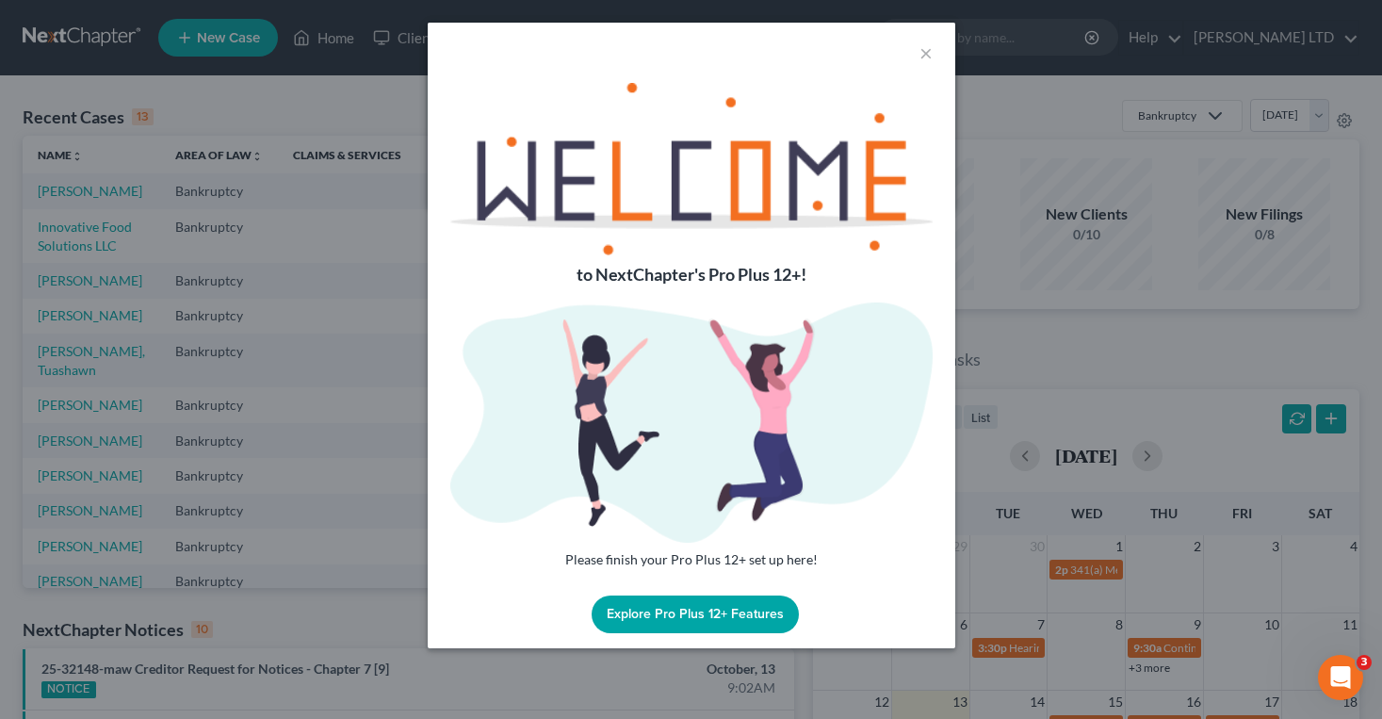
click at [688, 621] on button "Explore Pro Plus 12+ Features" at bounding box center [694, 614] width 207 height 38
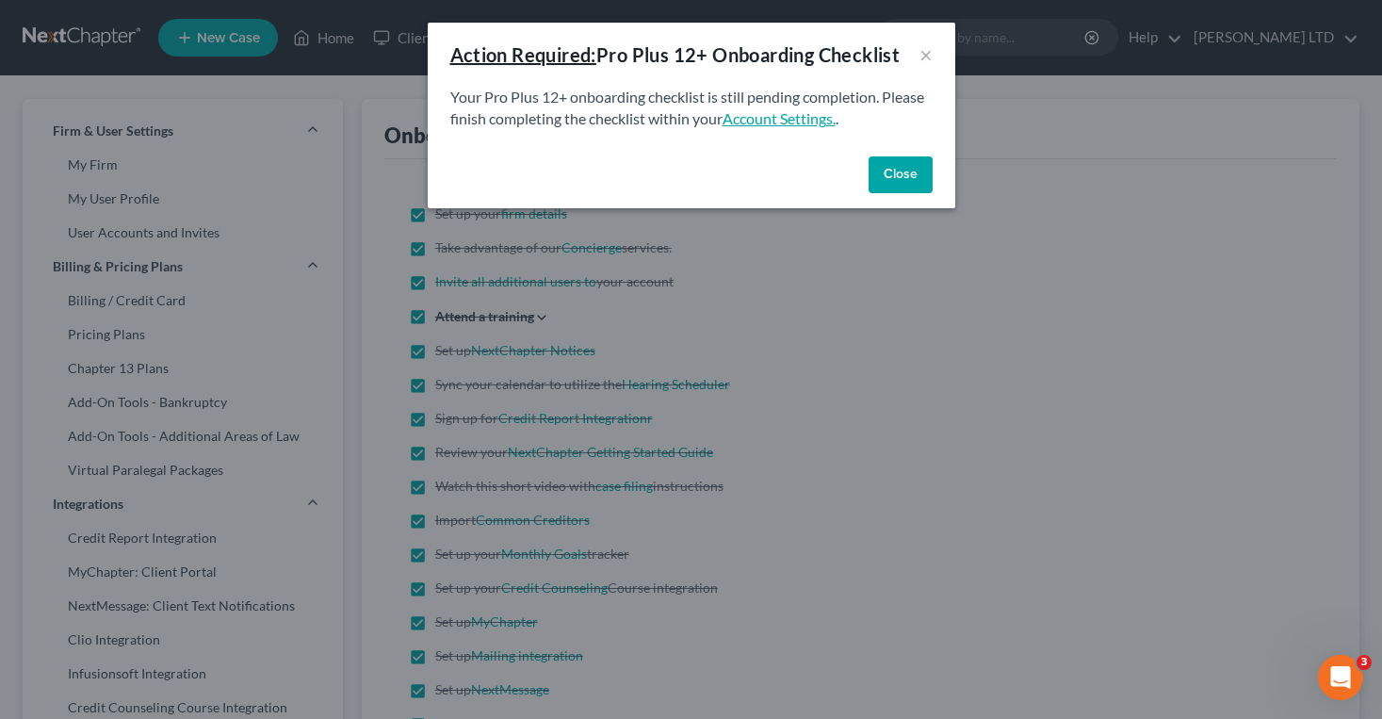
click at [785, 123] on link "Account Settings." at bounding box center [778, 118] width 113 height 18
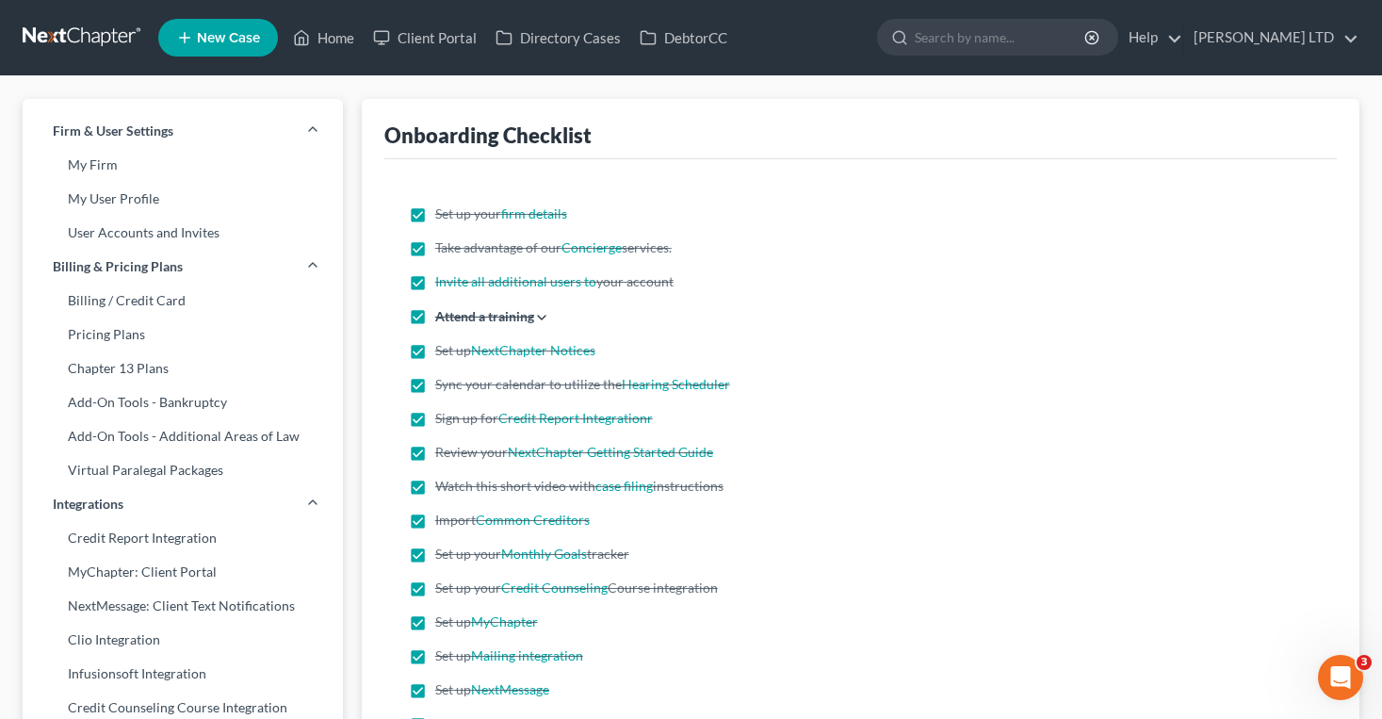
click at [541, 317] on polyline at bounding box center [542, 317] width 8 height 4
click at [455, 317] on input "Attend a training Register for the next live training on July 10, 2020 View a r…" at bounding box center [449, 312] width 12 height 12
checkbox input "false"
click at [484, 318] on label "Attend a training" at bounding box center [484, 316] width 99 height 20
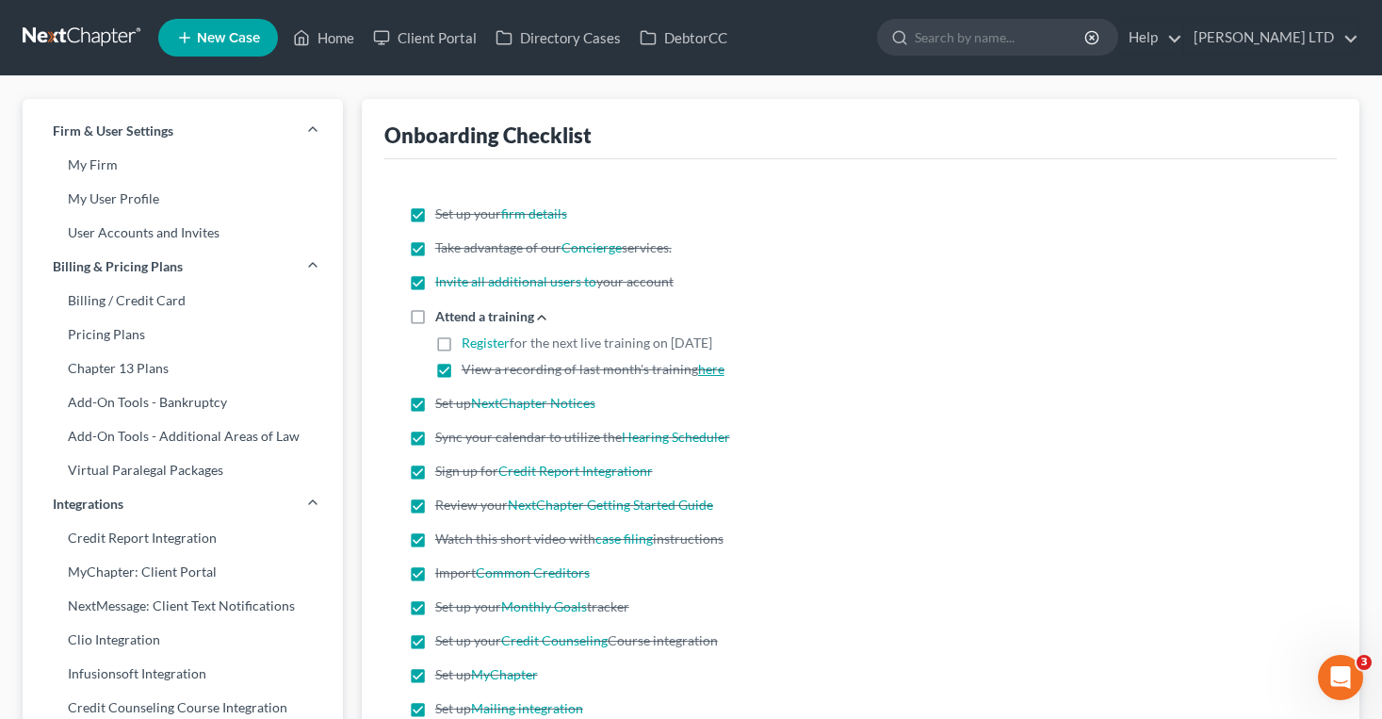
click at [701, 369] on link "here" at bounding box center [711, 369] width 26 height 16
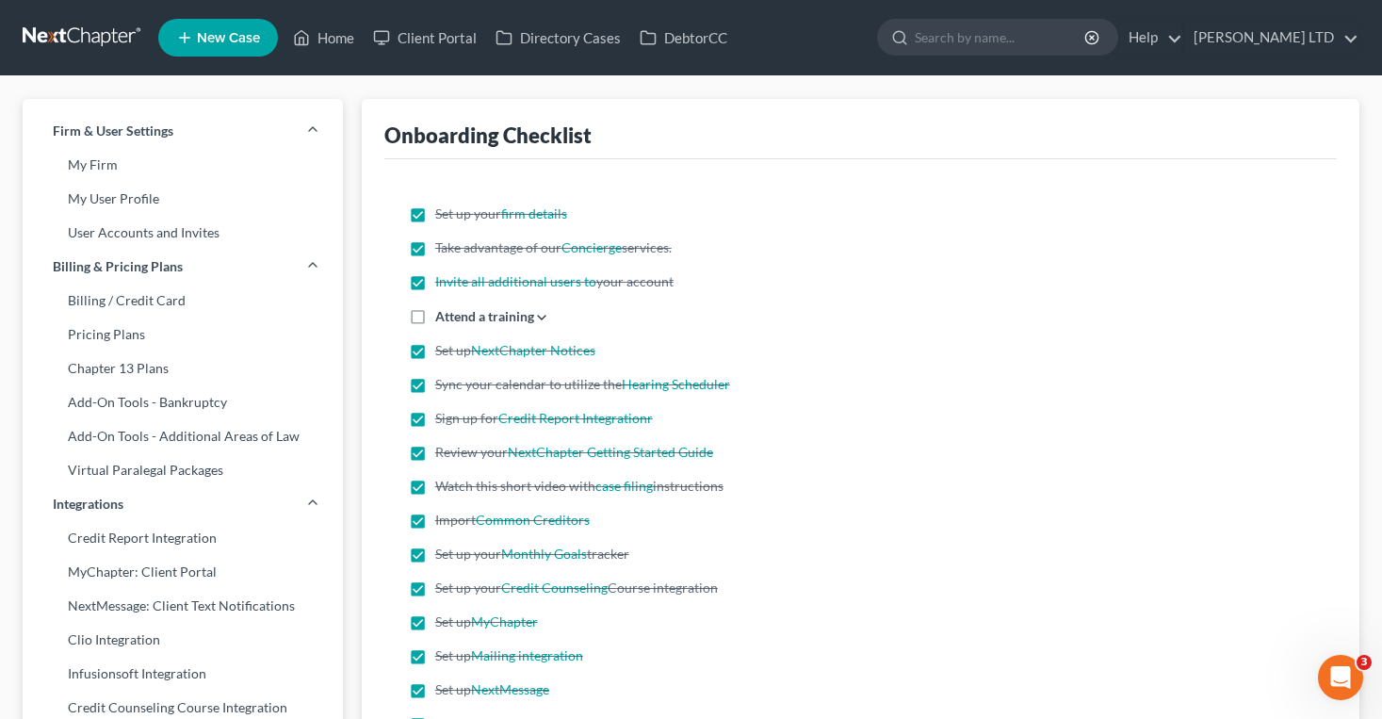
click at [526, 316] on label "Attend a training" at bounding box center [484, 316] width 99 height 20
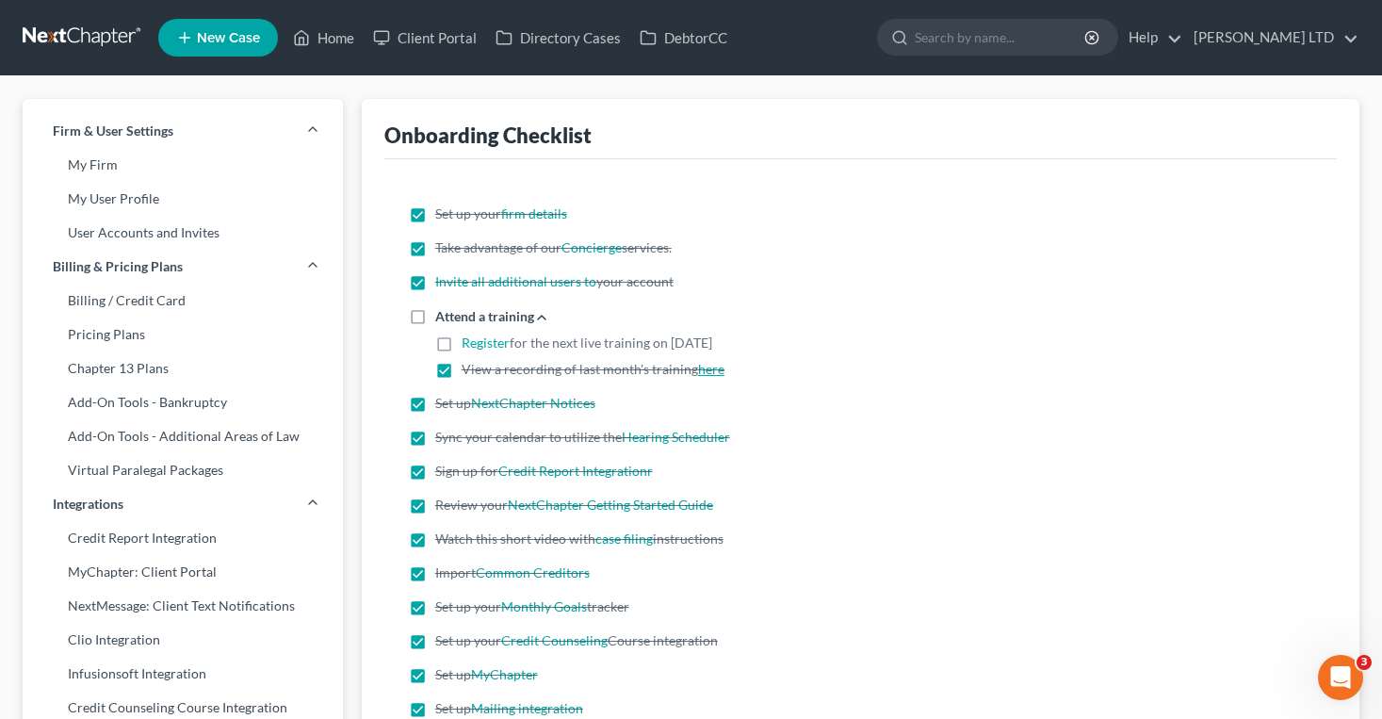
click at [700, 364] on link "here" at bounding box center [711, 369] width 26 height 16
